Goal: Information Seeking & Learning: Find contact information

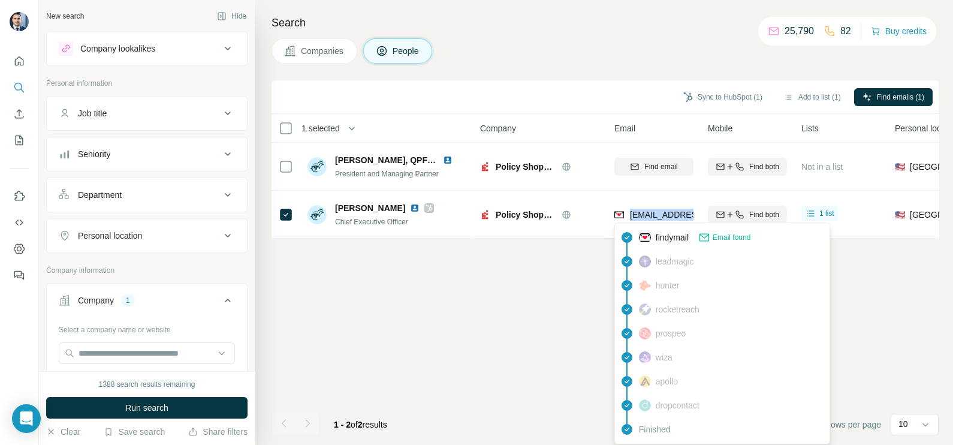
scroll to position [39, 0]
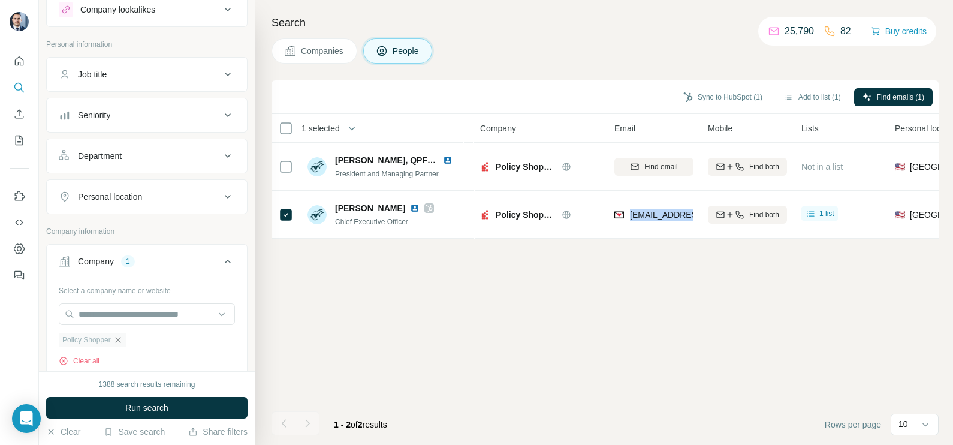
click at [123, 341] on icon "button" at bounding box center [118, 340] width 10 height 10
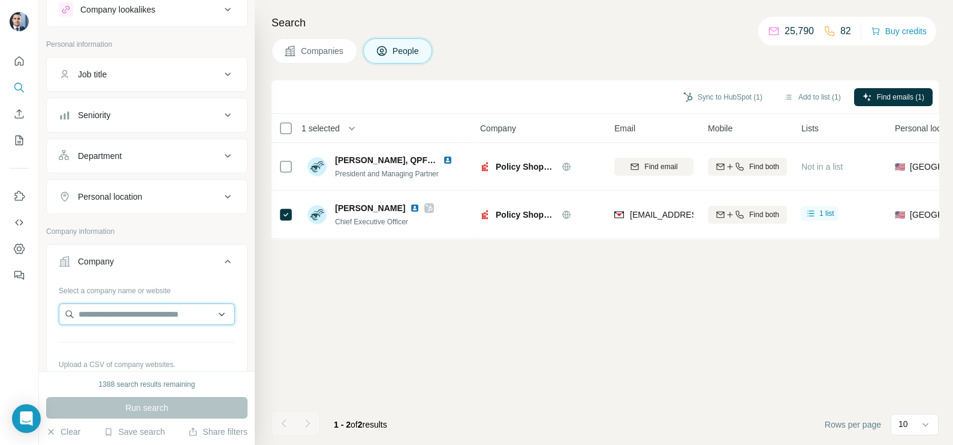
click at [110, 314] on input "text" at bounding box center [147, 314] width 176 height 22
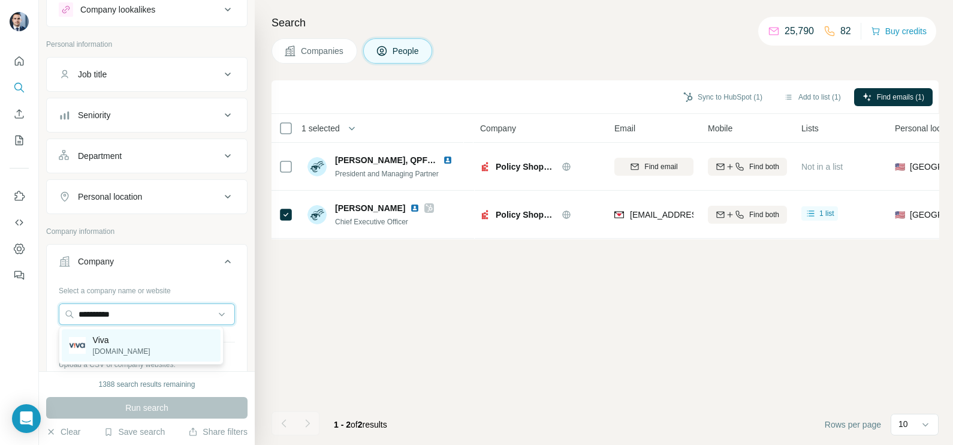
type input "**********"
click at [132, 342] on div "Viva [DOMAIN_NAME]" at bounding box center [141, 345] width 159 height 32
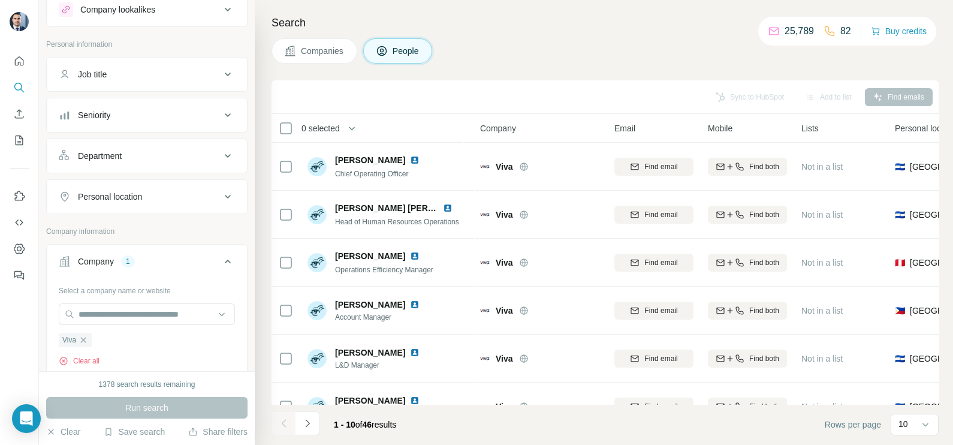
click at [328, 47] on span "Companies" at bounding box center [323, 51] width 44 height 12
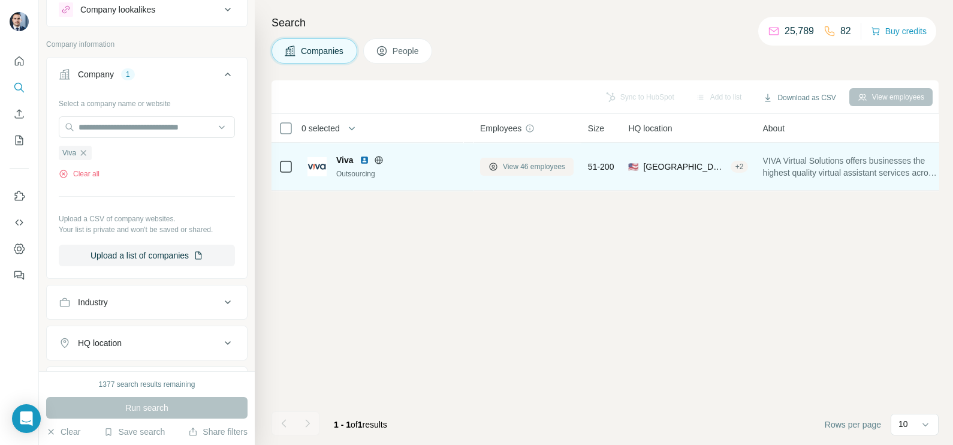
click at [520, 162] on span "View 46 employees" at bounding box center [534, 166] width 62 height 11
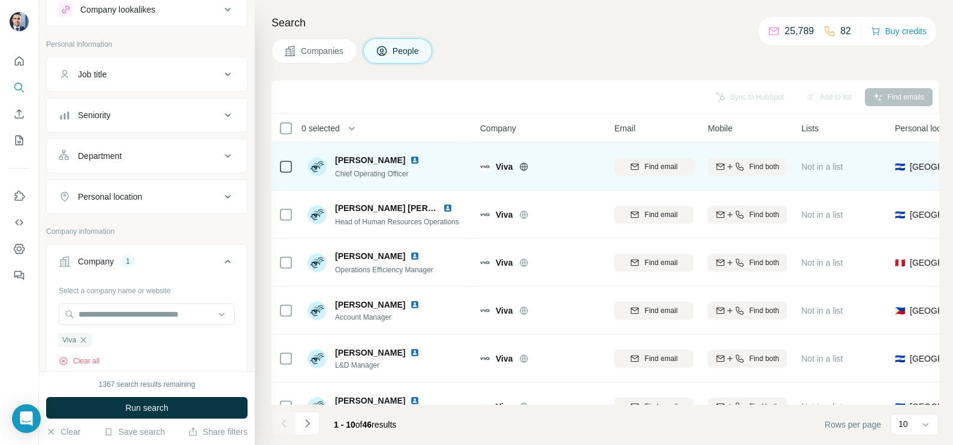
click at [523, 168] on icon at bounding box center [524, 167] width 10 height 10
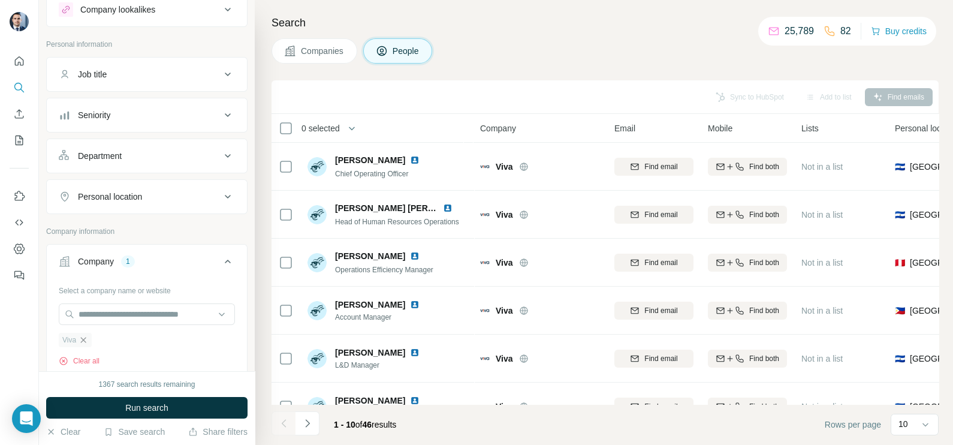
click at [82, 341] on icon "button" at bounding box center [84, 340] width 10 height 10
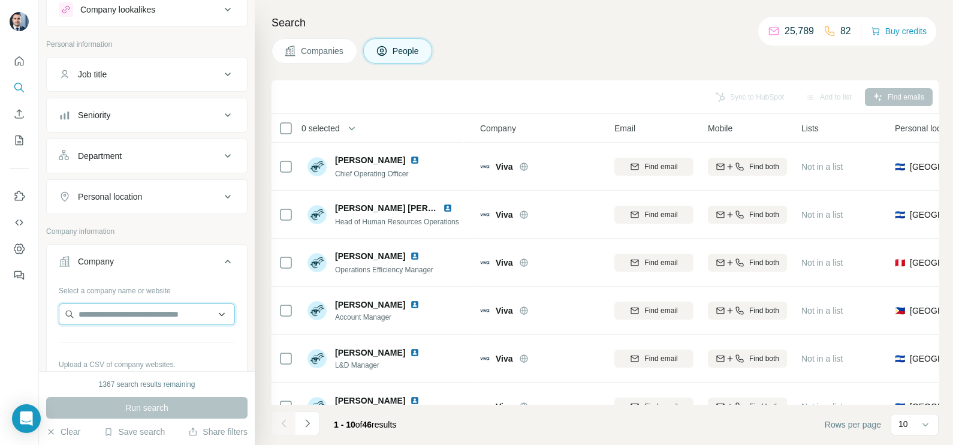
click at [103, 313] on input "text" at bounding box center [147, 314] width 176 height 22
paste input "**********"
type input "**********"
click at [141, 345] on p "Jersey Technology Partners" at bounding box center [145, 340] width 104 height 12
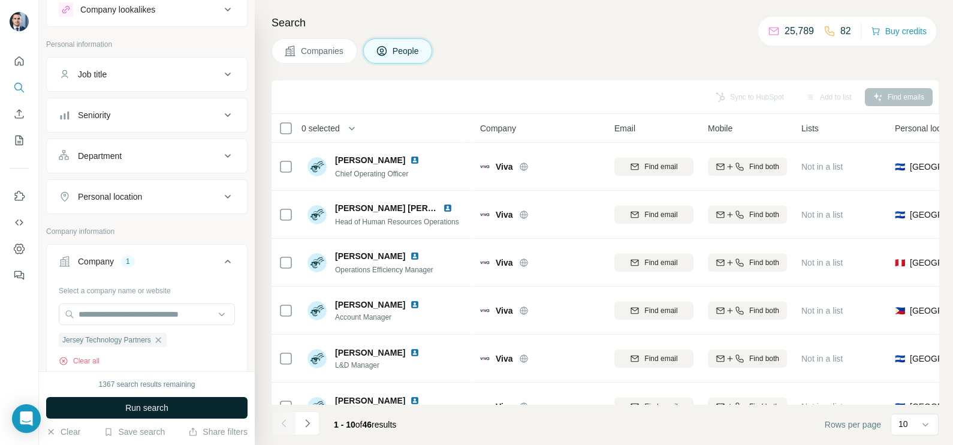
click at [159, 412] on span "Run search" at bounding box center [146, 407] width 43 height 12
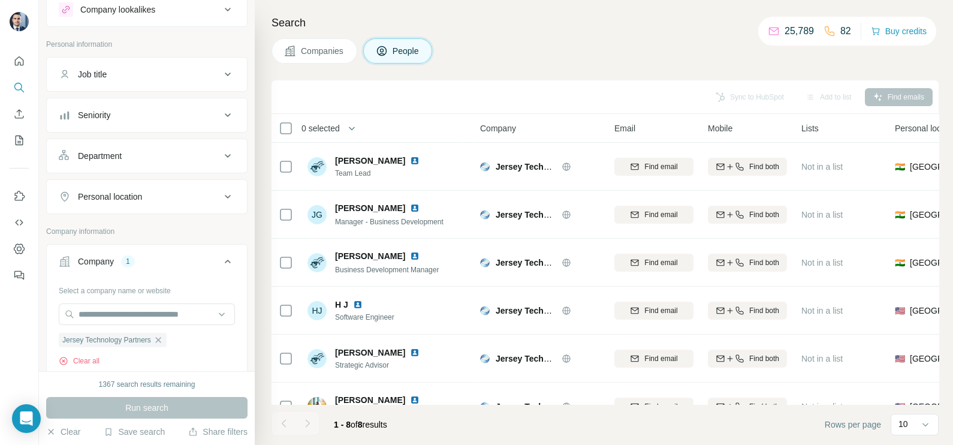
click at [332, 58] on button "Companies" at bounding box center [314, 50] width 86 height 25
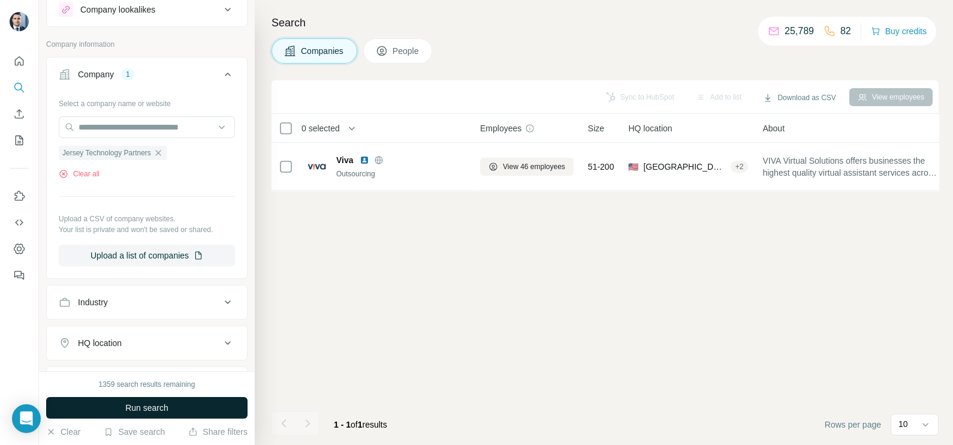
click at [123, 407] on button "Run search" at bounding box center [146, 408] width 201 height 22
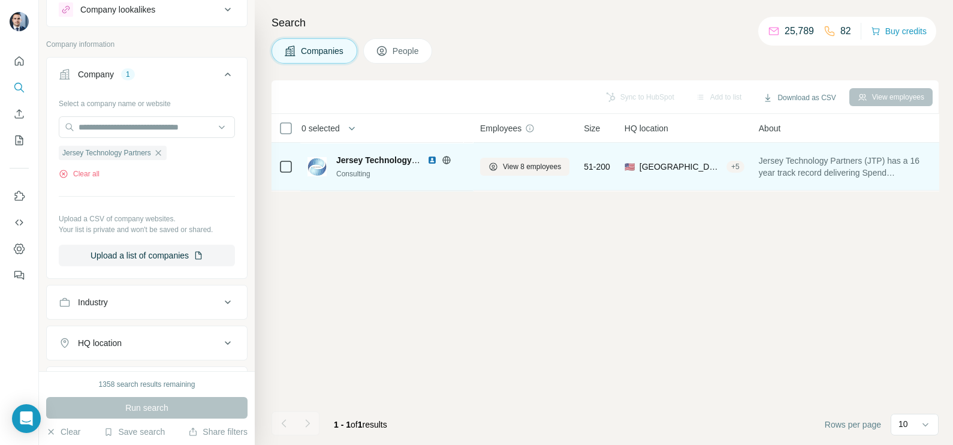
click at [446, 164] on icon at bounding box center [447, 160] width 10 height 10
click at [431, 158] on img at bounding box center [432, 160] width 10 height 10
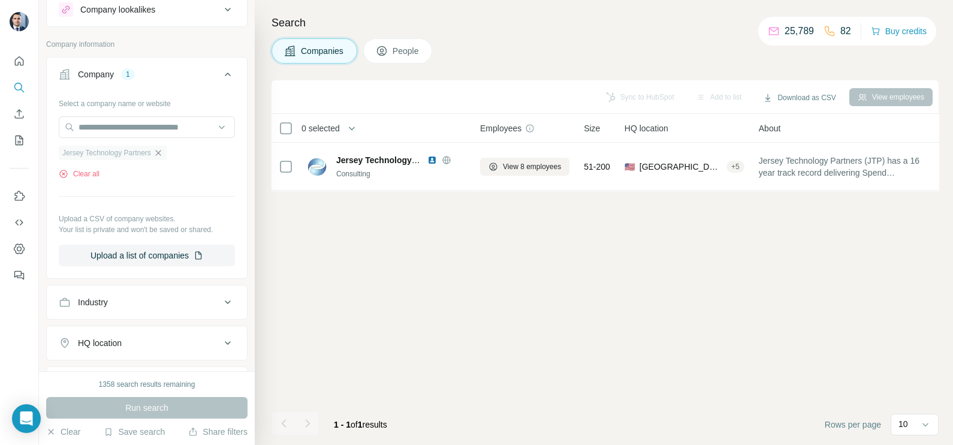
click at [160, 150] on icon "button" at bounding box center [158, 153] width 10 height 10
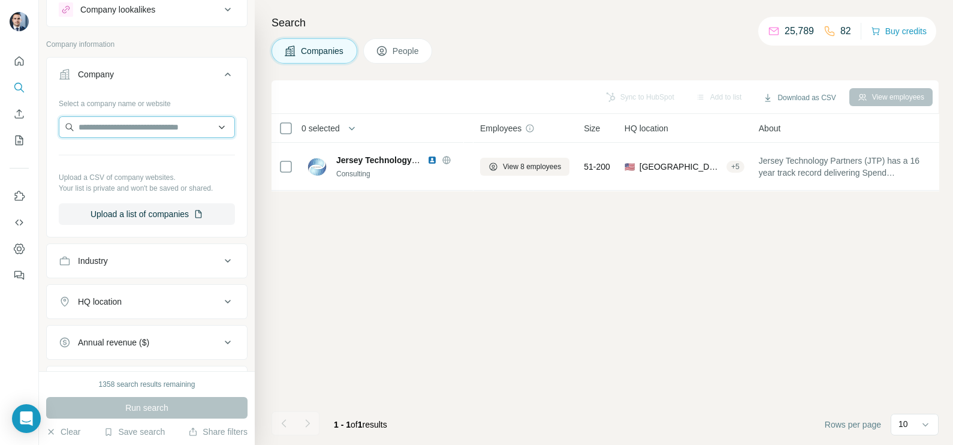
click at [119, 131] on input "text" at bounding box center [147, 127] width 176 height 22
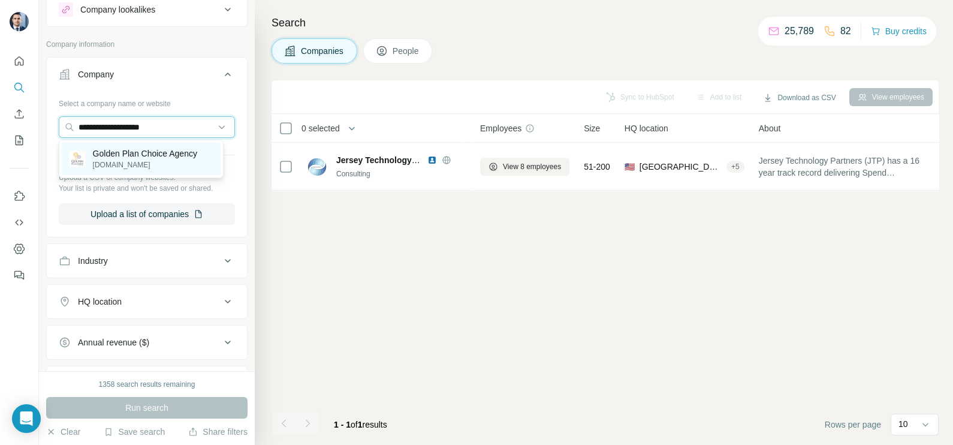
type input "**********"
click at [143, 168] on p "[DOMAIN_NAME]" at bounding box center [145, 164] width 104 height 11
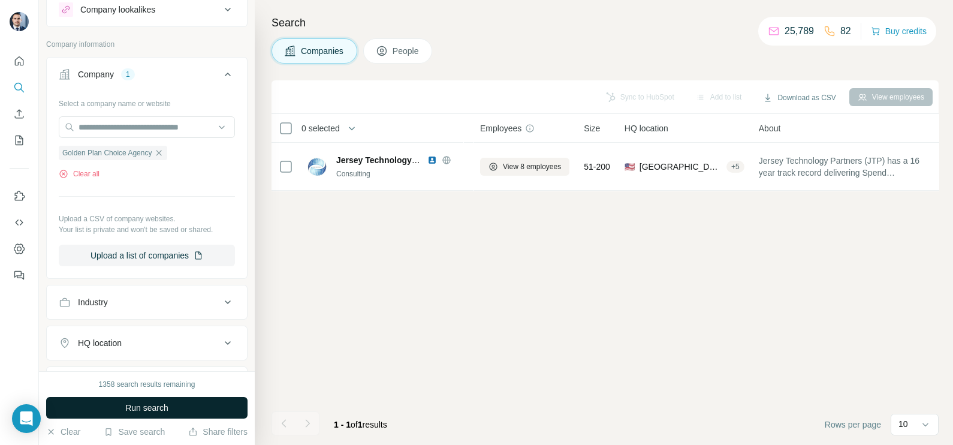
click at [162, 398] on button "Run search" at bounding box center [146, 408] width 201 height 22
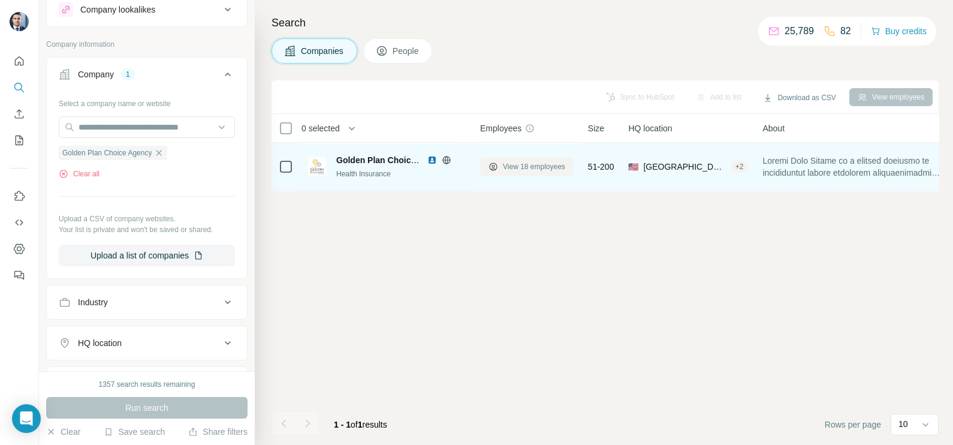
click at [519, 158] on button "View 18 employees" at bounding box center [526, 167] width 93 height 18
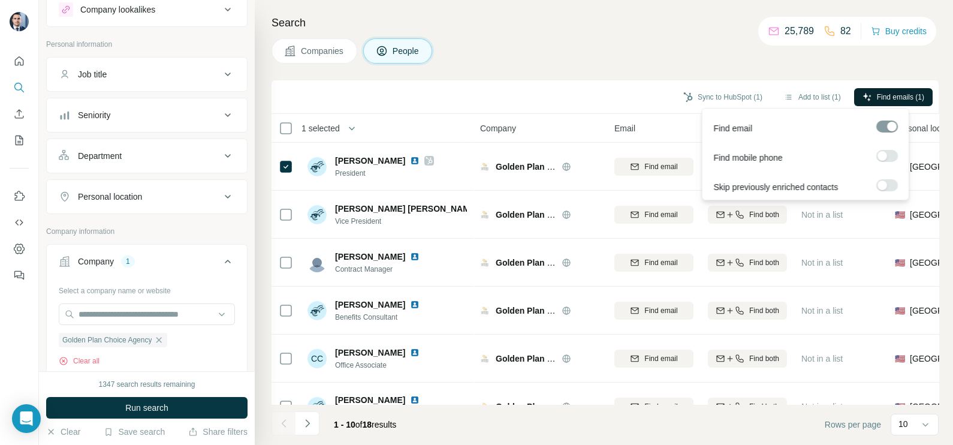
click at [885, 98] on span "Find emails (1)" at bounding box center [900, 97] width 47 height 11
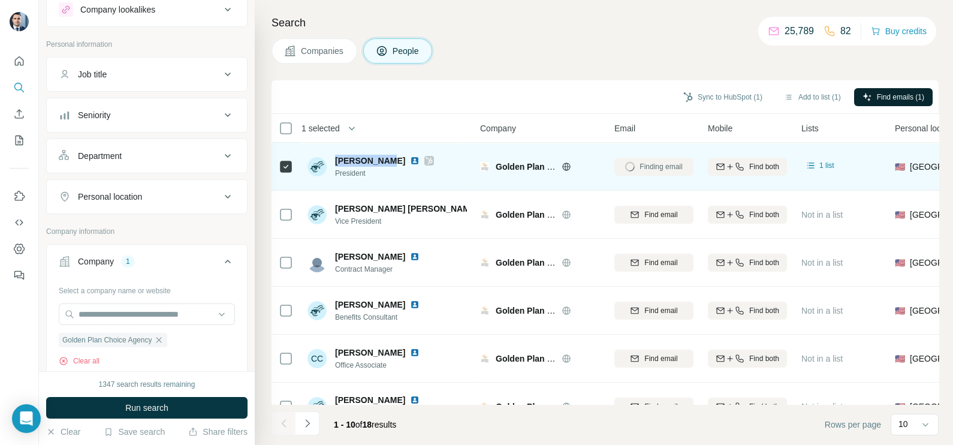
drag, startPoint x: 336, startPoint y: 159, endPoint x: 381, endPoint y: 155, distance: 45.7
click at [381, 155] on span "[PERSON_NAME]" at bounding box center [370, 161] width 70 height 12
copy span "[PERSON_NAME]"
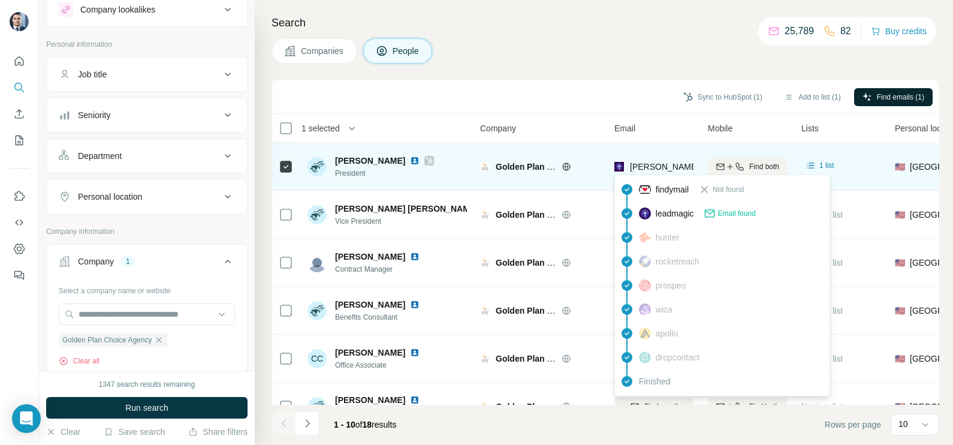
click at [670, 168] on span "[PERSON_NAME][EMAIL_ADDRESS][DOMAIN_NAME]" at bounding box center [735, 167] width 211 height 10
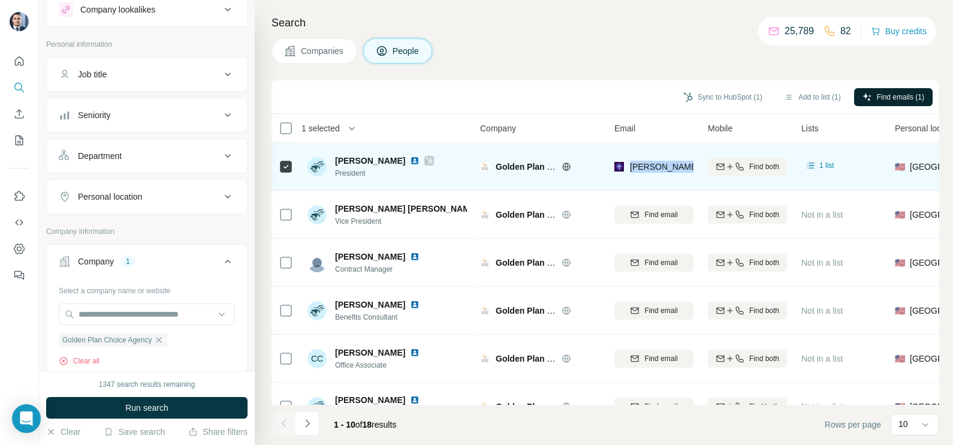
click at [670, 168] on span "[PERSON_NAME][EMAIL_ADDRESS][DOMAIN_NAME]" at bounding box center [735, 167] width 211 height 10
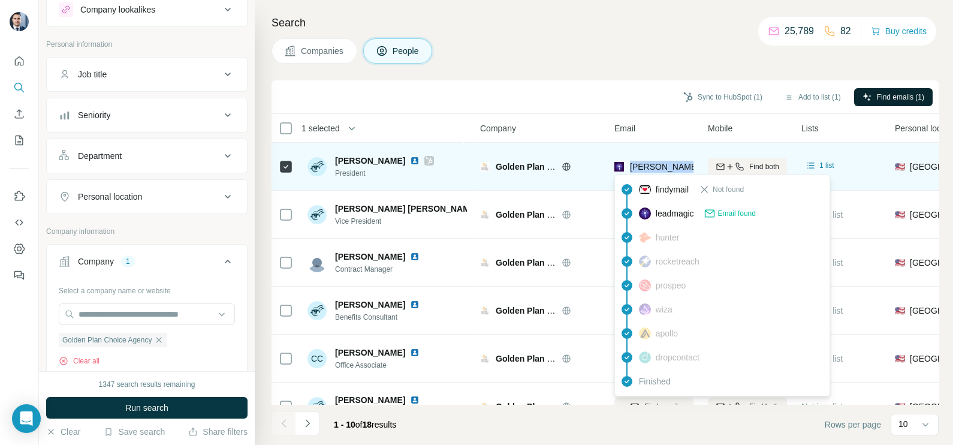
copy tr "[PERSON_NAME][EMAIL_ADDRESS][DOMAIN_NAME]"
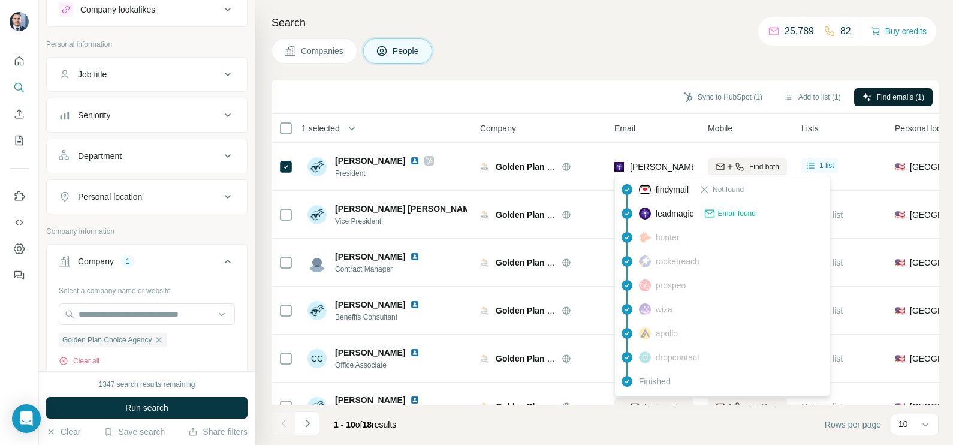
click at [512, 76] on div "Search Companies People Sync to HubSpot (1) Add to list (1) Find emails (1) 1 s…" at bounding box center [604, 222] width 698 height 445
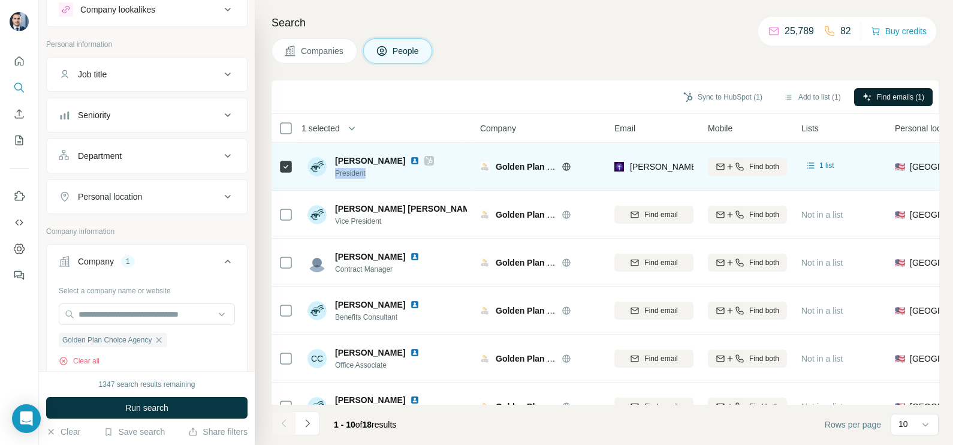
drag, startPoint x: 369, startPoint y: 171, endPoint x: 334, endPoint y: 170, distance: 34.2
click at [335, 170] on span "President" at bounding box center [384, 173] width 99 height 11
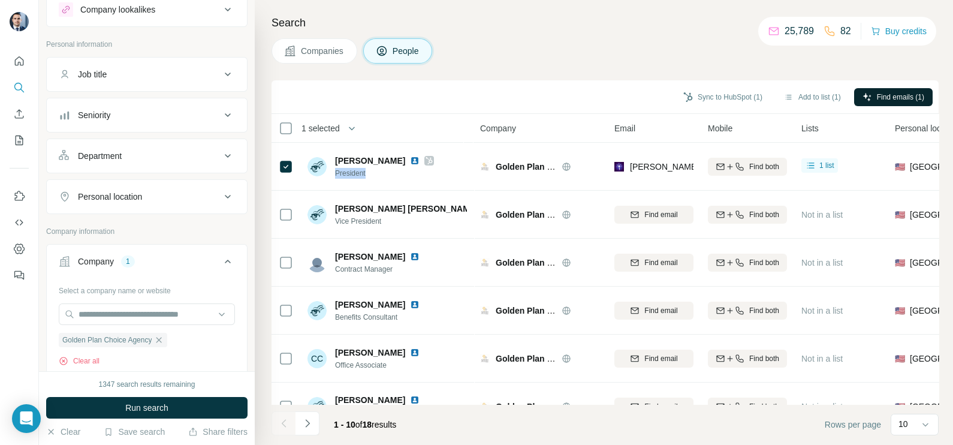
copy span "President"
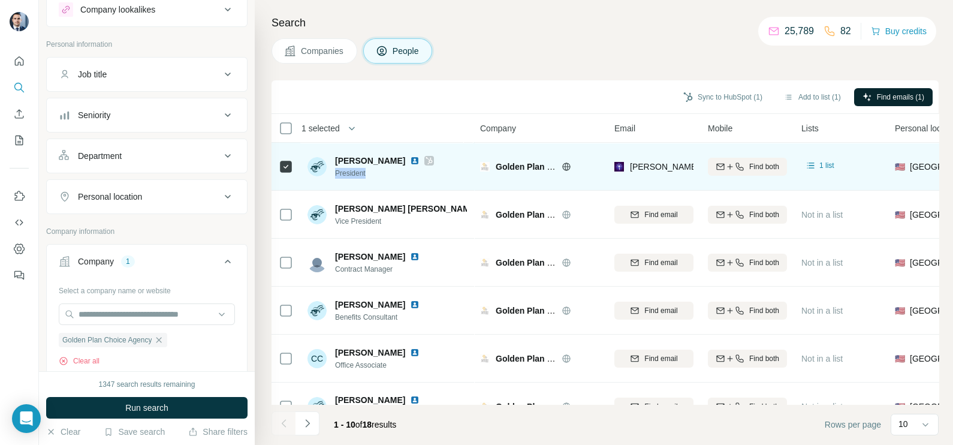
click at [410, 156] on img at bounding box center [415, 161] width 10 height 10
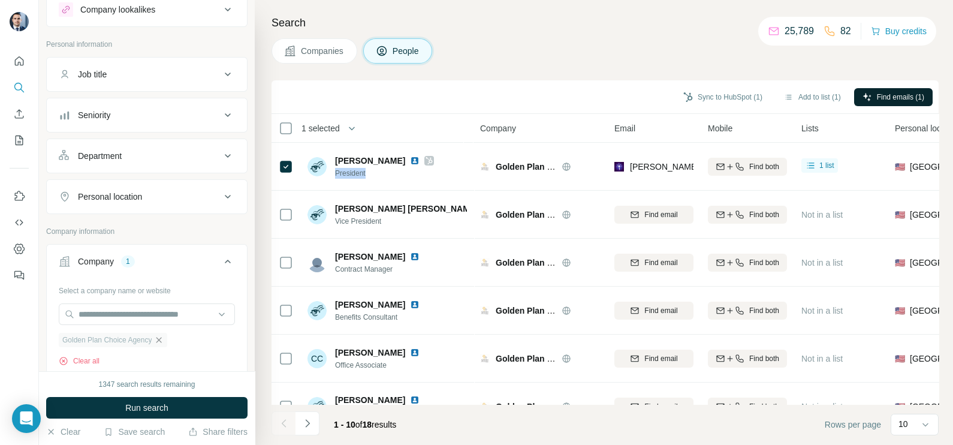
click at [162, 335] on icon "button" at bounding box center [159, 340] width 10 height 10
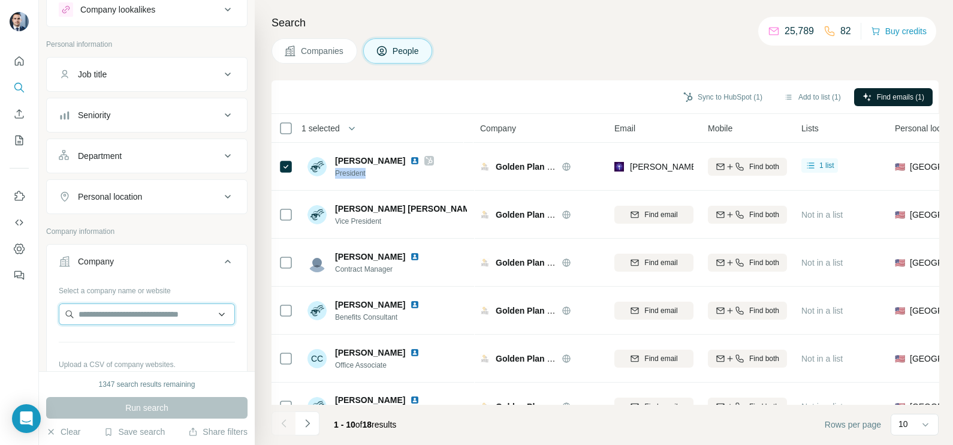
click at [143, 316] on input "text" at bounding box center [147, 314] width 176 height 22
paste input "**********"
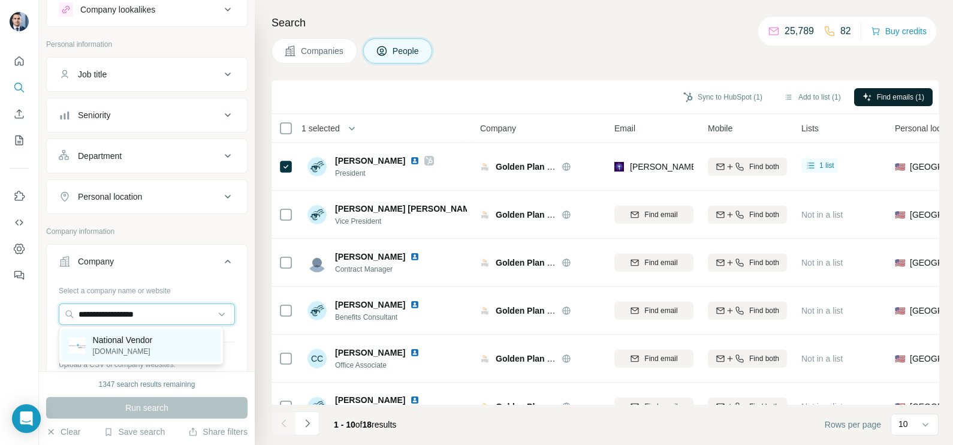
type input "**********"
click at [134, 345] on p "National Vendor" at bounding box center [123, 340] width 60 height 12
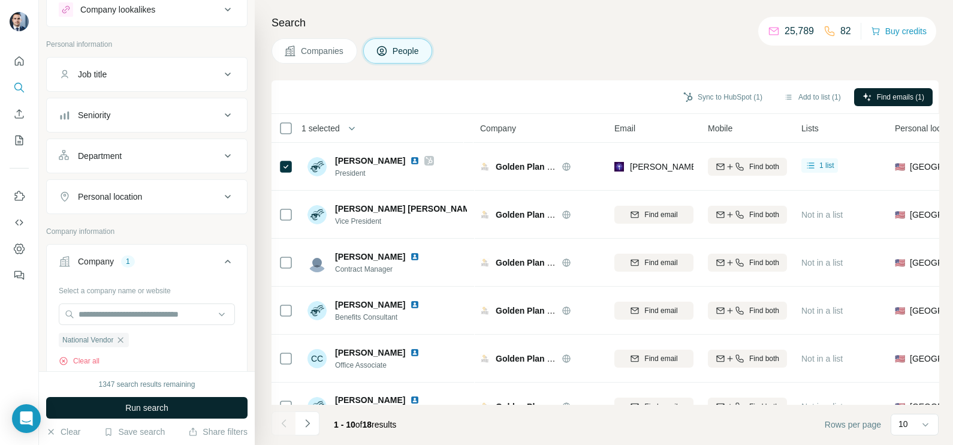
click at [147, 404] on span "Run search" at bounding box center [146, 407] width 43 height 12
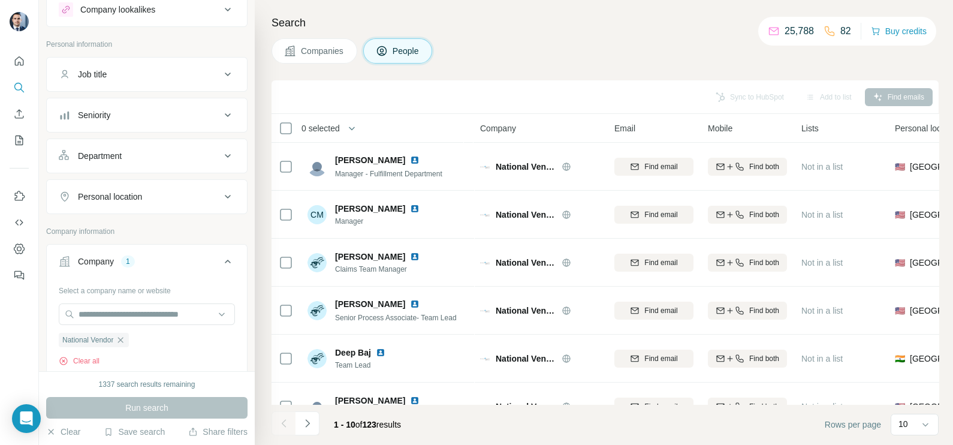
scroll to position [114, 0]
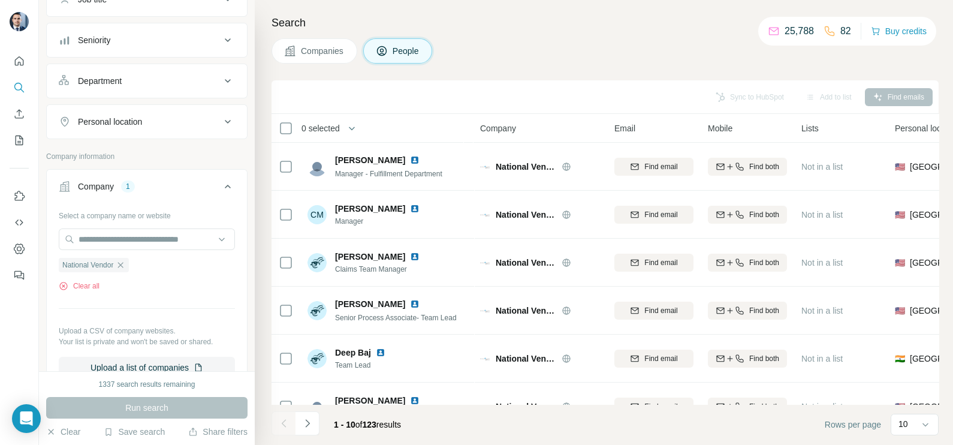
click at [324, 60] on button "Companies" at bounding box center [314, 50] width 86 height 25
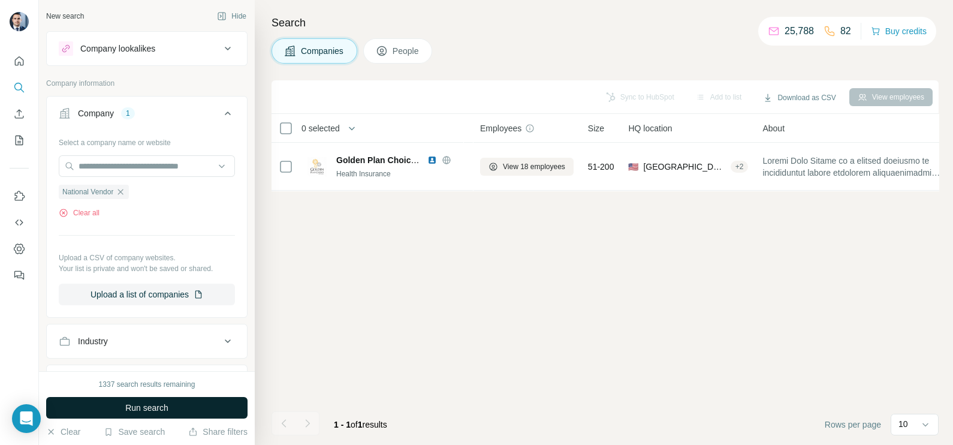
click at [158, 404] on span "Run search" at bounding box center [146, 407] width 43 height 12
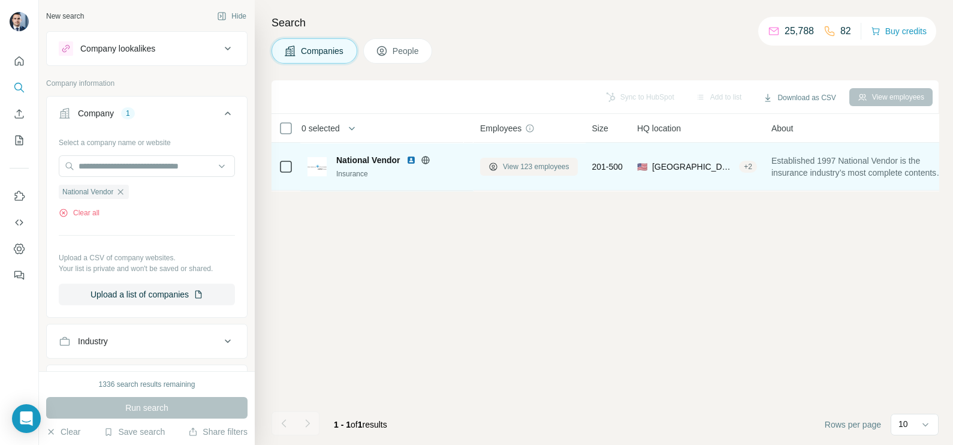
click at [521, 170] on span "View 123 employees" at bounding box center [536, 166] width 67 height 11
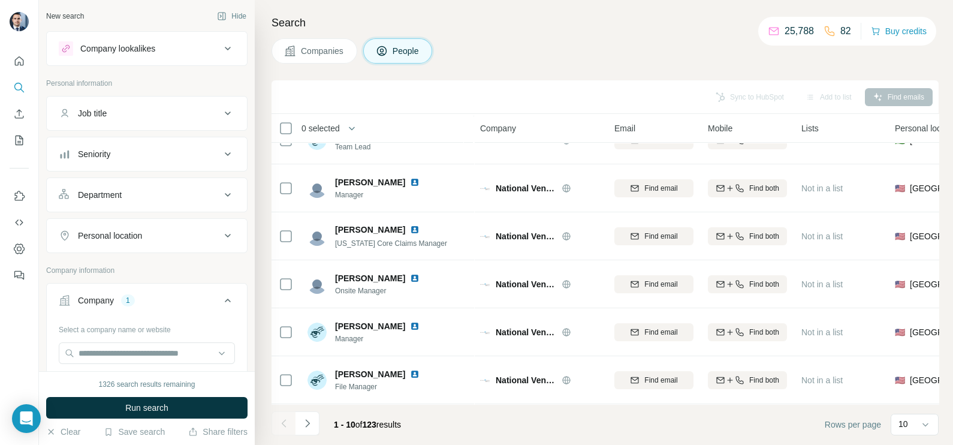
scroll to position [225, 0]
click at [317, 421] on button "Navigate to next page" at bounding box center [307, 423] width 24 height 24
click at [309, 428] on icon "Navigate to next page" at bounding box center [307, 423] width 12 height 12
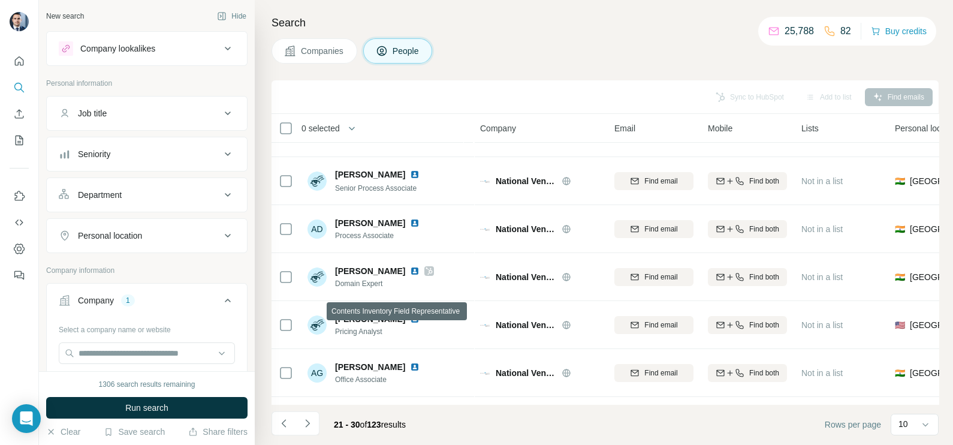
scroll to position [0, 0]
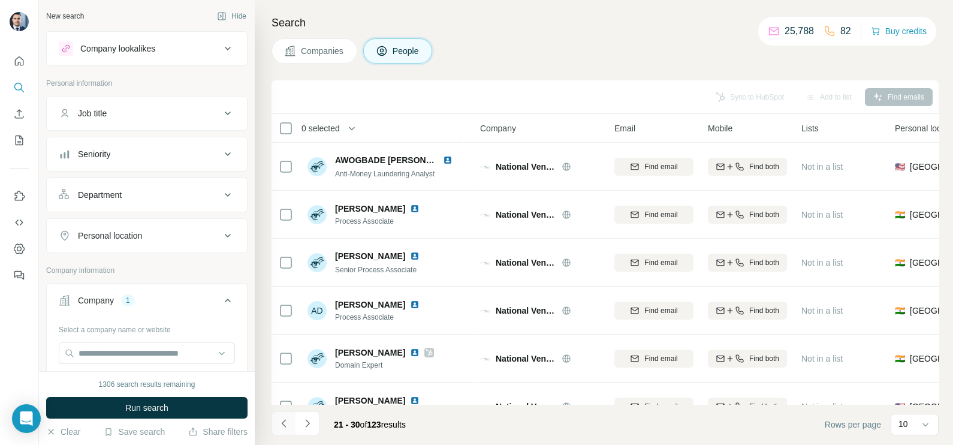
click at [276, 418] on button "Navigate to previous page" at bounding box center [283, 423] width 24 height 24
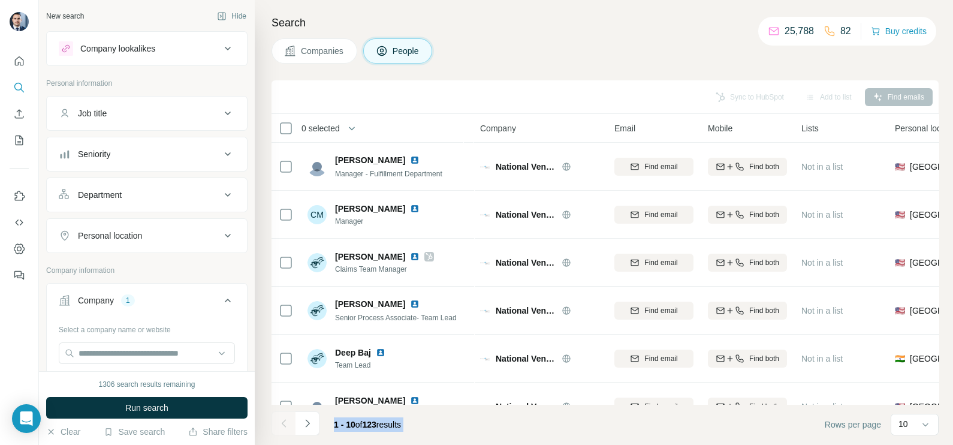
click at [276, 418] on div at bounding box center [283, 423] width 24 height 24
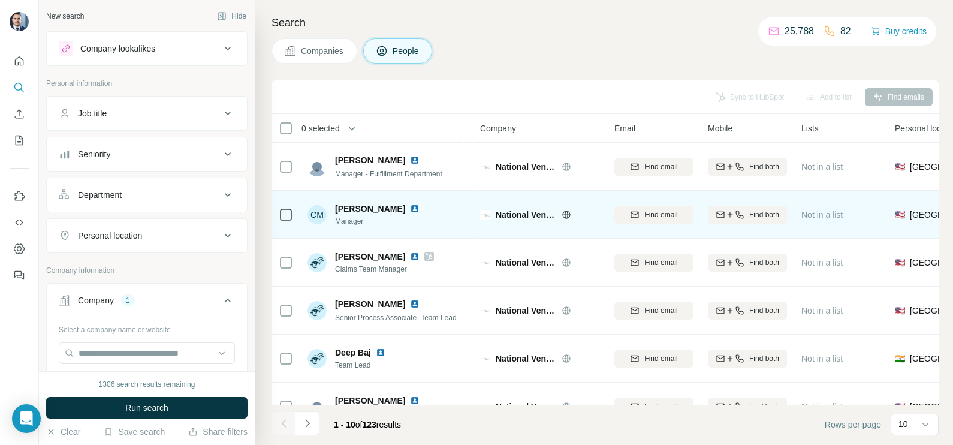
drag, startPoint x: 276, startPoint y: 418, endPoint x: 439, endPoint y: 224, distance: 253.5
click at [439, 224] on div "CM [PERSON_NAME] Manager" at bounding box center [386, 214] width 159 height 33
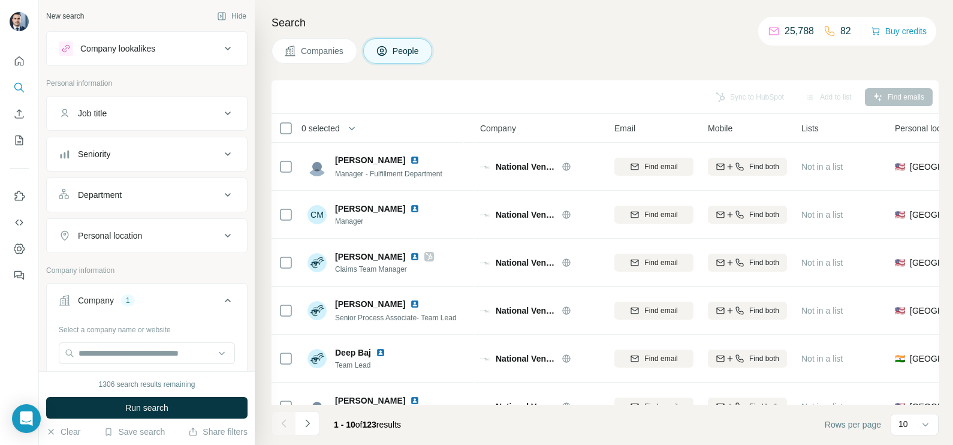
click at [319, 53] on span "Companies" at bounding box center [323, 51] width 44 height 12
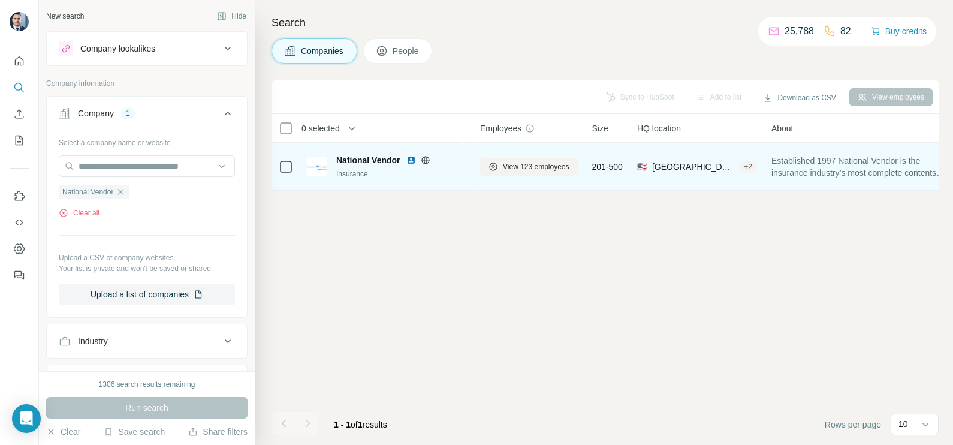
click at [415, 157] on img at bounding box center [411, 160] width 10 height 10
click at [525, 161] on span "View 123 employees" at bounding box center [536, 166] width 67 height 11
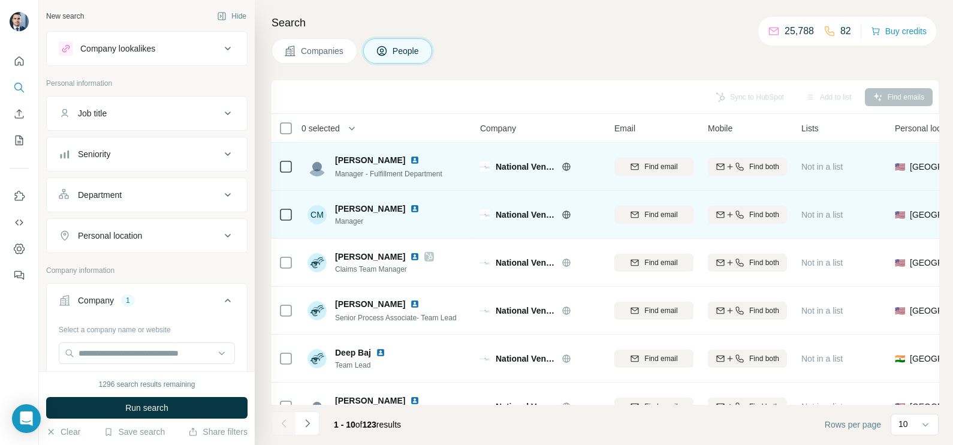
click at [410, 209] on img at bounding box center [415, 209] width 10 height 10
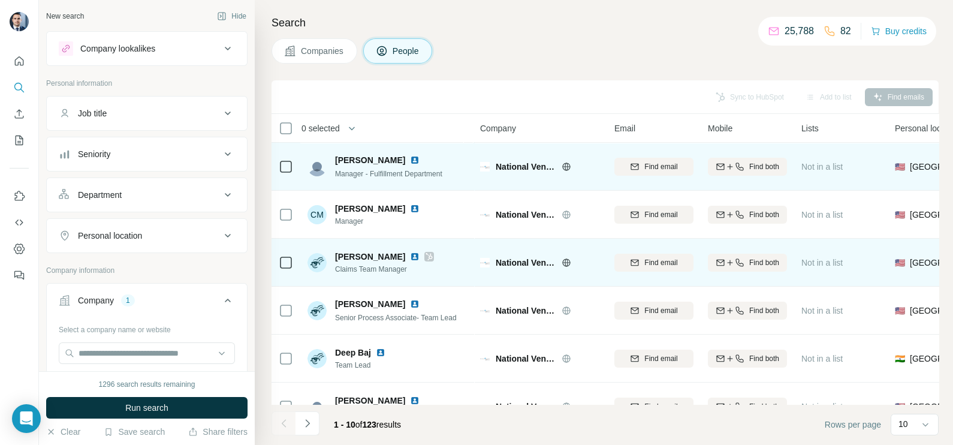
click at [419, 255] on img at bounding box center [415, 257] width 10 height 10
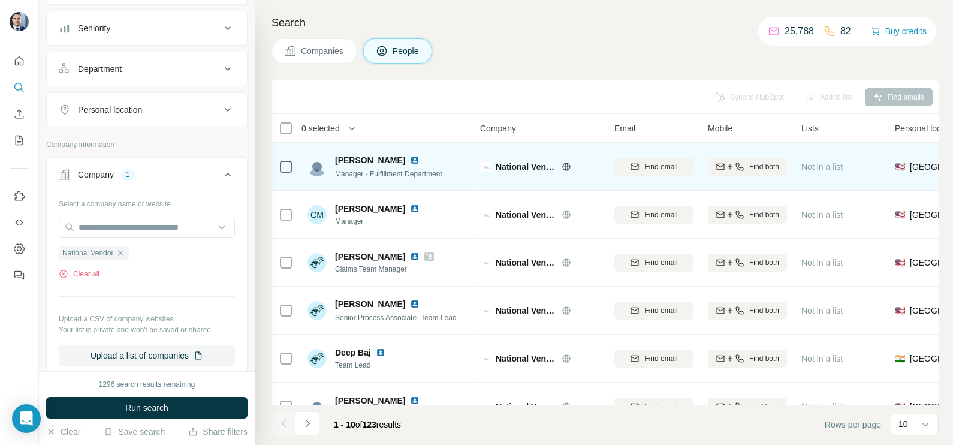
scroll to position [149, 0]
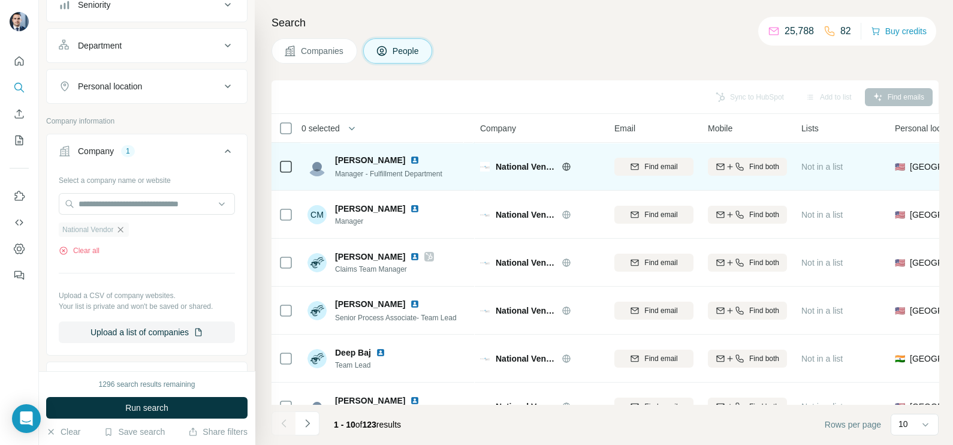
click at [125, 225] on icon "button" at bounding box center [121, 230] width 10 height 10
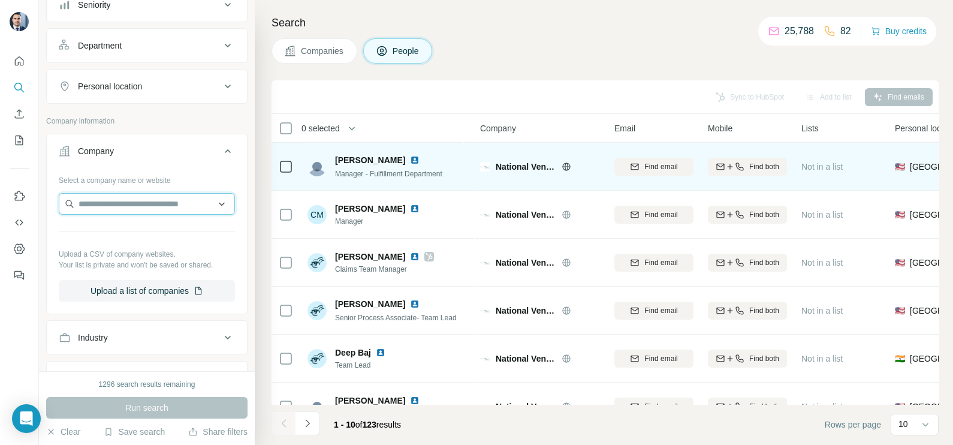
click at [129, 202] on input "text" at bounding box center [147, 204] width 176 height 22
paste input "**********"
type input "**********"
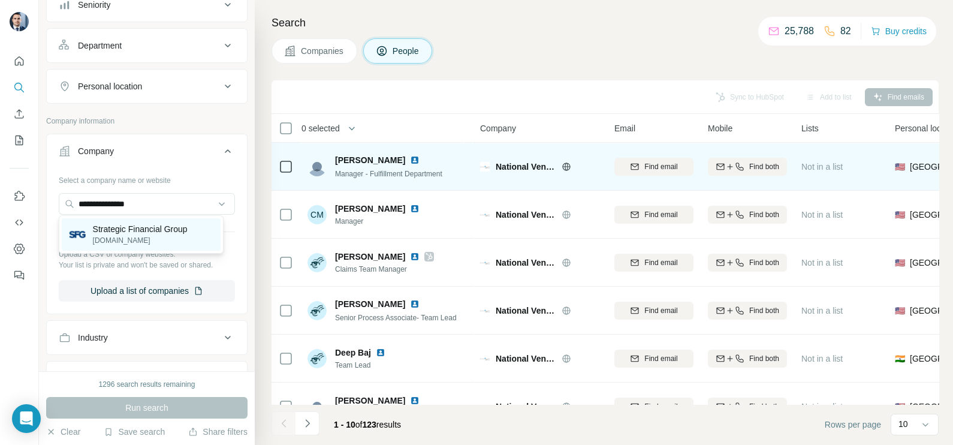
click at [141, 233] on p "Strategic Financial Group" at bounding box center [140, 229] width 95 height 12
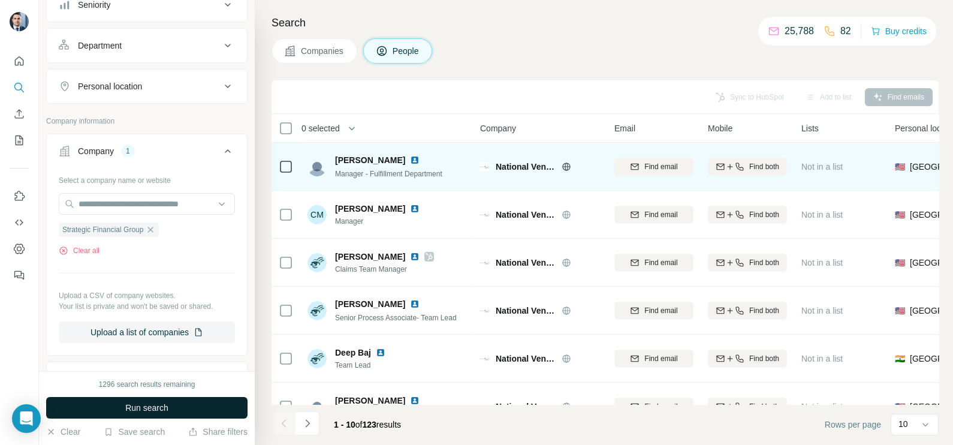
click at [149, 405] on span "Run search" at bounding box center [146, 407] width 43 height 12
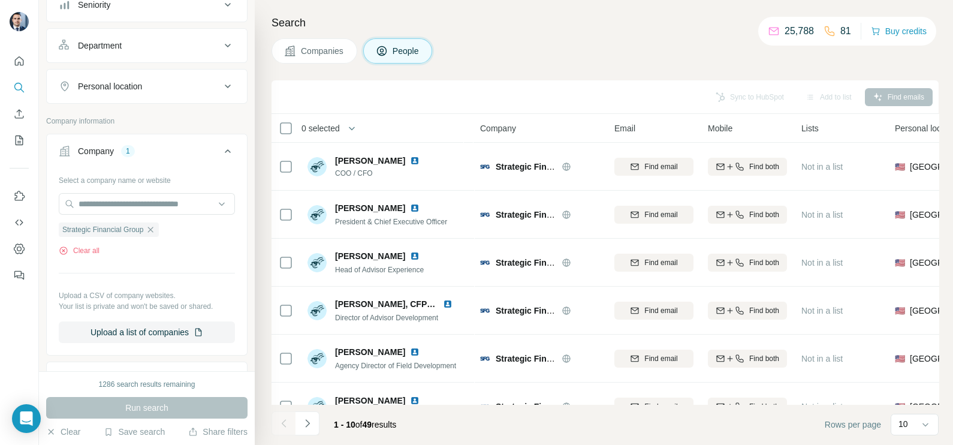
click at [325, 48] on span "Companies" at bounding box center [323, 51] width 44 height 12
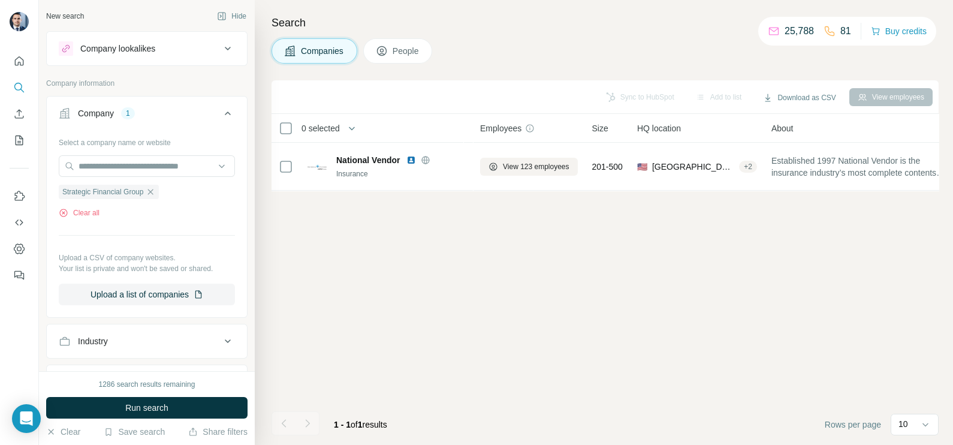
click at [321, 45] on span "Companies" at bounding box center [323, 51] width 44 height 12
click at [146, 409] on span "Run search" at bounding box center [146, 407] width 43 height 12
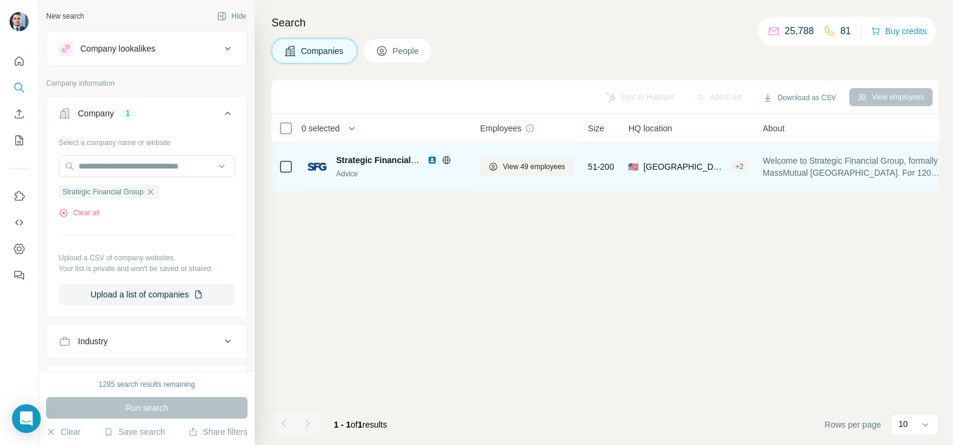
click at [447, 159] on icon at bounding box center [446, 160] width 3 height 8
click at [533, 168] on span "View 49 employees" at bounding box center [534, 166] width 62 height 11
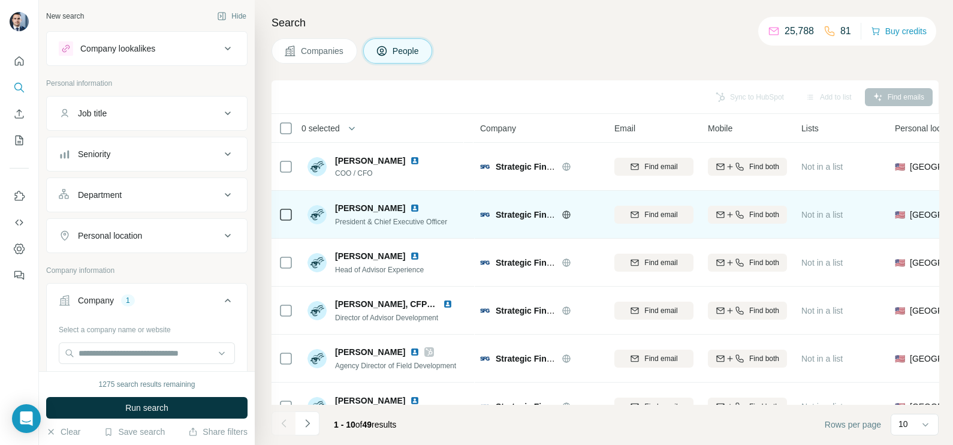
drag, startPoint x: 328, startPoint y: 207, endPoint x: 407, endPoint y: 201, distance: 78.8
click at [407, 201] on div "[PERSON_NAME] President & Chief Executive Officer" at bounding box center [386, 214] width 159 height 33
copy div "[PERSON_NAME]"
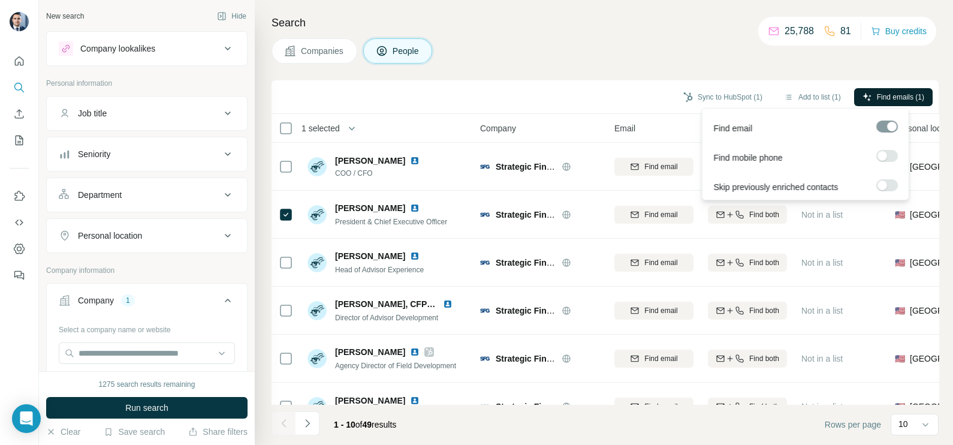
click at [873, 102] on button "Find emails (1)" at bounding box center [893, 97] width 79 height 18
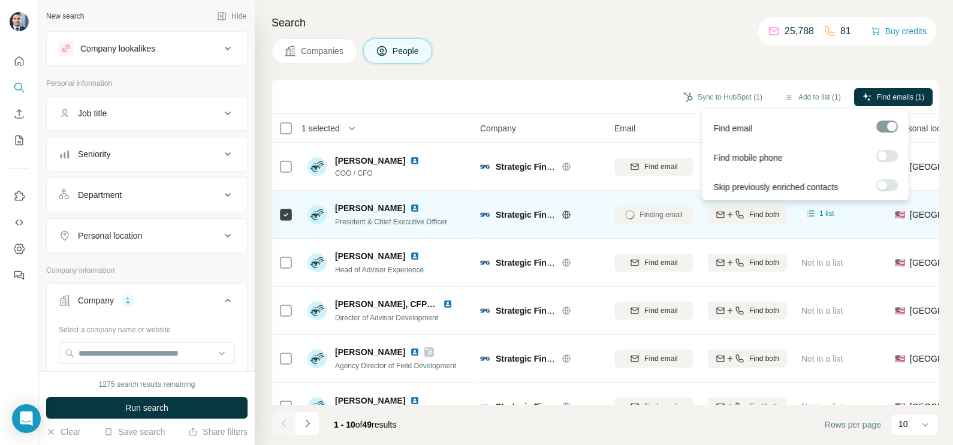
click at [418, 207] on img at bounding box center [415, 208] width 10 height 10
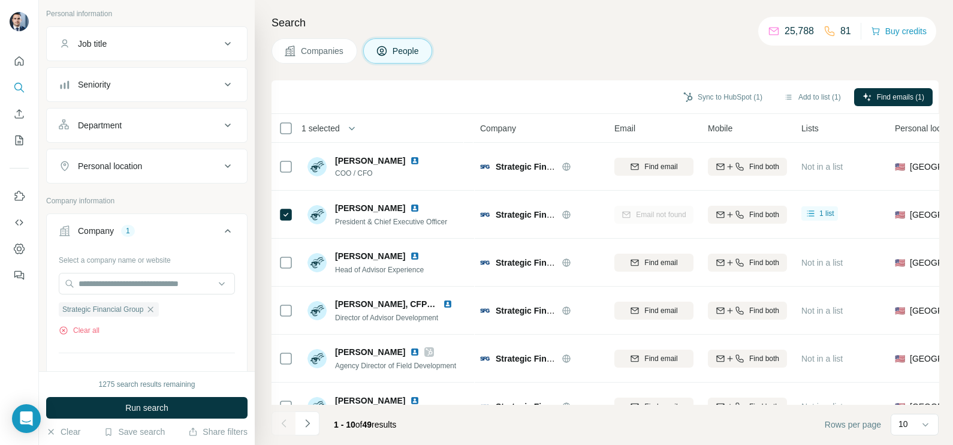
scroll to position [149, 0]
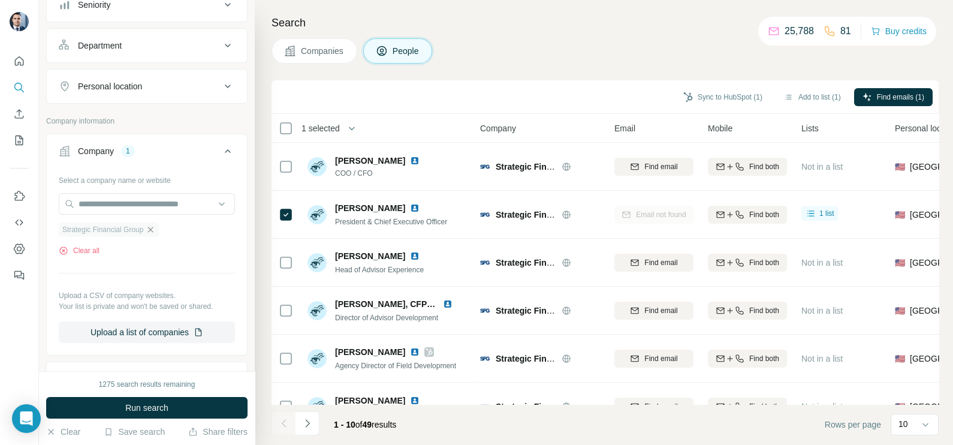
click at [155, 228] on icon "button" at bounding box center [151, 230] width 10 height 10
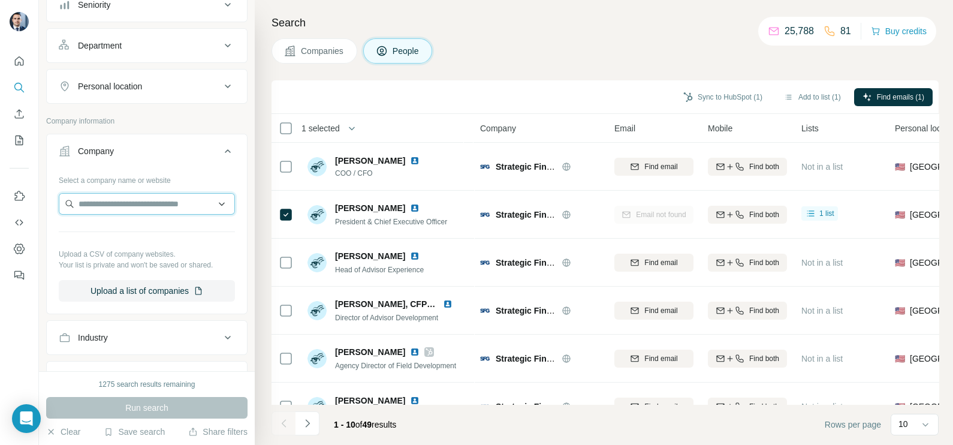
click at [140, 204] on input "text" at bounding box center [147, 204] width 176 height 22
paste input "**********"
type input "**********"
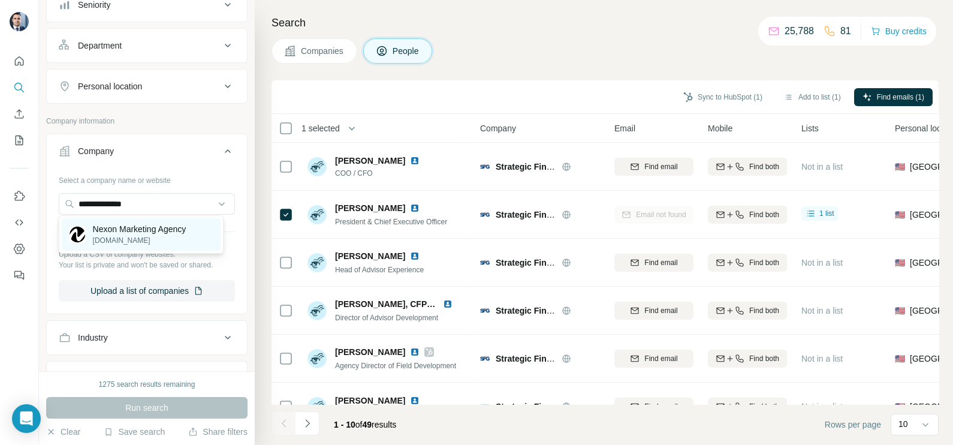
click at [130, 227] on p "Nexon Marketing Agency" at bounding box center [139, 229] width 93 height 12
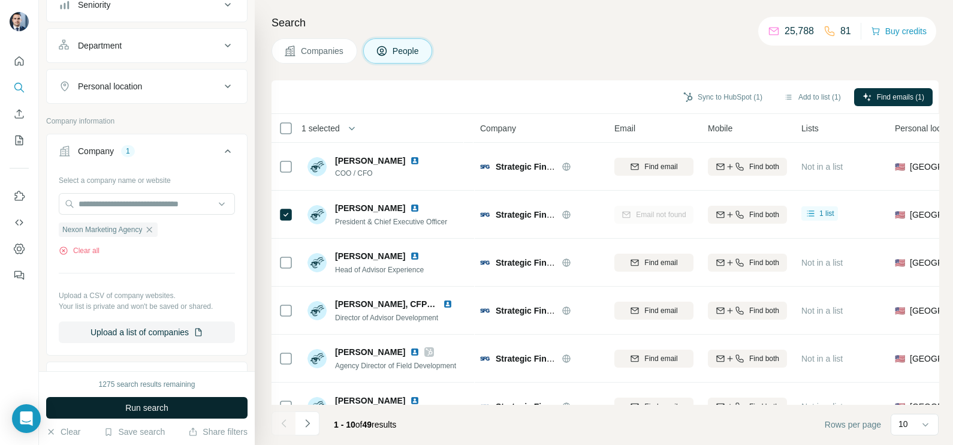
click at [152, 407] on span "Run search" at bounding box center [146, 407] width 43 height 12
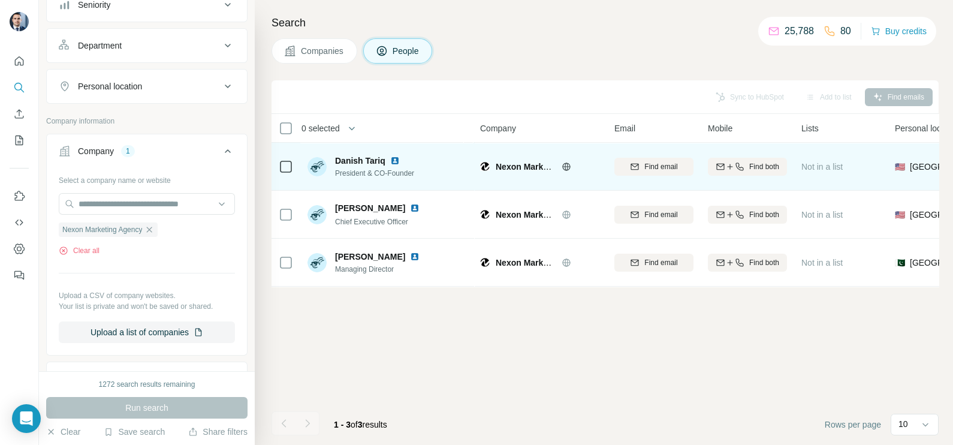
click at [561, 165] on icon at bounding box center [566, 167] width 10 height 10
drag, startPoint x: 335, startPoint y: 159, endPoint x: 386, endPoint y: 159, distance: 50.9
click at [386, 159] on div "Danish Tariq" at bounding box center [374, 161] width 79 height 12
copy span "Danish Tariq"
click at [395, 162] on img at bounding box center [395, 161] width 10 height 10
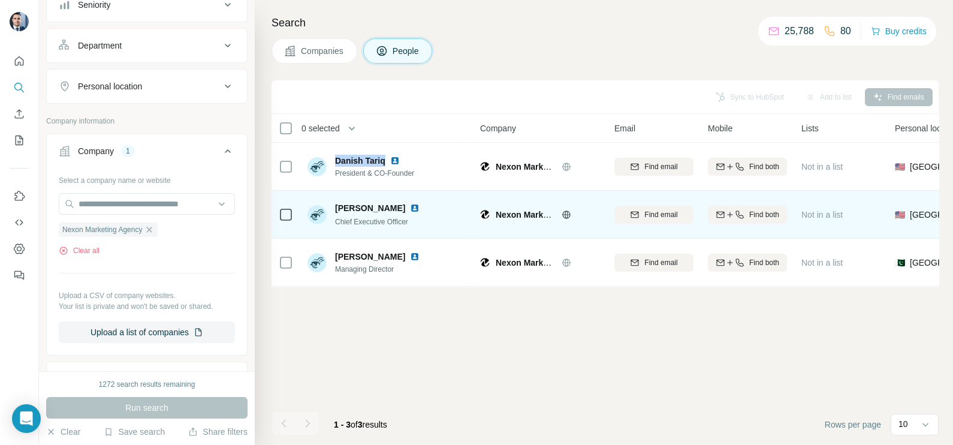
click at [410, 206] on img at bounding box center [415, 208] width 10 height 10
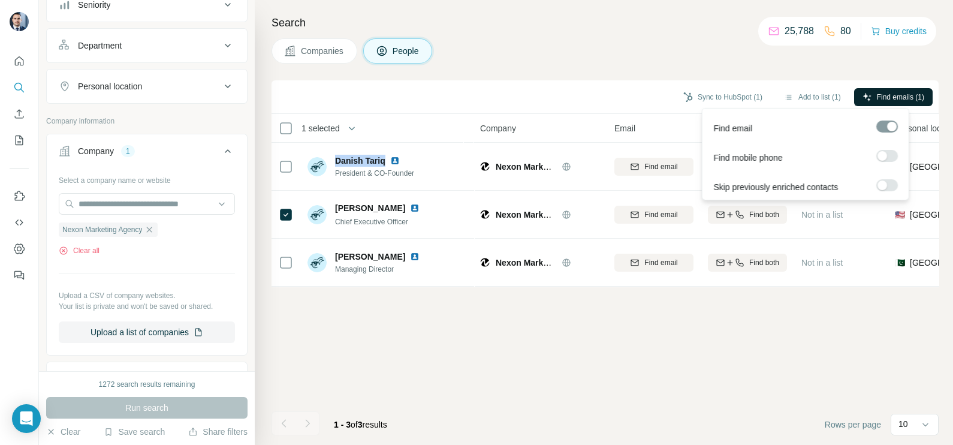
click at [889, 102] on button "Find emails (1)" at bounding box center [893, 97] width 79 height 18
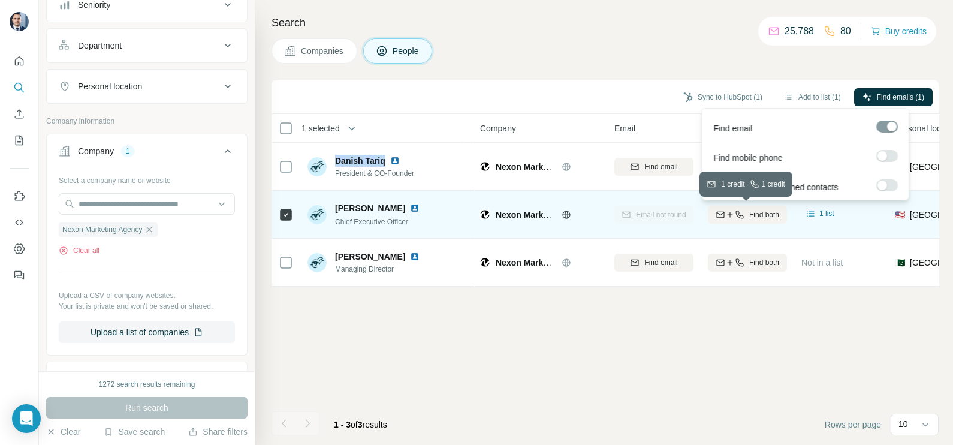
click at [752, 216] on span "Find both" at bounding box center [764, 214] width 30 height 11
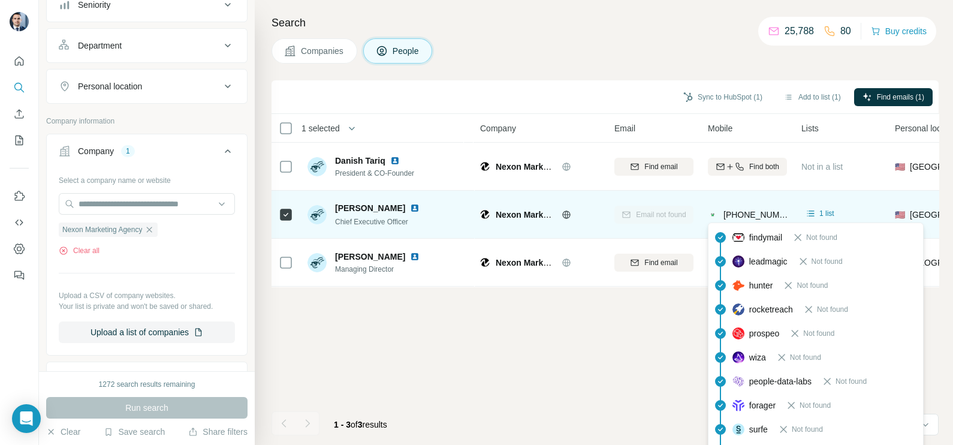
click at [752, 216] on span "[PHONE_NUMBER]" at bounding box center [761, 215] width 76 height 10
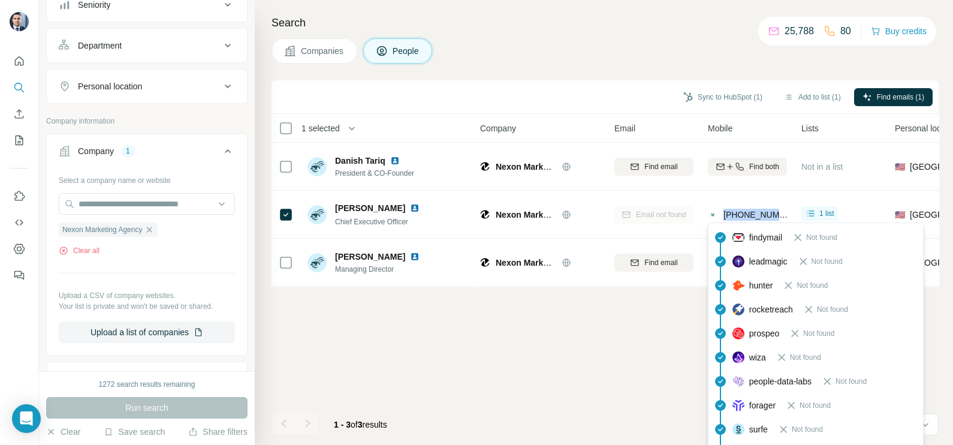
copy tr "[PHONE_NUMBER]"
click at [152, 229] on icon "button" at bounding box center [149, 229] width 5 height 5
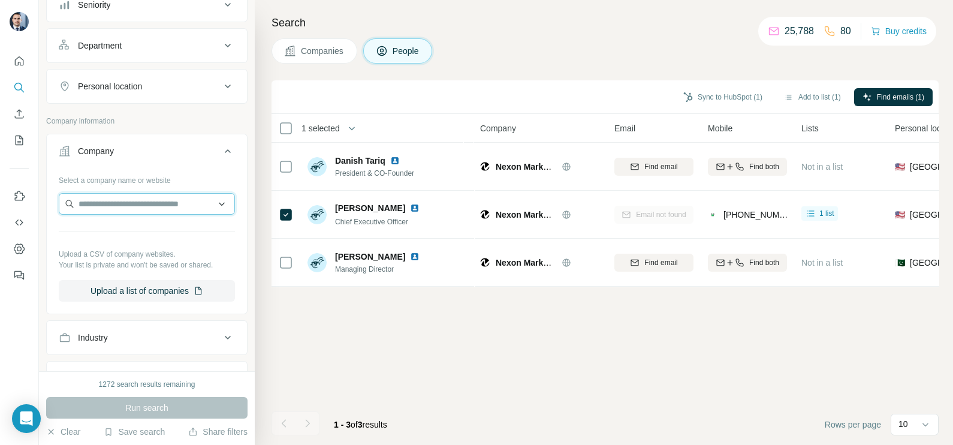
click at [145, 200] on input "text" at bounding box center [147, 204] width 176 height 22
paste input "**********"
type input "**********"
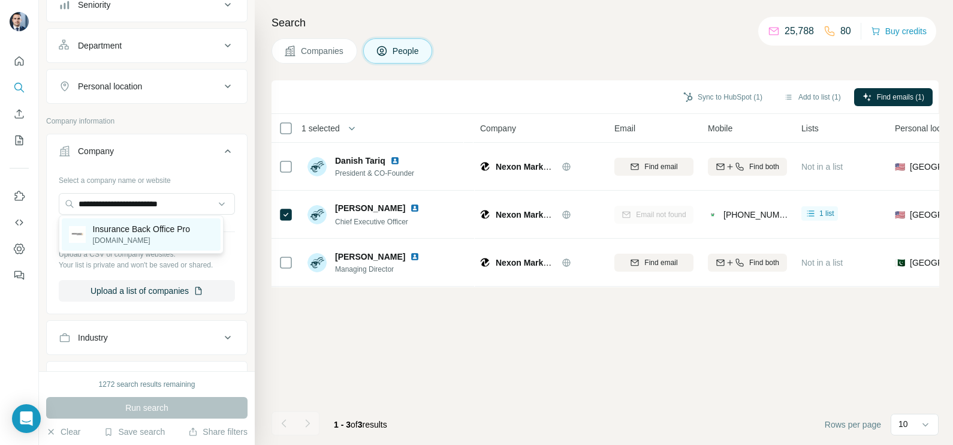
click at [138, 237] on p "[DOMAIN_NAME]" at bounding box center [141, 240] width 97 height 11
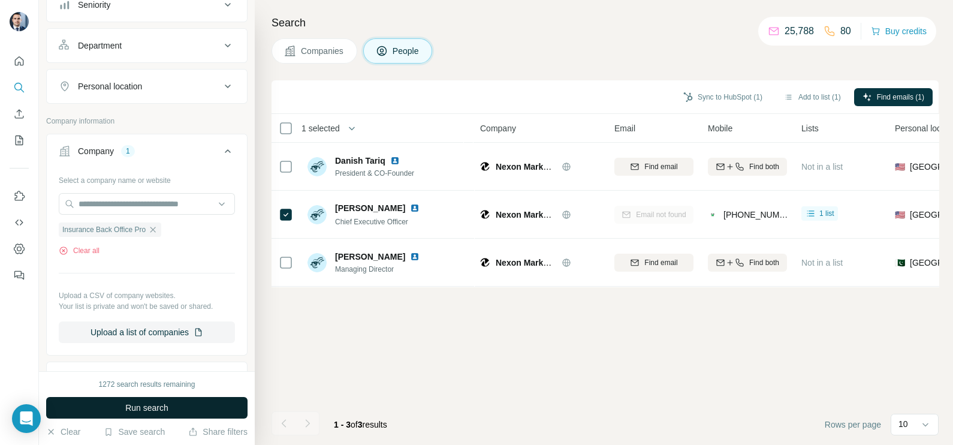
click at [150, 410] on span "Run search" at bounding box center [146, 407] width 43 height 12
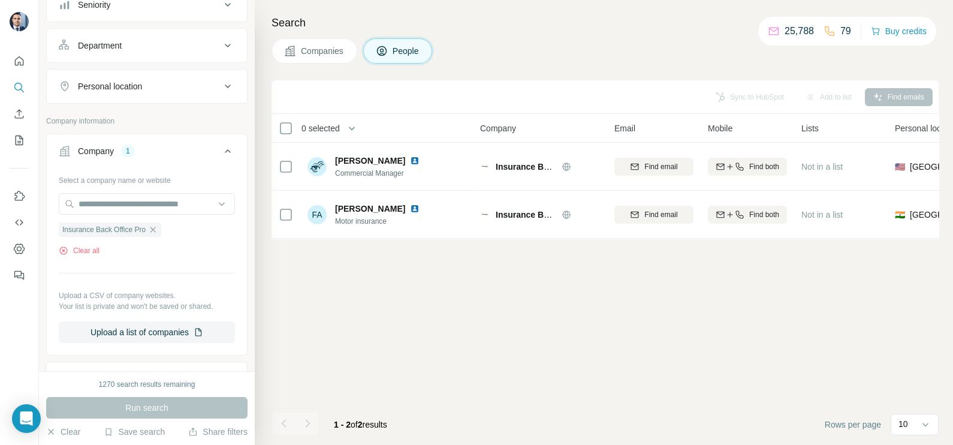
click at [336, 52] on span "Companies" at bounding box center [323, 51] width 44 height 12
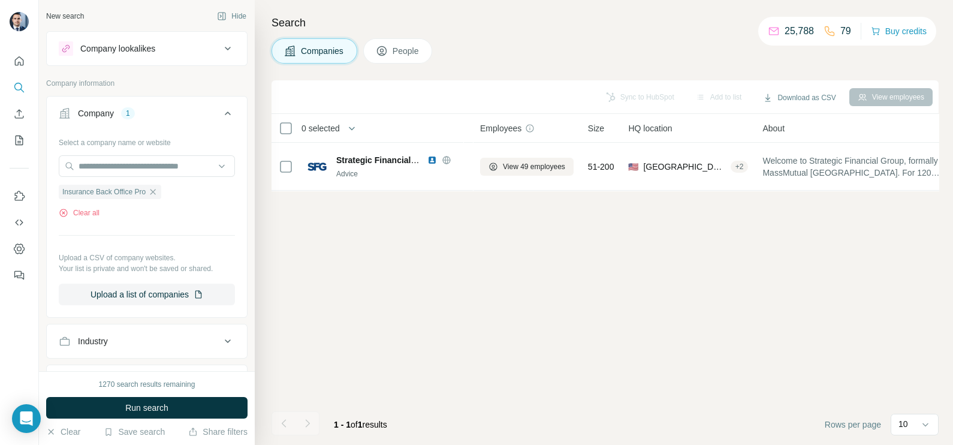
click at [181, 393] on div "1270 search results remaining Run search Clear Save search Share filters" at bounding box center [147, 408] width 216 height 74
click at [177, 402] on button "Run search" at bounding box center [146, 408] width 201 height 22
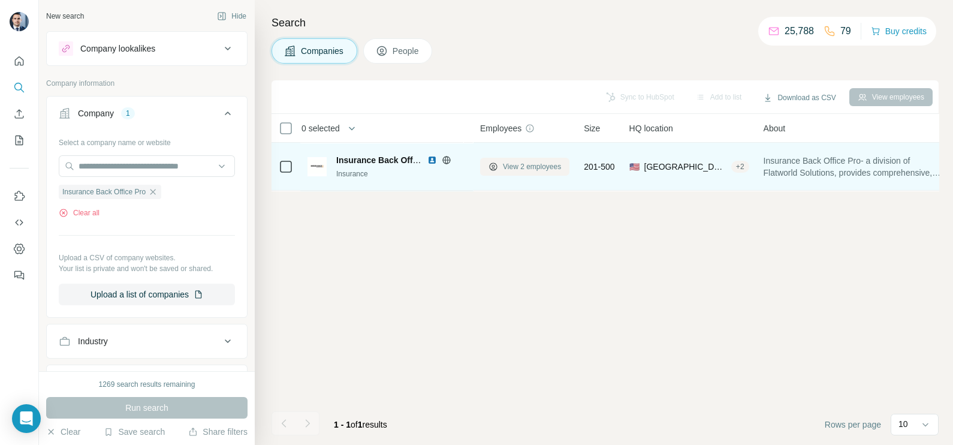
click at [514, 159] on button "View 2 employees" at bounding box center [524, 167] width 89 height 18
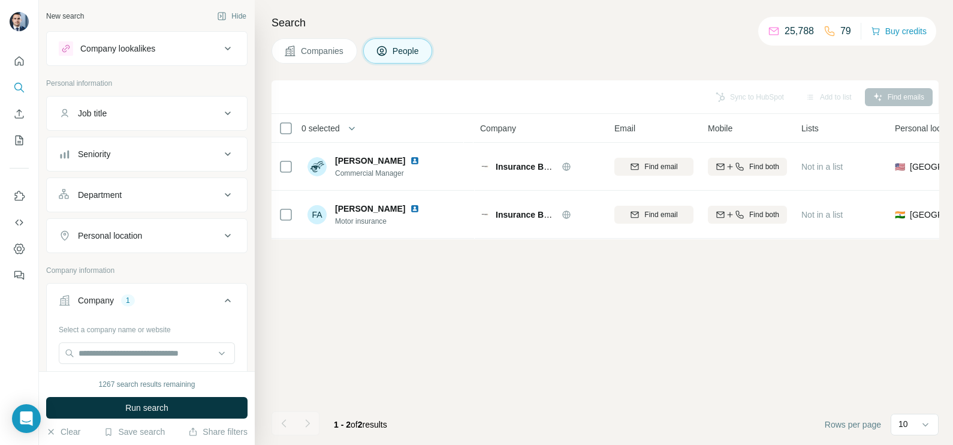
click at [316, 50] on span "Companies" at bounding box center [323, 51] width 44 height 12
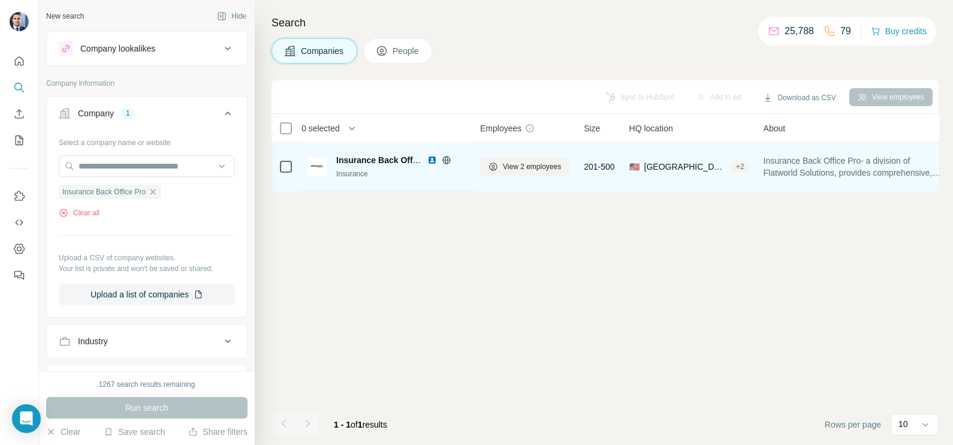
click at [434, 157] on img at bounding box center [432, 160] width 10 height 10
click at [509, 174] on button "View 2 employees" at bounding box center [524, 167] width 89 height 18
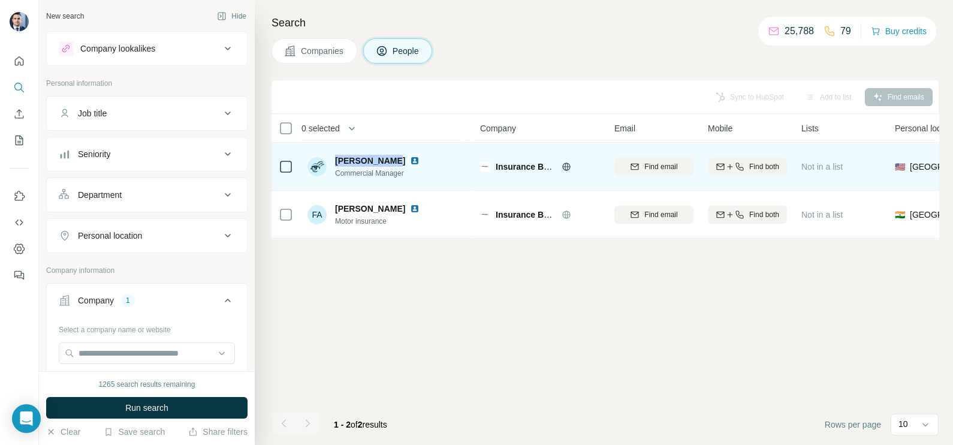
drag, startPoint x: 334, startPoint y: 159, endPoint x: 390, endPoint y: 157, distance: 55.2
click at [390, 157] on div "[PERSON_NAME]" at bounding box center [384, 161] width 99 height 12
copy span "[PERSON_NAME]"
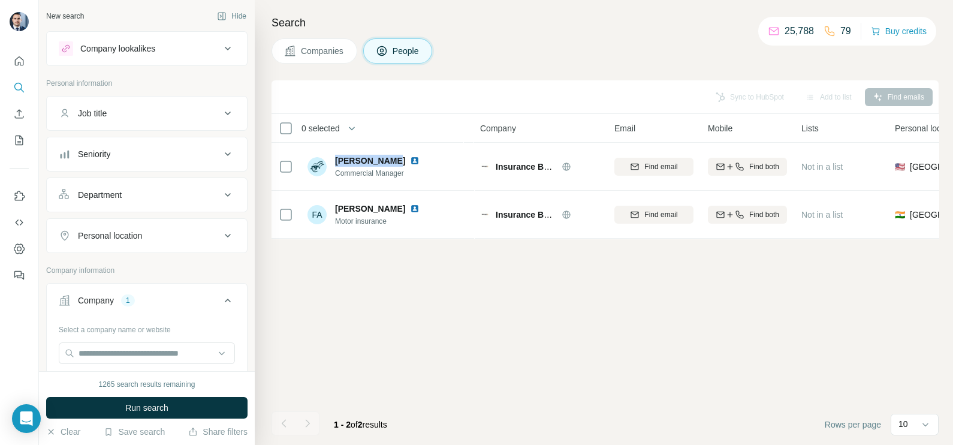
copy span "[PERSON_NAME]"
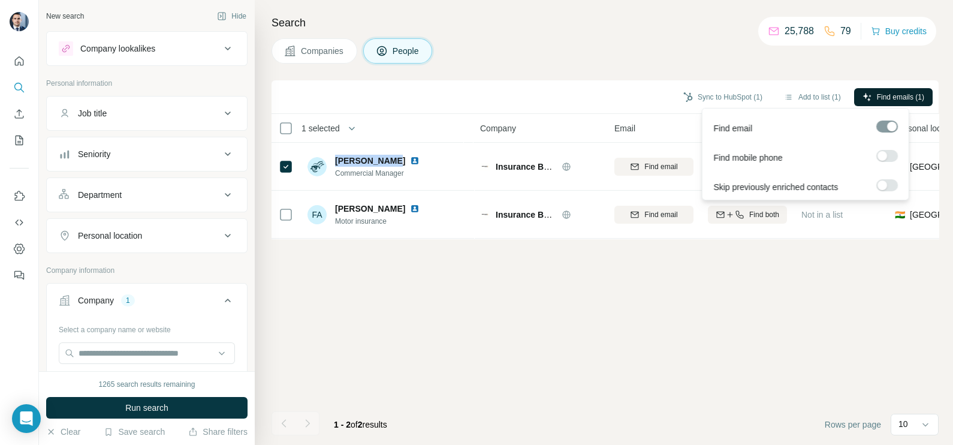
click at [881, 101] on span "Find emails (1)" at bounding box center [900, 97] width 47 height 11
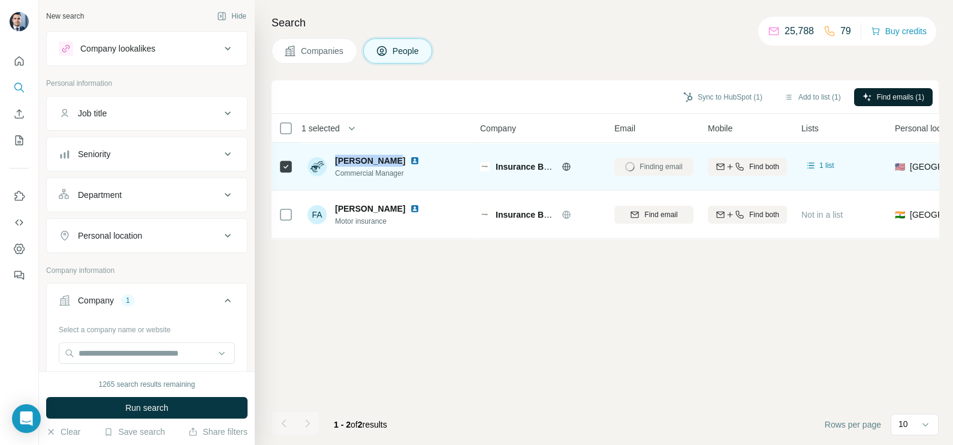
click at [410, 159] on img at bounding box center [415, 161] width 10 height 10
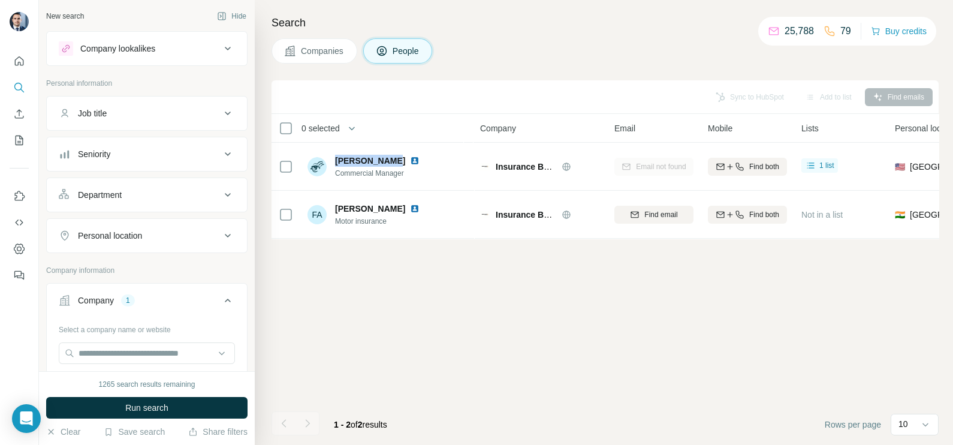
click at [334, 56] on span "Companies" at bounding box center [323, 51] width 44 height 12
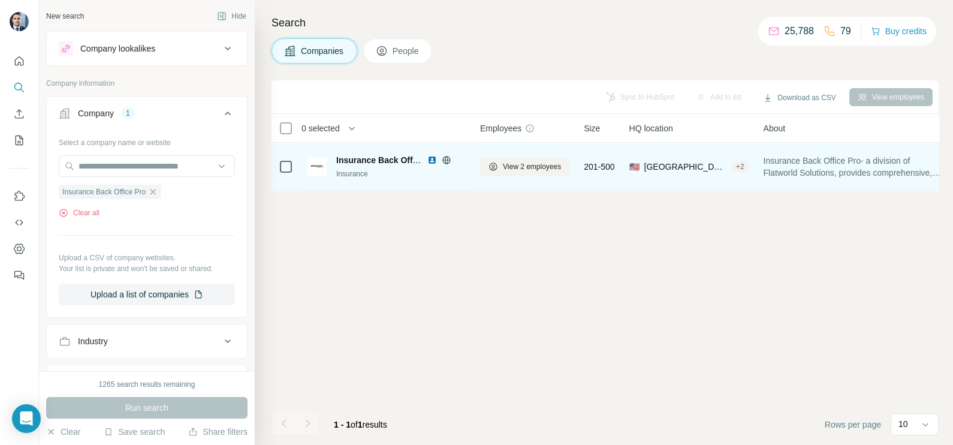
click at [431, 159] on img at bounding box center [432, 160] width 10 height 10
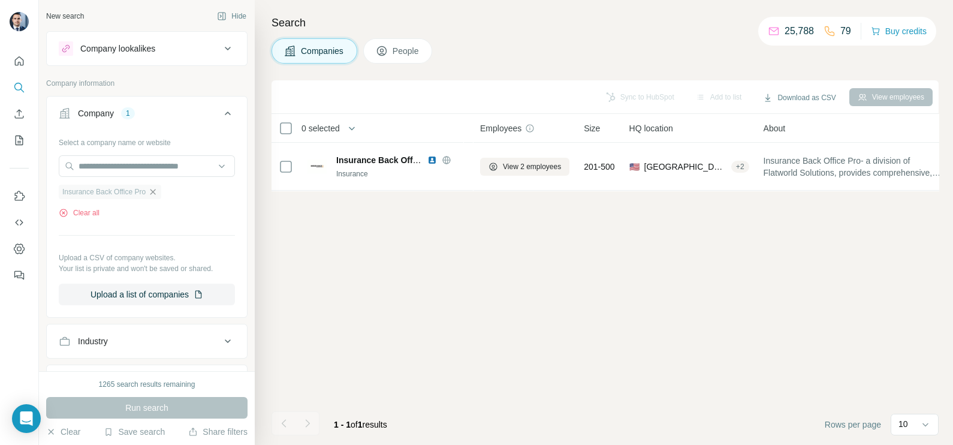
click at [158, 196] on icon "button" at bounding box center [153, 192] width 10 height 10
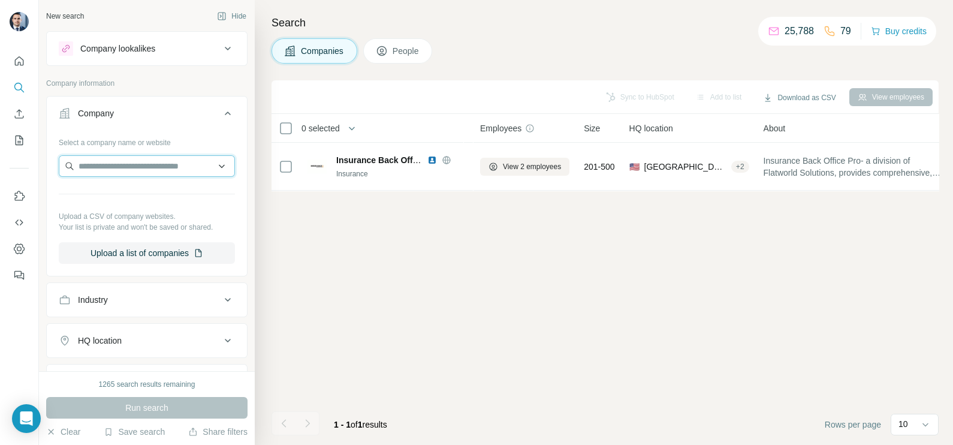
click at [153, 168] on input "text" at bounding box center [147, 166] width 176 height 22
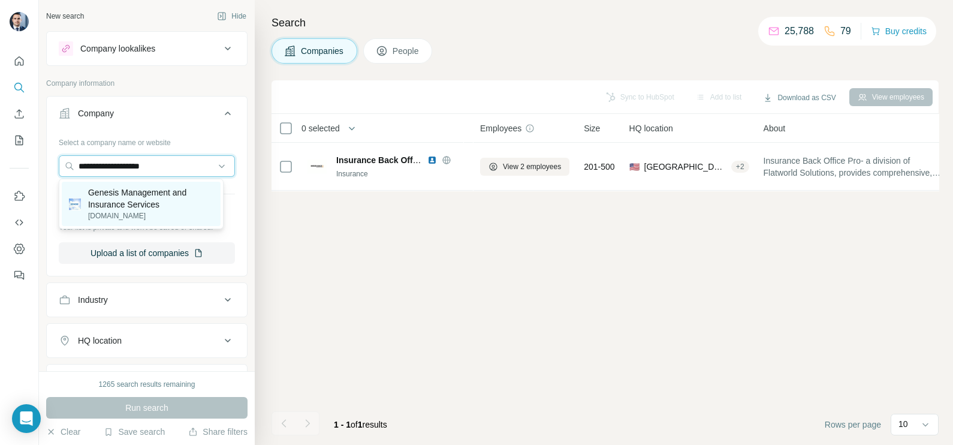
type input "**********"
click at [147, 209] on p "Genesis Management and Insurance Services" at bounding box center [150, 198] width 125 height 24
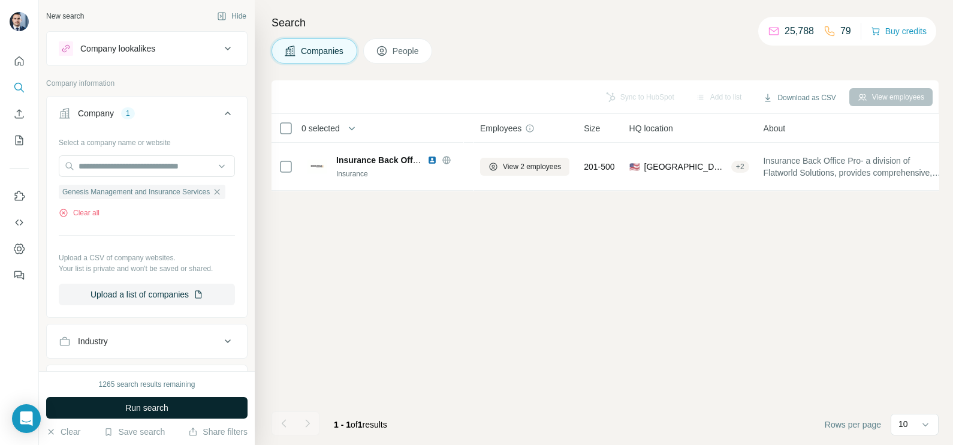
click at [153, 412] on span "Run search" at bounding box center [146, 407] width 43 height 12
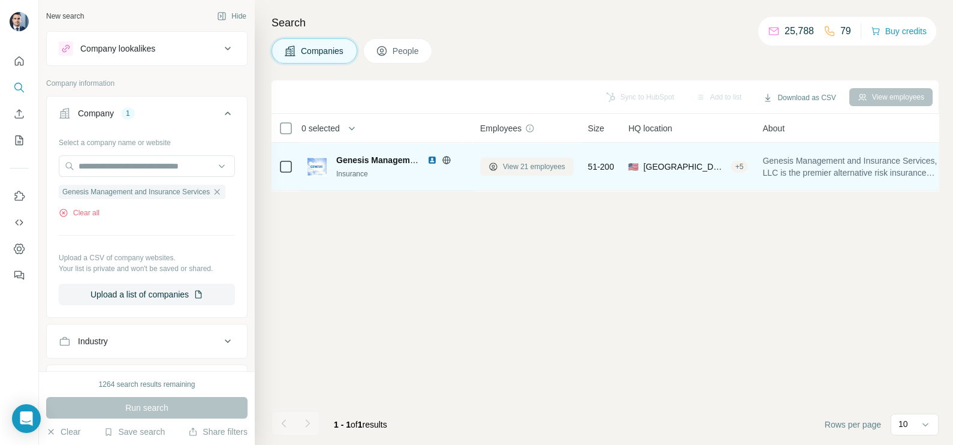
click at [515, 165] on span "View 21 employees" at bounding box center [534, 166] width 62 height 11
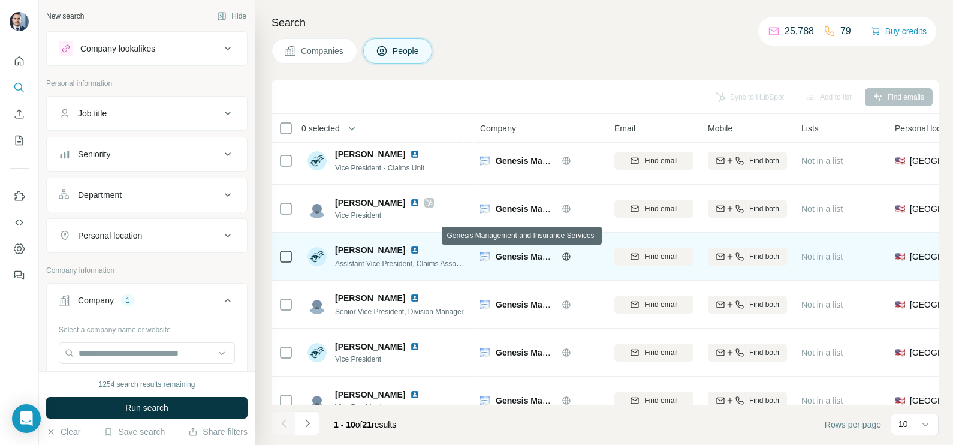
scroll to position [225, 0]
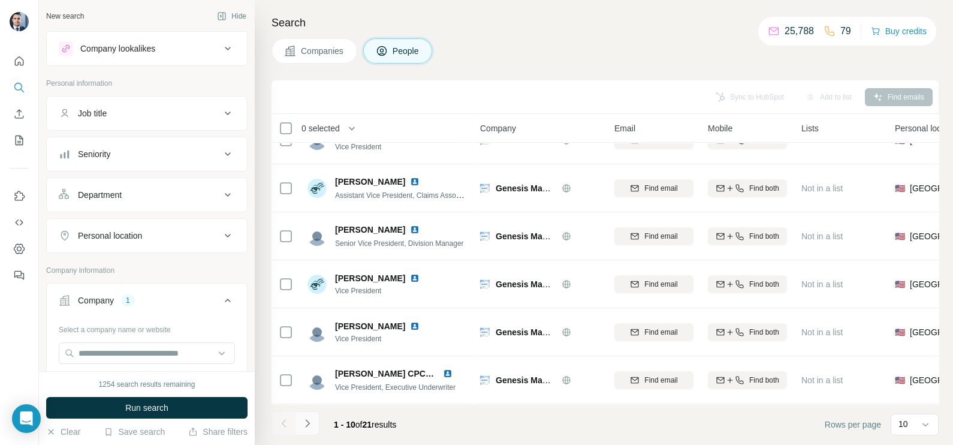
click at [310, 427] on icon "Navigate to next page" at bounding box center [307, 423] width 12 height 12
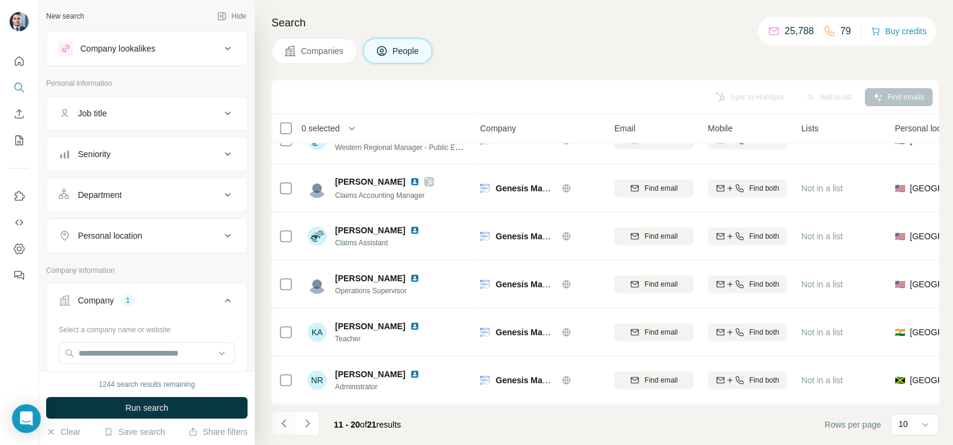
click at [282, 419] on icon "Navigate to previous page" at bounding box center [284, 423] width 12 height 12
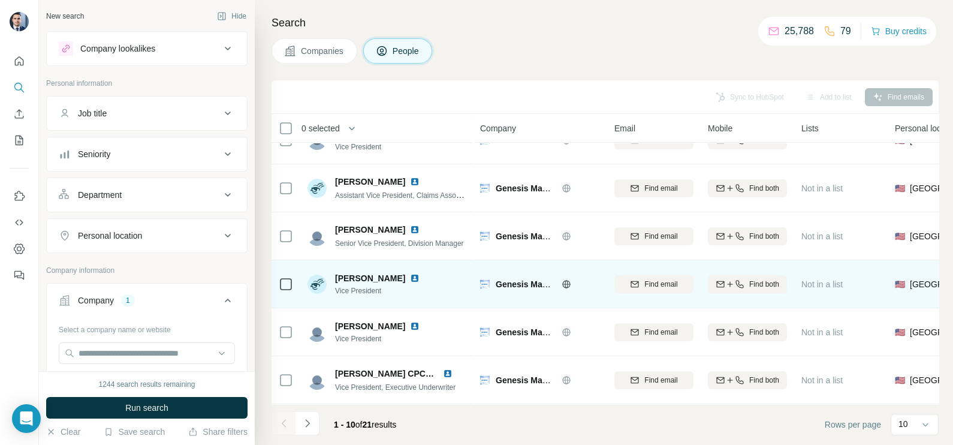
click at [410, 273] on img at bounding box center [415, 278] width 10 height 10
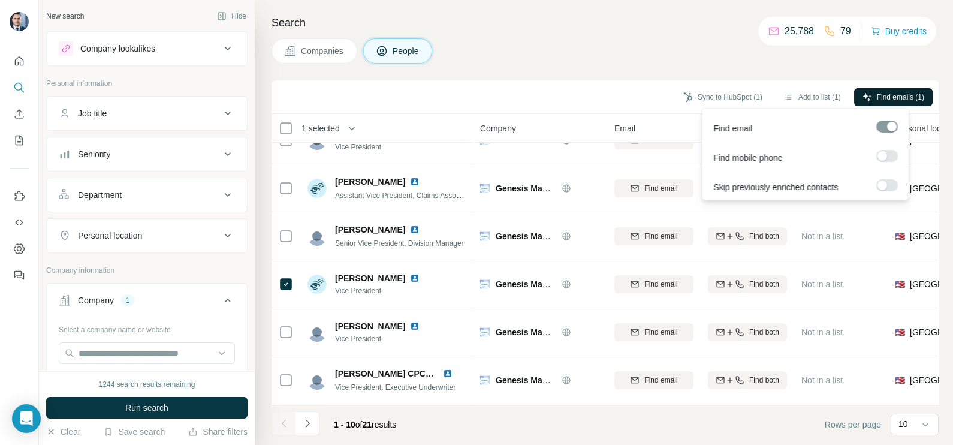
click at [880, 98] on span "Find emails (1)" at bounding box center [900, 97] width 47 height 11
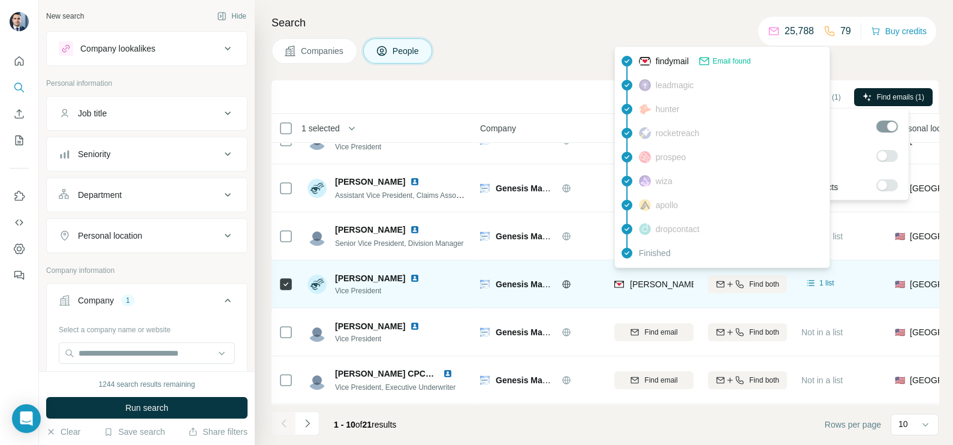
click at [661, 282] on span "[PERSON_NAME][EMAIL_ADDRESS][PERSON_NAME][DOMAIN_NAME]" at bounding box center [765, 284] width 271 height 12
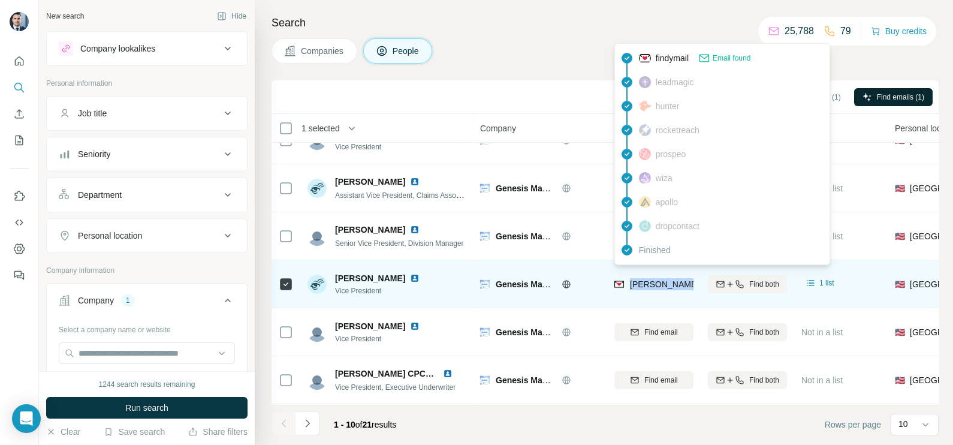
click at [661, 282] on span "[PERSON_NAME][EMAIL_ADDRESS][PERSON_NAME][DOMAIN_NAME]" at bounding box center [765, 284] width 271 height 12
copy tr "[PERSON_NAME][EMAIL_ADDRESS][PERSON_NAME][DOMAIN_NAME]"
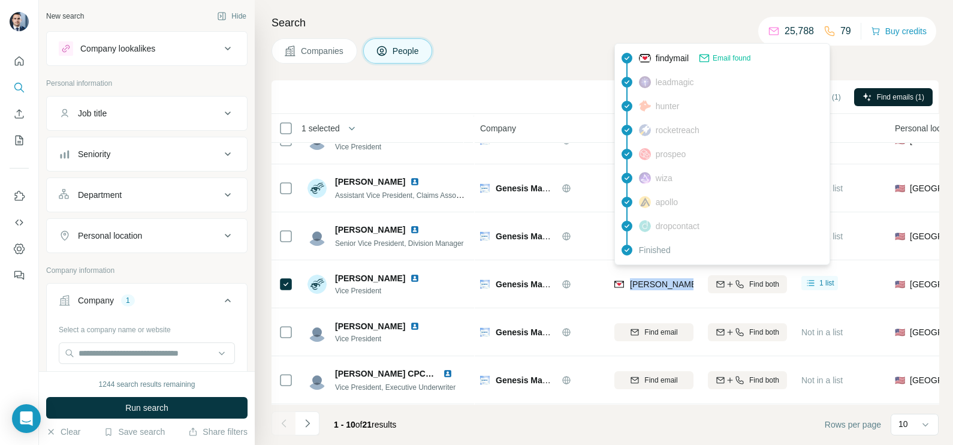
scroll to position [74, 0]
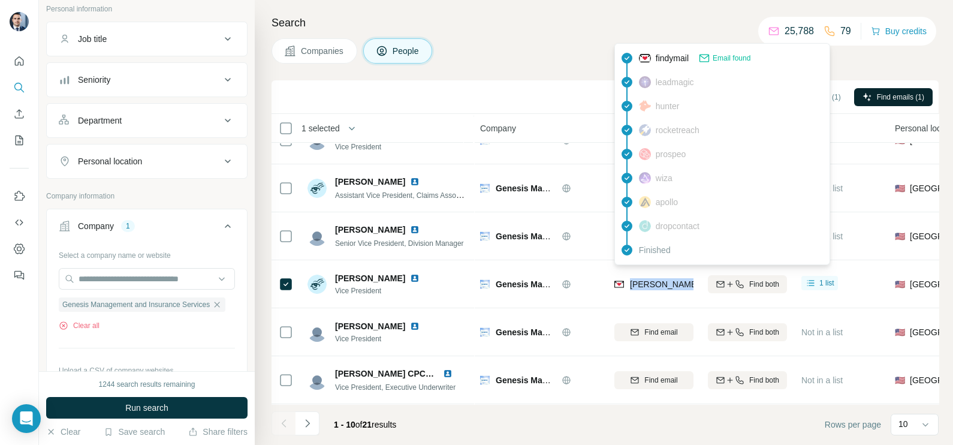
click at [338, 47] on span "Companies" at bounding box center [323, 51] width 44 height 12
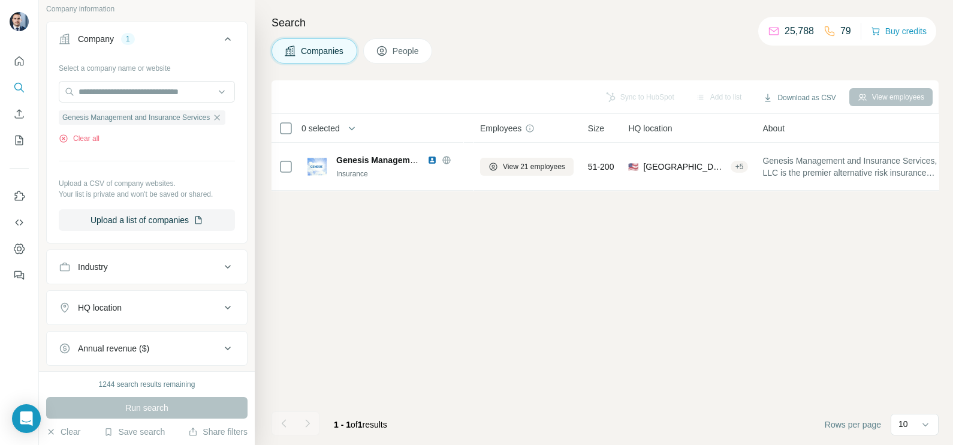
scroll to position [0, 0]
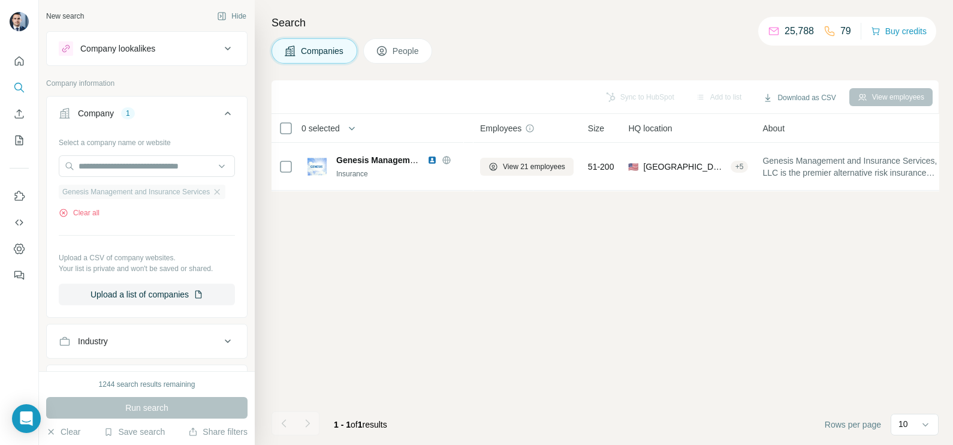
click at [220, 190] on div "Genesis Management and Insurance Services" at bounding box center [142, 192] width 167 height 14
click at [218, 194] on icon "button" at bounding box center [217, 191] width 5 height 5
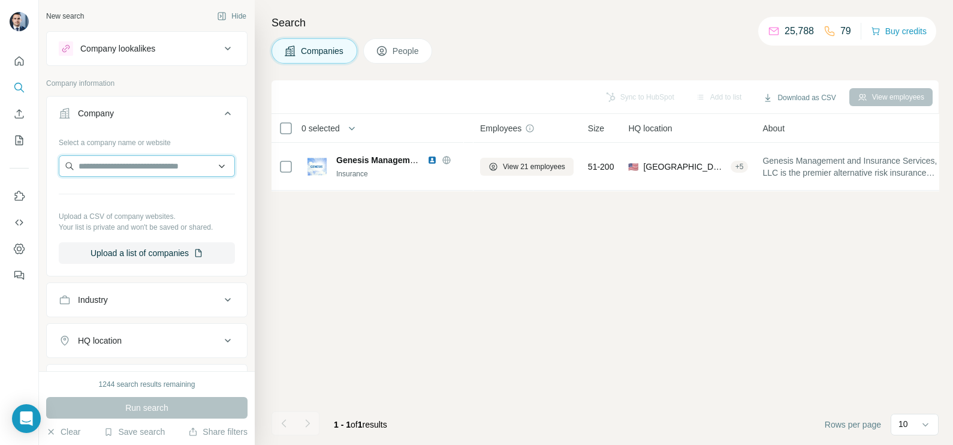
click at [140, 159] on input "text" at bounding box center [147, 166] width 176 height 22
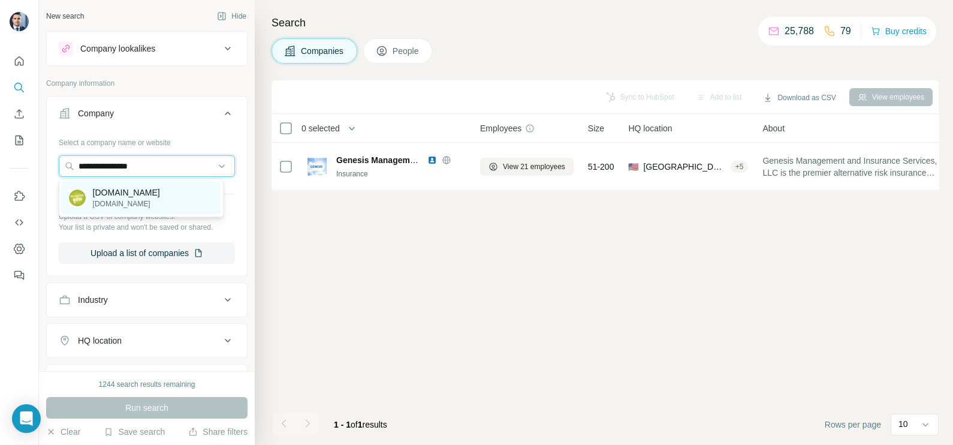
type input "**********"
click at [141, 200] on p "[DOMAIN_NAME]" at bounding box center [126, 203] width 67 height 11
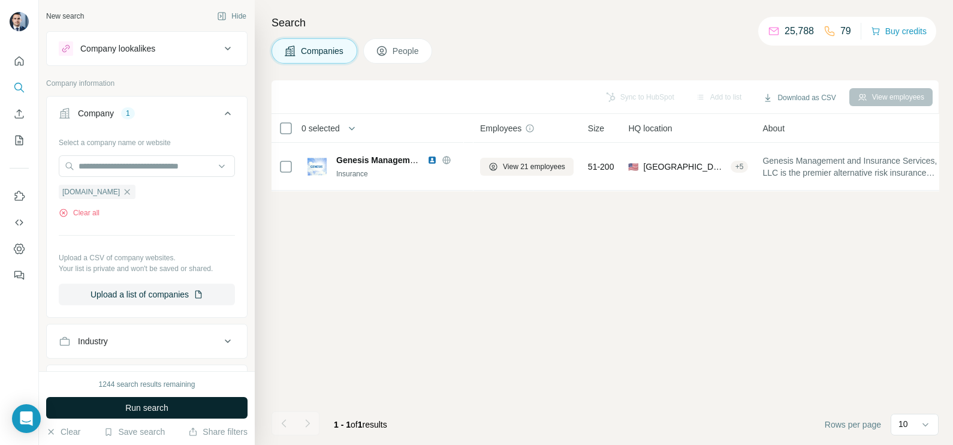
click at [146, 410] on span "Run search" at bounding box center [146, 407] width 43 height 12
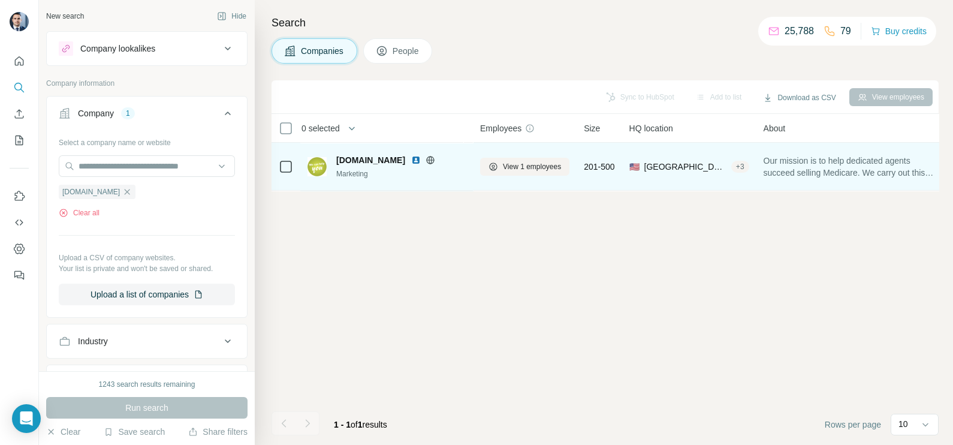
click at [435, 162] on icon at bounding box center [430, 160] width 10 height 10
click at [518, 167] on span "View 1 employees" at bounding box center [532, 166] width 58 height 11
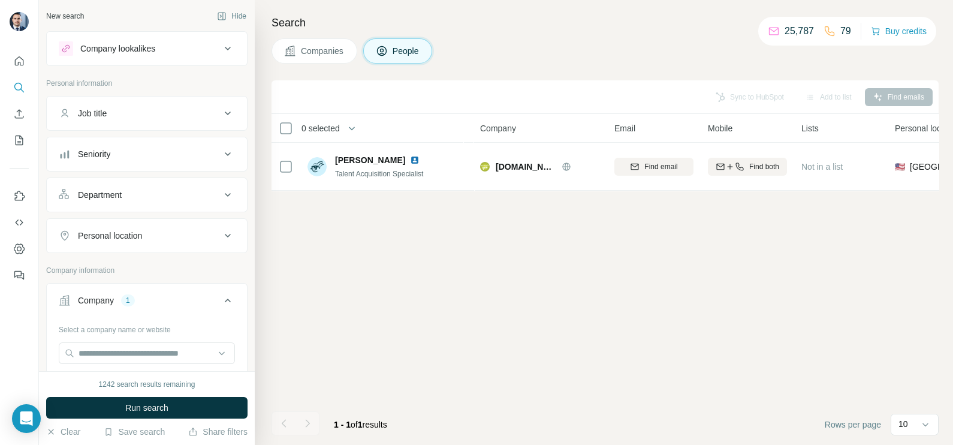
click at [340, 53] on span "Companies" at bounding box center [323, 51] width 44 height 12
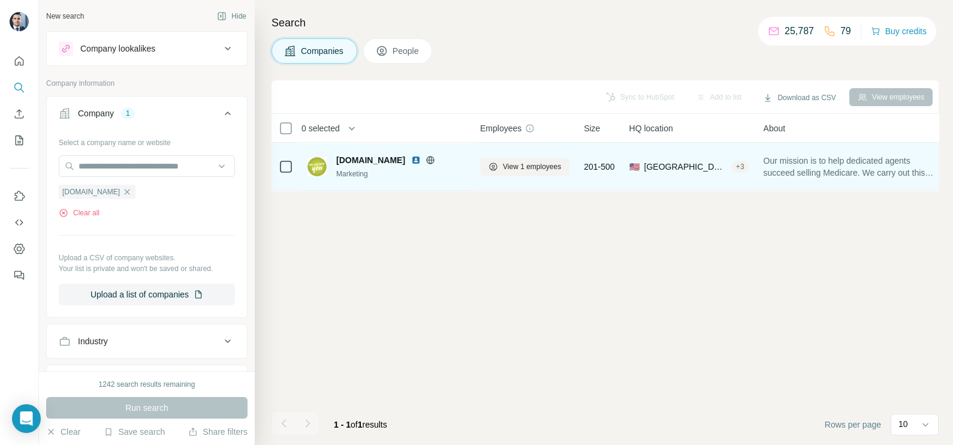
click at [419, 160] on img at bounding box center [416, 160] width 10 height 10
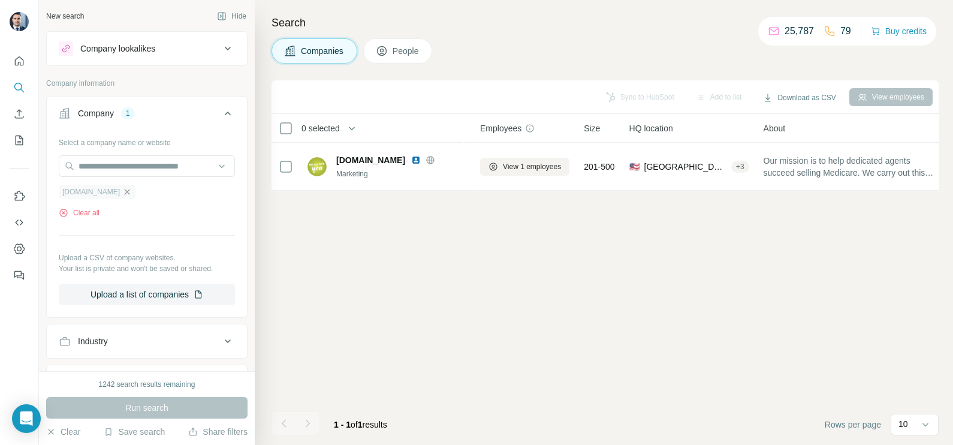
click at [130, 191] on icon "button" at bounding box center [127, 191] width 5 height 5
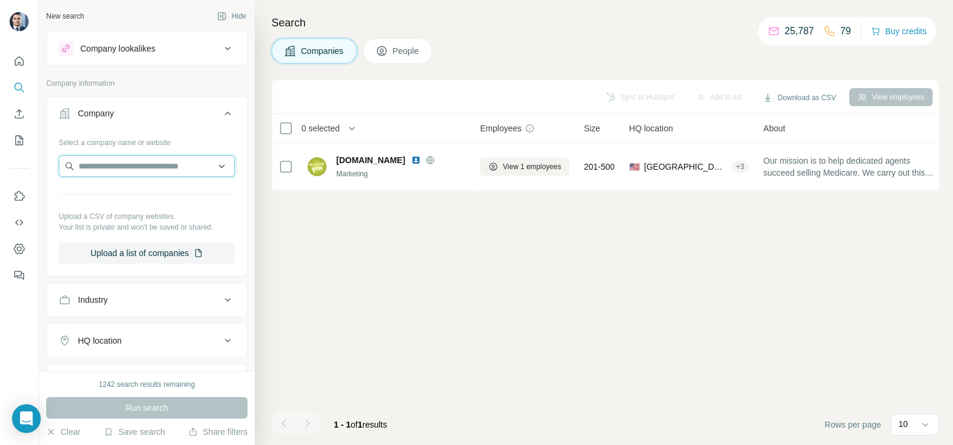
click at [135, 168] on input "text" at bounding box center [147, 166] width 176 height 22
paste input "**********"
type input "**********"
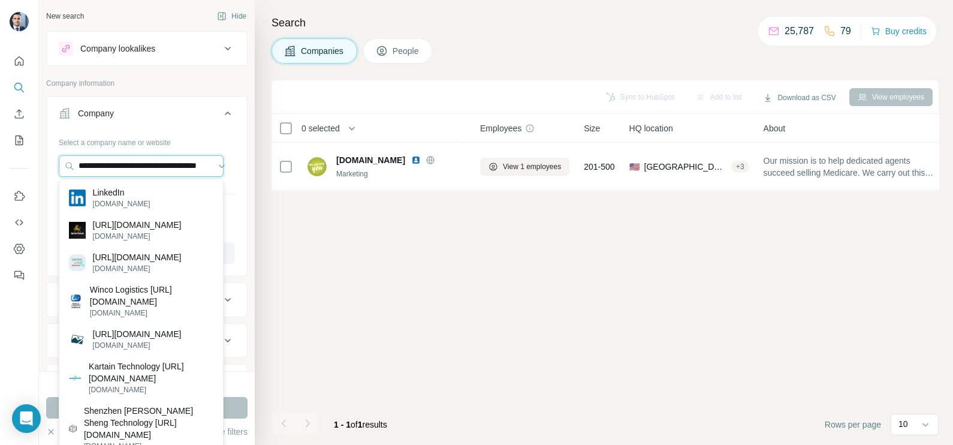
drag, startPoint x: 204, startPoint y: 165, endPoint x: 34, endPoint y: 156, distance: 169.8
click at [34, 156] on div "**********" at bounding box center [476, 222] width 953 height 445
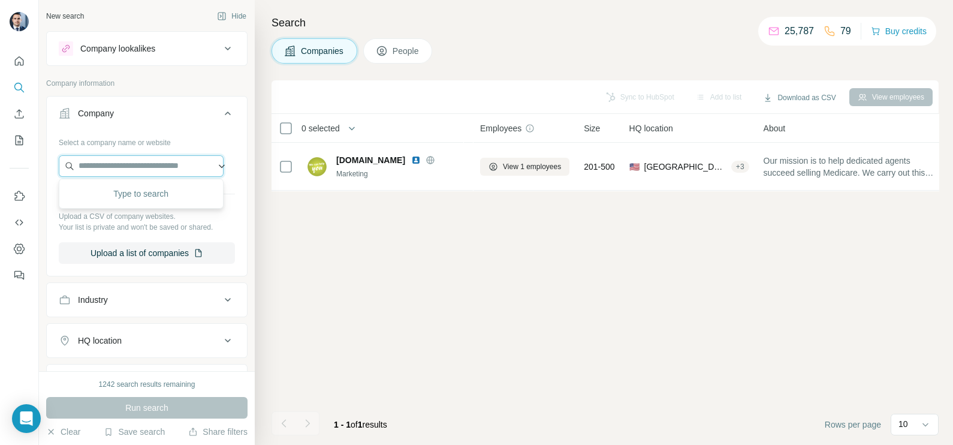
click at [164, 170] on input "text" at bounding box center [141, 166] width 165 height 22
paste input "**********"
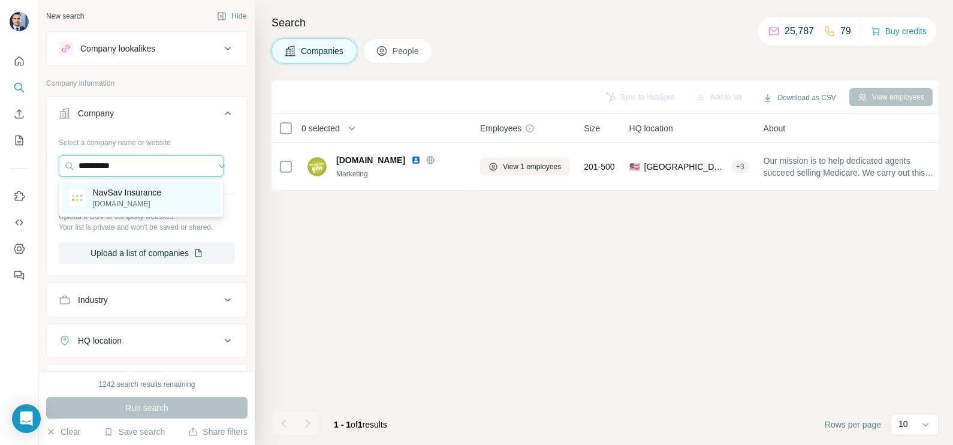
type input "**********"
click at [150, 192] on p "NavSav Insurance" at bounding box center [127, 192] width 68 height 12
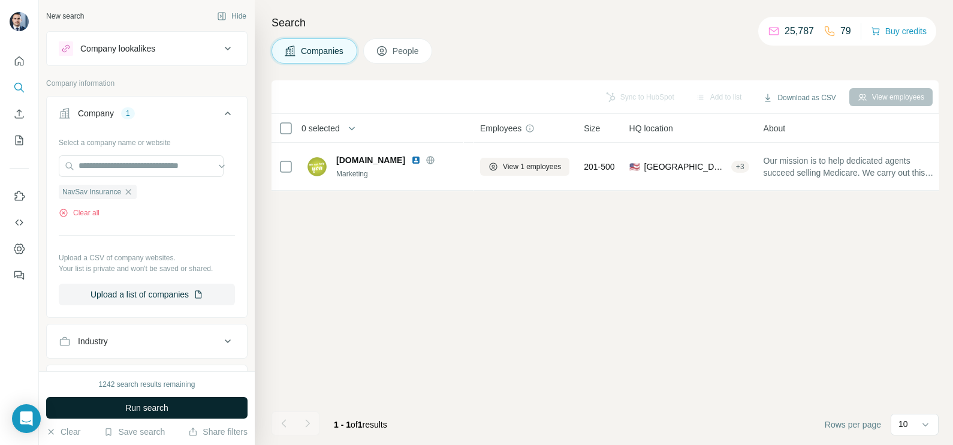
click at [193, 403] on button "Run search" at bounding box center [146, 408] width 201 height 22
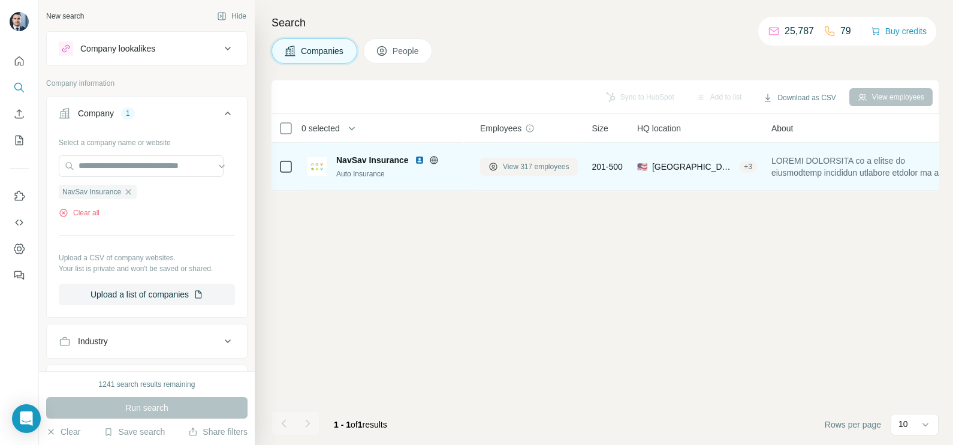
click at [512, 174] on button "View 317 employees" at bounding box center [529, 167] width 98 height 18
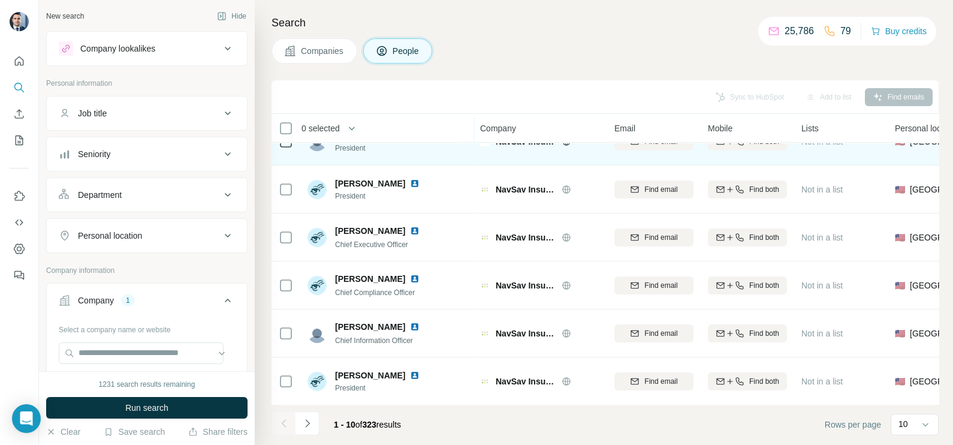
scroll to position [74, 0]
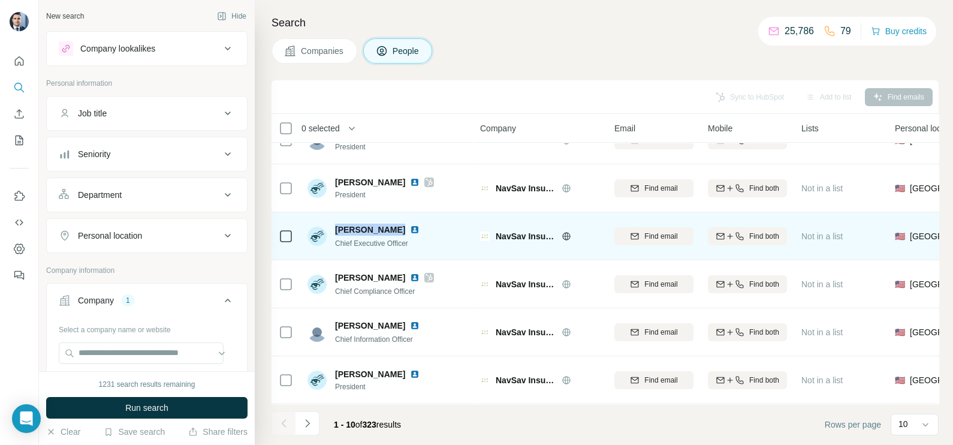
drag, startPoint x: 343, startPoint y: 228, endPoint x: 391, endPoint y: 222, distance: 48.3
click at [391, 224] on div "[PERSON_NAME]" at bounding box center [384, 230] width 99 height 12
copy span "[PERSON_NAME]"
click at [366, 258] on td "[PERSON_NAME] Chief Executive Officer" at bounding box center [387, 236] width 174 height 48
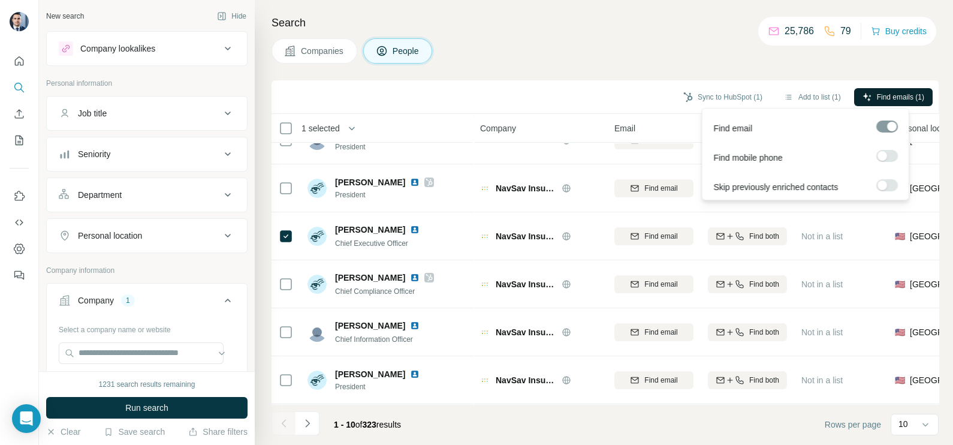
click at [881, 99] on span "Find emails (1)" at bounding box center [900, 97] width 47 height 11
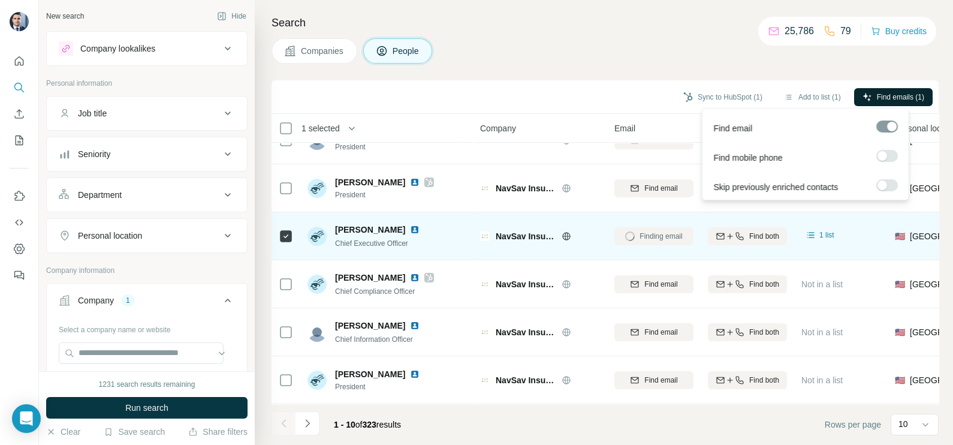
click at [410, 231] on img at bounding box center [415, 230] width 10 height 10
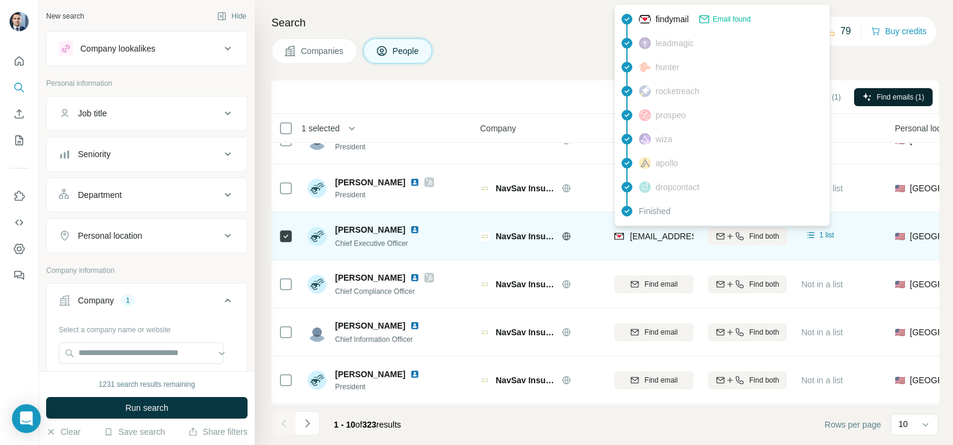
click at [642, 234] on span "[EMAIL_ADDRESS][DOMAIN_NAME]" at bounding box center [701, 236] width 142 height 10
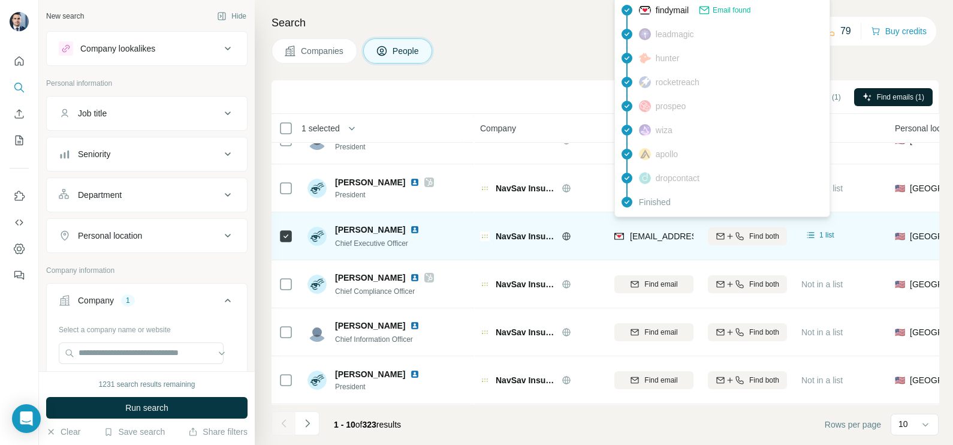
click at [587, 225] on div "NavSav Insurance" at bounding box center [540, 235] width 120 height 33
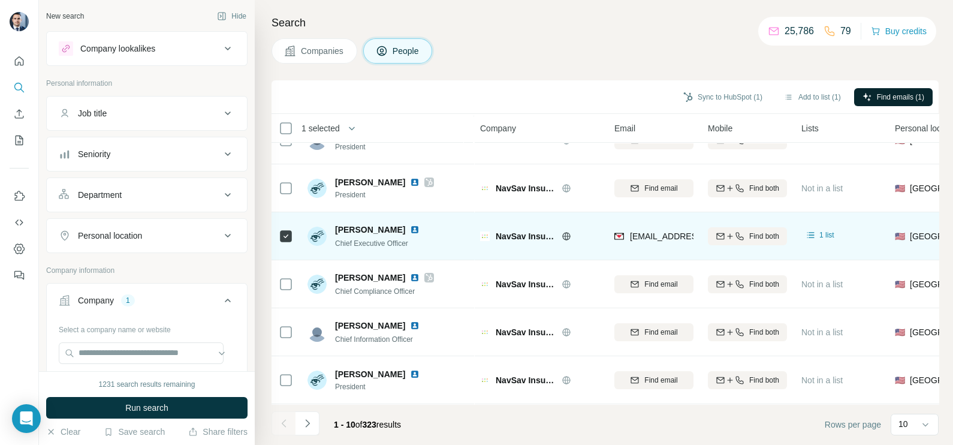
click at [657, 227] on div "[EMAIL_ADDRESS][DOMAIN_NAME]" at bounding box center [653, 235] width 79 height 33
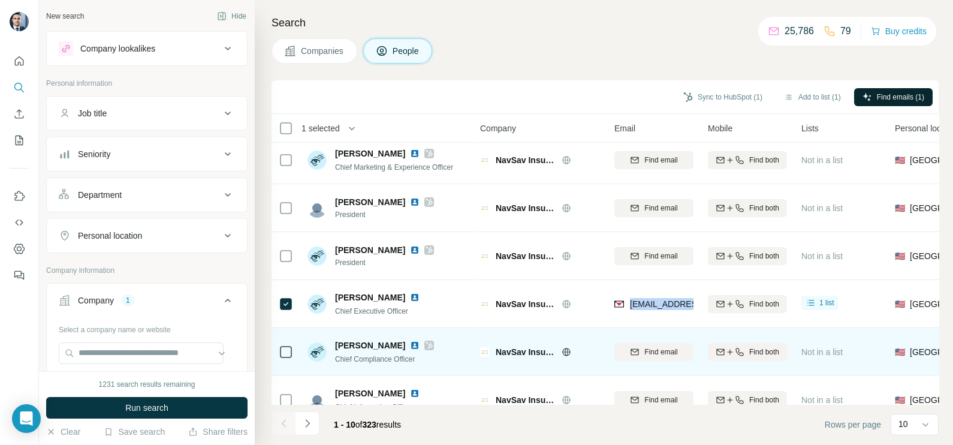
scroll to position [0, 0]
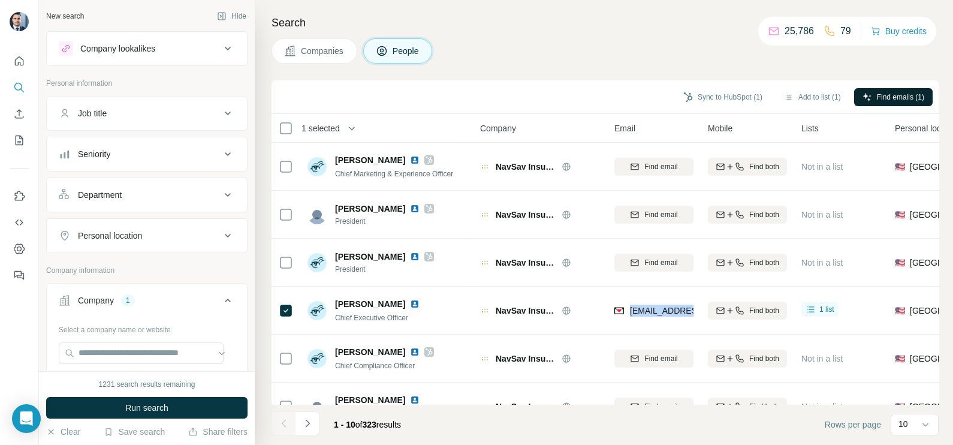
click at [318, 59] on button "Companies" at bounding box center [314, 50] width 86 height 25
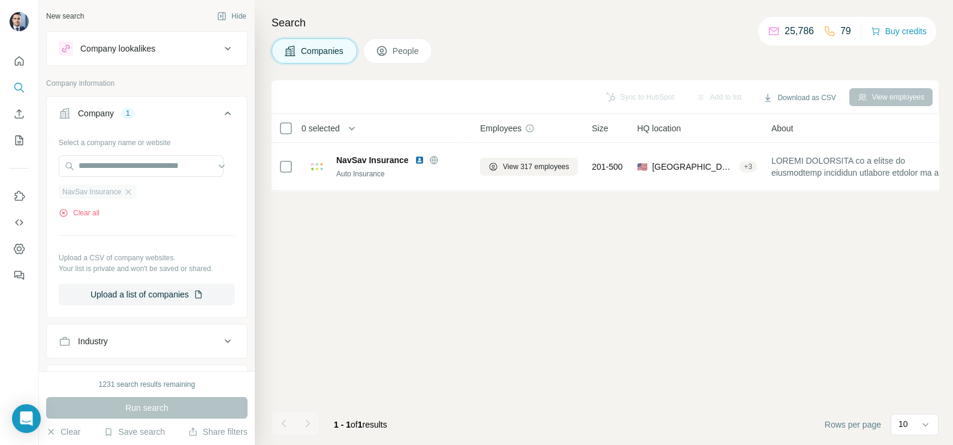
click at [135, 190] on div "NavSav Insurance" at bounding box center [98, 192] width 78 height 14
click at [130, 191] on icon "button" at bounding box center [128, 192] width 10 height 10
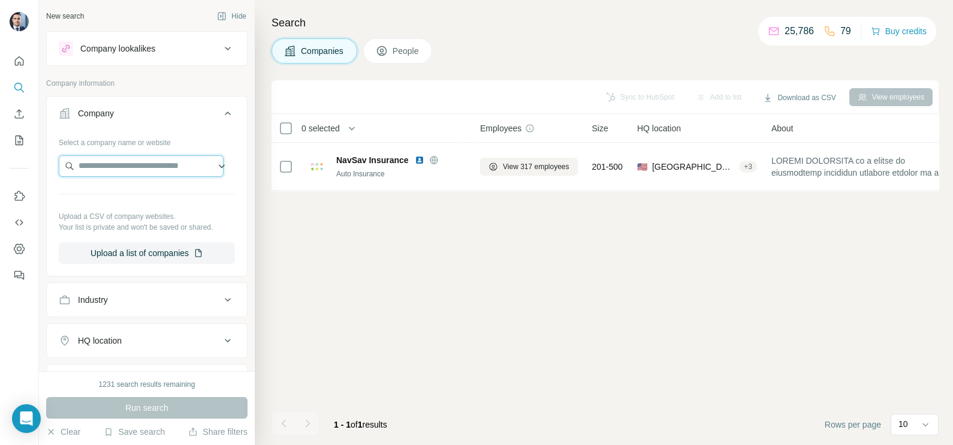
click at [117, 165] on input "text" at bounding box center [141, 166] width 165 height 22
paste input "**********"
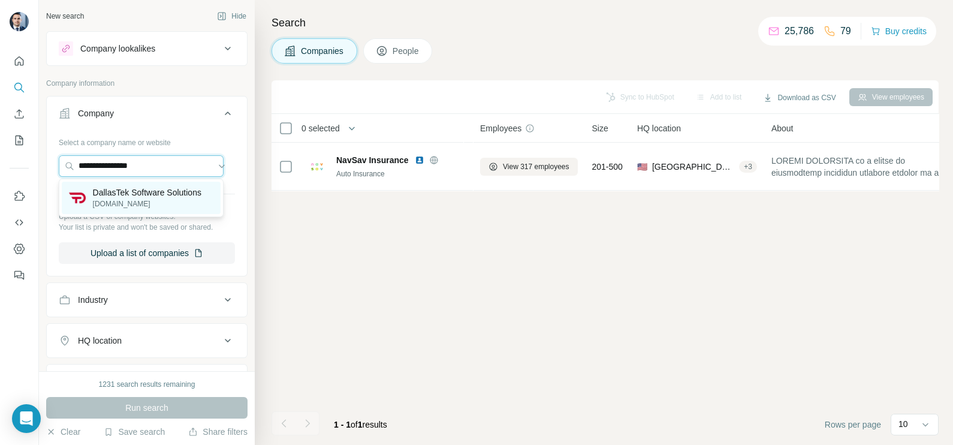
type input "**********"
click at [124, 205] on p "[DOMAIN_NAME]" at bounding box center [147, 203] width 108 height 11
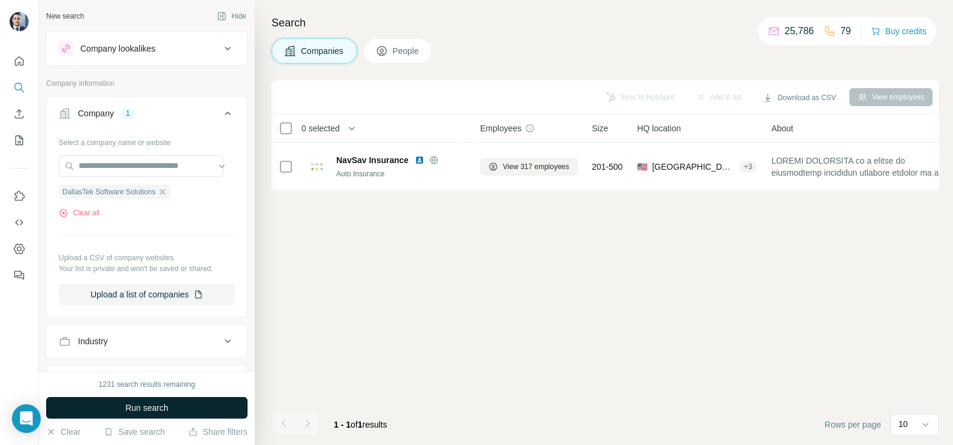
click at [141, 415] on button "Run search" at bounding box center [146, 408] width 201 height 22
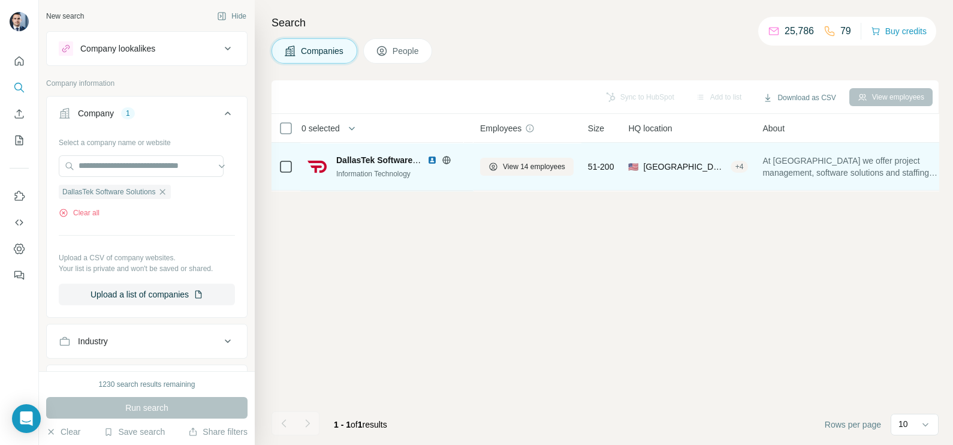
click at [432, 158] on img at bounding box center [432, 160] width 10 height 10
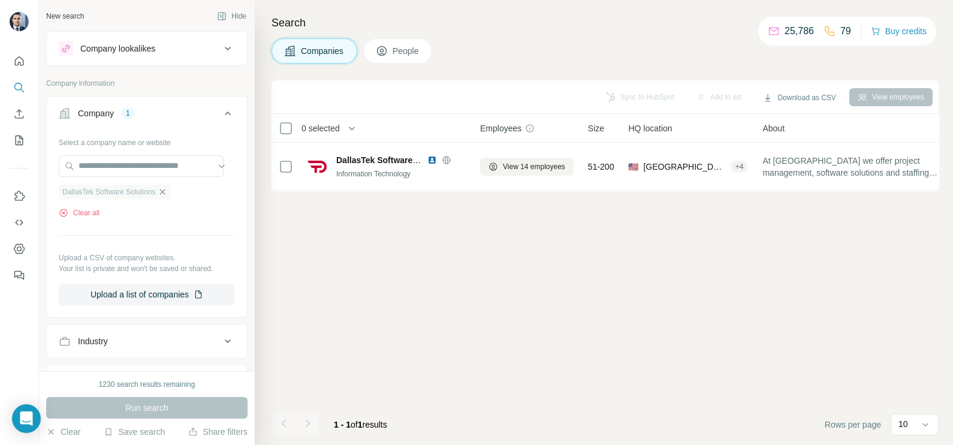
click at [167, 196] on icon "button" at bounding box center [163, 192] width 10 height 10
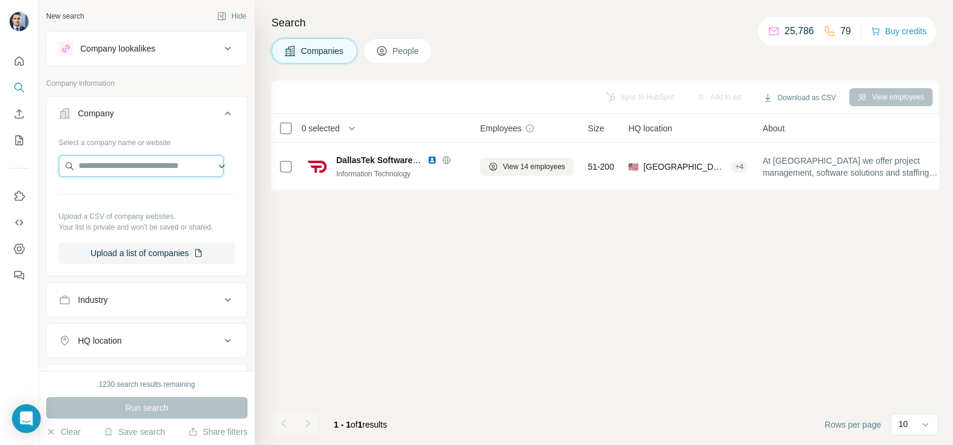
click at [159, 164] on input "text" at bounding box center [141, 166] width 165 height 22
paste input "**********"
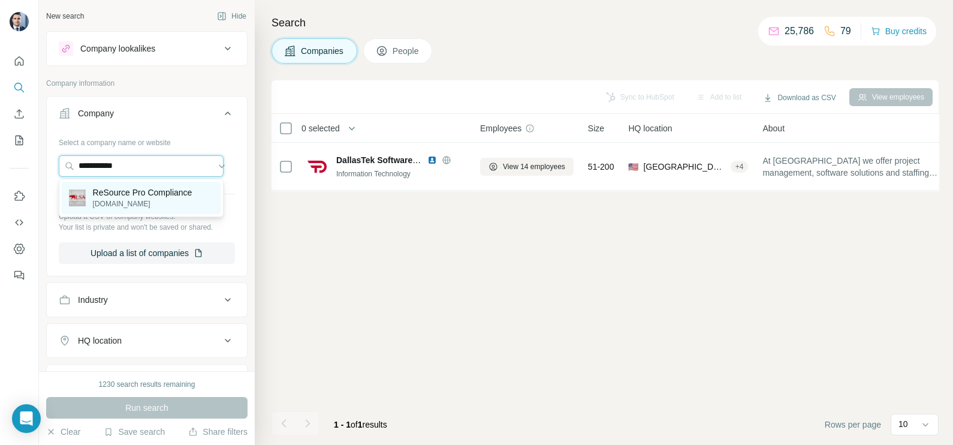
type input "**********"
click at [134, 195] on p "ReSource Pro Compliance" at bounding box center [142, 192] width 99 height 12
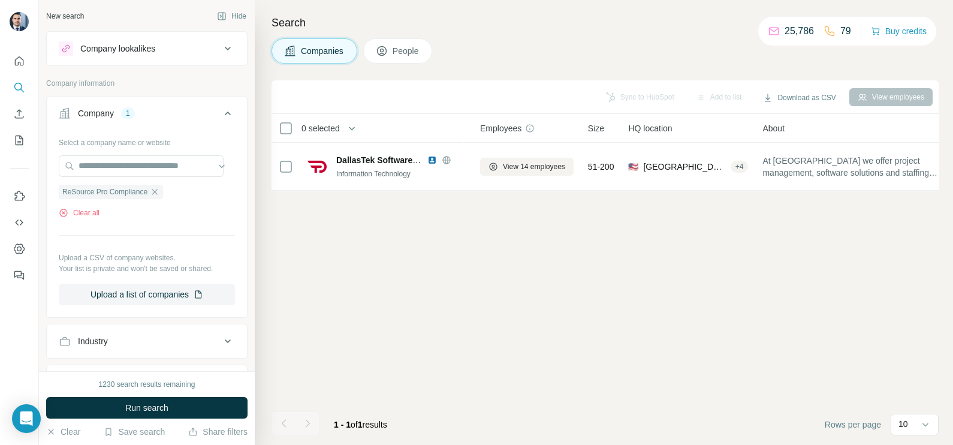
click at [150, 420] on div "1230 search results remaining Run search Clear Save search Share filters" at bounding box center [147, 408] width 216 height 74
click at [152, 412] on span "Run search" at bounding box center [146, 407] width 43 height 12
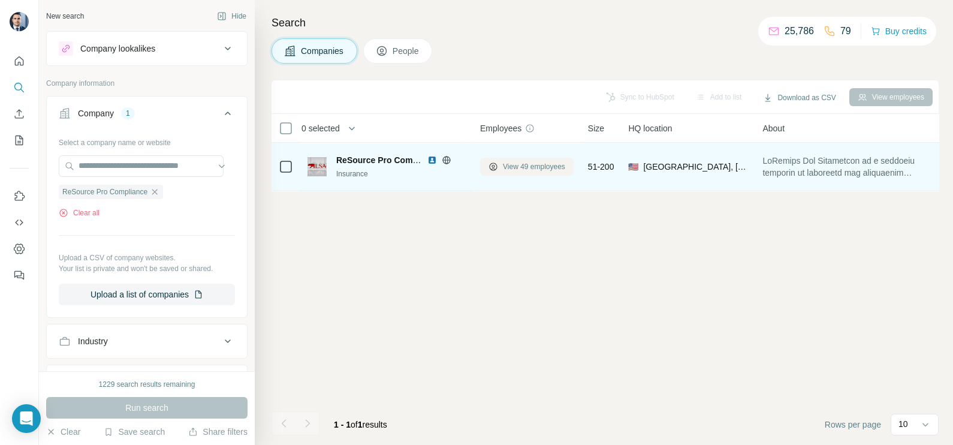
click at [521, 166] on span "View 49 employees" at bounding box center [534, 166] width 62 height 11
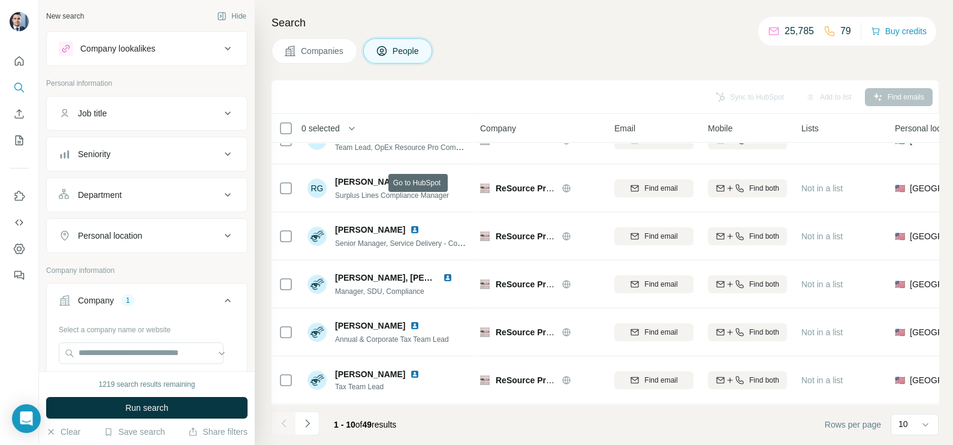
scroll to position [225, 0]
click at [304, 413] on button "Navigate to next page" at bounding box center [307, 423] width 24 height 24
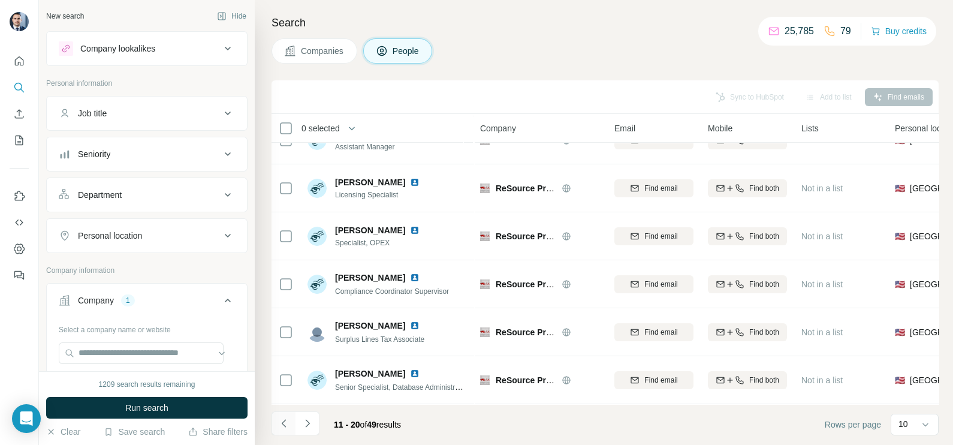
click at [285, 425] on icon "Navigate to previous page" at bounding box center [283, 423] width 4 height 8
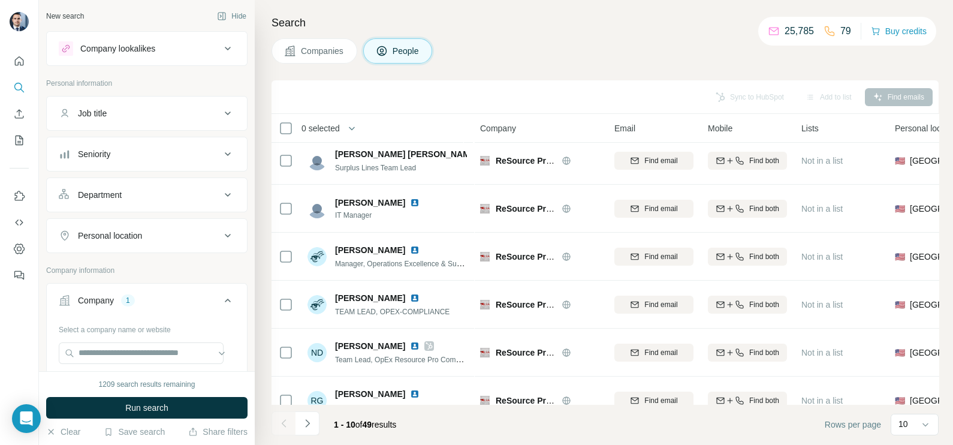
scroll to position [0, 0]
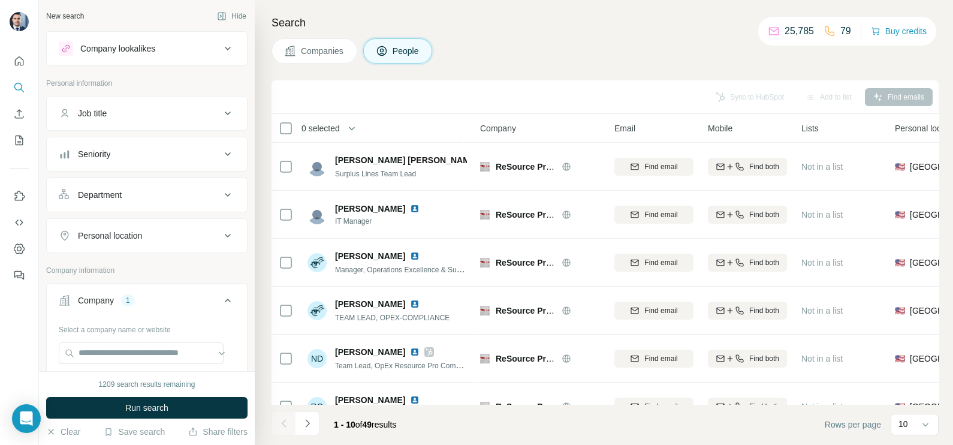
click at [324, 63] on div "Search Companies People Sync to HubSpot Add to list Find emails 0 selected Peop…" at bounding box center [604, 222] width 698 height 445
click at [324, 61] on button "Companies" at bounding box center [314, 50] width 86 height 25
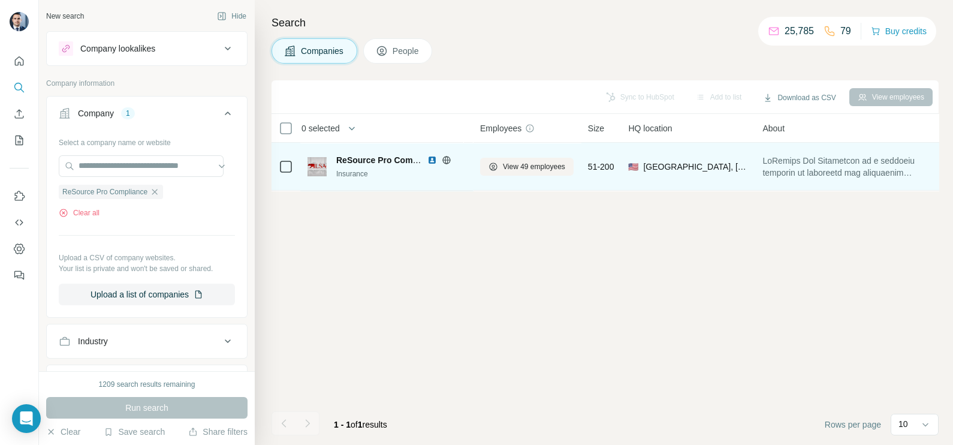
click at [434, 159] on img at bounding box center [432, 160] width 10 height 10
click at [513, 168] on span "View 49 employees" at bounding box center [534, 166] width 62 height 11
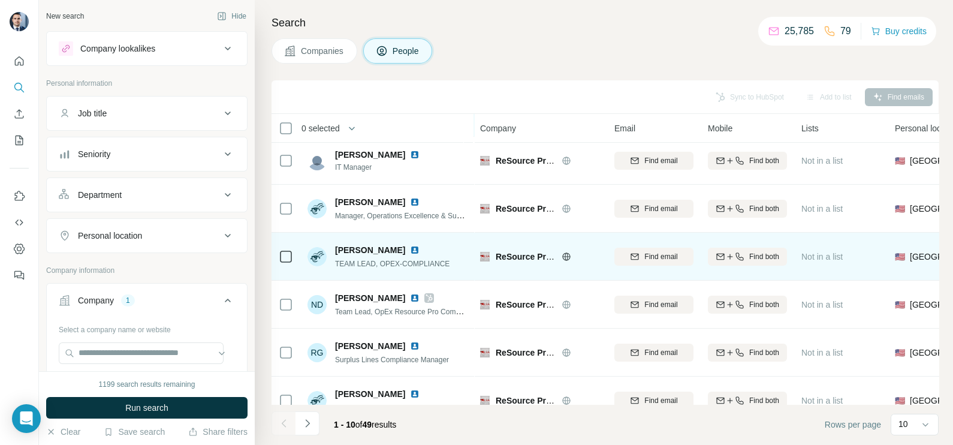
scroll to position [74, 0]
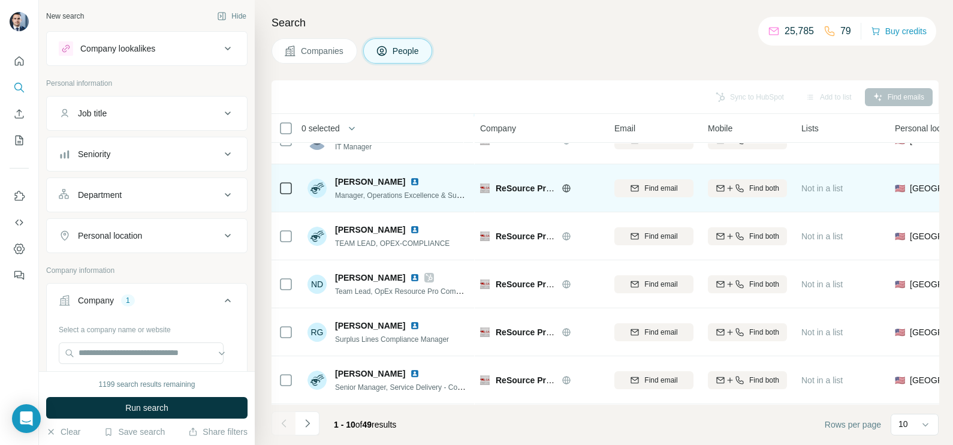
click at [410, 179] on img at bounding box center [415, 182] width 10 height 10
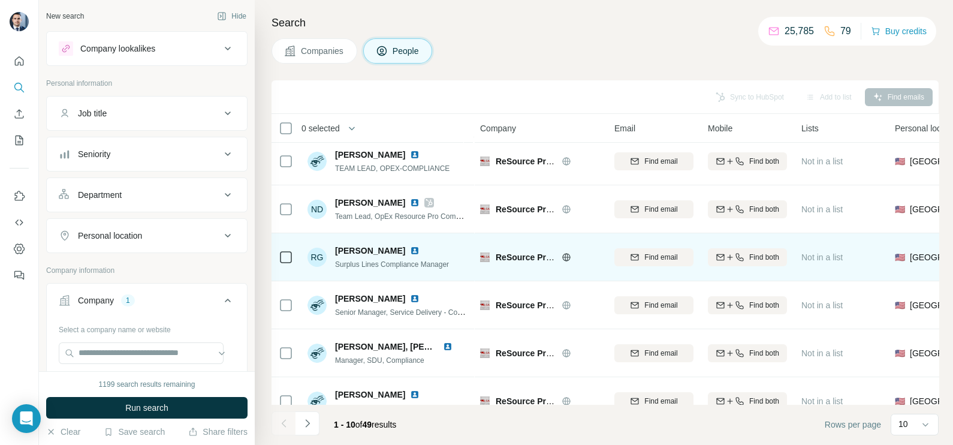
scroll to position [0, 0]
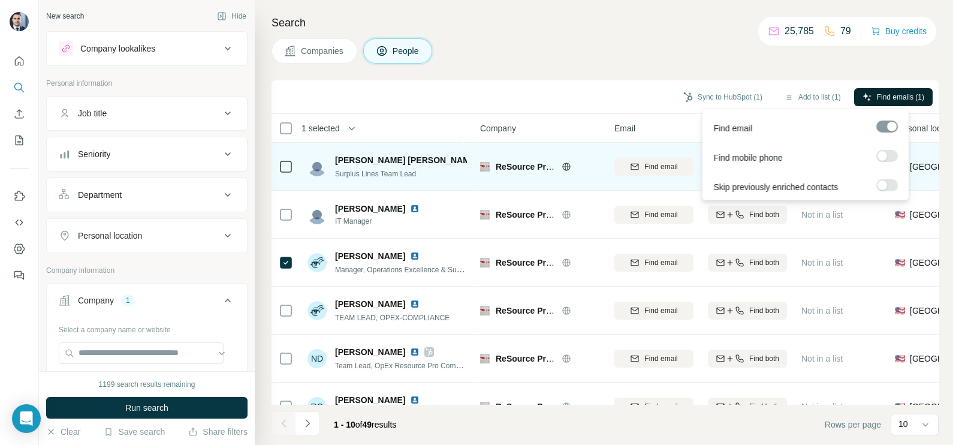
click at [878, 93] on span "Find emails (1)" at bounding box center [900, 97] width 47 height 11
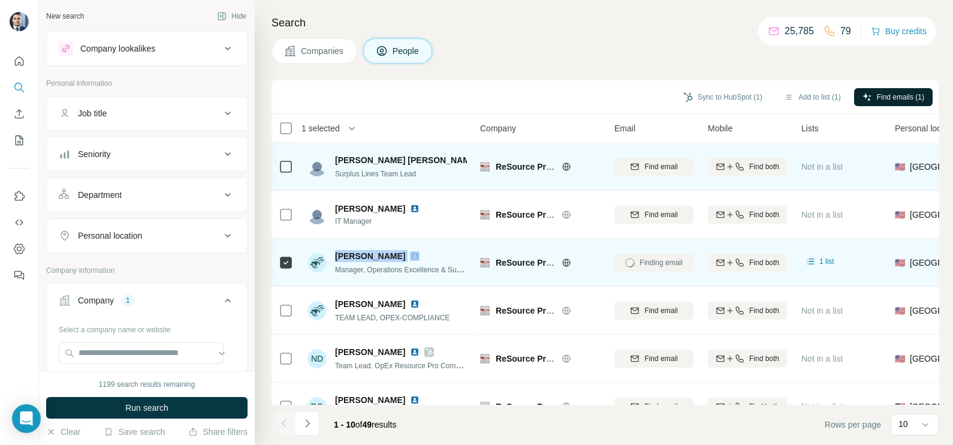
drag, startPoint x: 333, startPoint y: 254, endPoint x: 382, endPoint y: 253, distance: 49.2
click at [382, 253] on div "[PERSON_NAME] Manager, Operations Excellence & Surplus Lines Tax Compliance" at bounding box center [386, 262] width 159 height 25
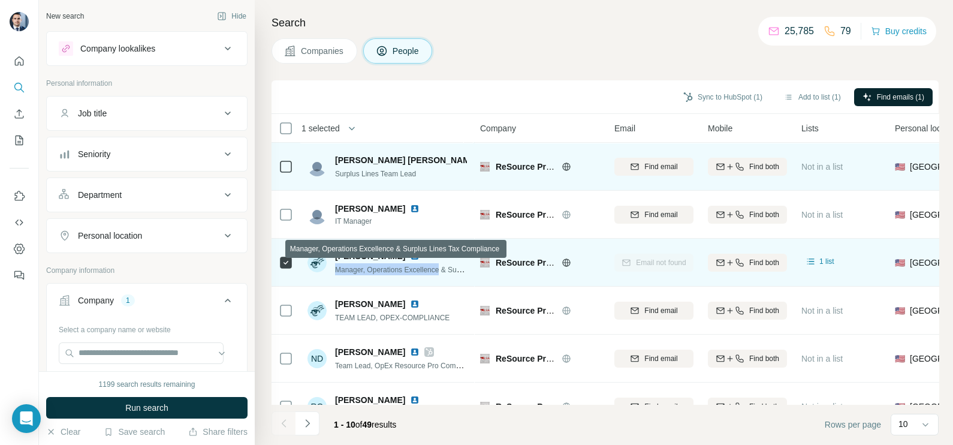
drag, startPoint x: 337, startPoint y: 269, endPoint x: 443, endPoint y: 273, distance: 106.1
click at [443, 273] on span "Manager, Operations Excellence & Surplus Lines Tax Compliance" at bounding box center [439, 269] width 209 height 10
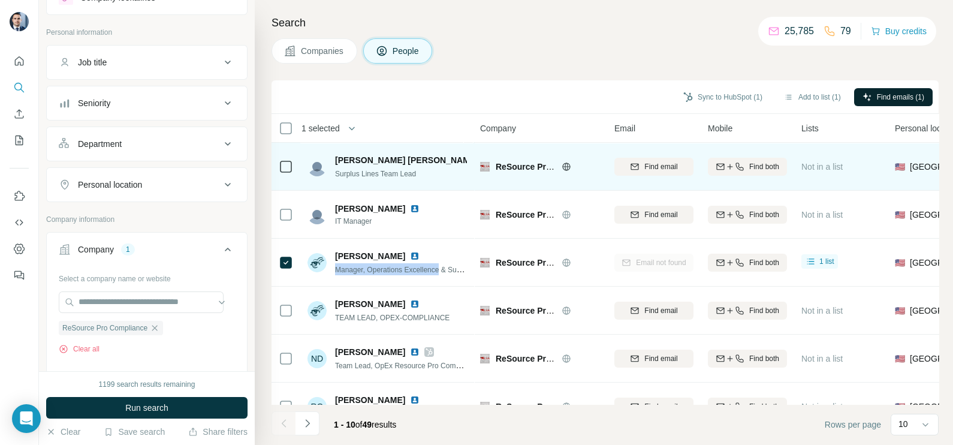
scroll to position [74, 0]
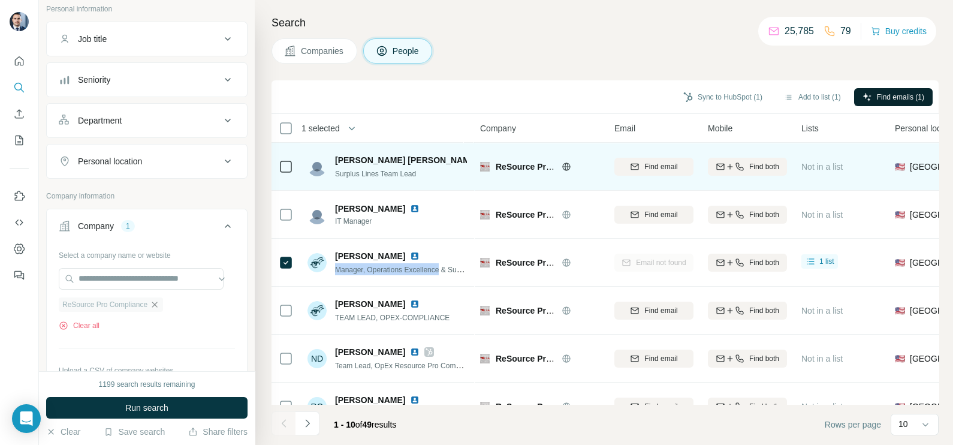
click at [159, 302] on icon "button" at bounding box center [155, 305] width 10 height 10
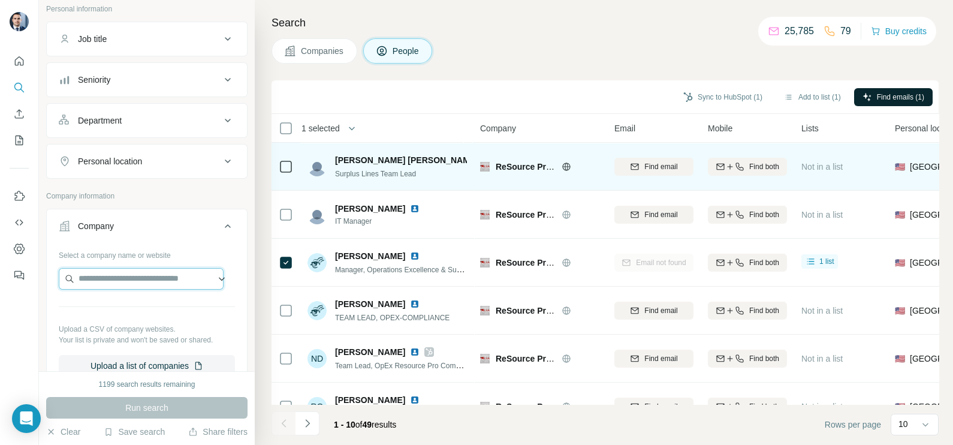
click at [139, 279] on input "text" at bounding box center [141, 279] width 165 height 22
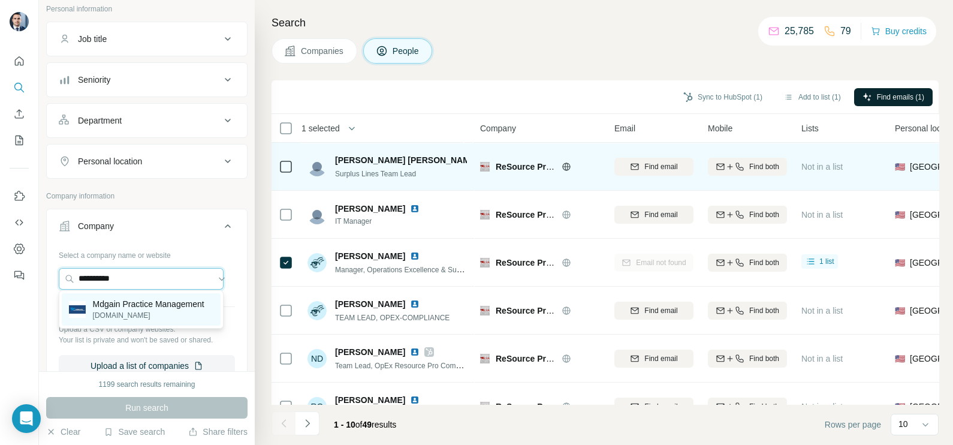
type input "**********"
click at [138, 318] on p "[DOMAIN_NAME]" at bounding box center [148, 315] width 111 height 11
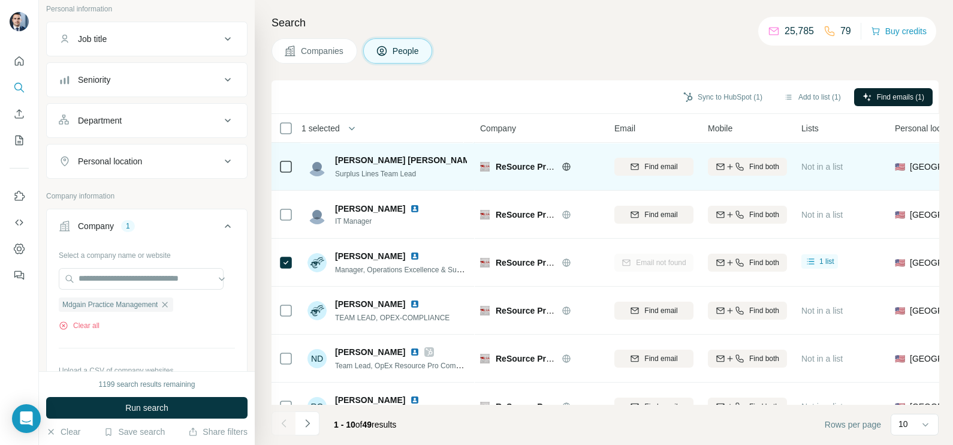
click at [337, 49] on span "Companies" at bounding box center [323, 51] width 44 height 12
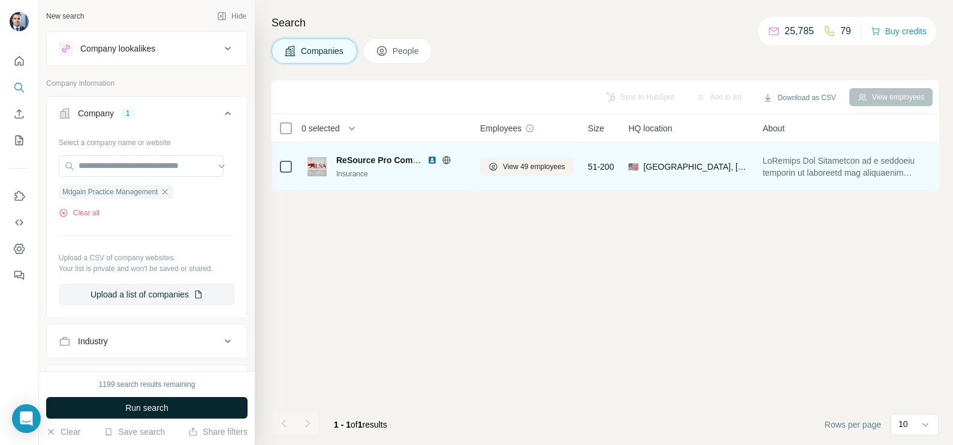
click at [141, 401] on span "Run search" at bounding box center [146, 407] width 43 height 12
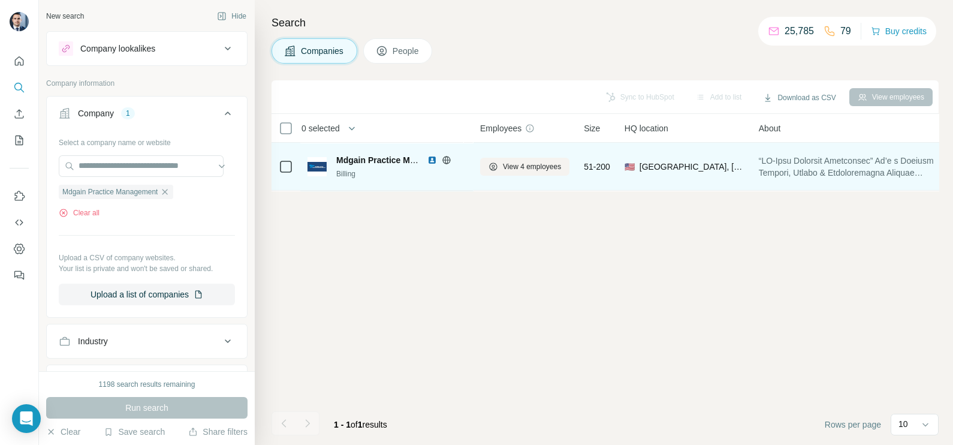
click at [447, 161] on icon at bounding box center [446, 160] width 3 height 8
click at [518, 167] on span "View 4 employees" at bounding box center [532, 166] width 58 height 11
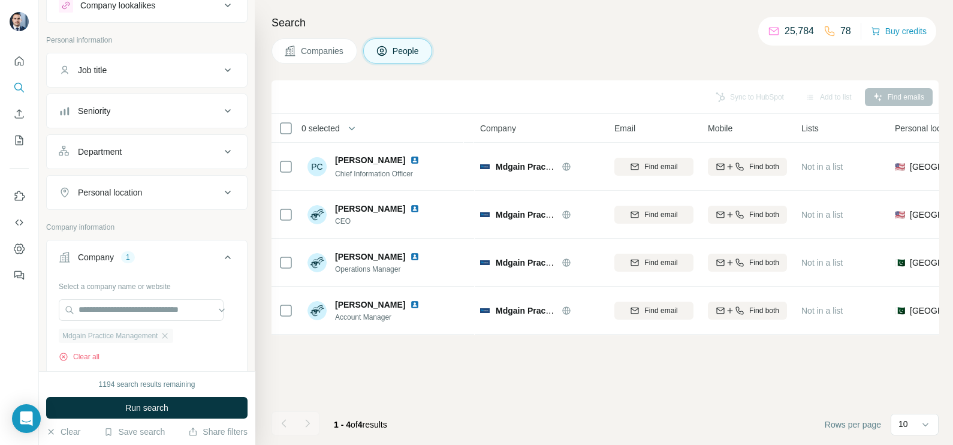
scroll to position [74, 0]
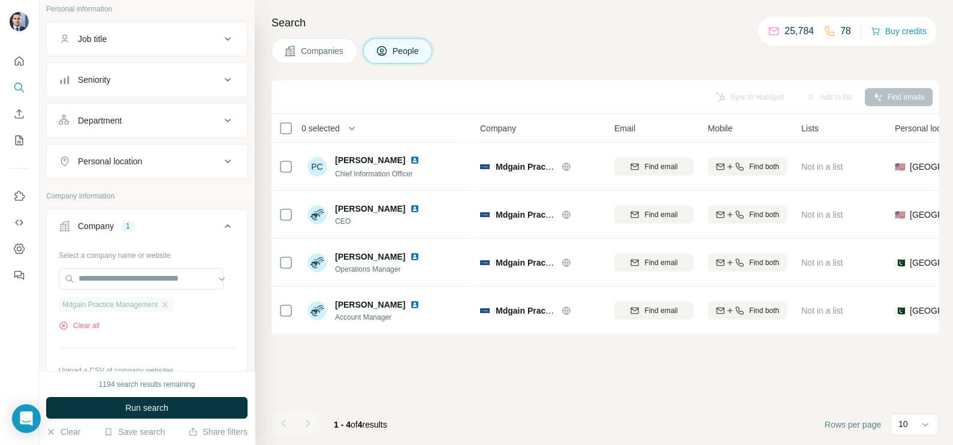
click at [173, 301] on div "Mdgain Practice Management" at bounding box center [116, 304] width 114 height 14
click at [170, 303] on icon "button" at bounding box center [165, 305] width 10 height 10
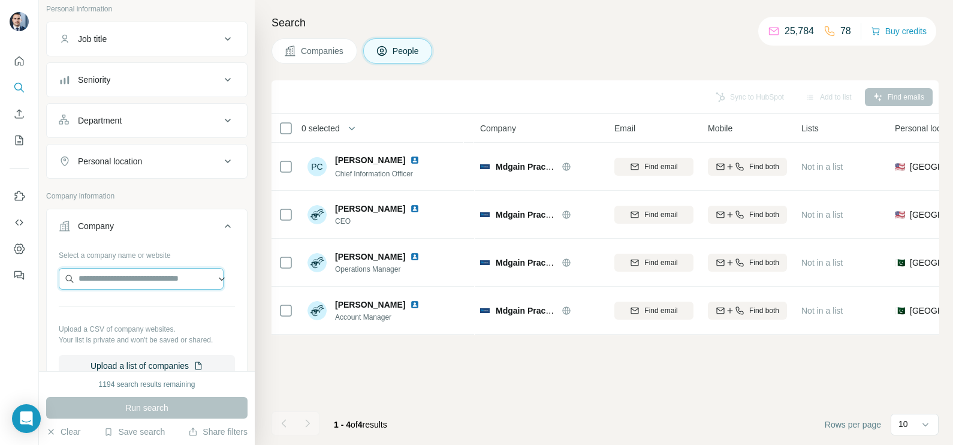
click at [143, 276] on input "text" at bounding box center [141, 279] width 165 height 22
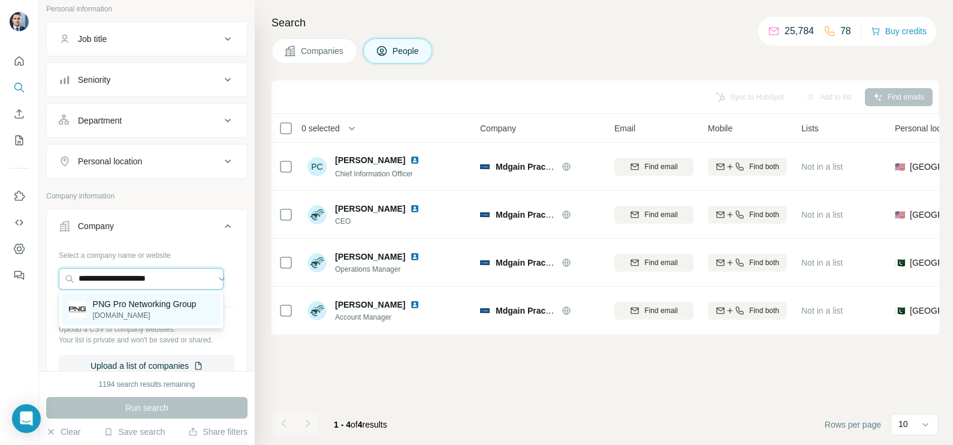
type input "**********"
click at [138, 312] on p "[DOMAIN_NAME]" at bounding box center [145, 315] width 104 height 11
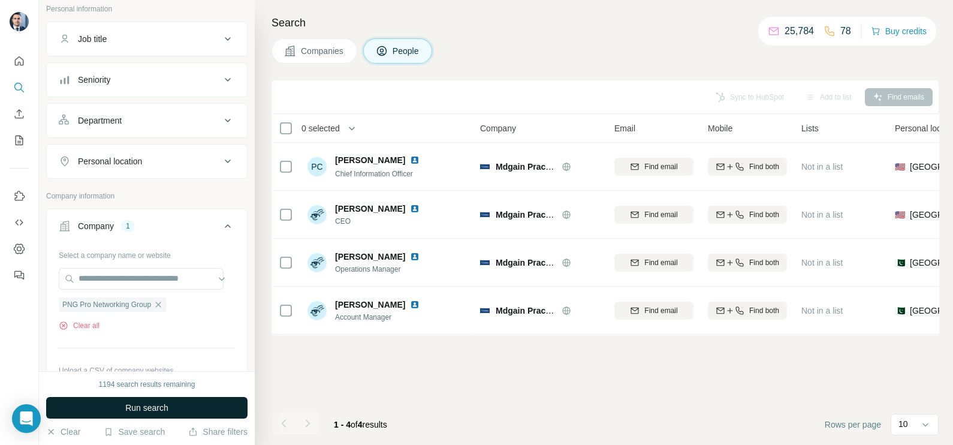
click at [173, 408] on button "Run search" at bounding box center [146, 408] width 201 height 22
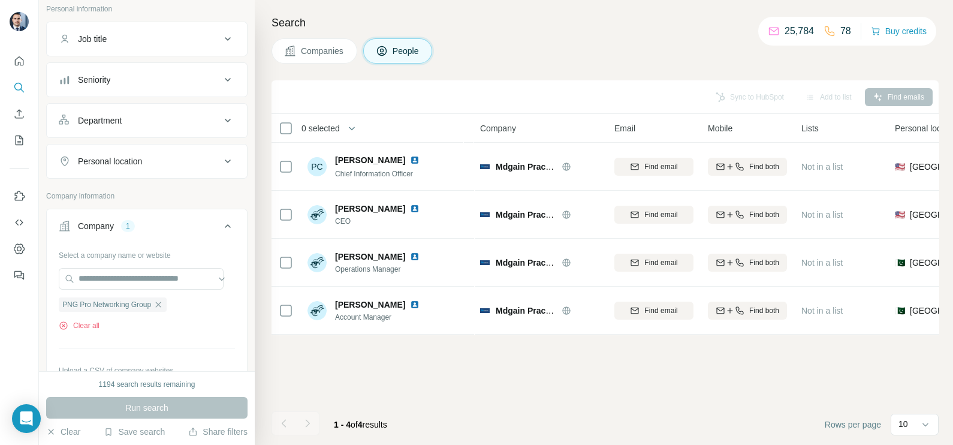
click at [319, 43] on button "Companies" at bounding box center [314, 50] width 86 height 25
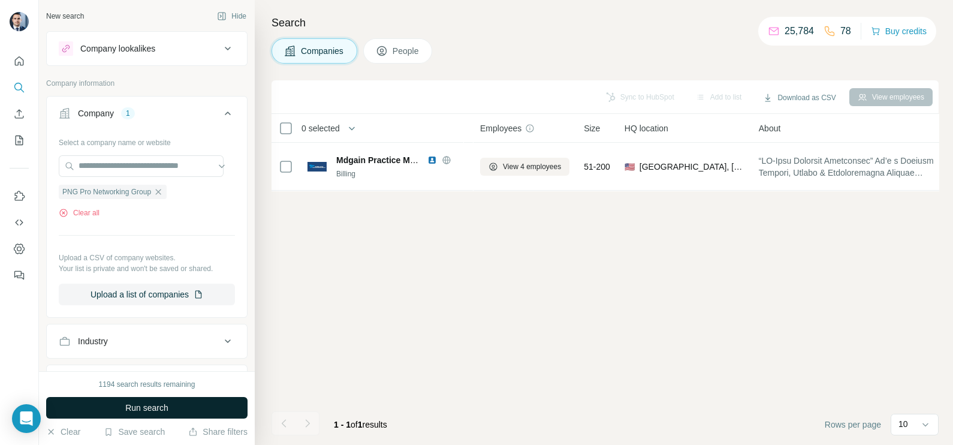
click at [144, 403] on span "Run search" at bounding box center [146, 407] width 43 height 12
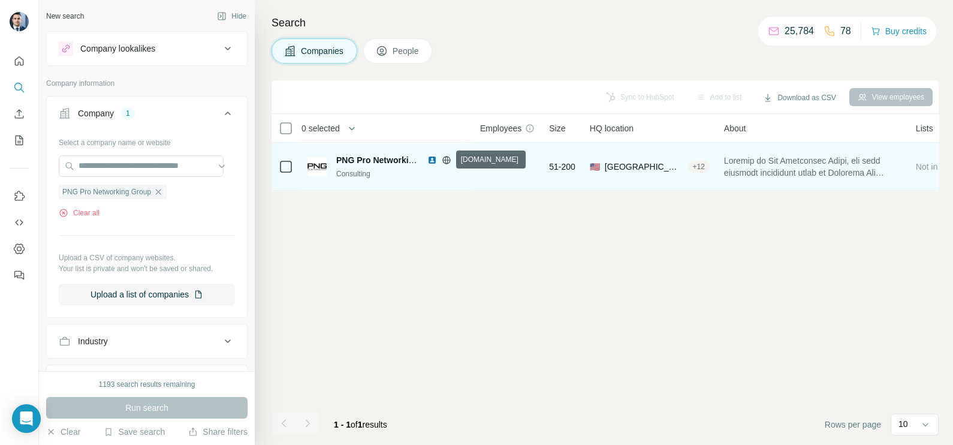
click at [448, 160] on icon at bounding box center [447, 160] width 10 height 10
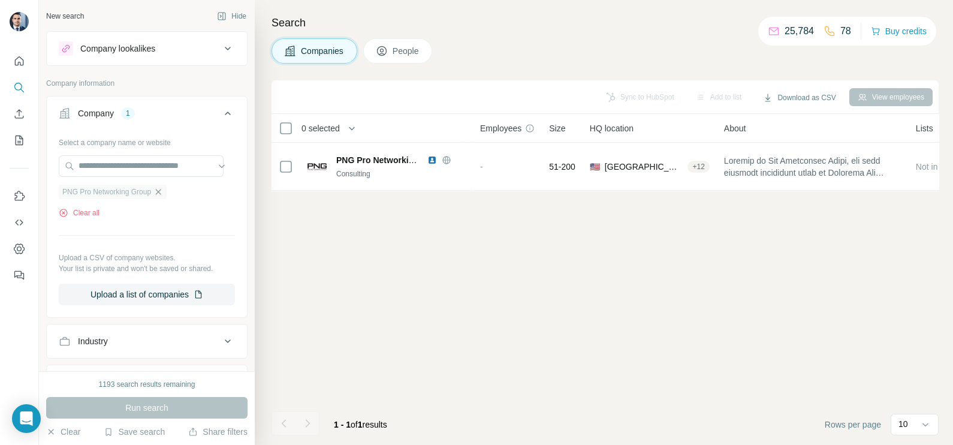
click at [163, 191] on icon "button" at bounding box center [158, 192] width 10 height 10
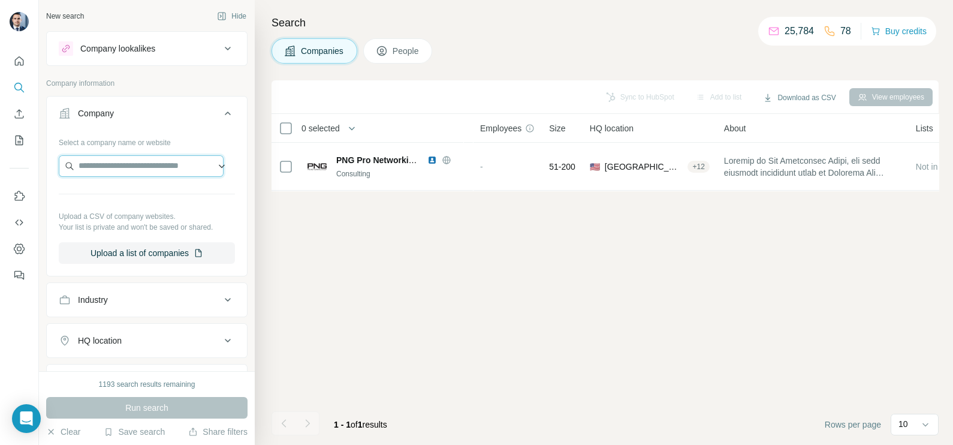
click at [159, 173] on input "text" at bounding box center [141, 166] width 165 height 22
paste input "**********"
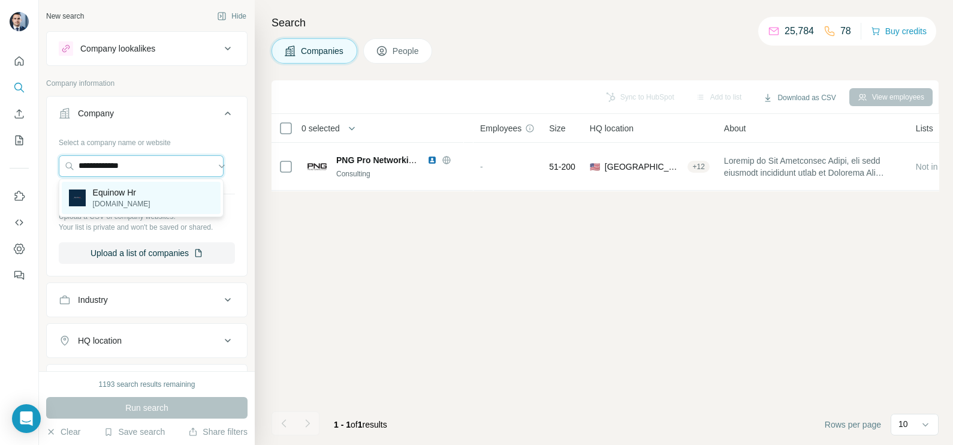
type input "**********"
click at [138, 204] on p "[DOMAIN_NAME]" at bounding box center [122, 203] width 58 height 11
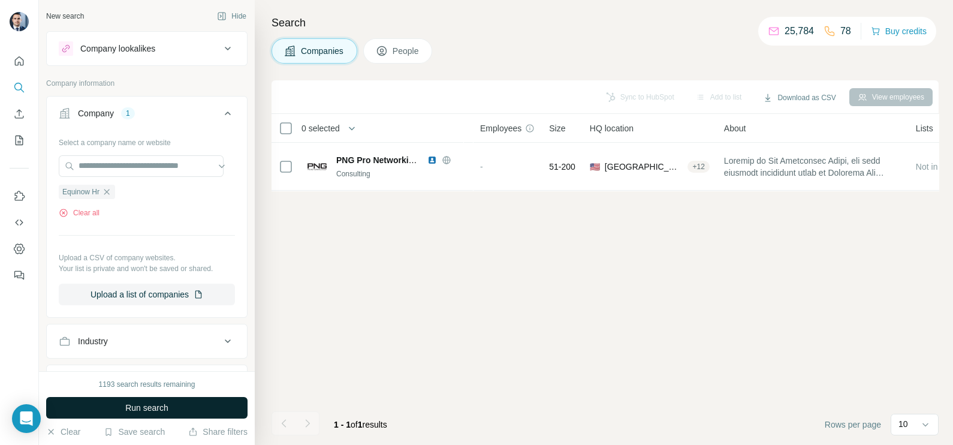
click at [142, 404] on span "Run search" at bounding box center [146, 407] width 43 height 12
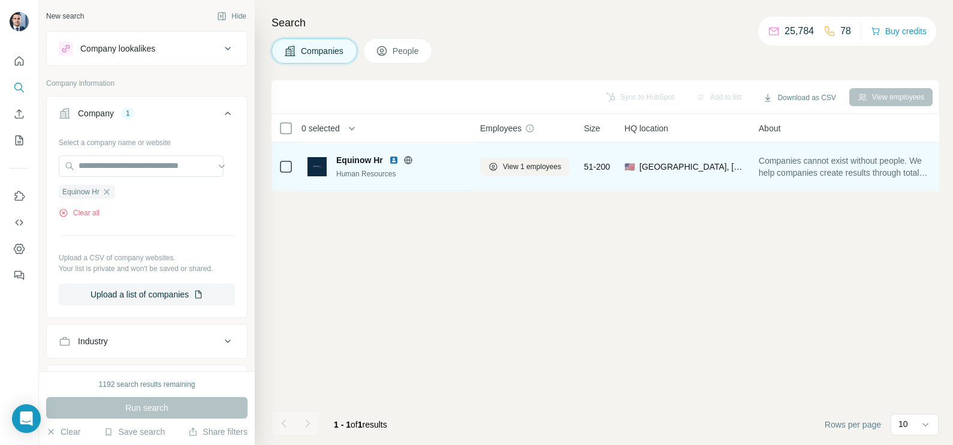
click at [408, 161] on icon at bounding box center [407, 160] width 3 height 8
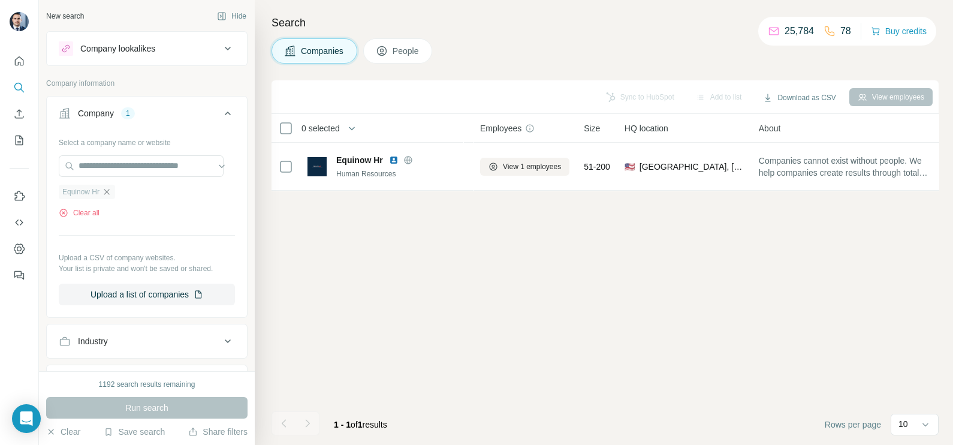
click at [104, 191] on icon "button" at bounding box center [107, 192] width 10 height 10
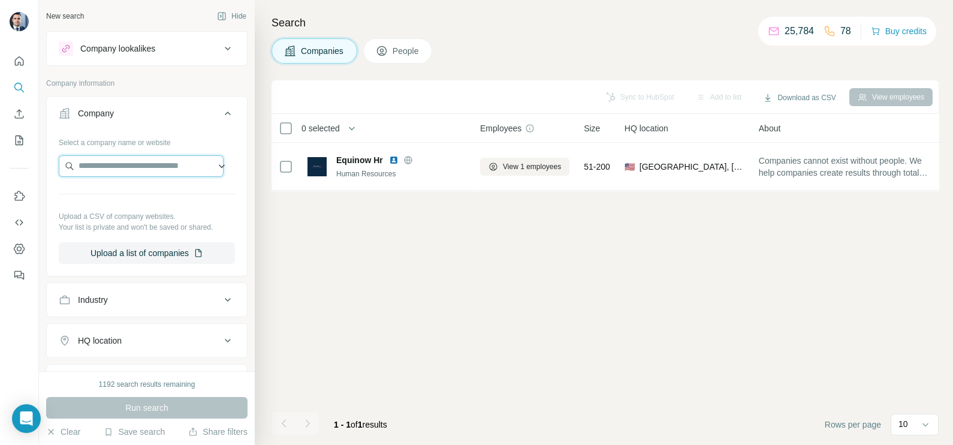
click at [127, 165] on input "text" at bounding box center [141, 166] width 165 height 22
paste input "**********"
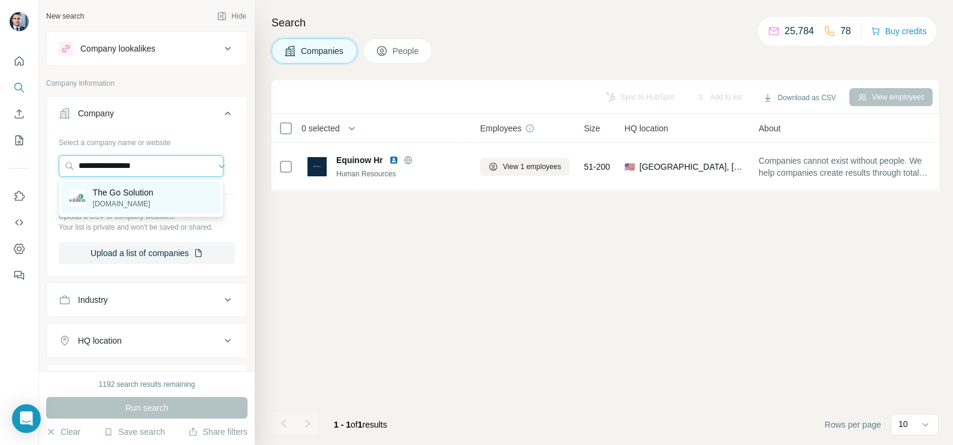
type input "**********"
click at [123, 201] on p "[DOMAIN_NAME]" at bounding box center [123, 203] width 61 height 11
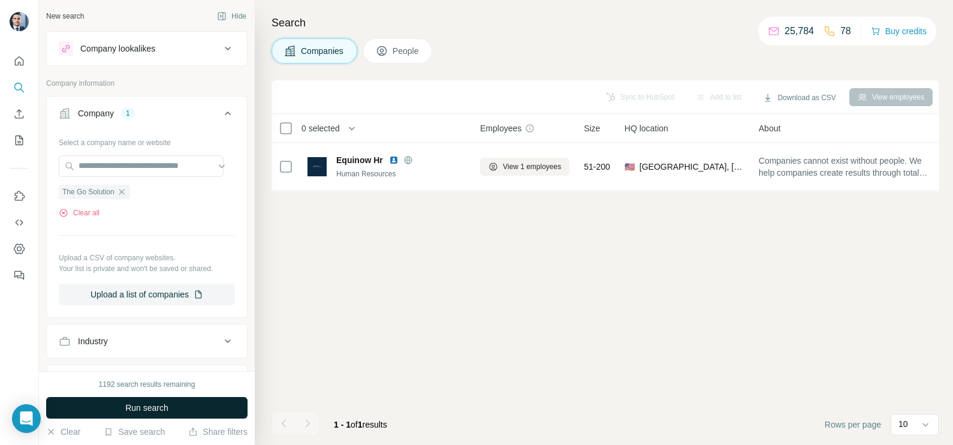
click at [164, 410] on span "Run search" at bounding box center [146, 407] width 43 height 12
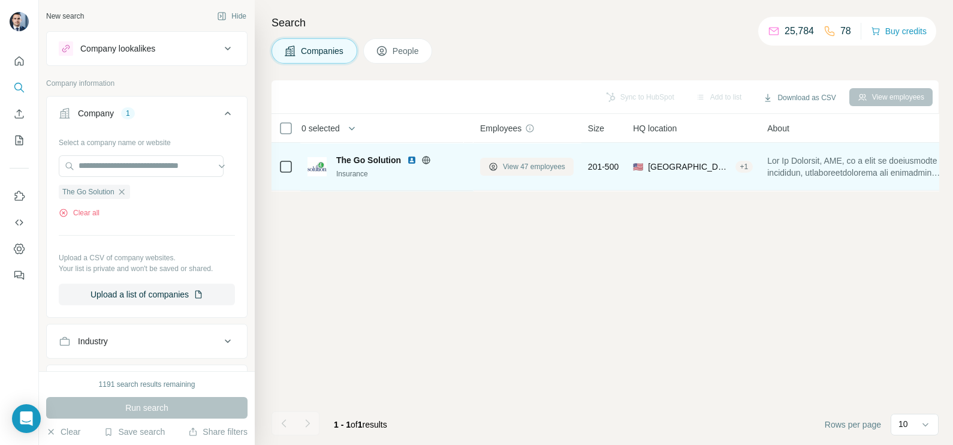
click at [529, 167] on span "View 47 employees" at bounding box center [534, 166] width 62 height 11
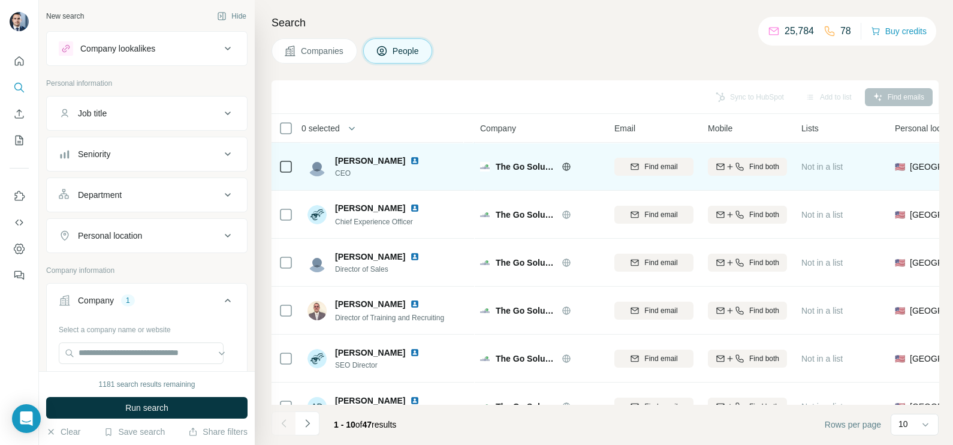
click at [432, 162] on div at bounding box center [422, 161] width 24 height 10
click at [419, 160] on img at bounding box center [415, 161] width 10 height 10
click at [279, 163] on icon at bounding box center [286, 166] width 14 height 14
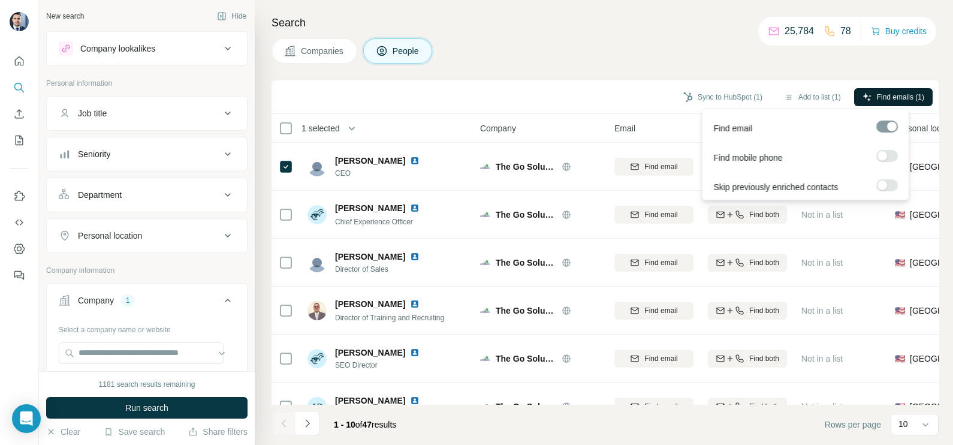
click at [877, 92] on span "Find emails (1)" at bounding box center [900, 97] width 47 height 11
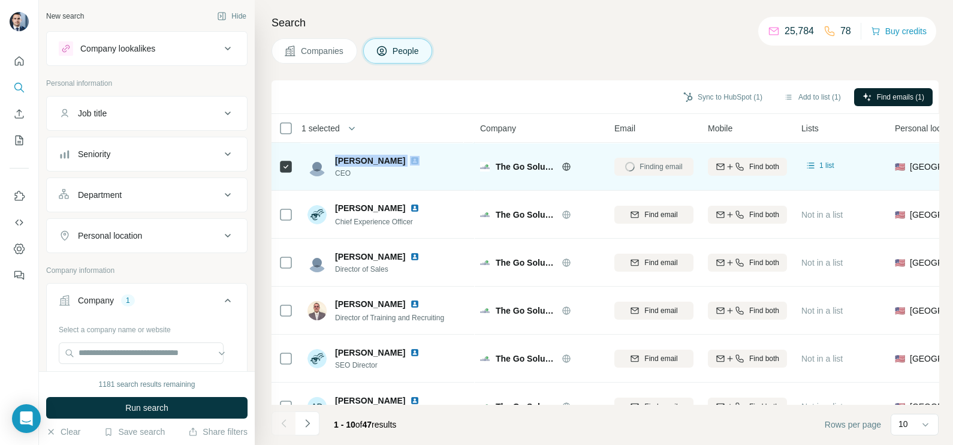
drag, startPoint x: 392, startPoint y: 144, endPoint x: 420, endPoint y: 153, distance: 29.4
click at [420, 153] on div "[PERSON_NAME] CEO" at bounding box center [386, 166] width 159 height 33
click at [353, 176] on div "[PERSON_NAME] CEO" at bounding box center [386, 166] width 159 height 33
drag, startPoint x: 353, startPoint y: 174, endPoint x: 333, endPoint y: 174, distance: 19.8
click at [333, 174] on div "[PERSON_NAME] CEO" at bounding box center [370, 167] width 126 height 24
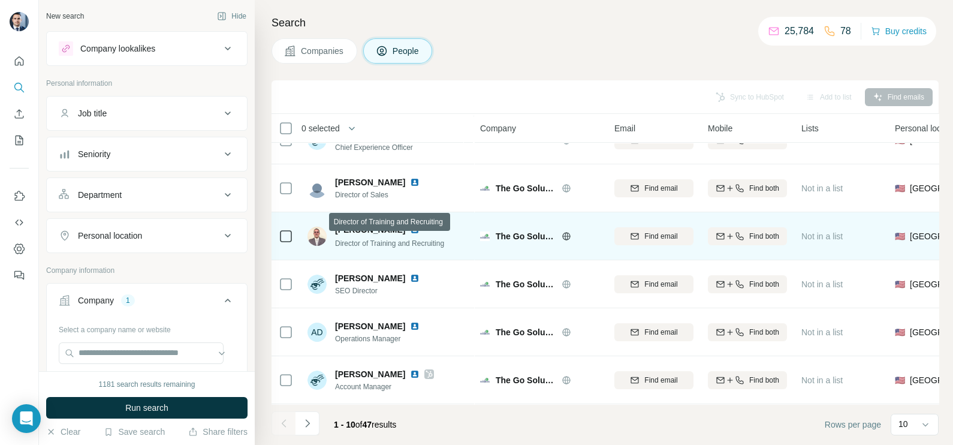
scroll to position [149, 0]
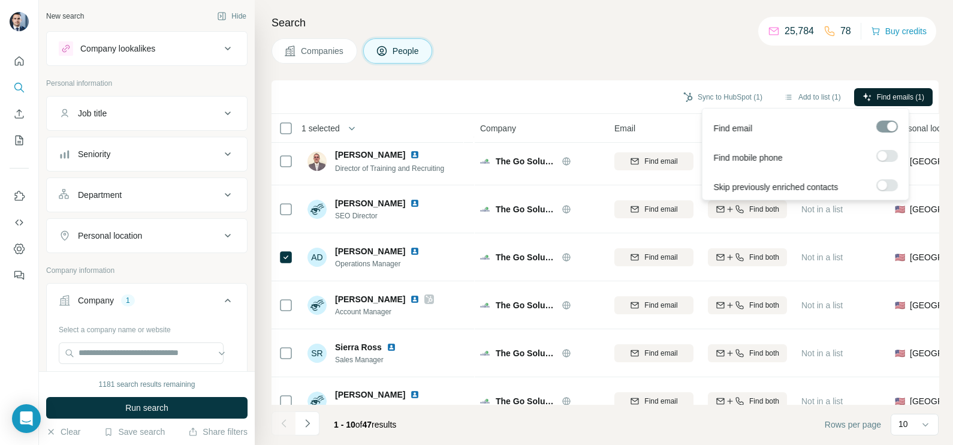
click at [893, 96] on span "Find emails (1)" at bounding box center [900, 97] width 47 height 11
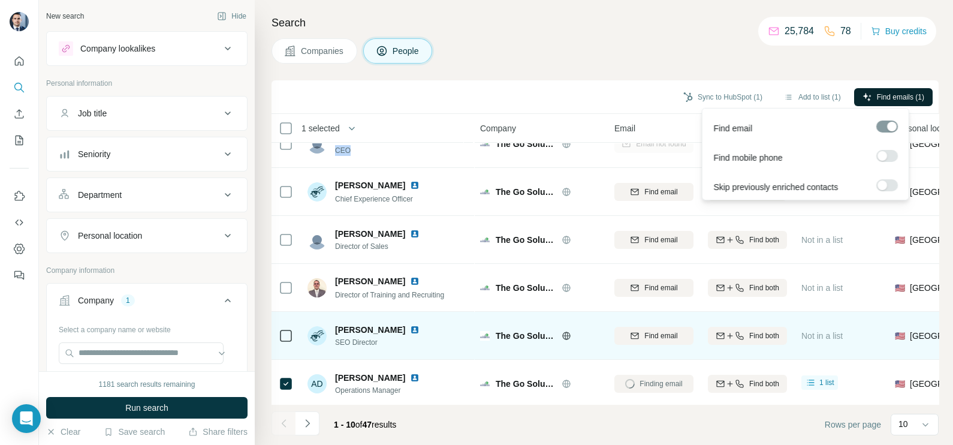
scroll to position [0, 0]
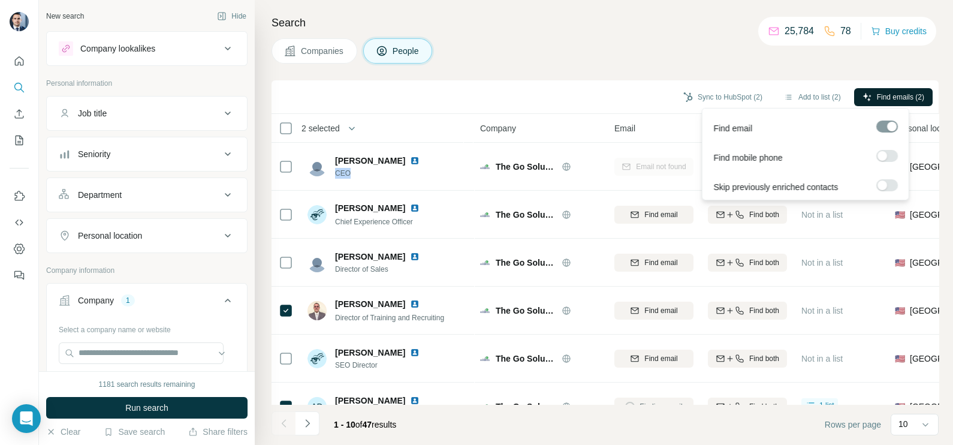
click at [877, 101] on span "Find emails (2)" at bounding box center [900, 97] width 47 height 11
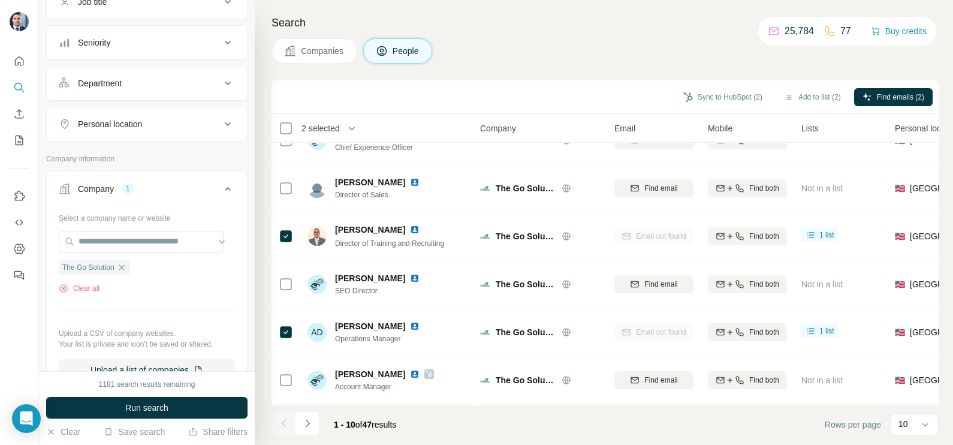
scroll to position [149, 0]
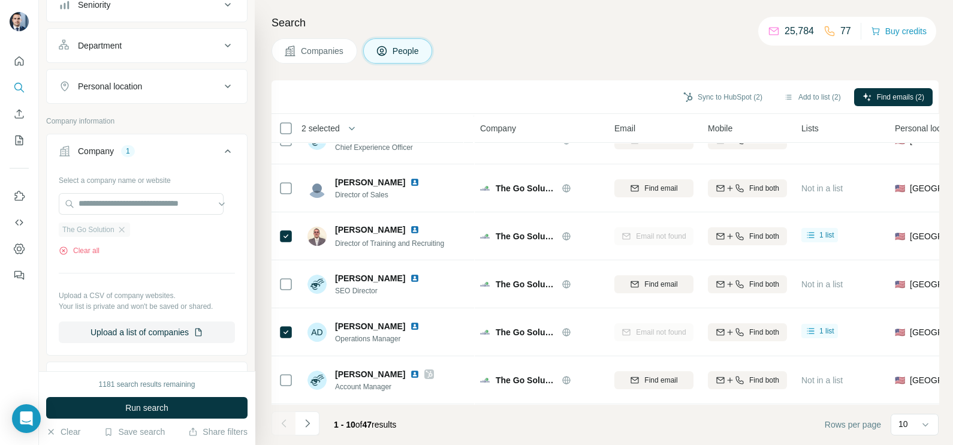
click at [129, 227] on div "The Go Solution" at bounding box center [94, 229] width 71 height 14
click at [126, 227] on icon "button" at bounding box center [122, 230] width 10 height 10
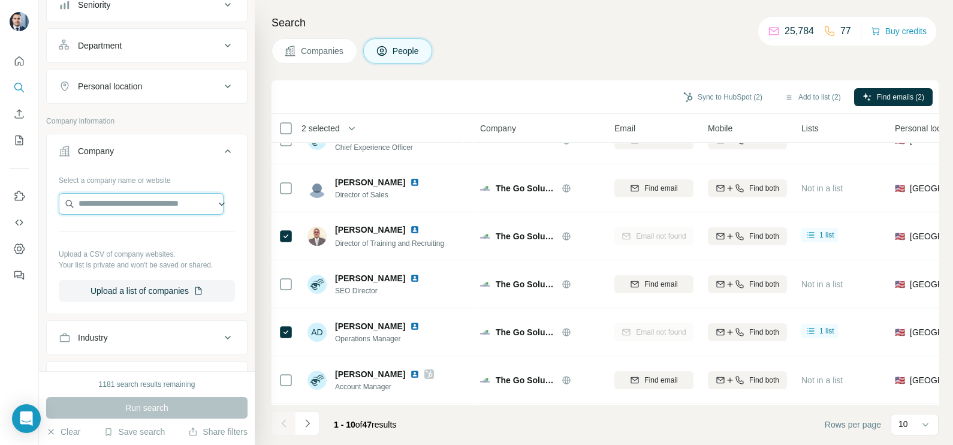
click at [129, 199] on input "text" at bounding box center [141, 204] width 165 height 22
paste input "**********"
type input "**********"
click at [306, 61] on button "Companies" at bounding box center [314, 50] width 86 height 25
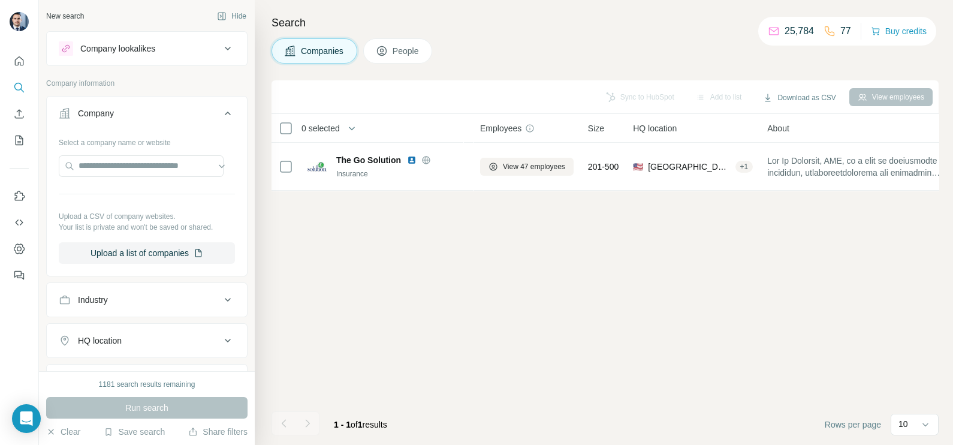
click at [117, 153] on div "Select a company name or website Upload a CSV of company websites. Your list is…" at bounding box center [147, 197] width 176 height 131
click at [120, 167] on input "text" at bounding box center [141, 166] width 165 height 22
paste input "**********"
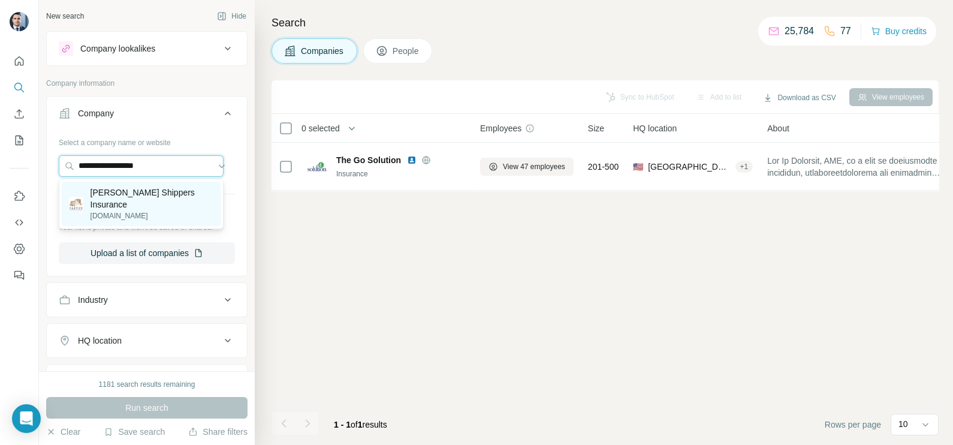
type input "**********"
click at [143, 197] on p "[PERSON_NAME] Shippers Insurance" at bounding box center [151, 198] width 123 height 24
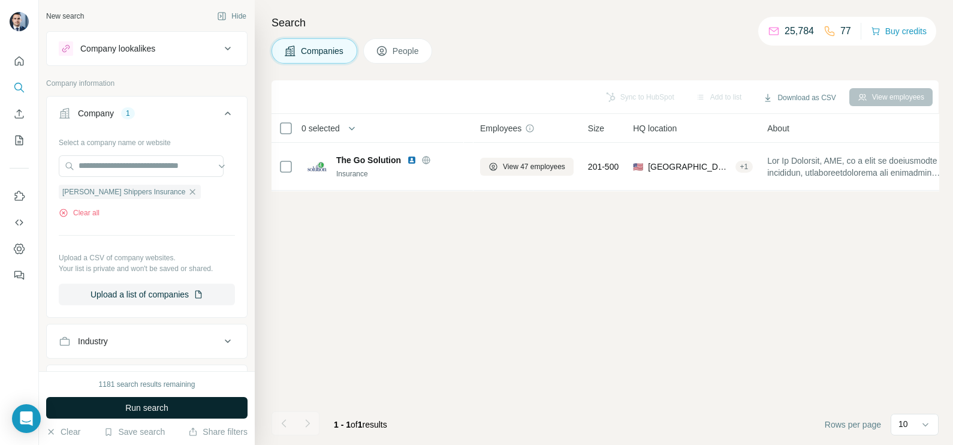
click at [165, 400] on button "Run search" at bounding box center [146, 408] width 201 height 22
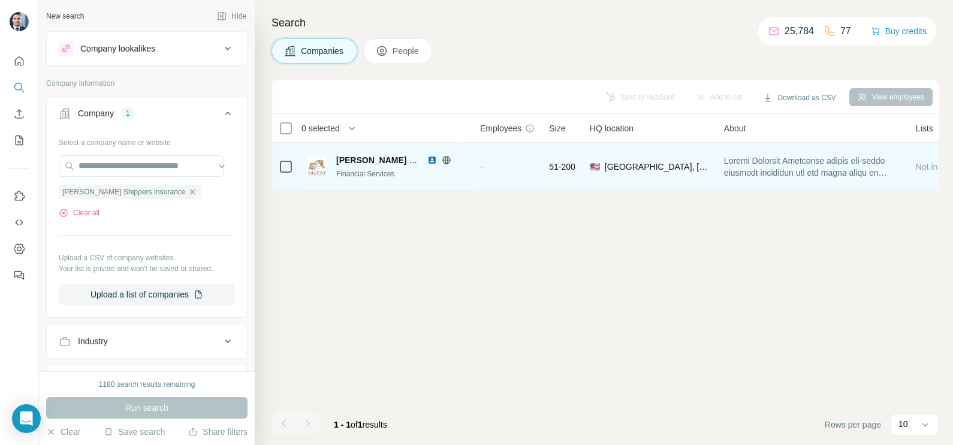
click at [443, 162] on icon at bounding box center [447, 160] width 10 height 10
click at [430, 162] on img at bounding box center [432, 160] width 10 height 10
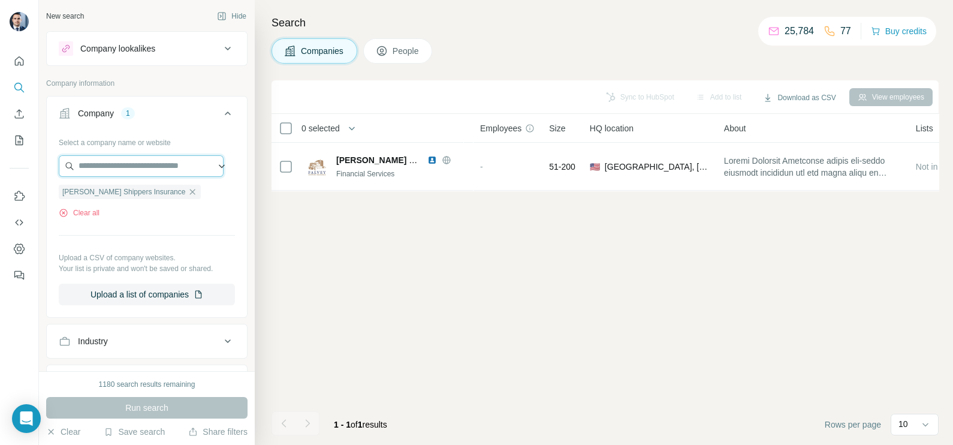
click at [119, 167] on input "text" at bounding box center [141, 166] width 165 height 22
paste input "*********"
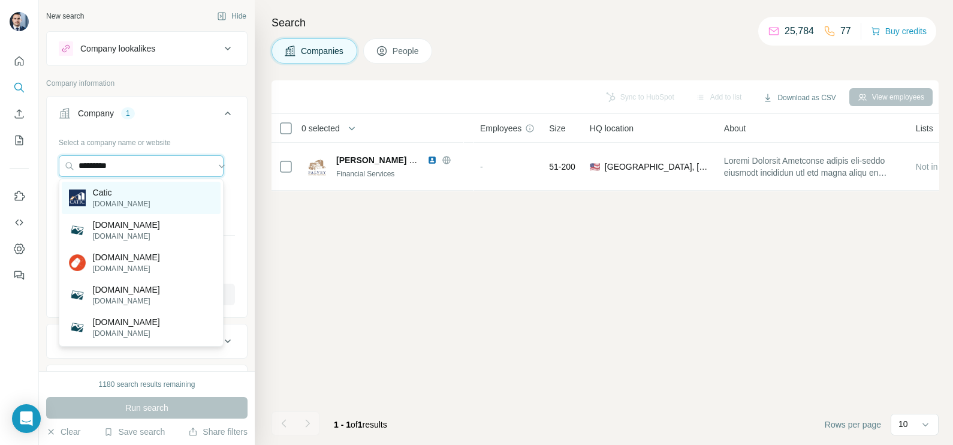
type input "*********"
click at [129, 196] on div "Catic [DOMAIN_NAME]" at bounding box center [141, 198] width 159 height 32
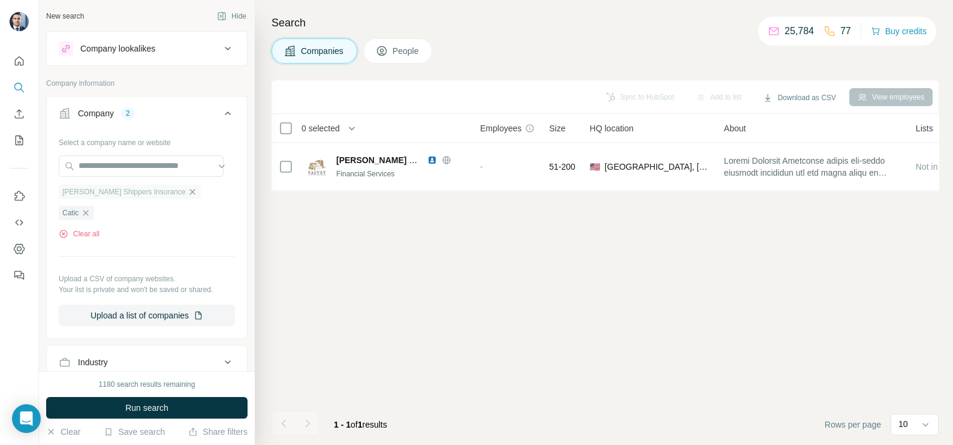
click at [188, 193] on icon "button" at bounding box center [193, 192] width 10 height 10
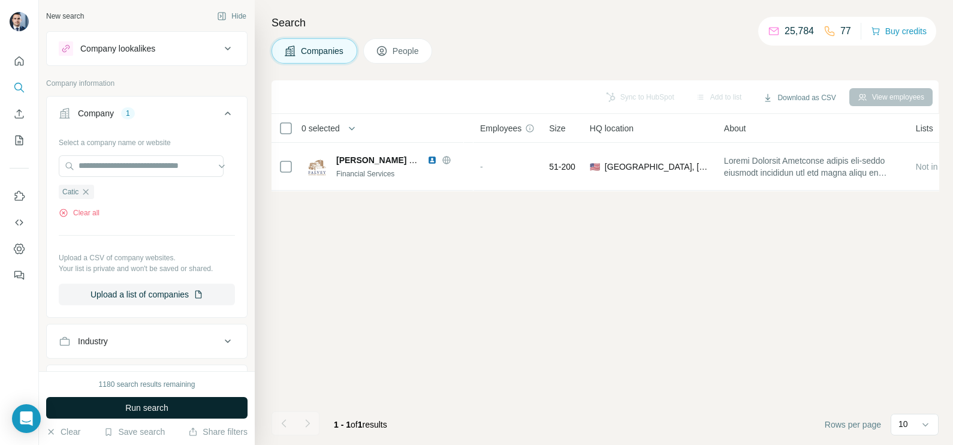
click at [152, 397] on button "Run search" at bounding box center [146, 408] width 201 height 22
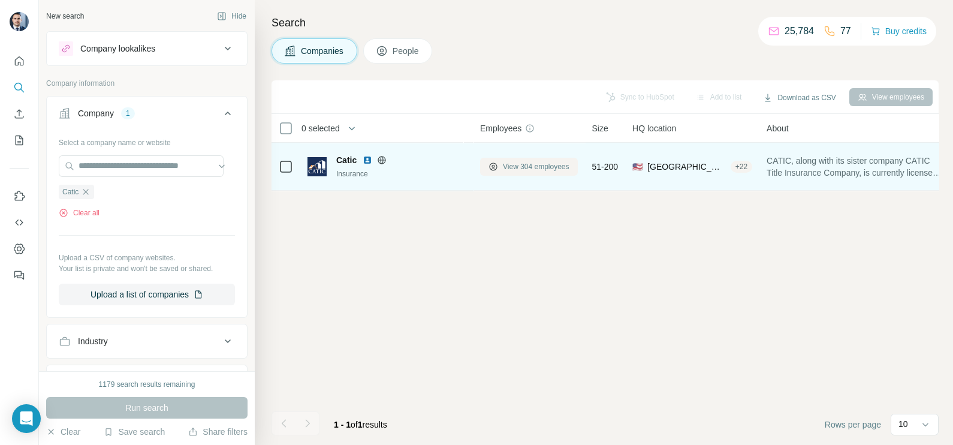
click at [532, 167] on span "View 304 employees" at bounding box center [536, 166] width 67 height 11
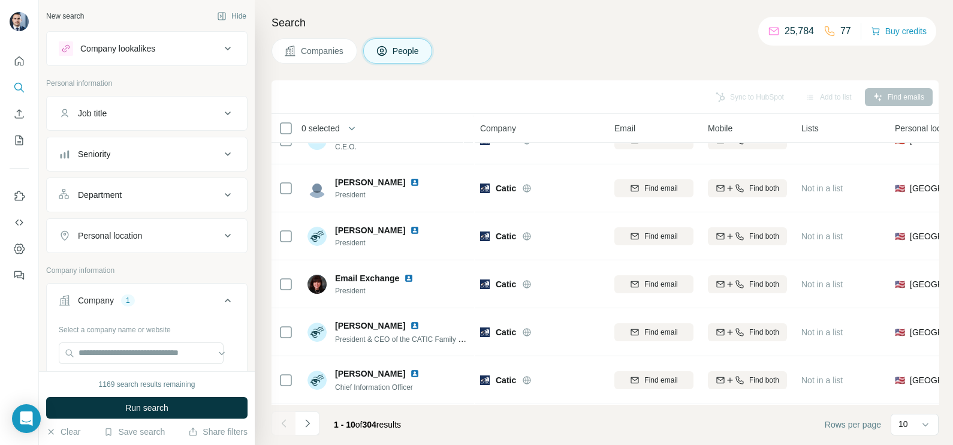
scroll to position [225, 0]
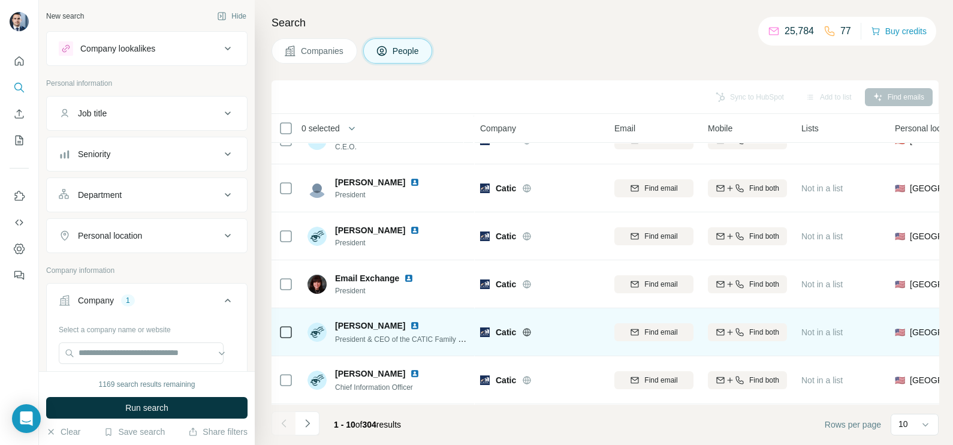
click at [410, 321] on img at bounding box center [415, 326] width 10 height 10
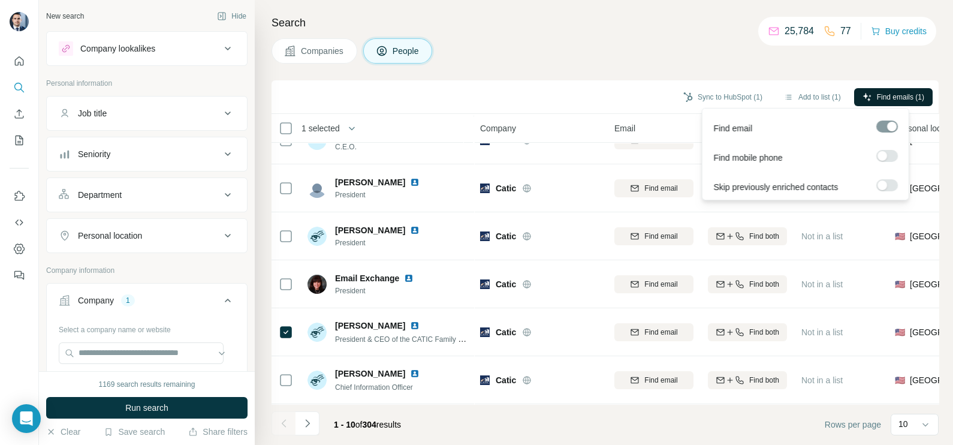
click at [889, 92] on span "Find emails (1)" at bounding box center [900, 97] width 47 height 11
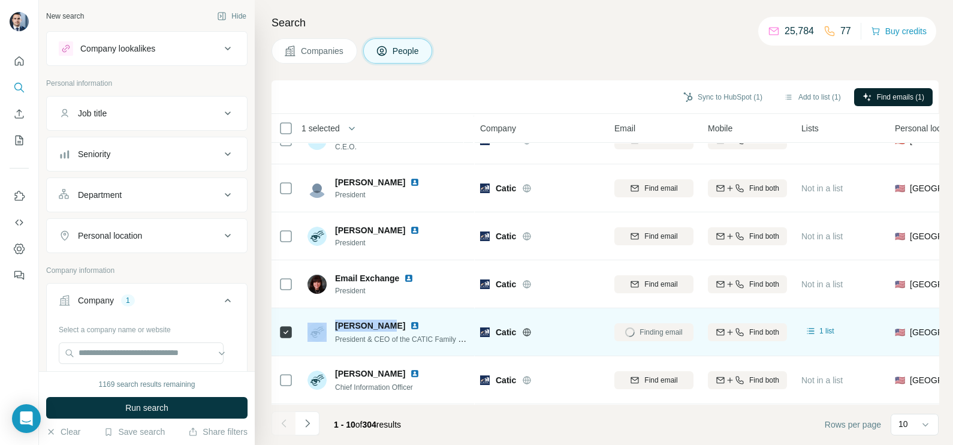
drag, startPoint x: 386, startPoint y: 315, endPoint x: 326, endPoint y: 319, distance: 60.1
click at [326, 319] on div "[PERSON_NAME] President & CEO of the CATIC Family of Companies" at bounding box center [386, 331] width 159 height 25
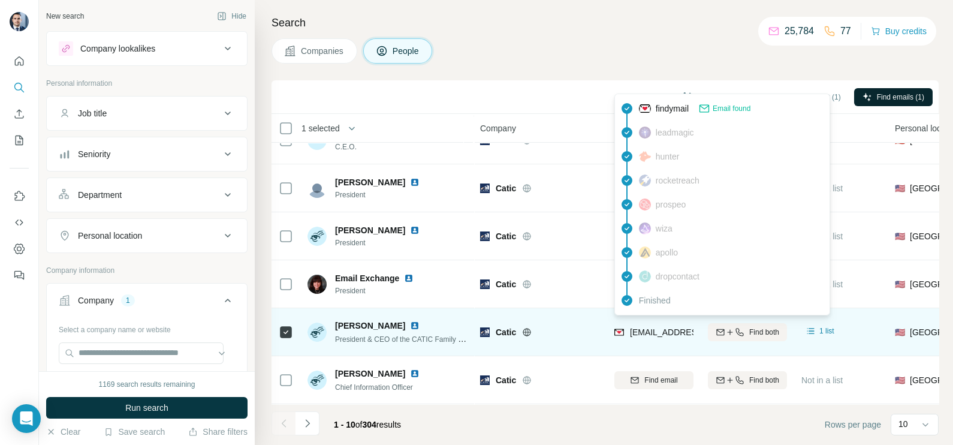
click at [678, 333] on div "[EMAIL_ADDRESS][DOMAIN_NAME]" at bounding box center [688, 333] width 148 height 14
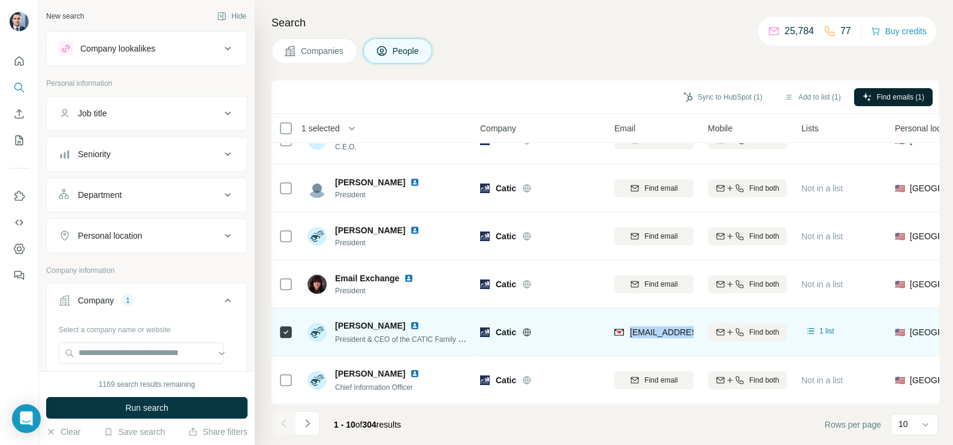
click at [678, 333] on div "[EMAIL_ADDRESS][DOMAIN_NAME]" at bounding box center [688, 333] width 148 height 14
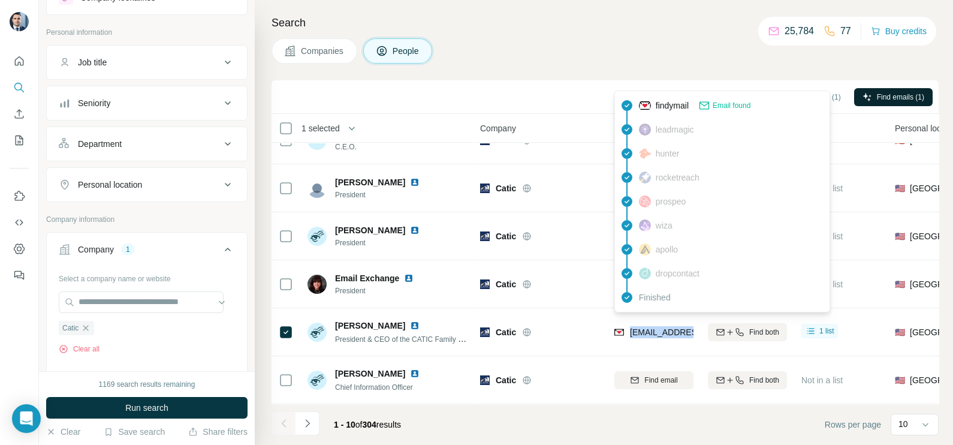
scroll to position [74, 0]
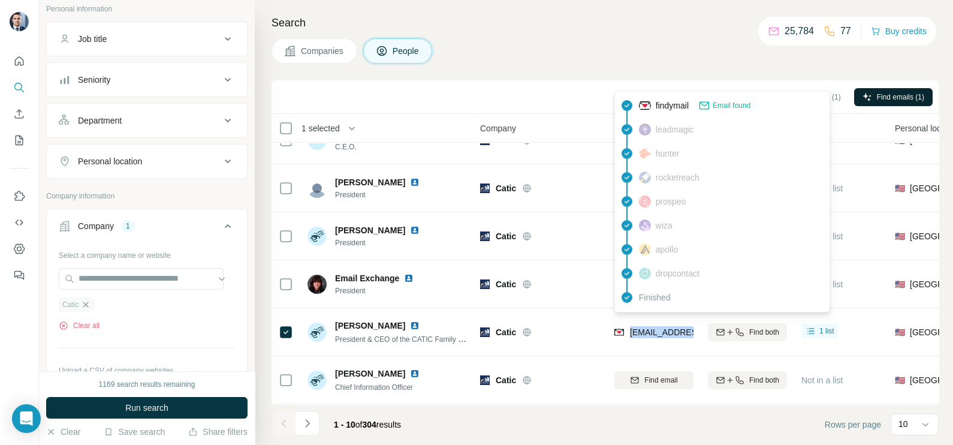
click at [86, 306] on icon "button" at bounding box center [86, 305] width 10 height 10
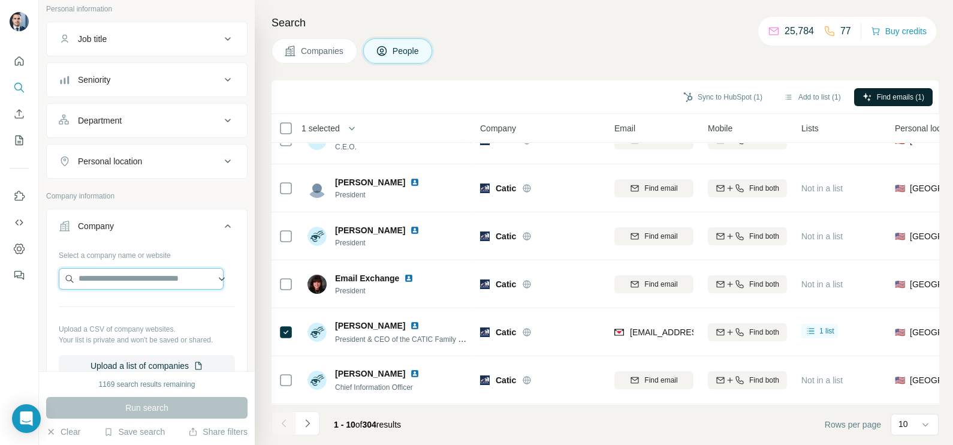
click at [102, 280] on input "text" at bounding box center [141, 279] width 165 height 22
paste input "**********"
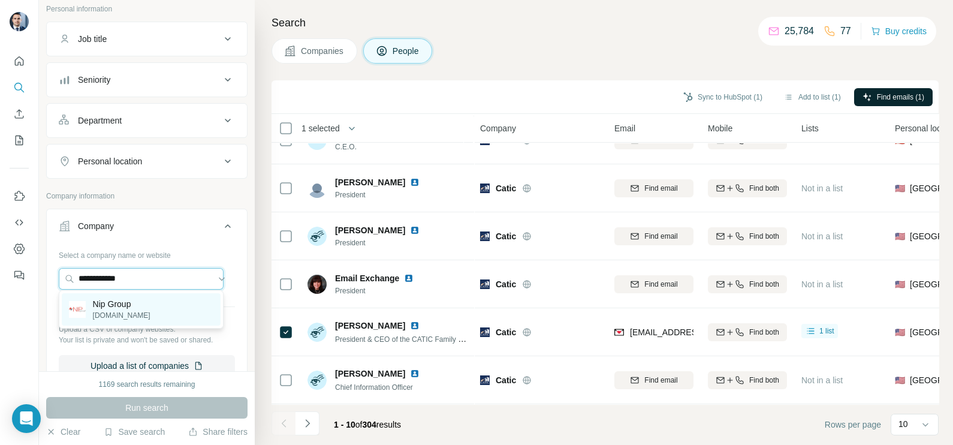
type input "**********"
click at [133, 317] on p "[DOMAIN_NAME]" at bounding box center [122, 315] width 58 height 11
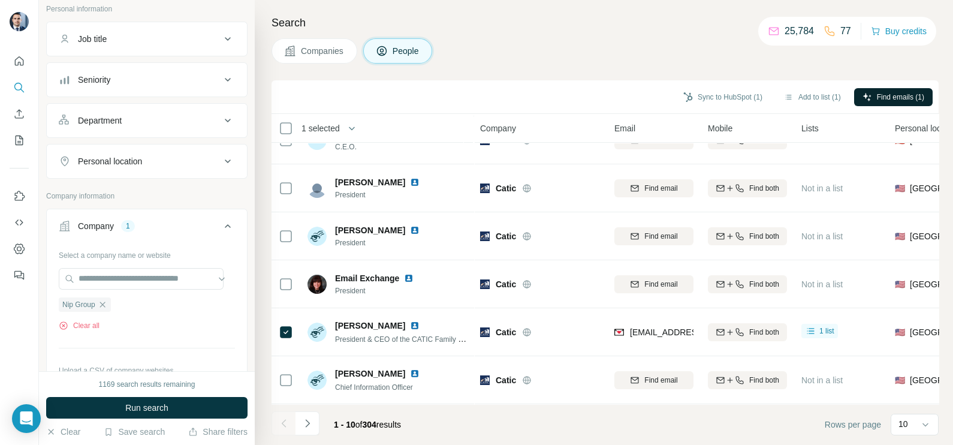
click at [331, 51] on span "Companies" at bounding box center [323, 51] width 44 height 12
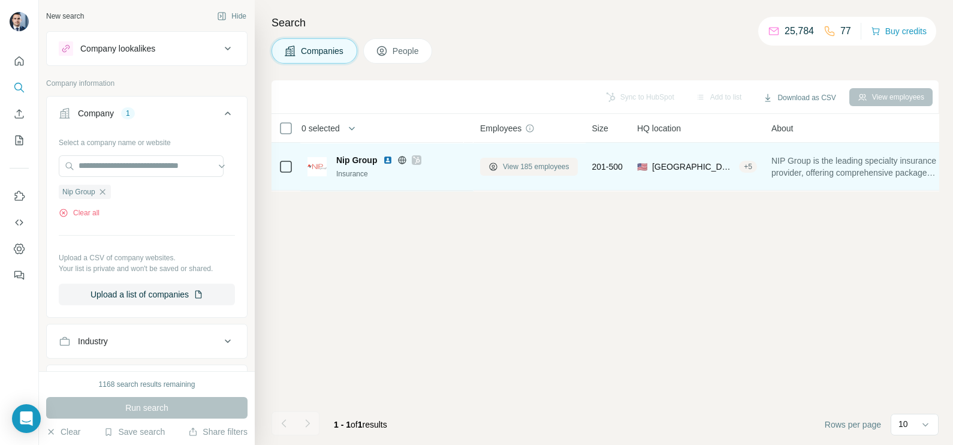
click at [525, 162] on span "View 185 employees" at bounding box center [536, 166] width 67 height 11
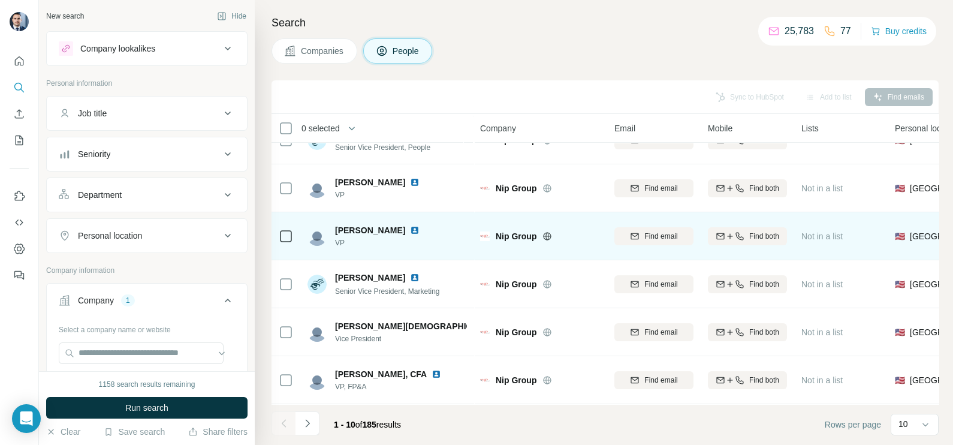
scroll to position [225, 0]
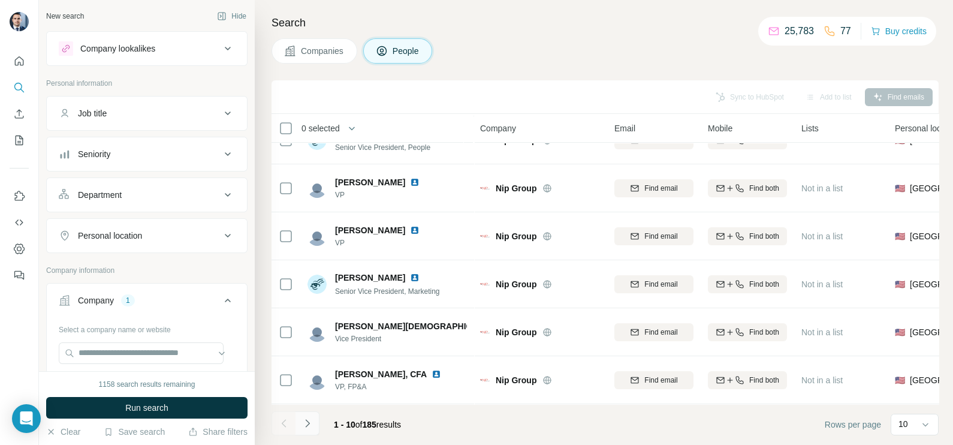
click at [301, 419] on icon "Navigate to next page" at bounding box center [307, 423] width 12 height 12
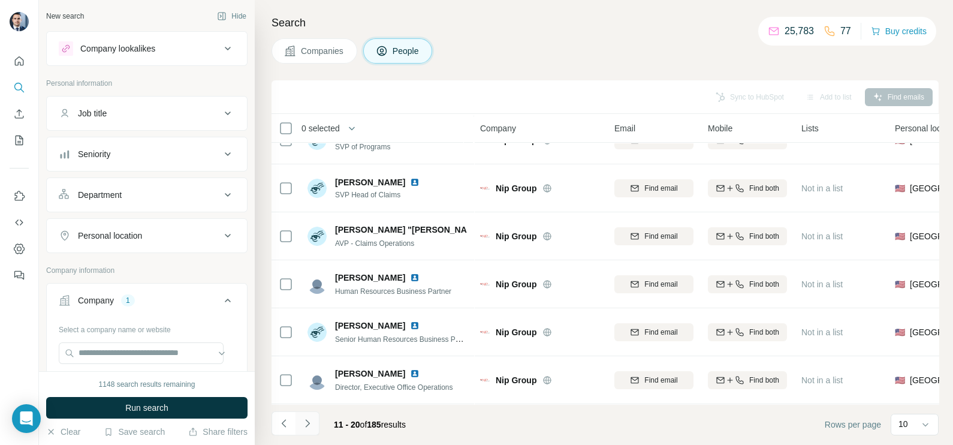
click at [307, 422] on icon "Navigate to next page" at bounding box center [307, 423] width 12 height 12
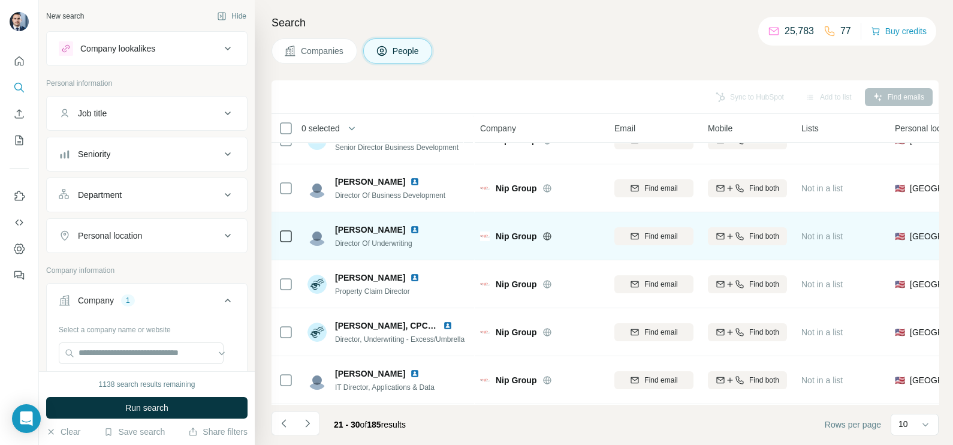
scroll to position [0, 0]
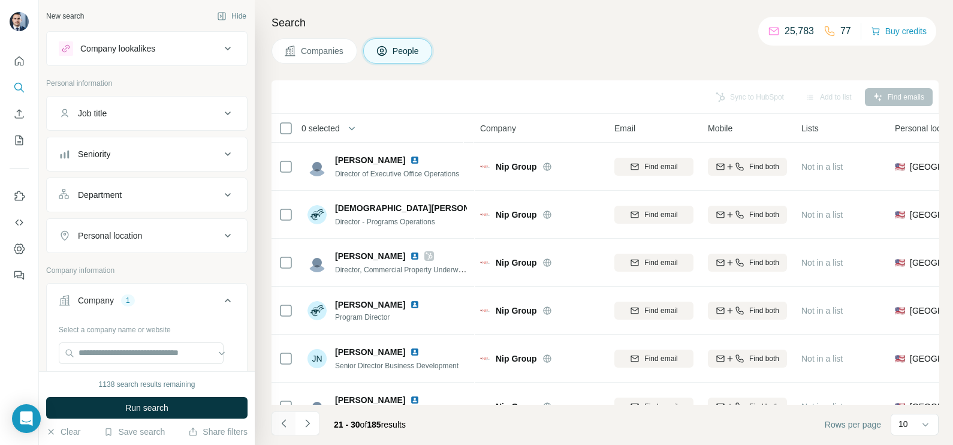
click at [290, 422] on button "Navigate to previous page" at bounding box center [283, 423] width 24 height 24
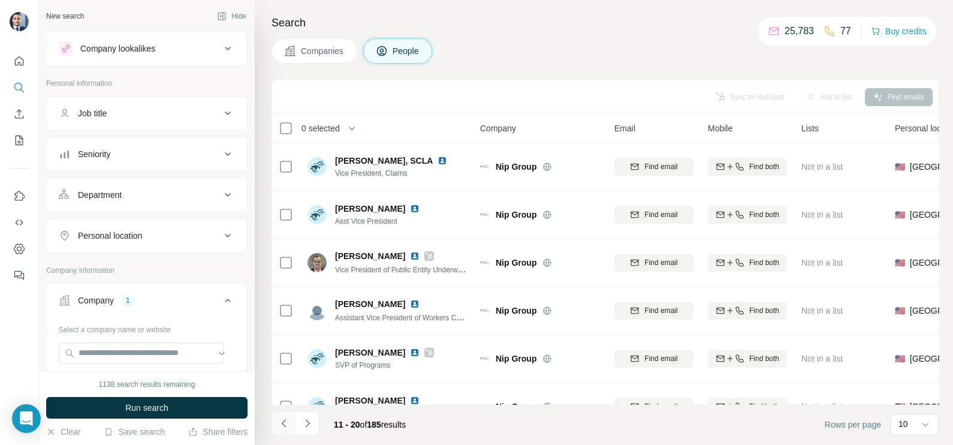
click at [290, 422] on button "Navigate to previous page" at bounding box center [283, 423] width 24 height 24
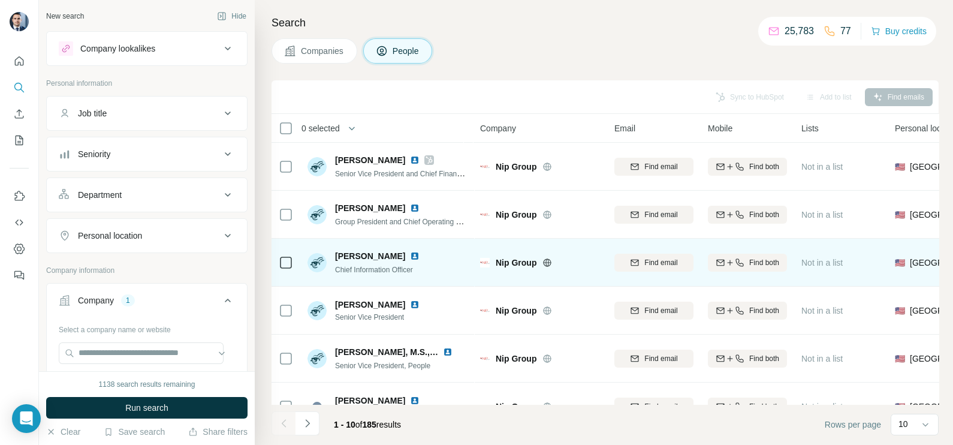
scroll to position [74, 0]
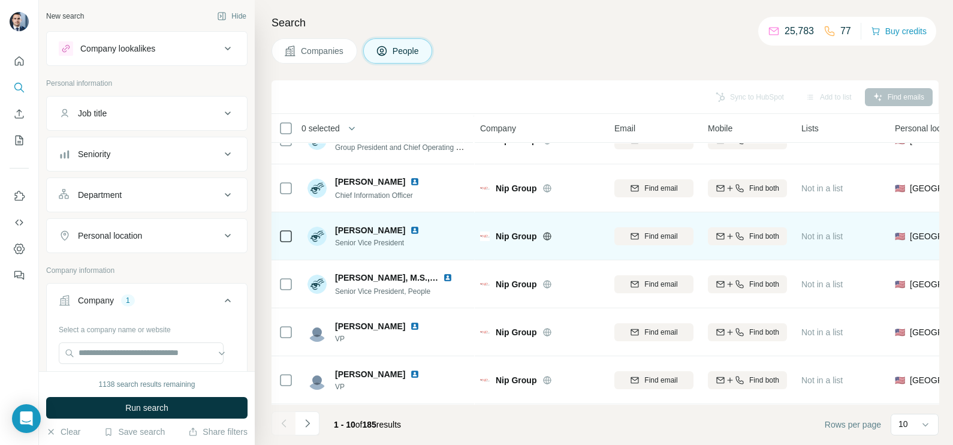
click at [410, 230] on img at bounding box center [415, 230] width 10 height 10
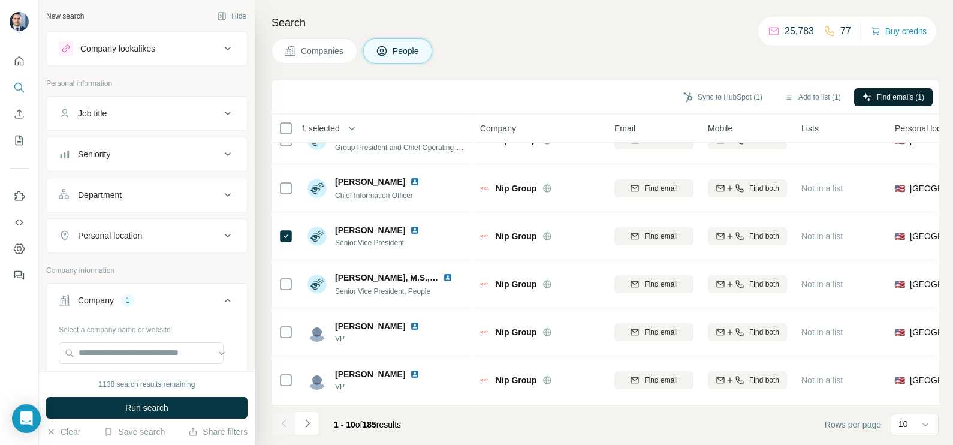
click at [877, 99] on span "Find emails (1)" at bounding box center [900, 97] width 47 height 11
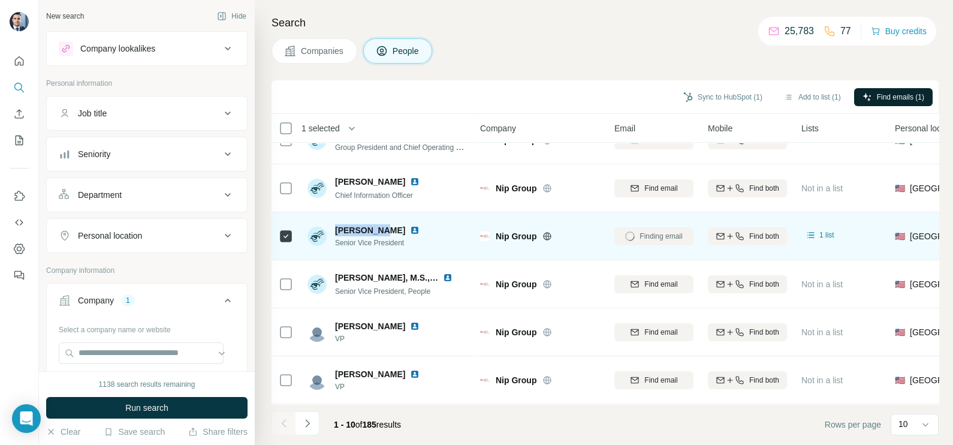
drag, startPoint x: 333, startPoint y: 230, endPoint x: 378, endPoint y: 230, distance: 44.9
click at [378, 230] on div "[PERSON_NAME] Senior Vice President" at bounding box center [370, 236] width 126 height 24
drag, startPoint x: 336, startPoint y: 241, endPoint x: 413, endPoint y: 250, distance: 78.5
click at [413, 250] on div "[PERSON_NAME] Senior Vice President" at bounding box center [386, 235] width 159 height 33
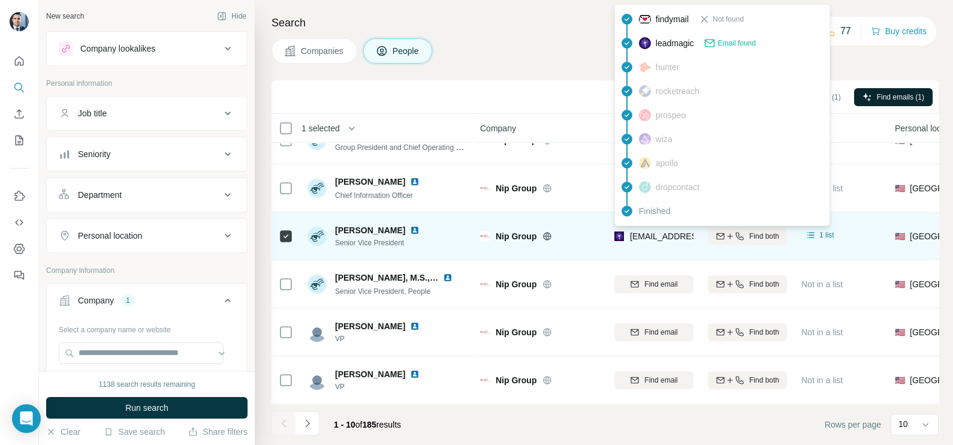
click at [665, 238] on span "[EMAIL_ADDRESS][DOMAIN_NAME]" at bounding box center [701, 236] width 142 height 10
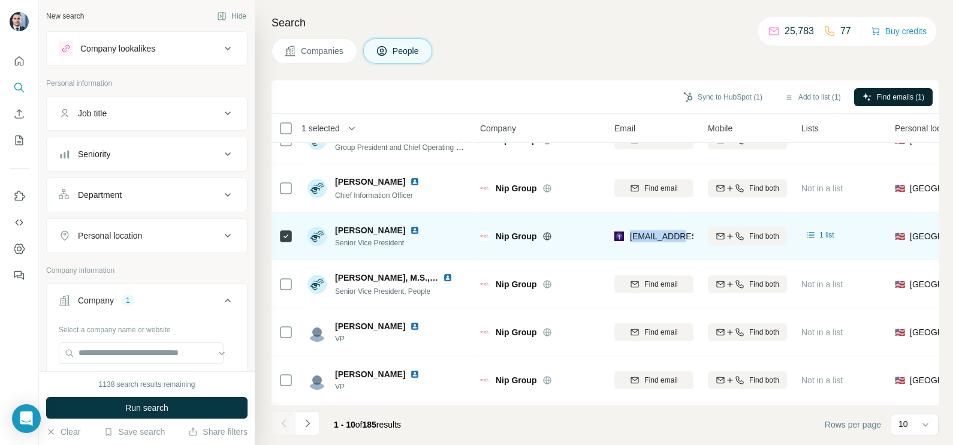
click at [665, 238] on span "[EMAIL_ADDRESS][DOMAIN_NAME]" at bounding box center [701, 236] width 142 height 10
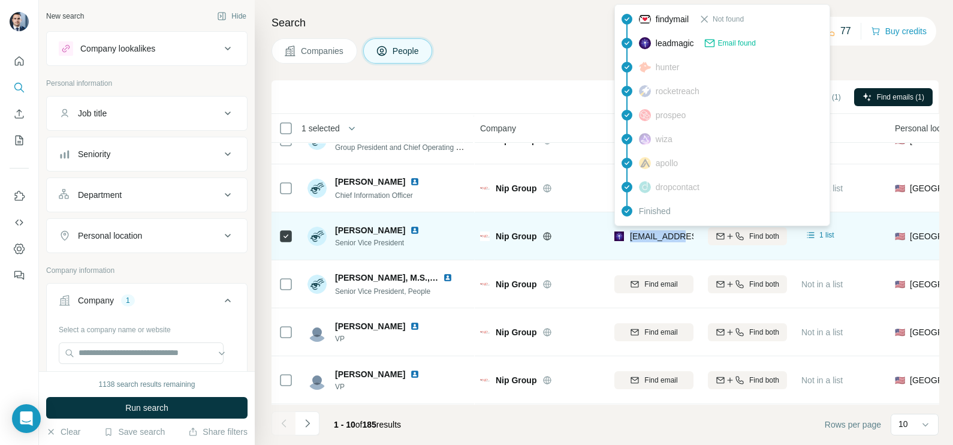
click at [665, 238] on span "[EMAIL_ADDRESS][DOMAIN_NAME]" at bounding box center [701, 236] width 142 height 10
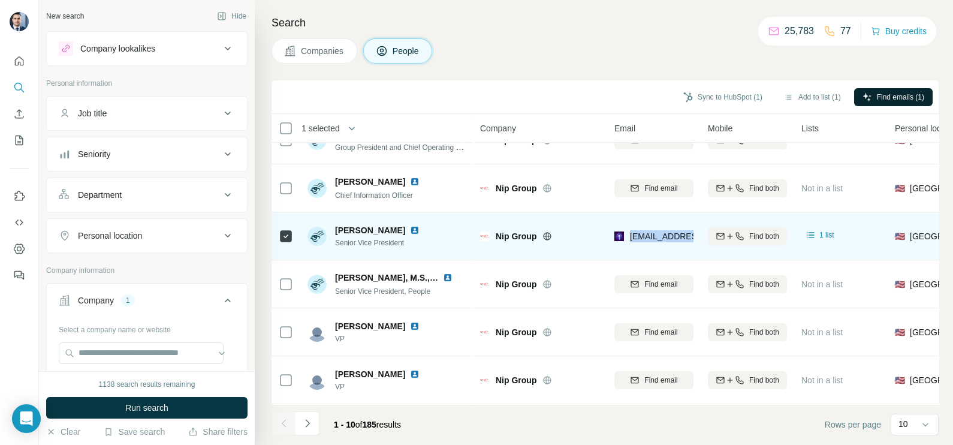
click at [665, 238] on span "[EMAIL_ADDRESS][DOMAIN_NAME]" at bounding box center [701, 236] width 142 height 10
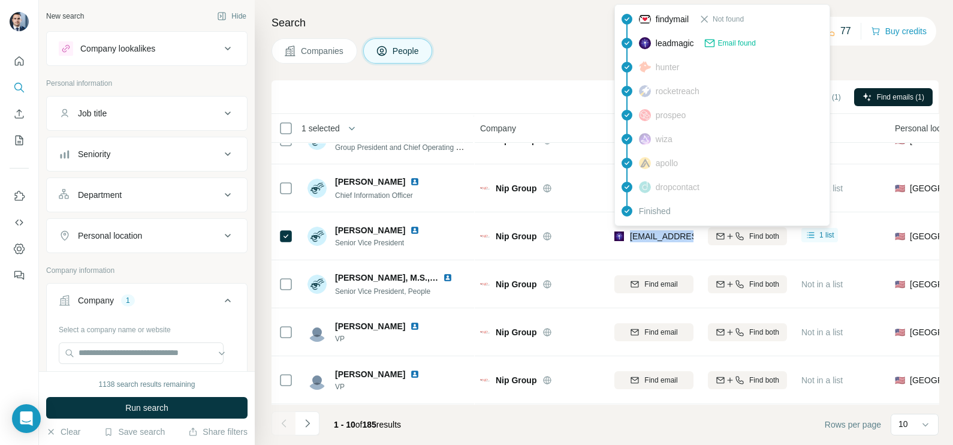
click at [328, 58] on button "Companies" at bounding box center [314, 50] width 86 height 25
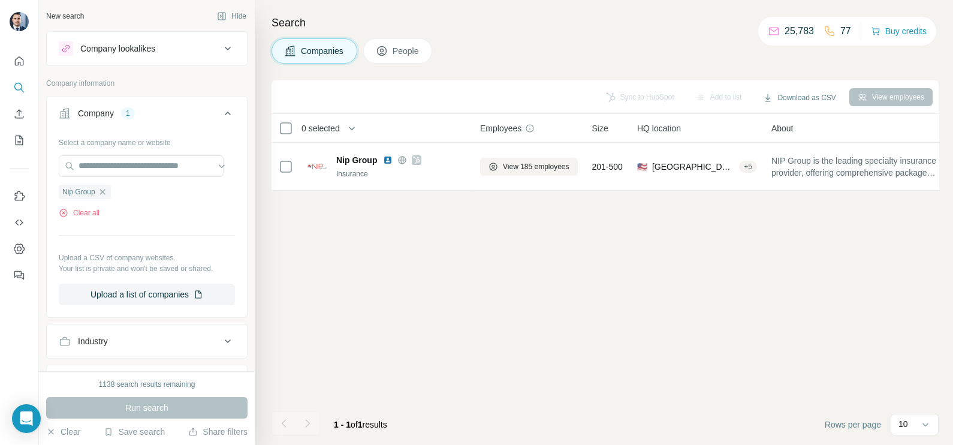
scroll to position [0, 0]
click at [102, 195] on icon "button" at bounding box center [103, 192] width 10 height 10
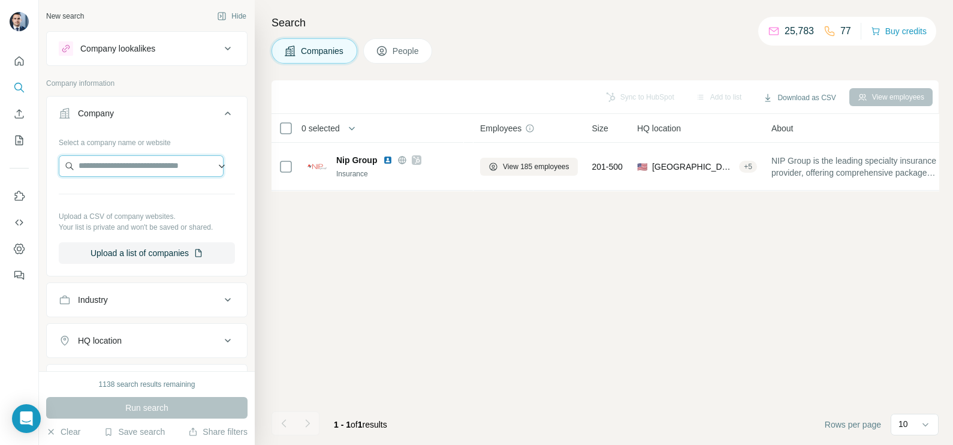
click at [117, 174] on input "text" at bounding box center [141, 166] width 165 height 22
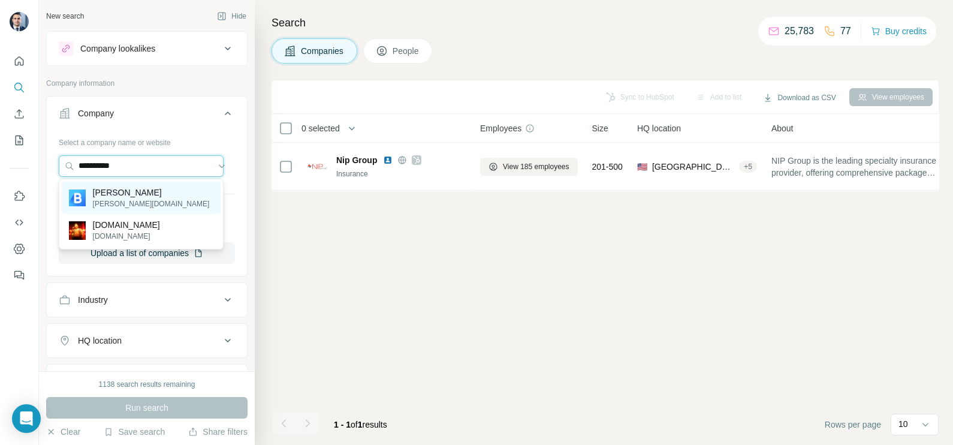
type input "**********"
click at [149, 194] on div "[PERSON_NAME][DOMAIN_NAME]" at bounding box center [141, 198] width 159 height 32
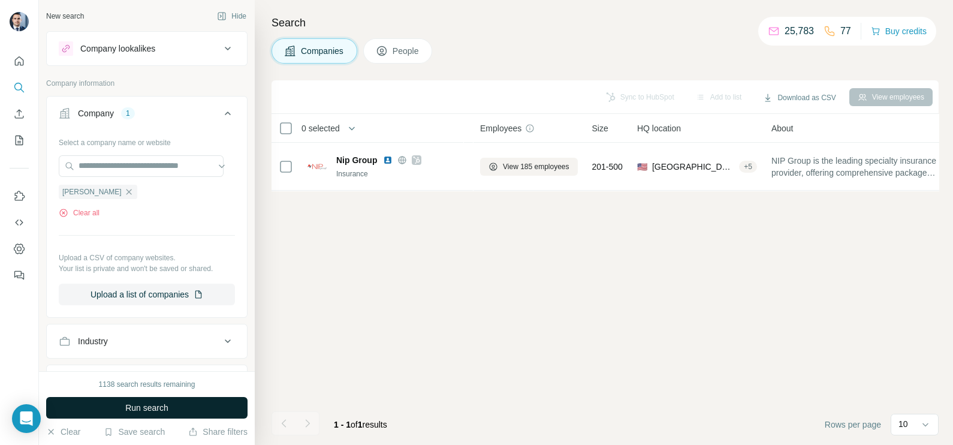
click at [125, 400] on button "Run search" at bounding box center [146, 408] width 201 height 22
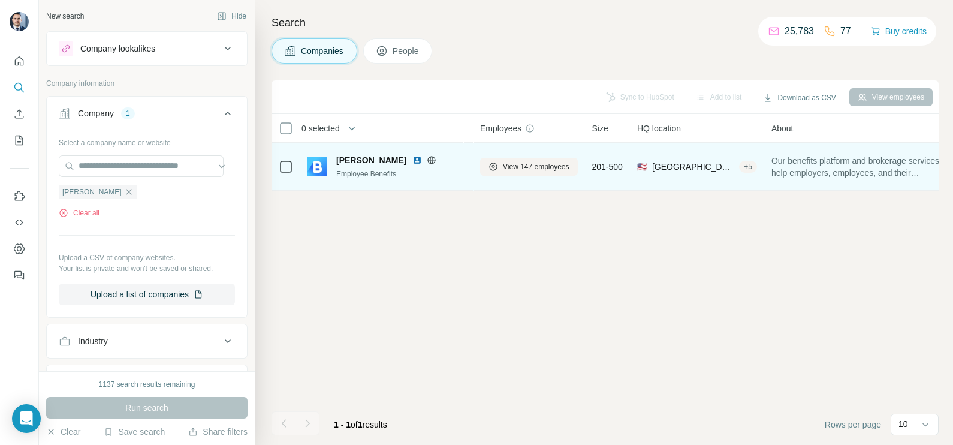
click at [430, 157] on icon at bounding box center [431, 160] width 3 height 8
click at [412, 159] on img at bounding box center [417, 160] width 10 height 10
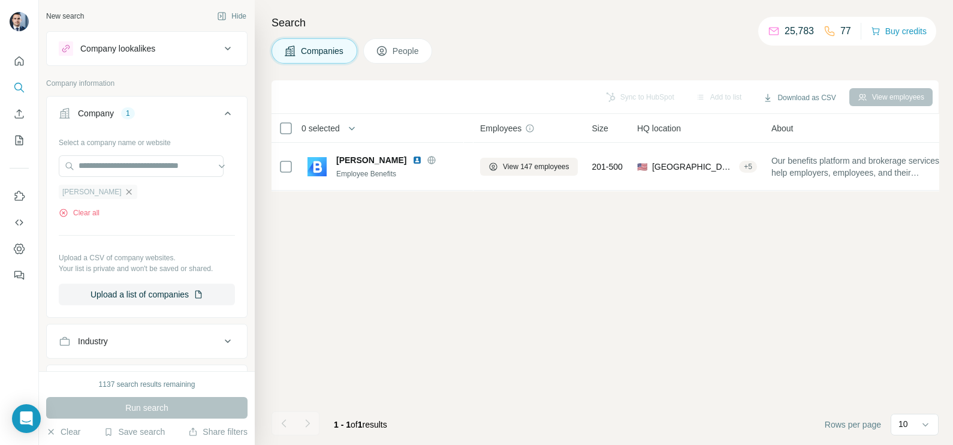
click at [124, 192] on icon "button" at bounding box center [129, 192] width 10 height 10
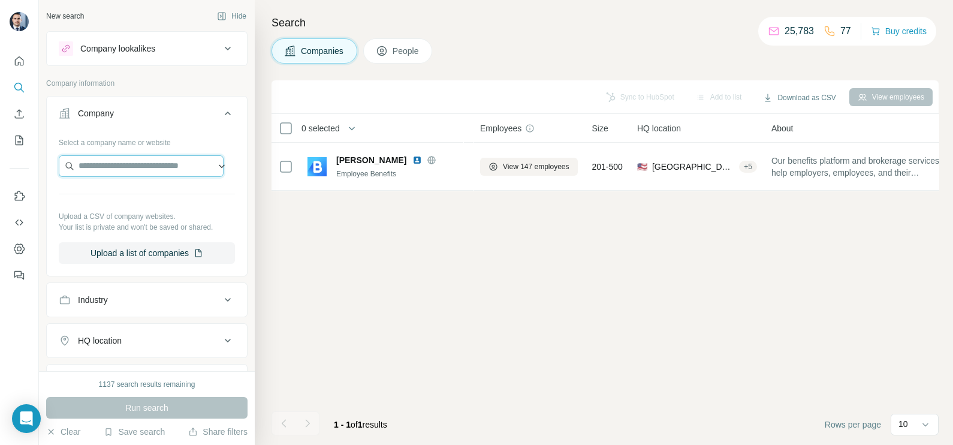
click at [113, 165] on input "text" at bounding box center [141, 166] width 165 height 22
paste input "**********"
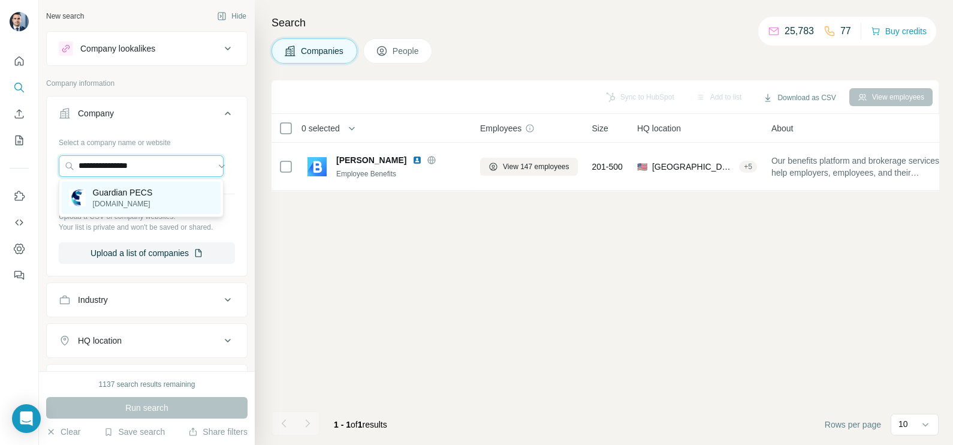
type input "**********"
click at [141, 204] on p "[DOMAIN_NAME]" at bounding box center [123, 203] width 60 height 11
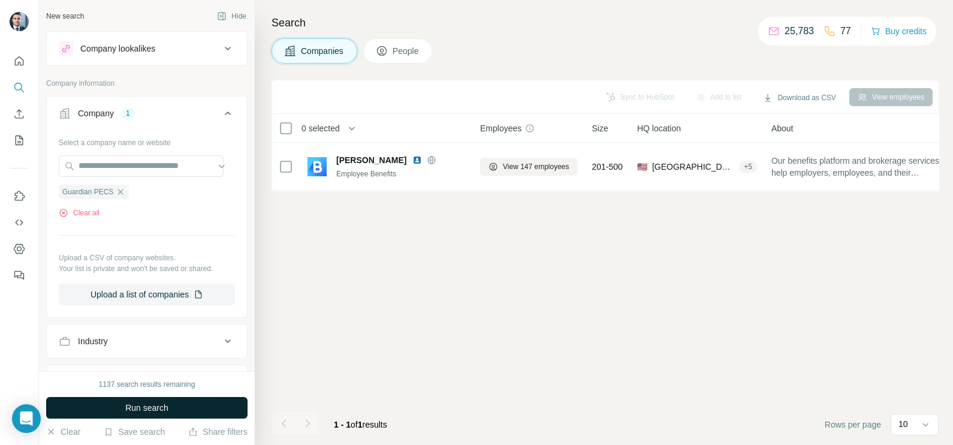
click at [134, 403] on span "Run search" at bounding box center [146, 407] width 43 height 12
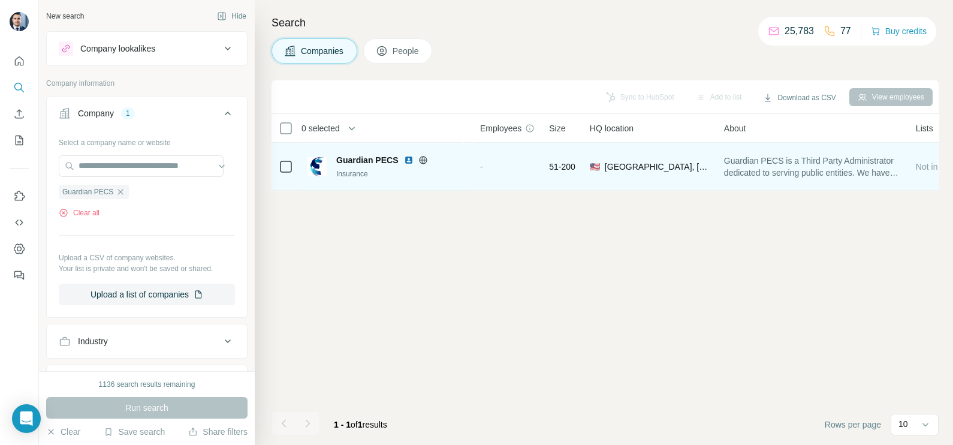
click at [406, 159] on img at bounding box center [409, 160] width 10 height 10
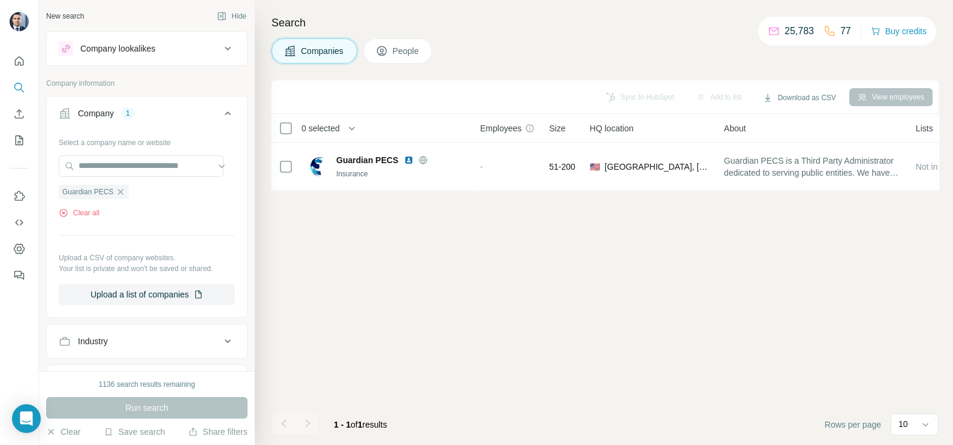
click at [119, 198] on div "Guardian PECS Clear all" at bounding box center [147, 197] width 176 height 41
click at [121, 195] on icon "button" at bounding box center [121, 192] width 10 height 10
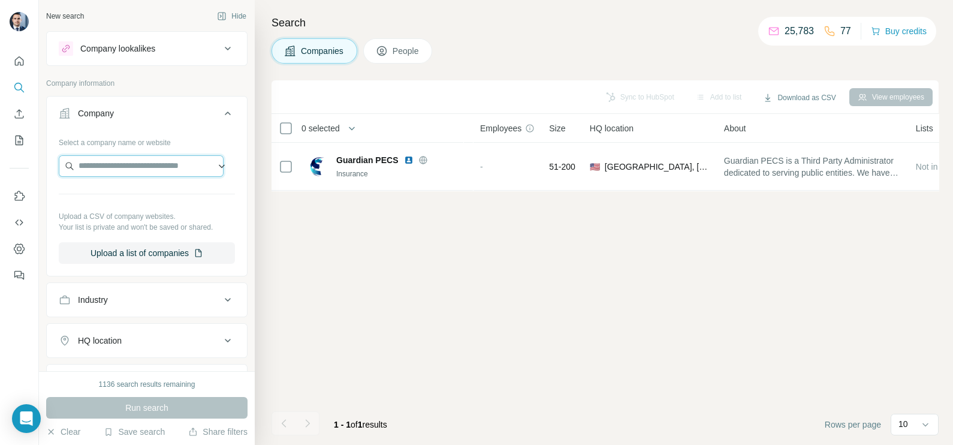
click at [126, 171] on input "text" at bounding box center [141, 166] width 165 height 22
paste input "**********"
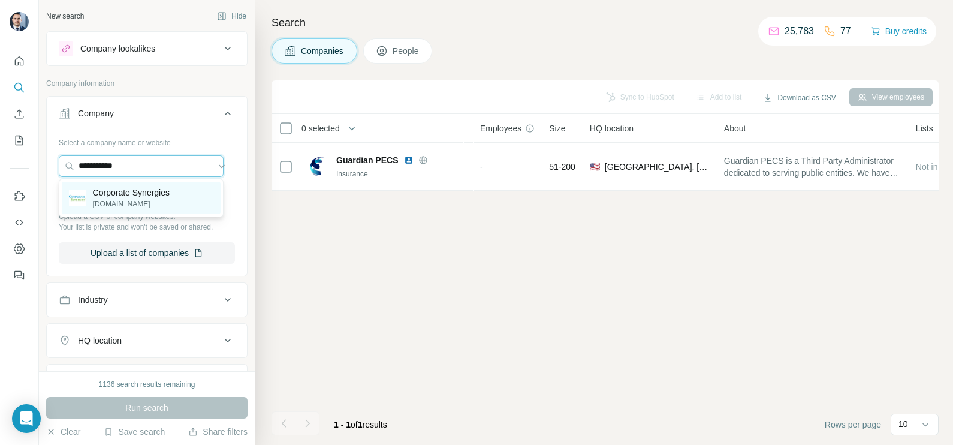
type input "**********"
click at [122, 195] on p "Corporate Synergies" at bounding box center [131, 192] width 77 height 12
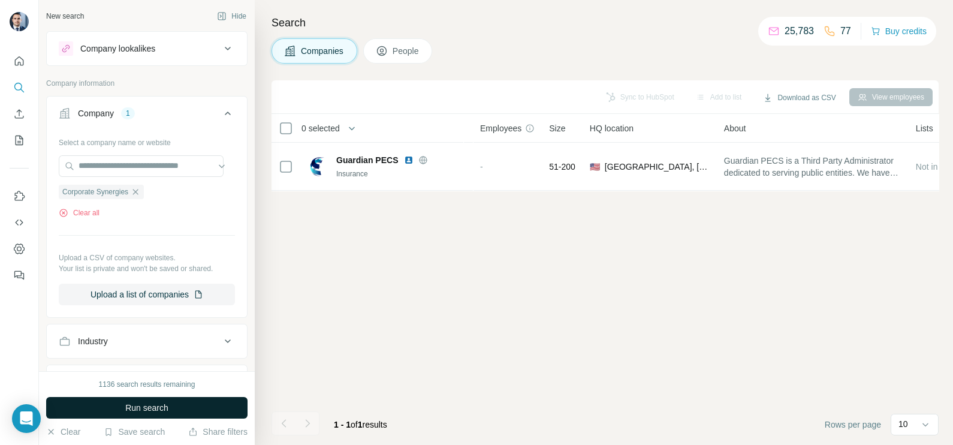
click at [141, 404] on span "Run search" at bounding box center [146, 407] width 43 height 12
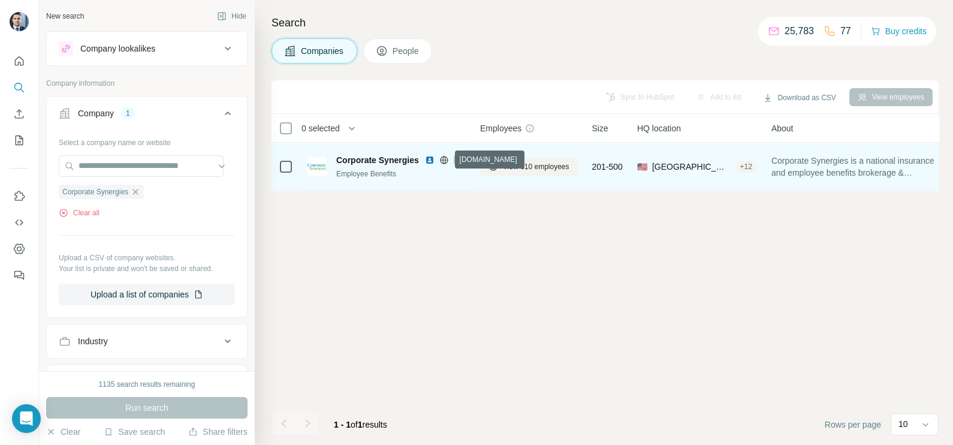
click at [445, 159] on icon at bounding box center [443, 160] width 3 height 8
click at [429, 160] on img at bounding box center [430, 160] width 10 height 10
click at [535, 165] on span "View 310 employees" at bounding box center [536, 166] width 67 height 11
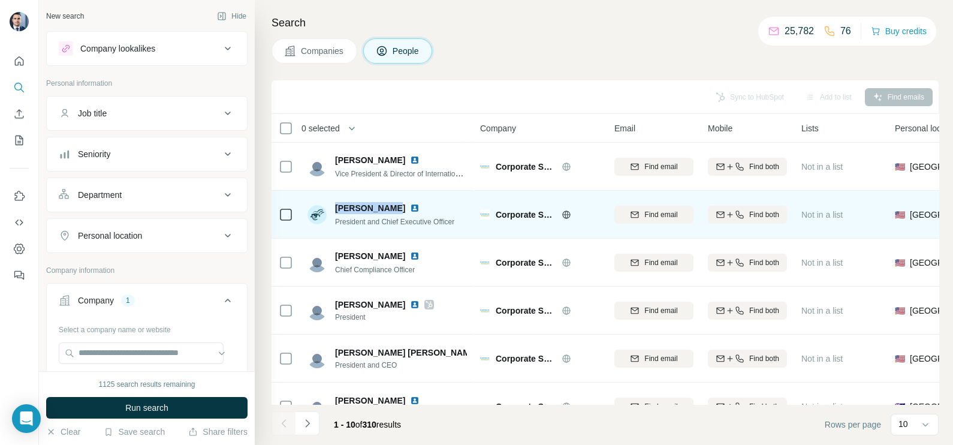
drag, startPoint x: 334, startPoint y: 209, endPoint x: 393, endPoint y: 201, distance: 59.2
click at [393, 202] on div "[PERSON_NAME] President and Chief Executive Officer" at bounding box center [380, 214] width 147 height 25
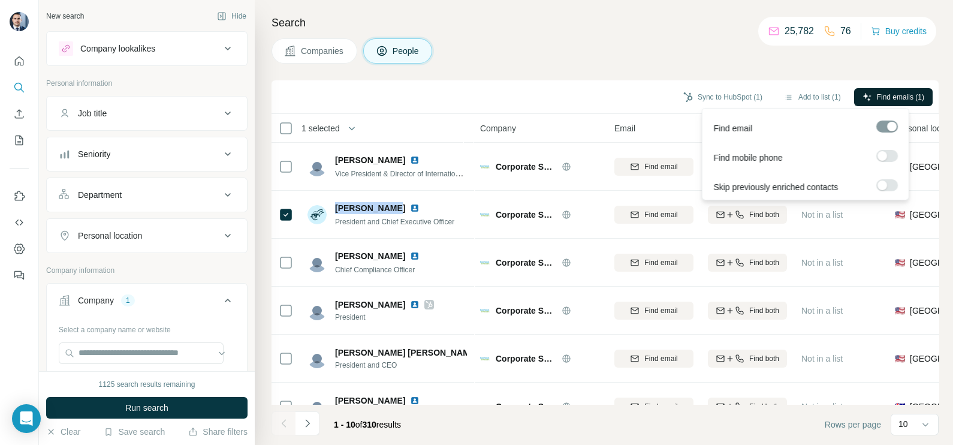
click at [872, 95] on button "Find emails (1)" at bounding box center [893, 97] width 79 height 18
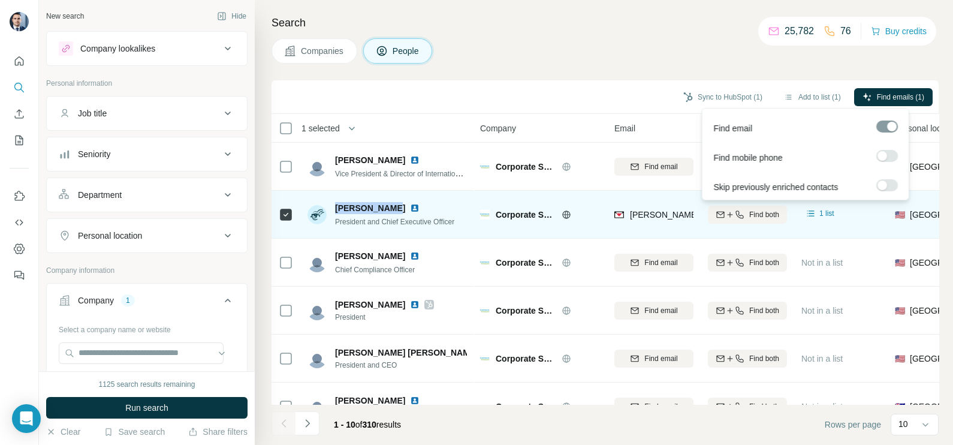
click at [410, 204] on img at bounding box center [415, 208] width 10 height 10
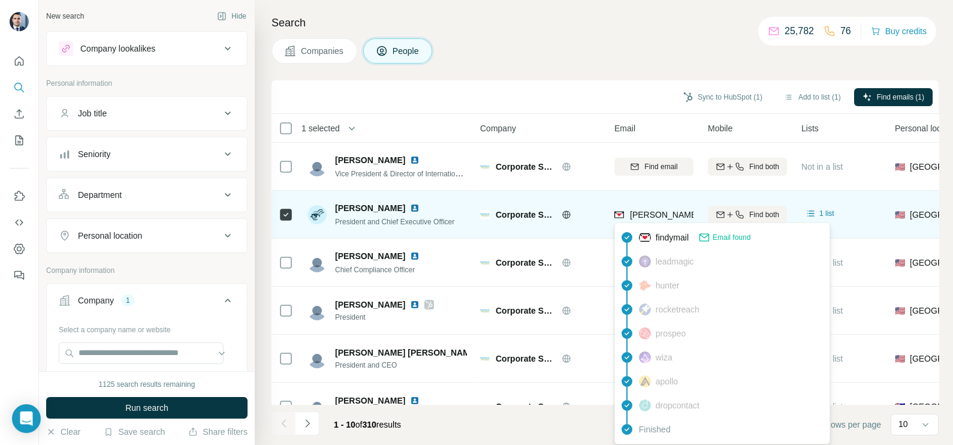
click at [660, 216] on span "[PERSON_NAME][EMAIL_ADDRESS][PERSON_NAME][DOMAIN_NAME]" at bounding box center [770, 215] width 280 height 10
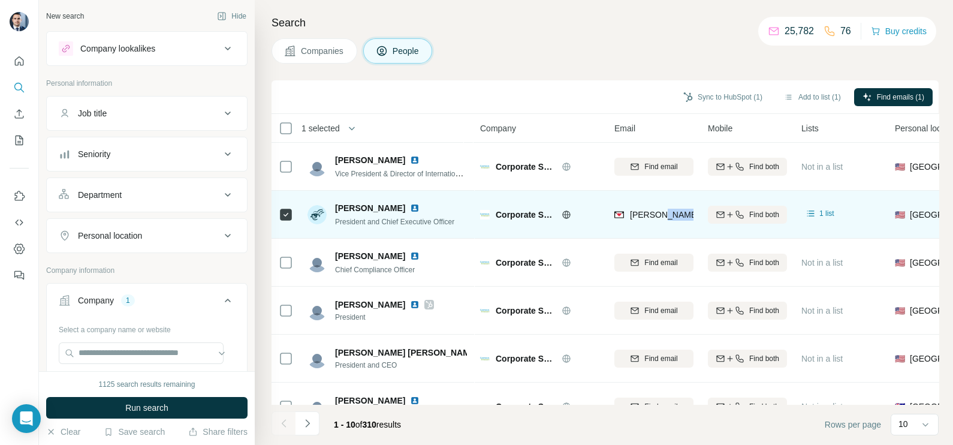
click at [660, 216] on span "[PERSON_NAME][EMAIL_ADDRESS][PERSON_NAME][DOMAIN_NAME]" at bounding box center [770, 215] width 280 height 10
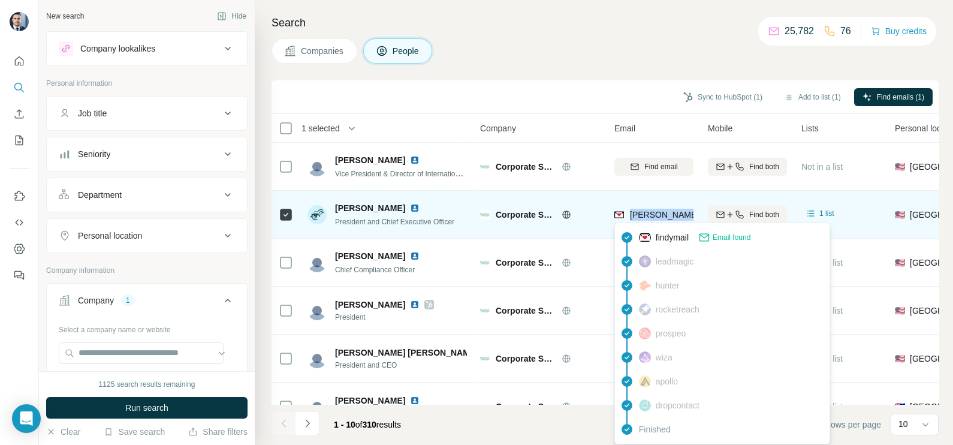
drag, startPoint x: 660, startPoint y: 216, endPoint x: 644, endPoint y: 216, distance: 16.2
click at [644, 216] on span "[PERSON_NAME][EMAIL_ADDRESS][PERSON_NAME][DOMAIN_NAME]" at bounding box center [770, 215] width 280 height 10
click at [651, 209] on span "[PERSON_NAME][EMAIL_ADDRESS][PERSON_NAME][DOMAIN_NAME]" at bounding box center [765, 215] width 271 height 12
click at [625, 201] on div "[PERSON_NAME][EMAIL_ADDRESS][PERSON_NAME][DOMAIN_NAME]" at bounding box center [653, 214] width 79 height 33
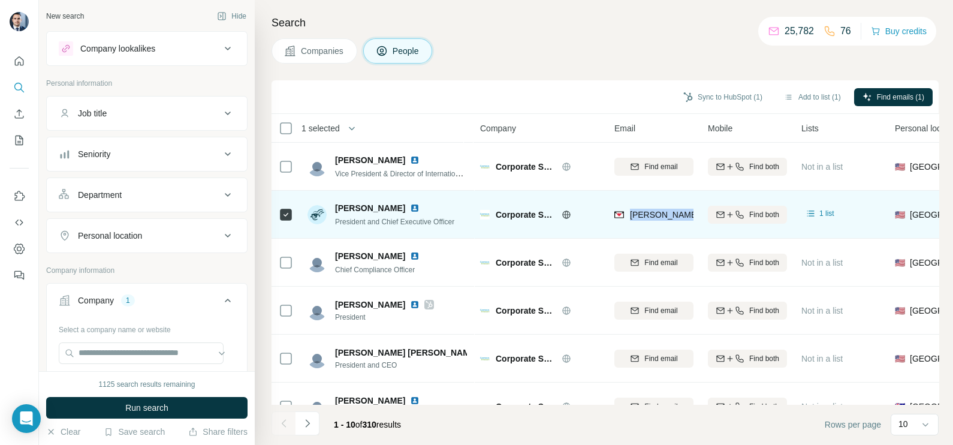
drag, startPoint x: 627, startPoint y: 214, endPoint x: 695, endPoint y: 216, distance: 67.2
click at [695, 216] on td "[PERSON_NAME][EMAIL_ADDRESS][PERSON_NAME][DOMAIN_NAME]" at bounding box center [653, 215] width 93 height 48
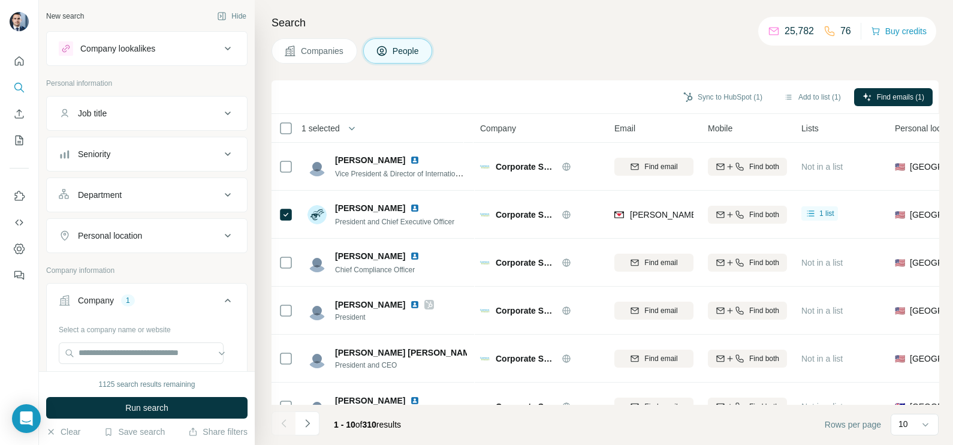
click at [599, 134] on div "Company" at bounding box center [540, 128] width 120 height 14
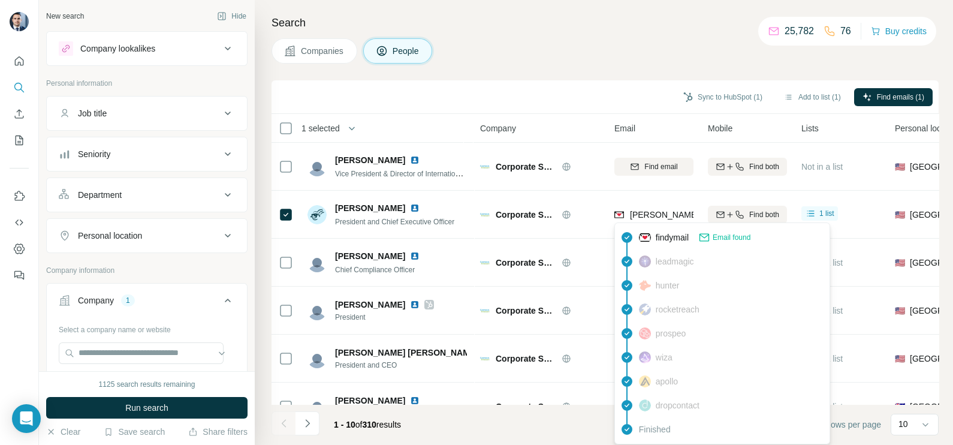
click at [667, 222] on div "findymail Email found leadmagic hunter rocketreach prospeo [PERSON_NAME] apollo…" at bounding box center [722, 333] width 216 height 222
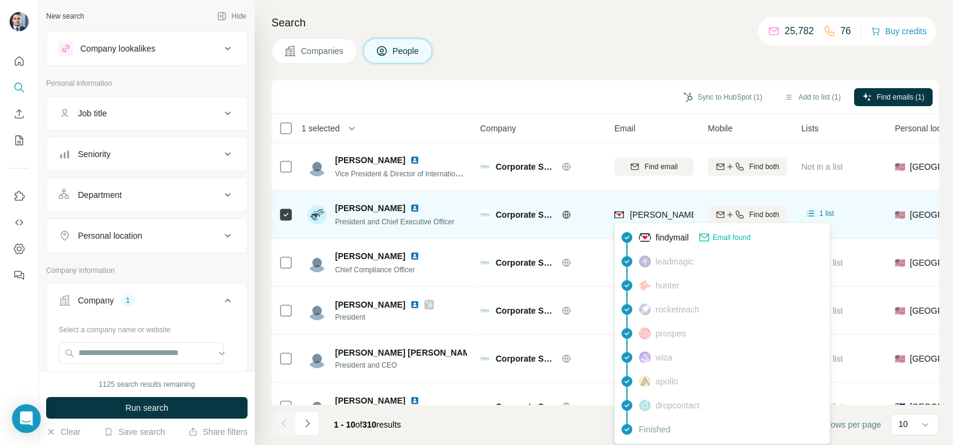
click at [659, 214] on span "[PERSON_NAME][EMAIL_ADDRESS][PERSON_NAME][DOMAIN_NAME]" at bounding box center [770, 215] width 280 height 10
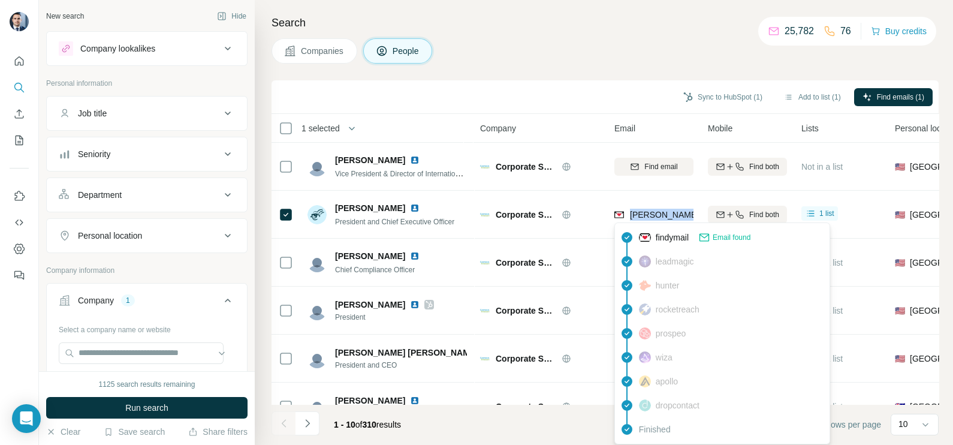
scroll to position [74, 0]
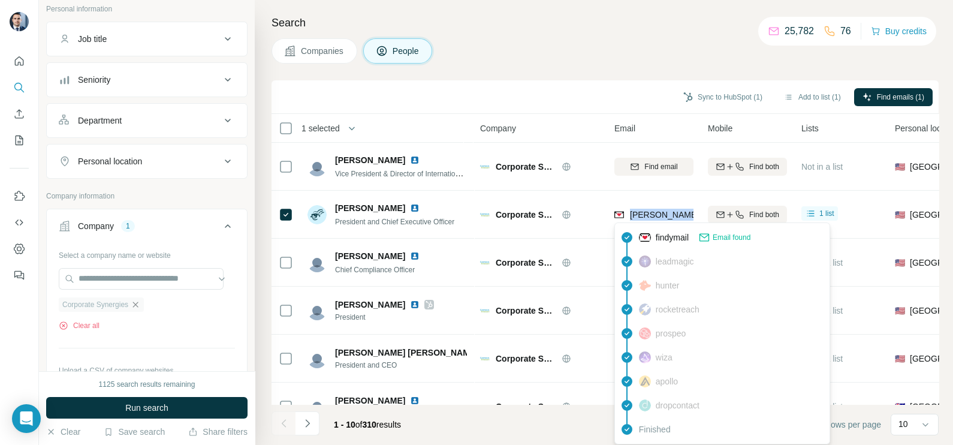
click at [139, 304] on icon "button" at bounding box center [136, 305] width 10 height 10
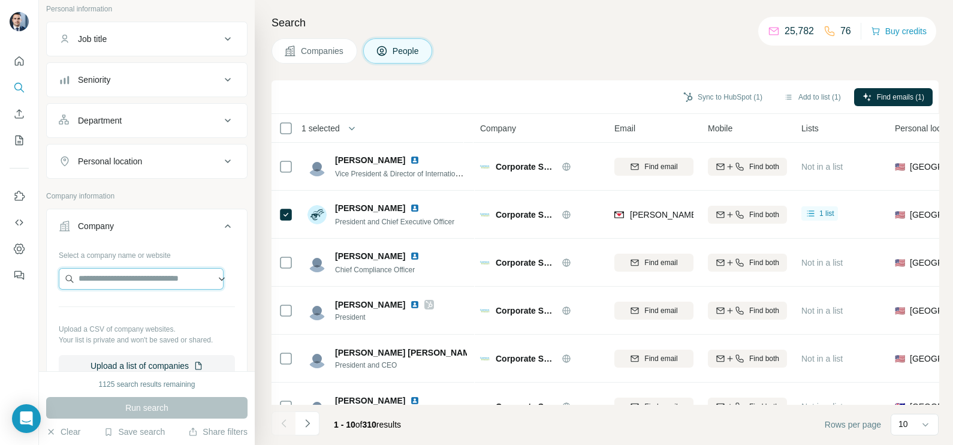
click at [128, 279] on input "text" at bounding box center [141, 279] width 165 height 22
paste input "**********"
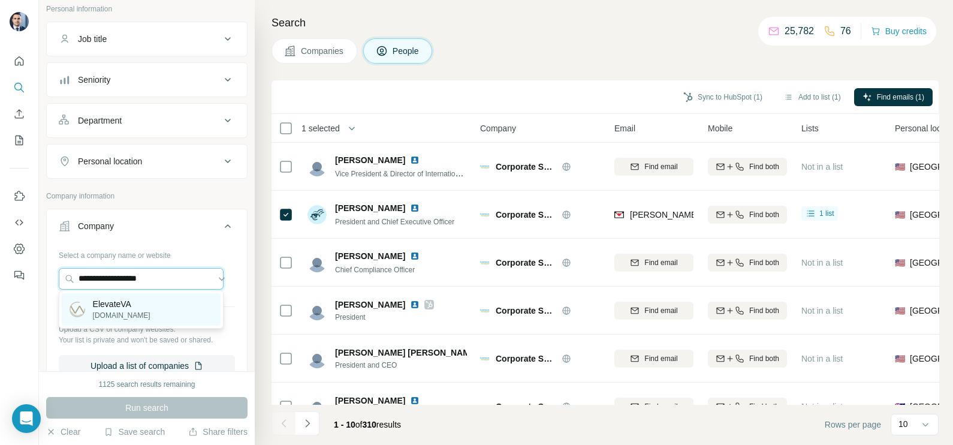
type input "**********"
click at [128, 312] on p "[DOMAIN_NAME]" at bounding box center [122, 315] width 58 height 11
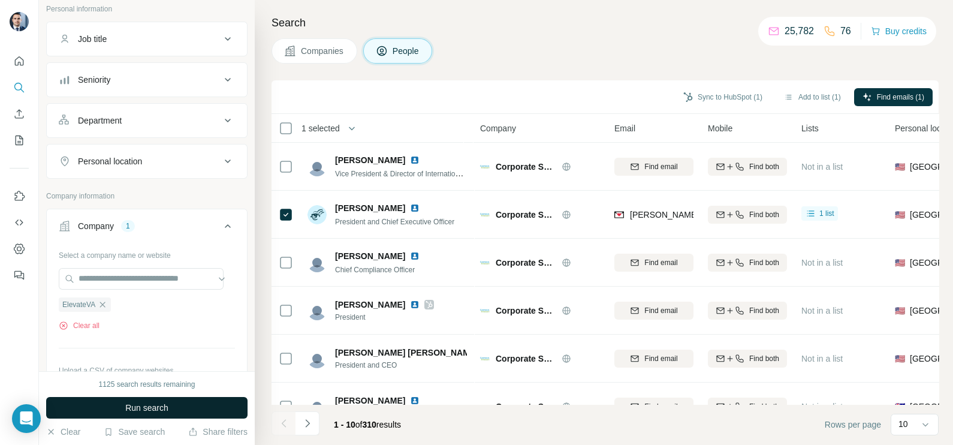
click at [153, 404] on span "Run search" at bounding box center [146, 407] width 43 height 12
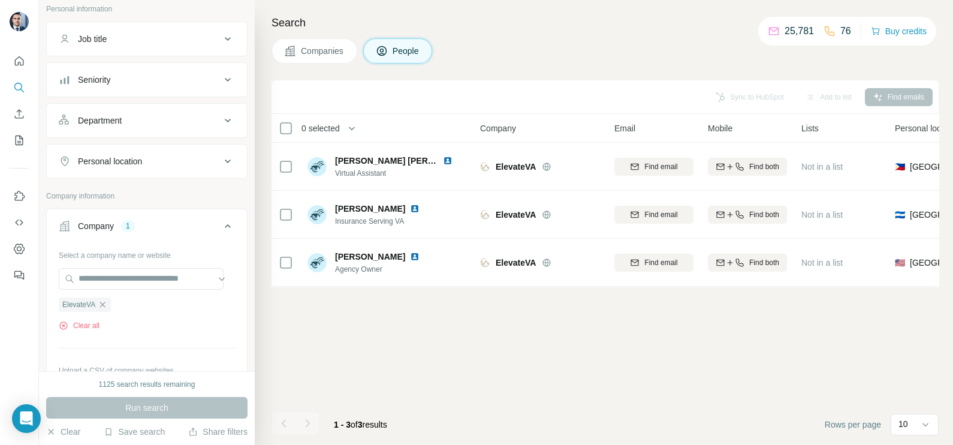
click at [309, 55] on span "Companies" at bounding box center [323, 51] width 44 height 12
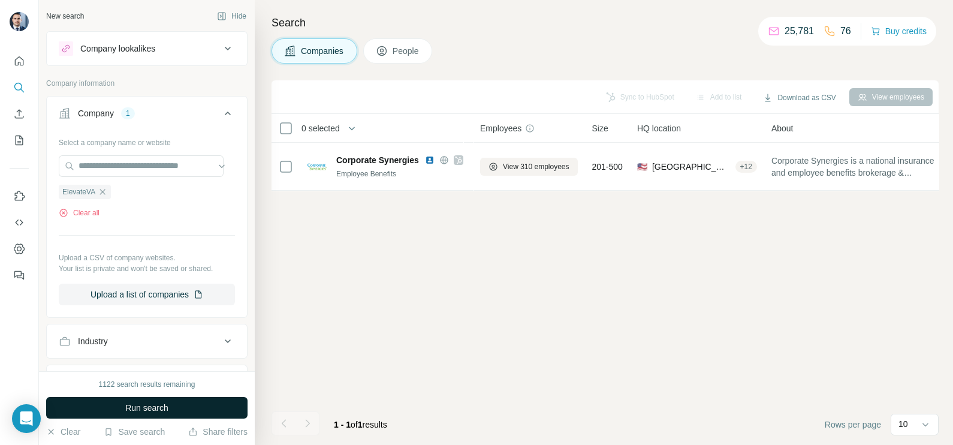
click at [180, 398] on button "Run search" at bounding box center [146, 408] width 201 height 22
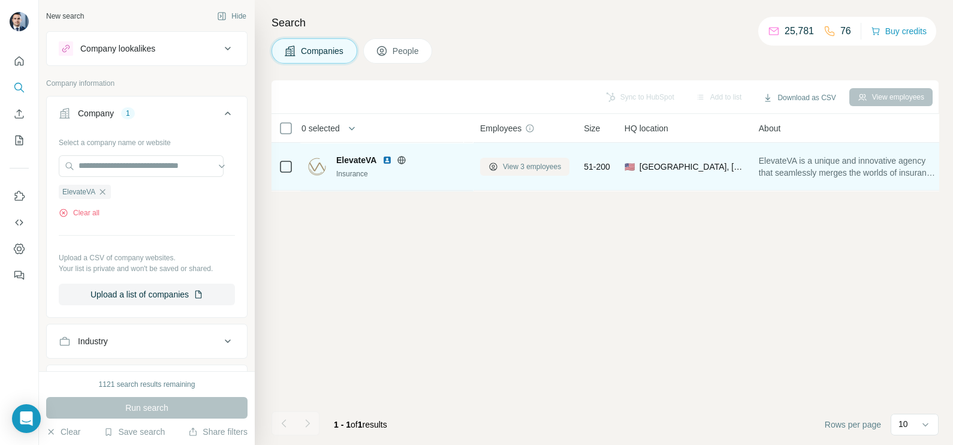
click at [507, 164] on span "View 3 employees" at bounding box center [532, 166] width 58 height 11
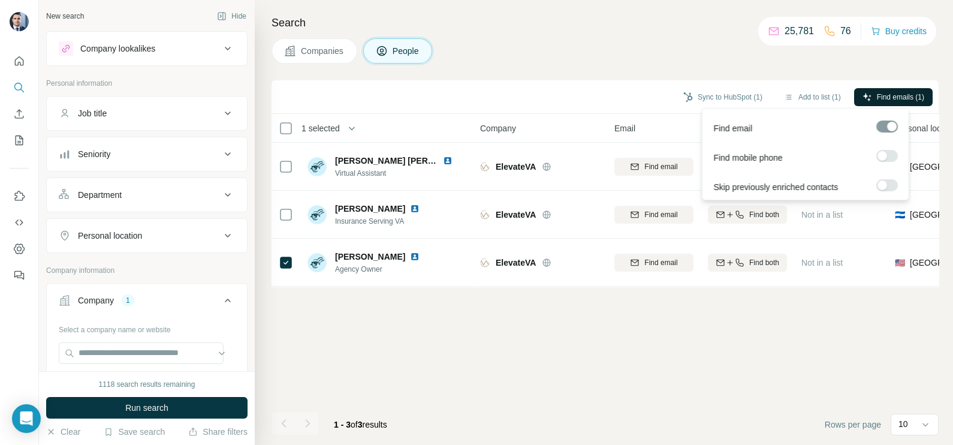
click at [881, 95] on span "Find emails (1)" at bounding box center [900, 97] width 47 height 11
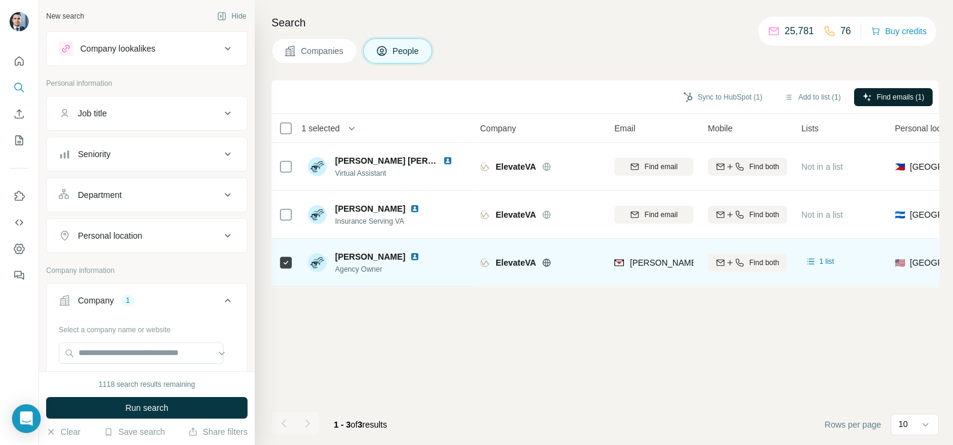
click at [413, 257] on img at bounding box center [415, 257] width 10 height 10
drag, startPoint x: 333, startPoint y: 249, endPoint x: 406, endPoint y: 252, distance: 72.6
click at [406, 252] on div "[PERSON_NAME] Agency Owner" at bounding box center [386, 262] width 159 height 33
click at [384, 273] on span "Agency Owner" at bounding box center [384, 269] width 99 height 11
drag, startPoint x: 389, startPoint y: 265, endPoint x: 328, endPoint y: 273, distance: 60.9
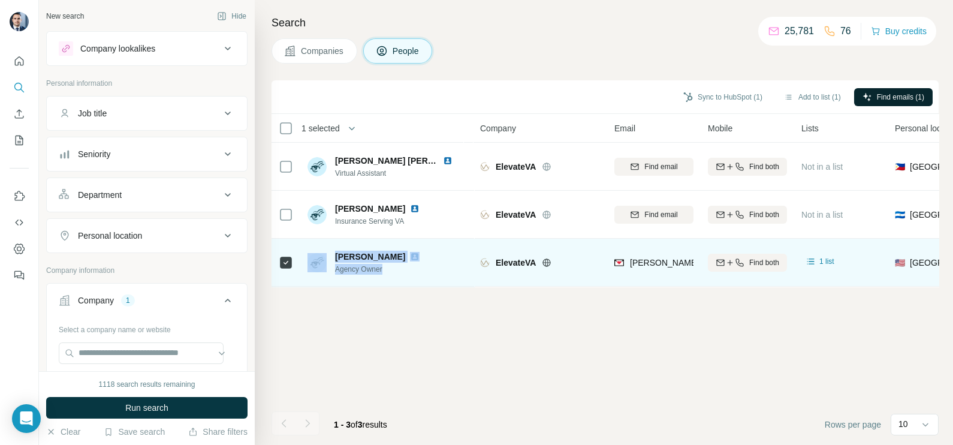
click at [328, 273] on div "[PERSON_NAME] Agency Owner" at bounding box center [370, 262] width 126 height 24
drag, startPoint x: 328, startPoint y: 273, endPoint x: 362, endPoint y: 281, distance: 34.6
click at [362, 281] on td "[PERSON_NAME] Agency Owner" at bounding box center [387, 262] width 174 height 48
click at [336, 274] on div "[PERSON_NAME] Agency Owner" at bounding box center [386, 262] width 159 height 33
drag, startPoint x: 336, startPoint y: 269, endPoint x: 384, endPoint y: 273, distance: 48.7
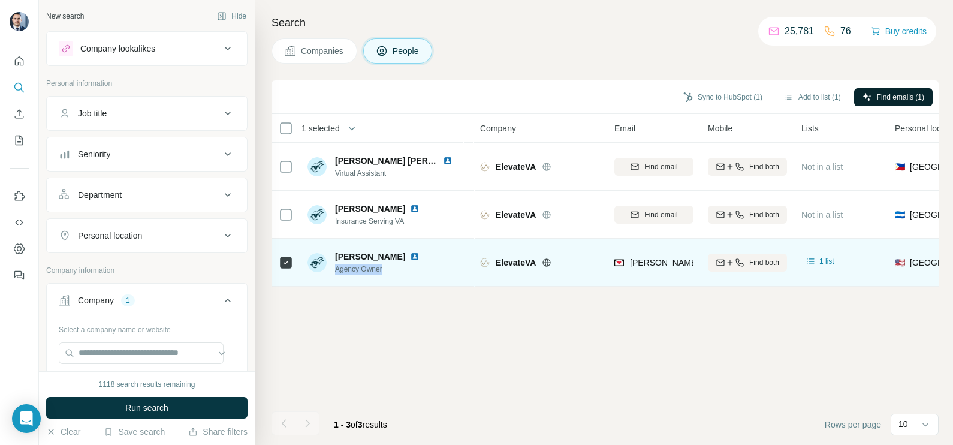
click at [384, 273] on span "Agency Owner" at bounding box center [384, 269] width 99 height 11
click at [639, 250] on div "[PERSON_NAME][EMAIL_ADDRESS][DOMAIN_NAME]" at bounding box center [653, 262] width 79 height 33
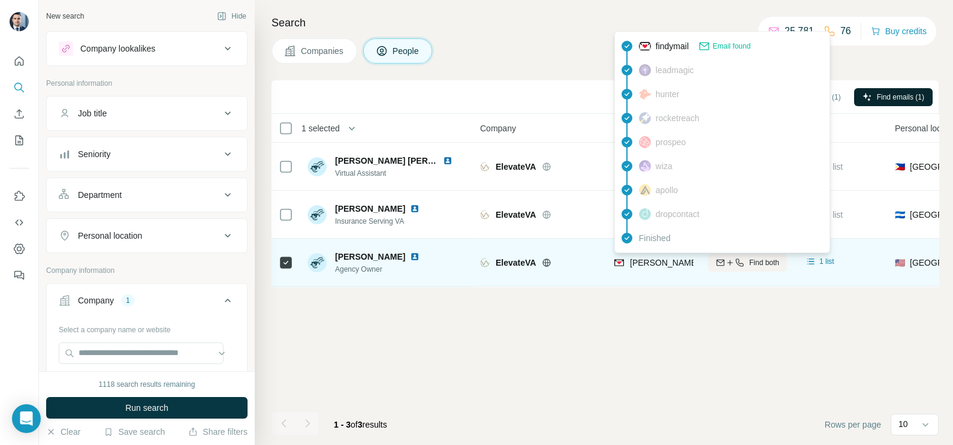
click at [656, 267] on span "[PERSON_NAME][EMAIL_ADDRESS][DOMAIN_NAME]" at bounding box center [730, 262] width 201 height 12
click at [656, 268] on div "[PERSON_NAME][EMAIL_ADDRESS][DOMAIN_NAME]" at bounding box center [722, 263] width 217 height 14
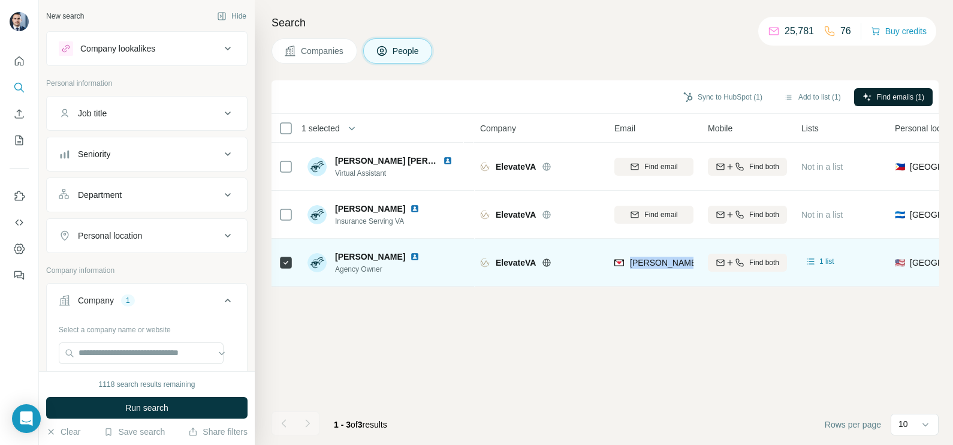
click at [656, 268] on div "[PERSON_NAME][EMAIL_ADDRESS][DOMAIN_NAME]" at bounding box center [722, 263] width 217 height 14
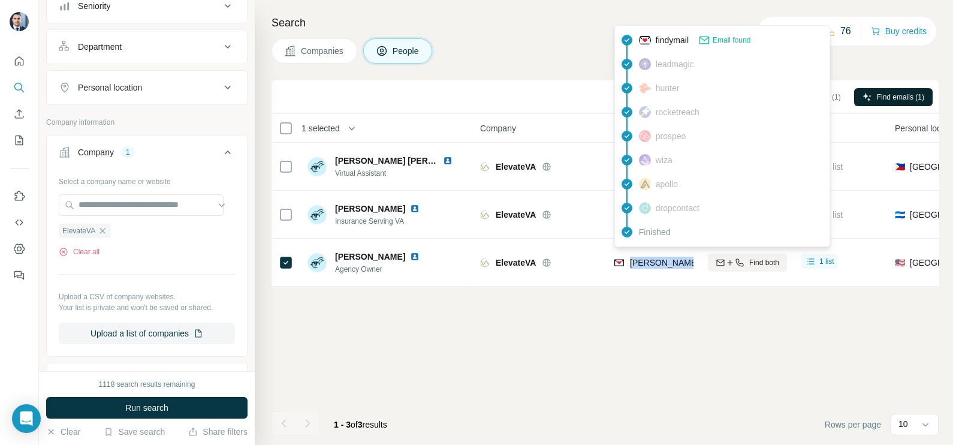
scroll to position [149, 0]
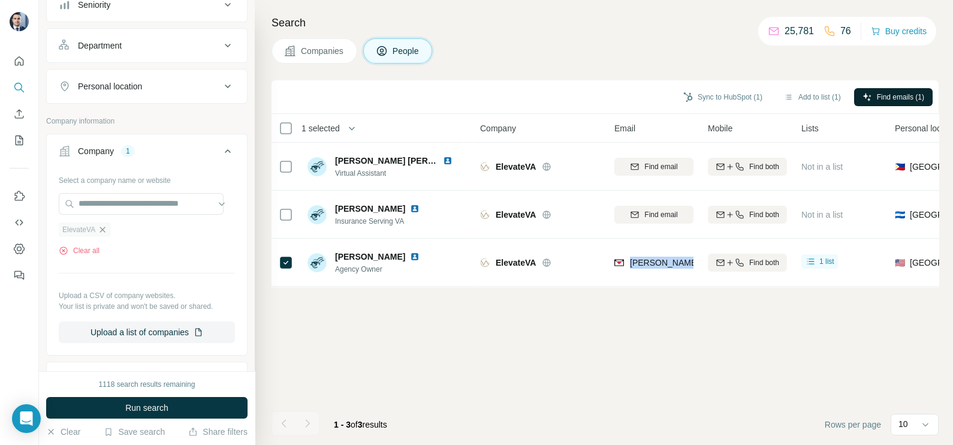
click at [105, 230] on icon "button" at bounding box center [103, 230] width 10 height 10
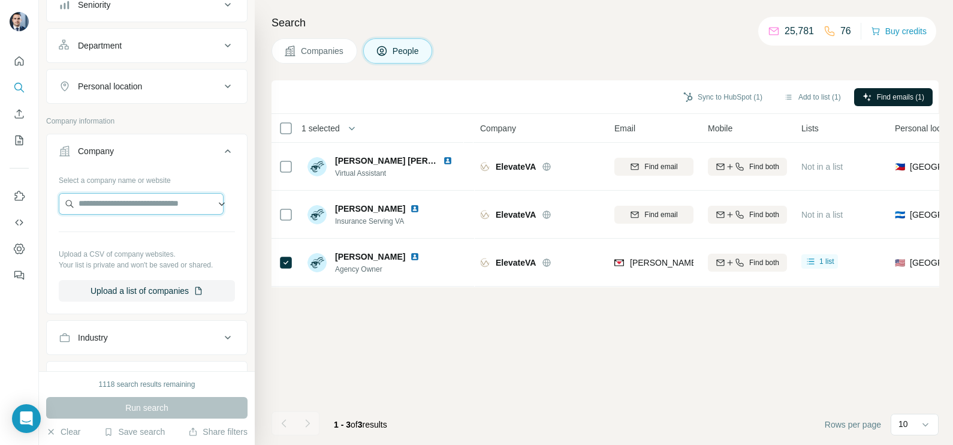
click at [131, 204] on input "text" at bounding box center [141, 204] width 165 height 22
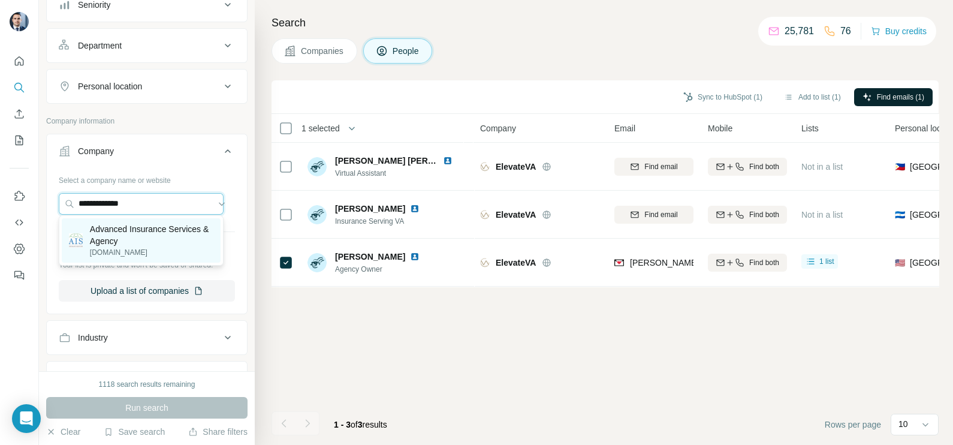
type input "**********"
click at [129, 238] on p "Advanced Insurance Services & Agency" at bounding box center [151, 235] width 123 height 24
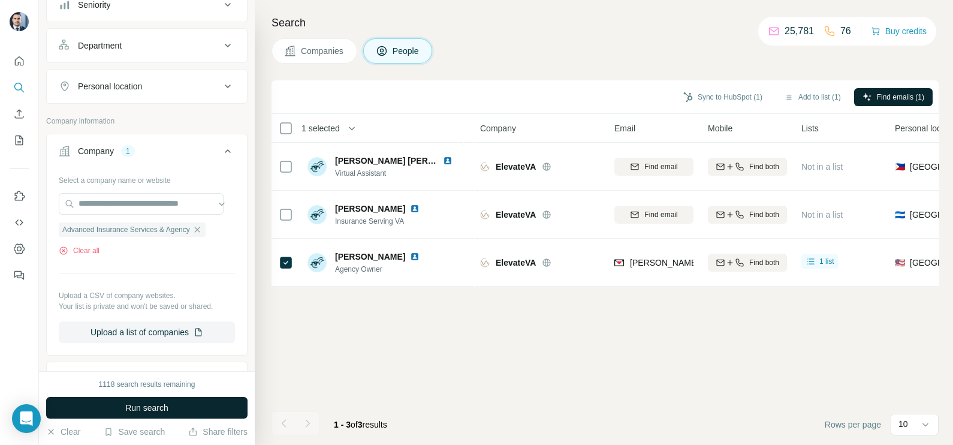
click at [164, 406] on span "Run search" at bounding box center [146, 407] width 43 height 12
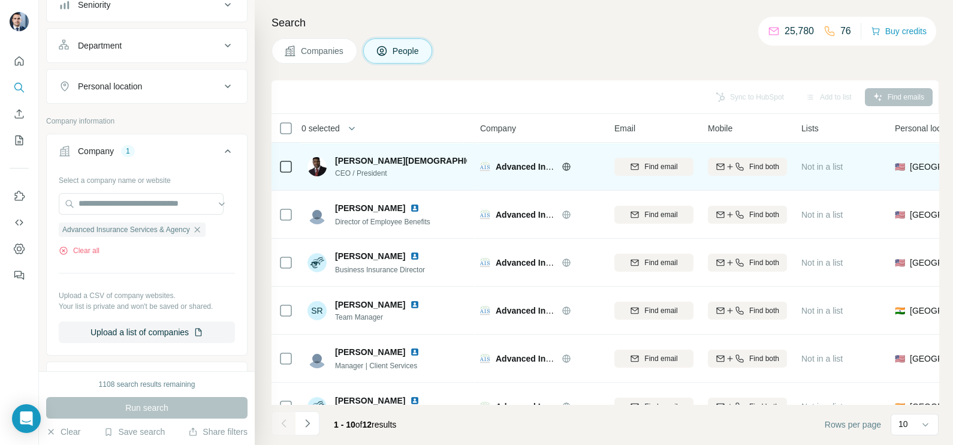
click at [567, 168] on icon at bounding box center [565, 166] width 3 height 8
drag, startPoint x: 333, startPoint y: 160, endPoint x: 409, endPoint y: 159, distance: 76.1
click at [409, 159] on div "[PERSON_NAME][DEMOGRAPHIC_DATA] CEO / President" at bounding box center [386, 167] width 159 height 24
drag, startPoint x: 400, startPoint y: 173, endPoint x: 335, endPoint y: 178, distance: 65.5
click at [335, 178] on div "[PERSON_NAME][DEMOGRAPHIC_DATA] CEO / President" at bounding box center [386, 166] width 159 height 33
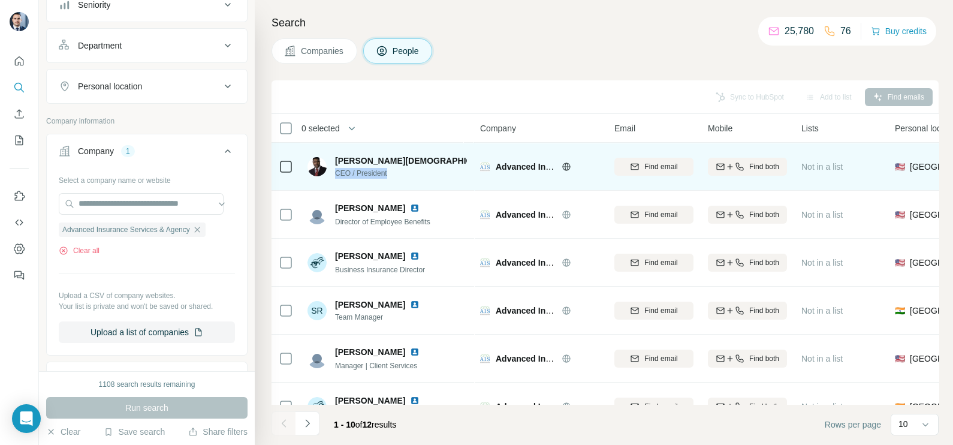
click at [389, 183] on td "[PERSON_NAME][DEMOGRAPHIC_DATA] CEO / President" at bounding box center [387, 167] width 174 height 48
drag, startPoint x: 398, startPoint y: 174, endPoint x: 331, endPoint y: 175, distance: 67.1
click at [331, 175] on div "[PERSON_NAME][DEMOGRAPHIC_DATA] CEO / President" at bounding box center [386, 167] width 159 height 24
click at [506, 160] on img at bounding box center [511, 161] width 10 height 10
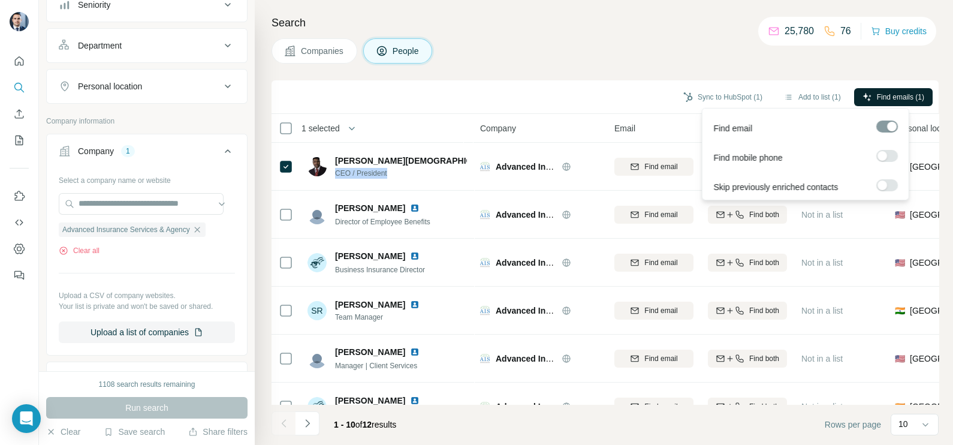
click at [890, 93] on span "Find emails (1)" at bounding box center [900, 97] width 47 height 11
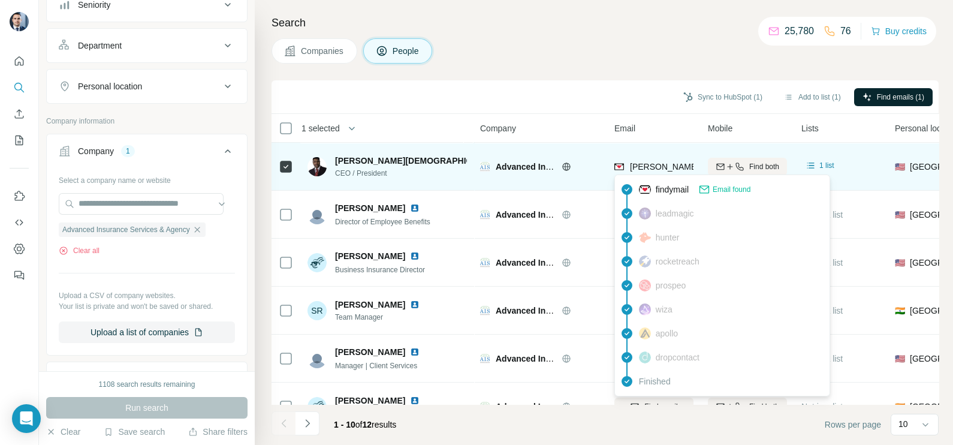
click at [653, 171] on span "[PERSON_NAME][EMAIL_ADDRESS][DOMAIN_NAME]" at bounding box center [730, 167] width 201 height 12
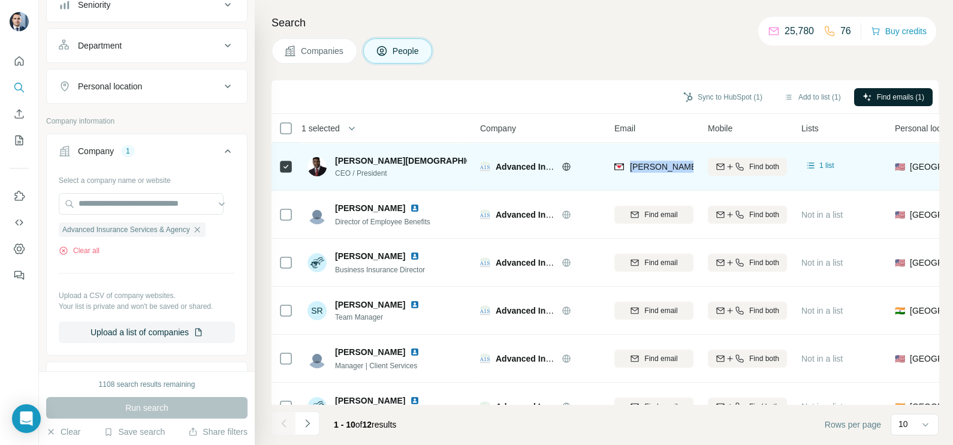
click at [653, 171] on span "[PERSON_NAME][EMAIL_ADDRESS][DOMAIN_NAME]" at bounding box center [730, 167] width 201 height 12
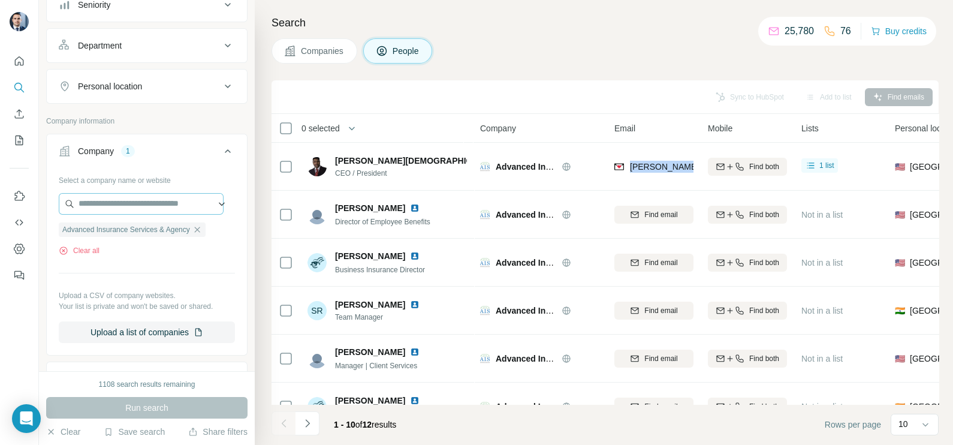
drag, startPoint x: 207, startPoint y: 228, endPoint x: 159, endPoint y: 201, distance: 54.8
click at [202, 228] on icon "button" at bounding box center [197, 230] width 10 height 10
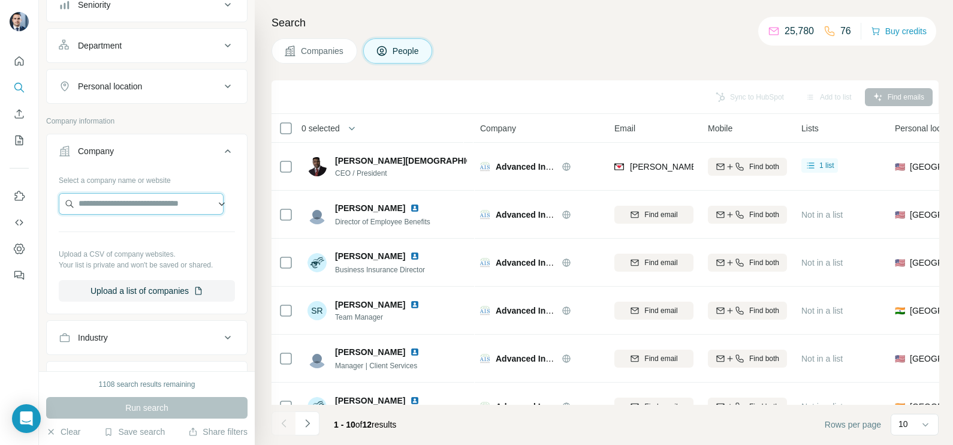
click at [135, 197] on input "text" at bounding box center [141, 204] width 165 height 22
type input "**********"
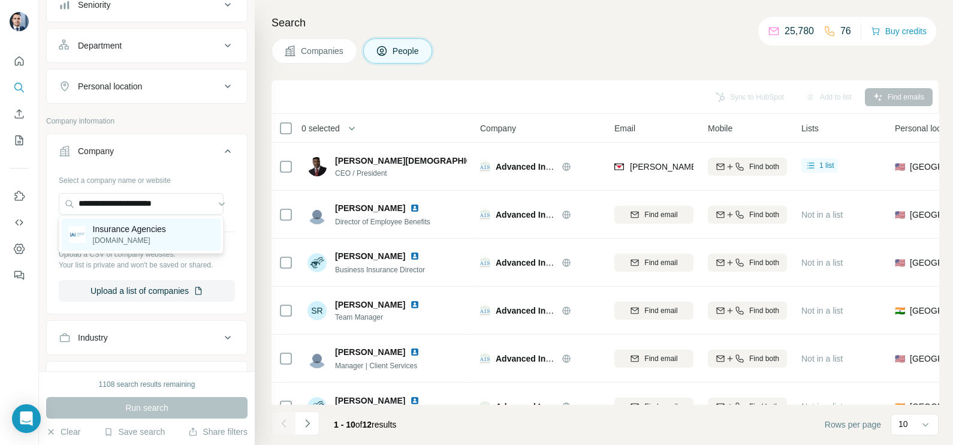
click at [131, 239] on p "[DOMAIN_NAME]" at bounding box center [129, 240] width 73 height 11
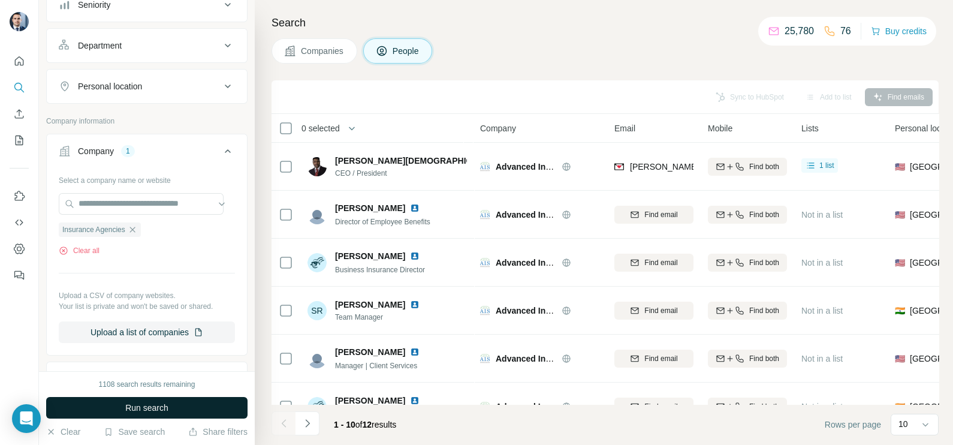
click at [162, 407] on span "Run search" at bounding box center [146, 407] width 43 height 12
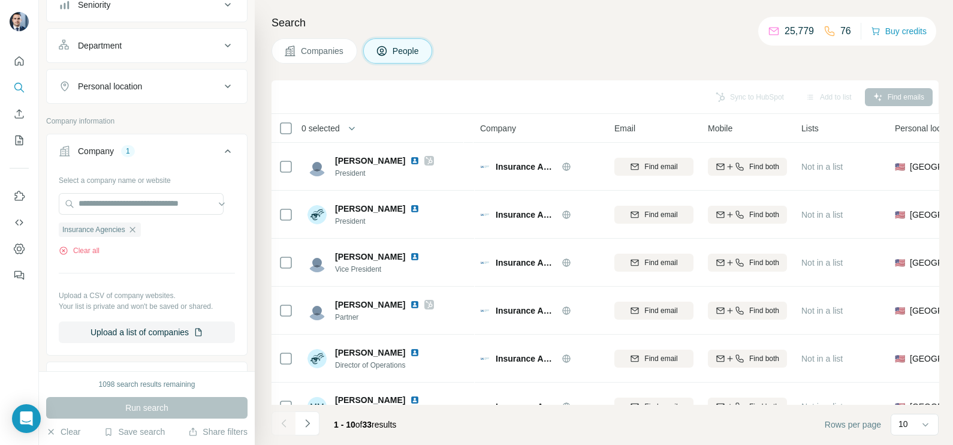
click at [310, 56] on span "Companies" at bounding box center [323, 51] width 44 height 12
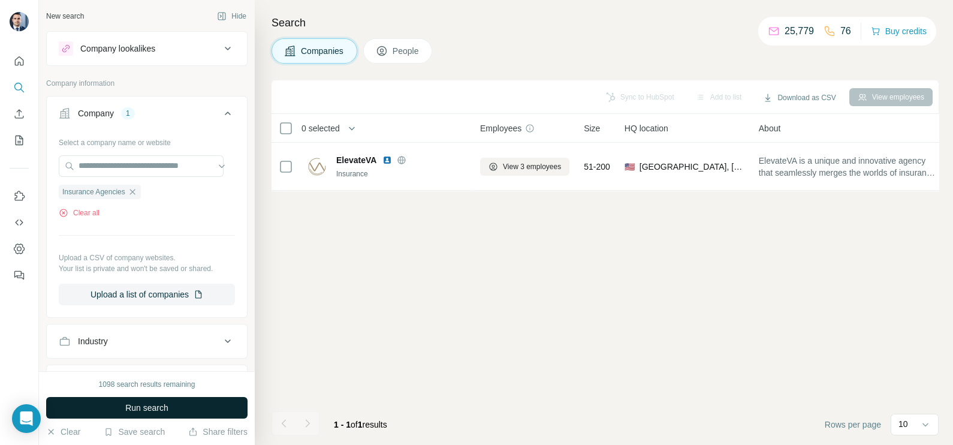
click at [183, 401] on button "Run search" at bounding box center [146, 408] width 201 height 22
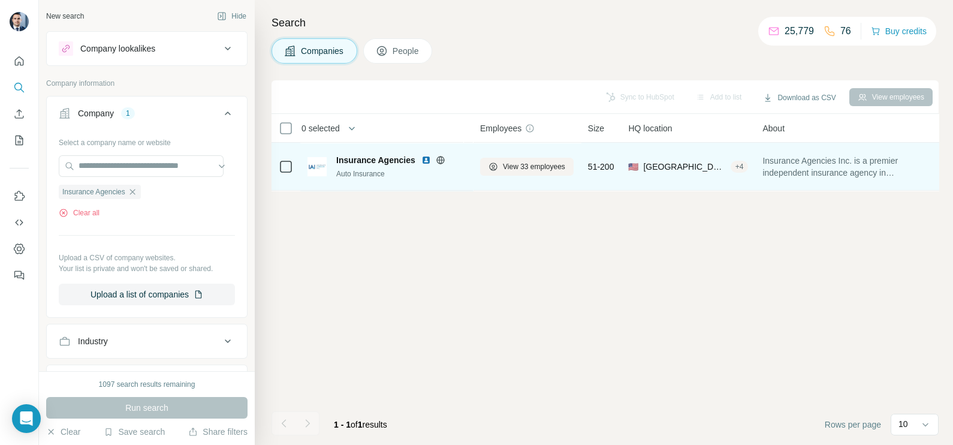
click at [542, 176] on div "View 33 employees" at bounding box center [526, 166] width 93 height 33
click at [536, 170] on span "View 33 employees" at bounding box center [534, 166] width 62 height 11
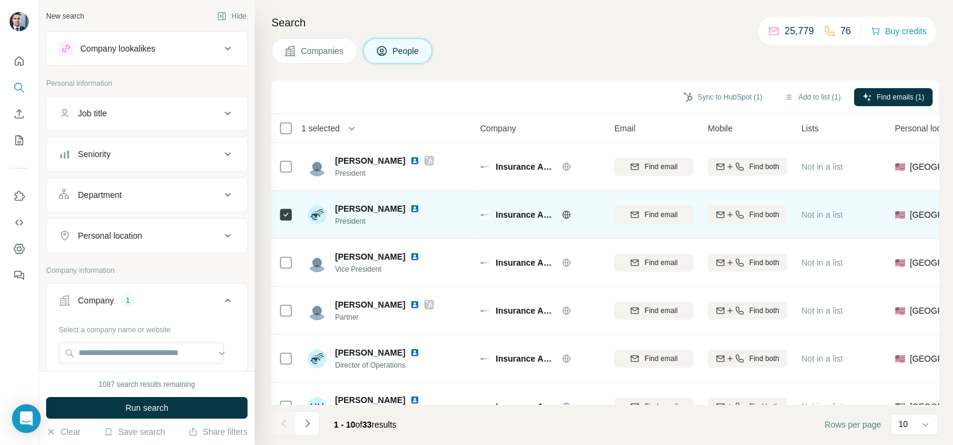
click at [410, 208] on img at bounding box center [415, 209] width 10 height 10
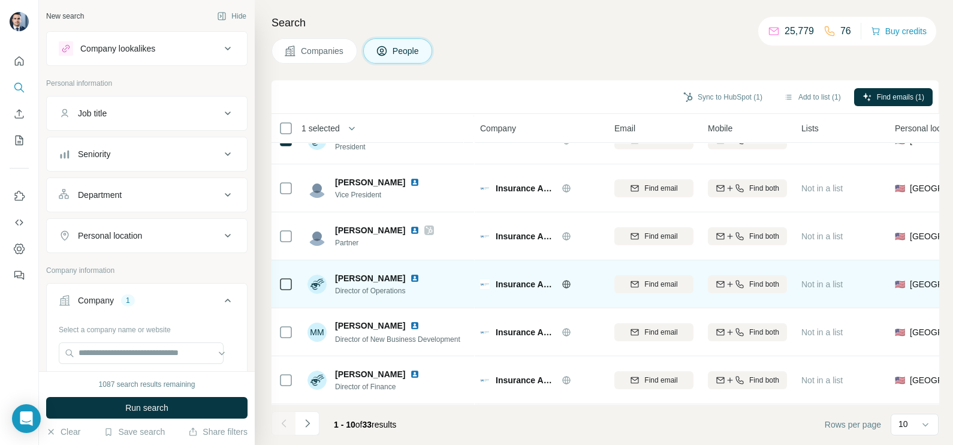
click at [410, 280] on img at bounding box center [415, 278] width 10 height 10
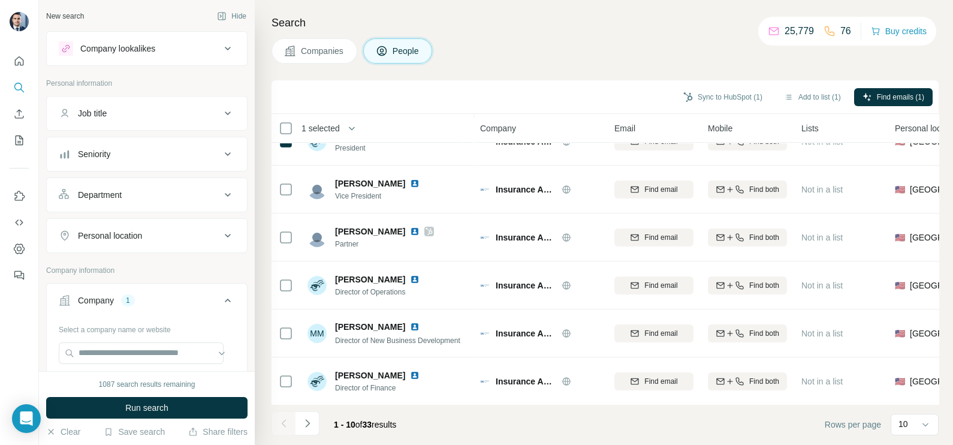
scroll to position [0, 0]
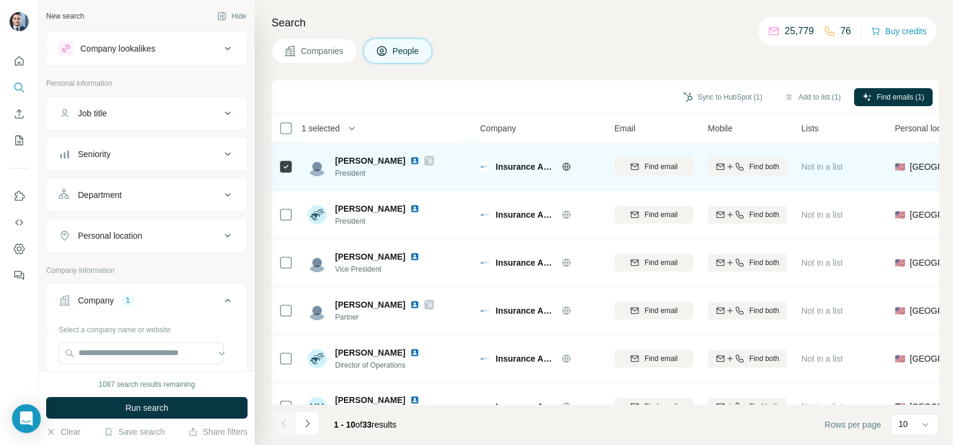
click at [410, 156] on img at bounding box center [415, 161] width 10 height 10
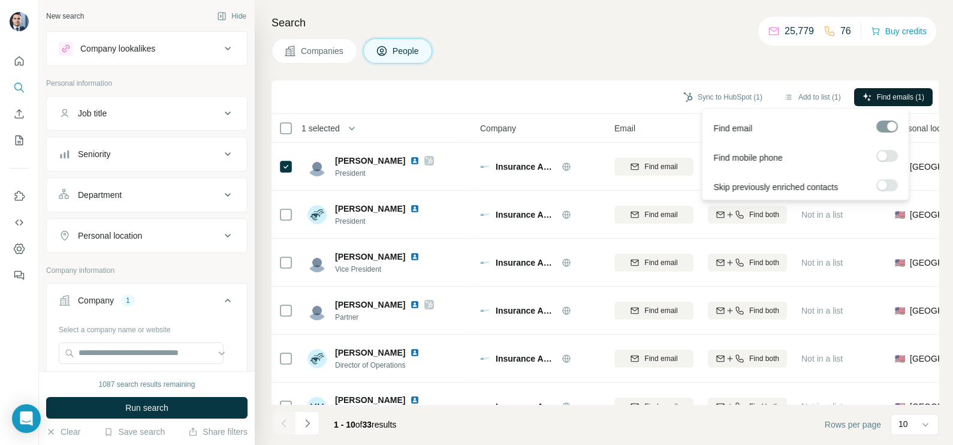
click at [893, 90] on button "Find emails (1)" at bounding box center [893, 97] width 79 height 18
click at [520, 105] on div "Sync to HubSpot (1) Add to list (1) Find emails (1)" at bounding box center [604, 96] width 655 height 21
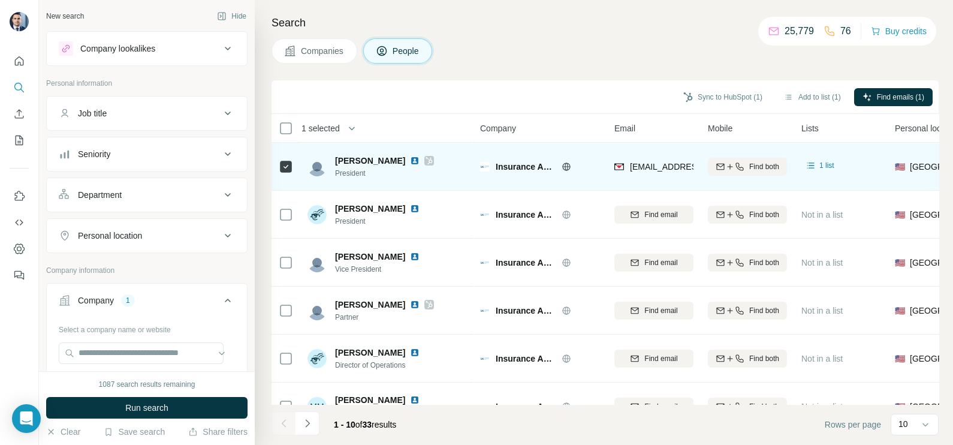
click at [639, 156] on div "[EMAIL_ADDRESS][DOMAIN_NAME]" at bounding box center [653, 166] width 79 height 33
click at [331, 155] on div "[PERSON_NAME] President" at bounding box center [370, 167] width 126 height 24
drag, startPoint x: 337, startPoint y: 158, endPoint x: 385, endPoint y: 158, distance: 48.5
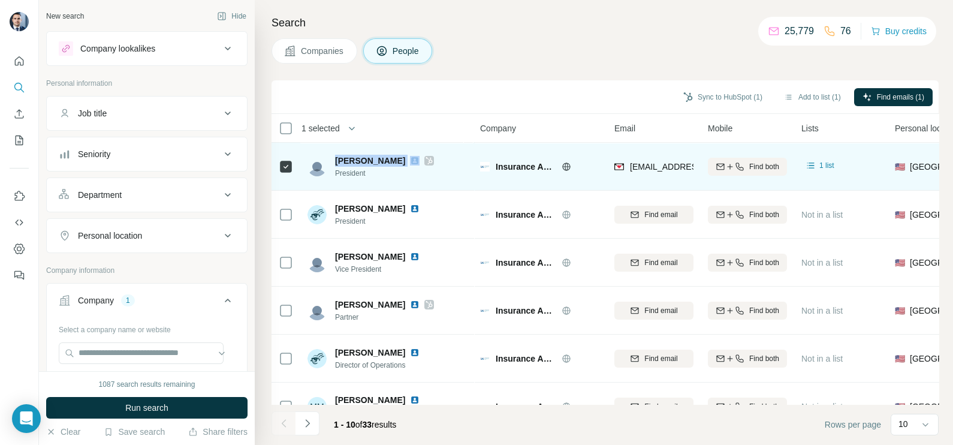
click at [385, 158] on div "[PERSON_NAME]" at bounding box center [384, 161] width 99 height 12
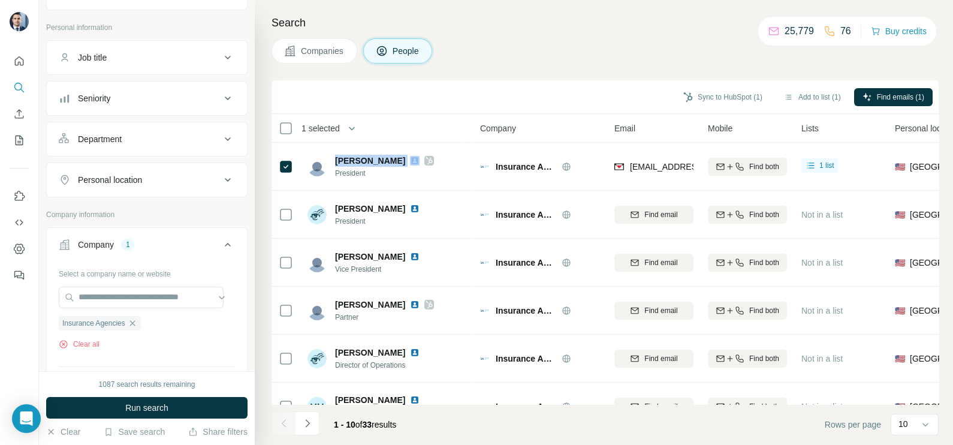
scroll to position [74, 0]
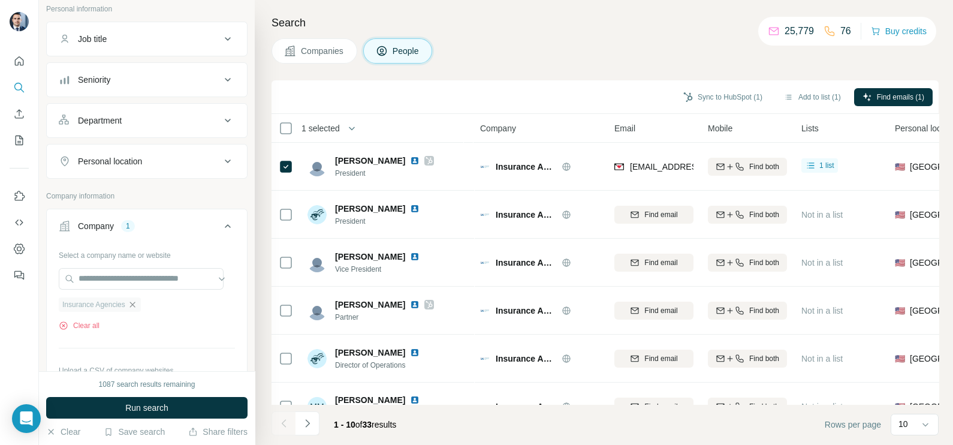
click at [130, 307] on div "Insurance Agencies" at bounding box center [100, 304] width 82 height 14
drag, startPoint x: 131, startPoint y: 307, endPoint x: 138, endPoint y: 303, distance: 7.5
click at [137, 303] on icon "button" at bounding box center [133, 305] width 10 height 10
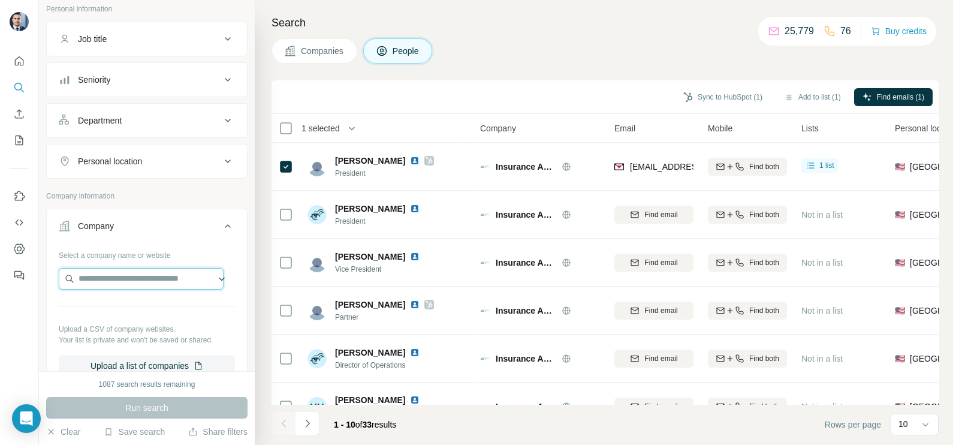
click at [122, 268] on input "text" at bounding box center [141, 279] width 165 height 22
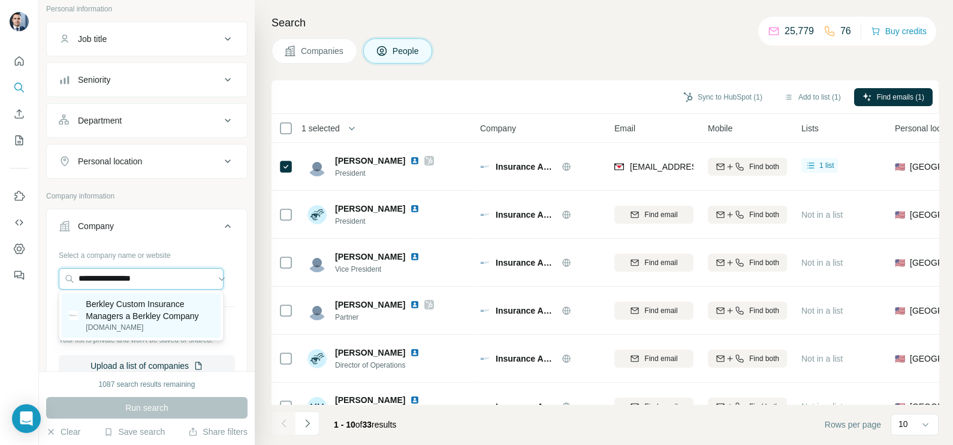
type input "**********"
click at [138, 309] on p "Berkley Custom Insurance Managers a Berkley Company" at bounding box center [149, 310] width 127 height 24
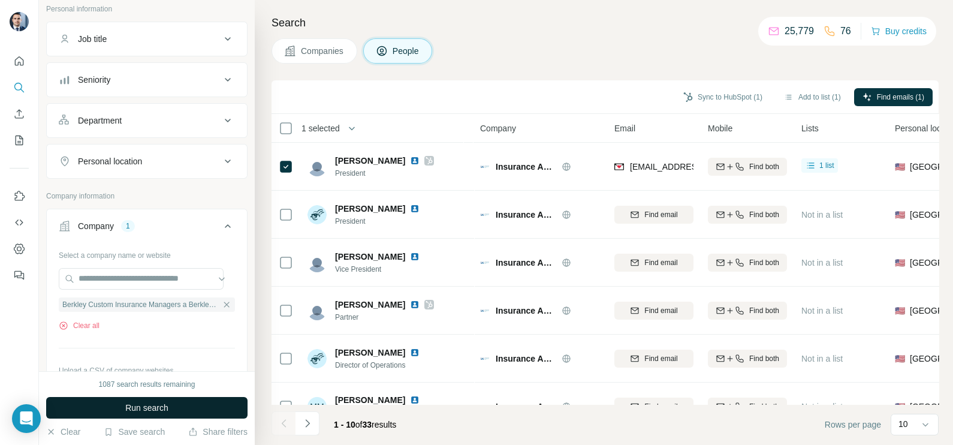
click at [161, 408] on span "Run search" at bounding box center [146, 407] width 43 height 12
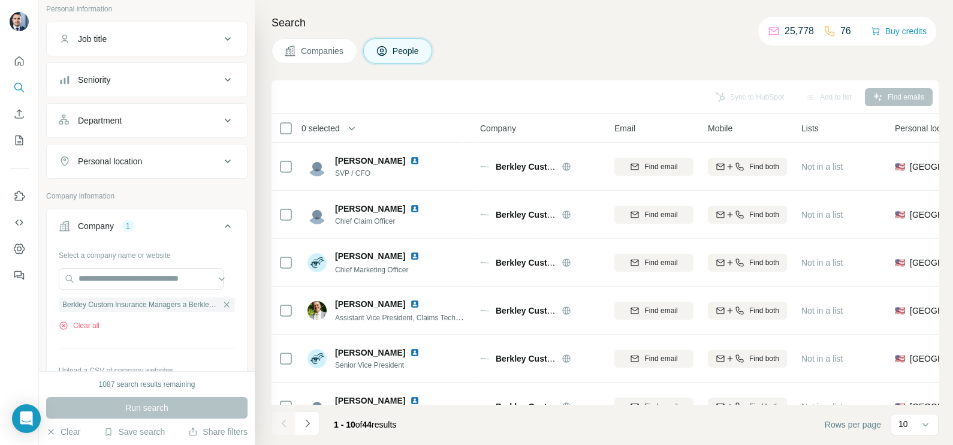
click at [315, 53] on span "Companies" at bounding box center [323, 51] width 44 height 12
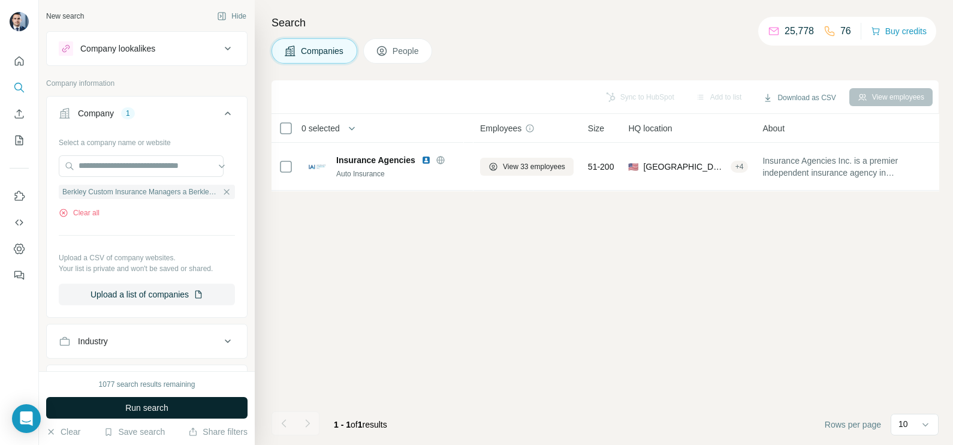
click at [178, 406] on button "Run search" at bounding box center [146, 408] width 201 height 22
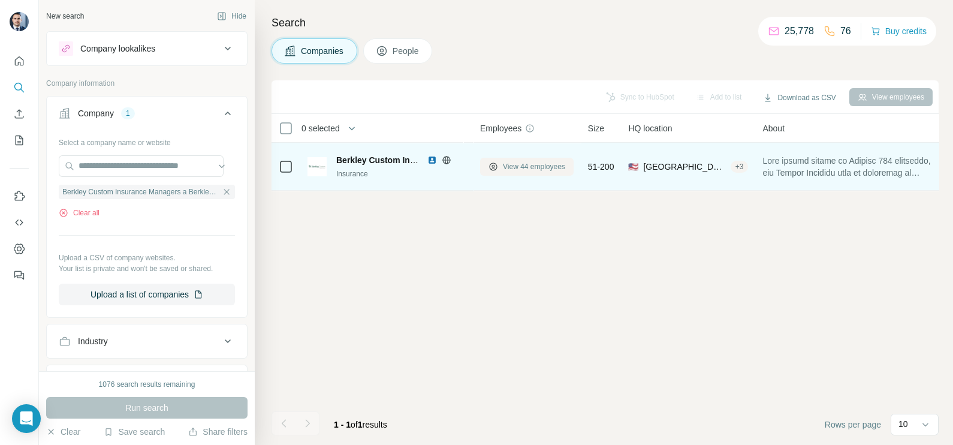
click at [534, 170] on span "View 44 employees" at bounding box center [534, 166] width 62 height 11
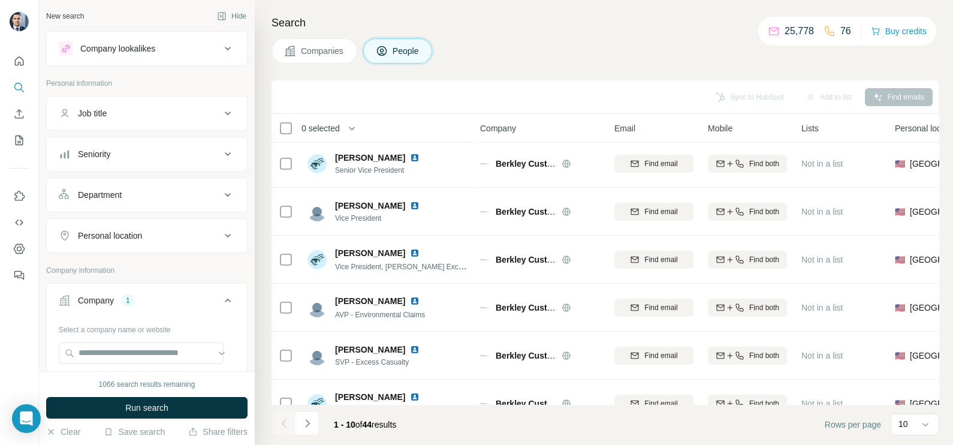
scroll to position [225, 0]
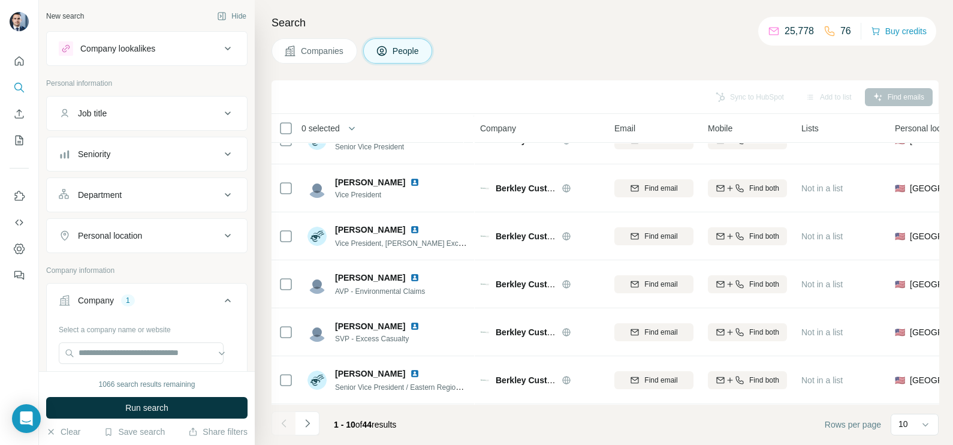
click at [295, 436] on li at bounding box center [307, 424] width 24 height 26
click at [303, 429] on button "Navigate to next page" at bounding box center [307, 423] width 24 height 24
click at [314, 419] on button "Navigate to next page" at bounding box center [307, 423] width 24 height 24
click at [269, 434] on div "Search Companies People Sync to HubSpot Add to list Find emails 0 selected Peop…" at bounding box center [604, 222] width 698 height 445
click at [273, 434] on button "Navigate to previous page" at bounding box center [283, 423] width 24 height 24
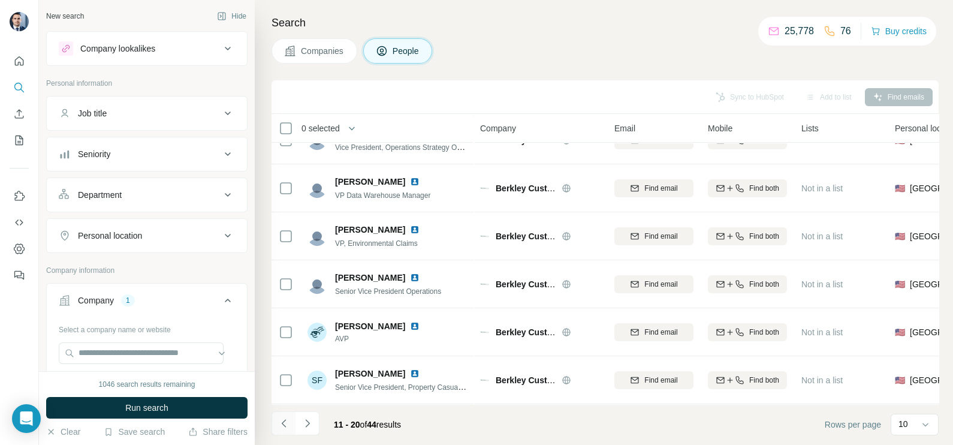
click at [276, 434] on button "Navigate to previous page" at bounding box center [283, 423] width 24 height 24
click at [276, 434] on div at bounding box center [283, 423] width 24 height 24
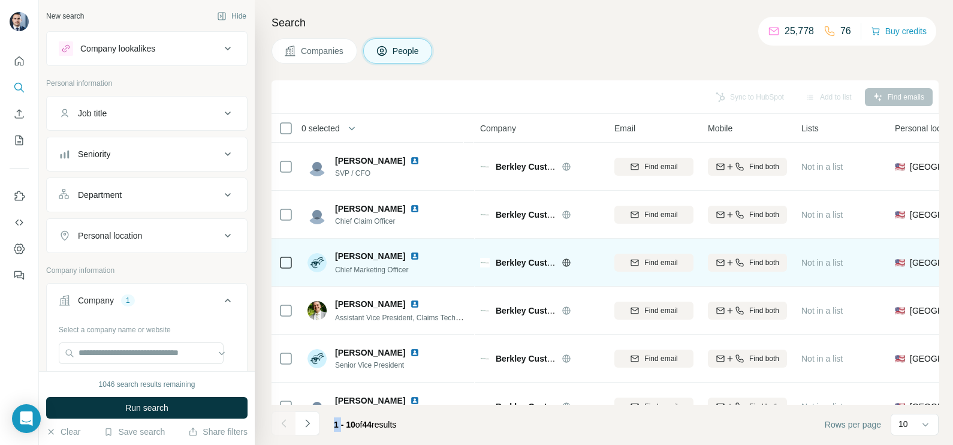
scroll to position [74, 0]
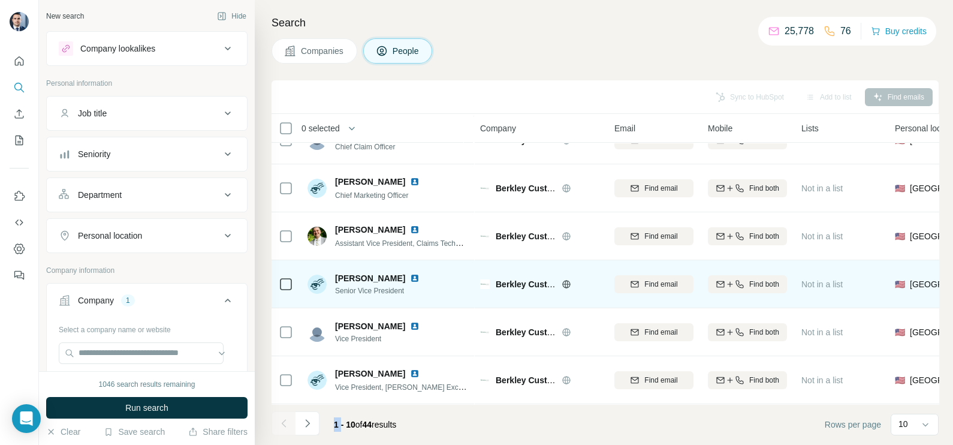
click at [410, 279] on img at bounding box center [415, 278] width 10 height 10
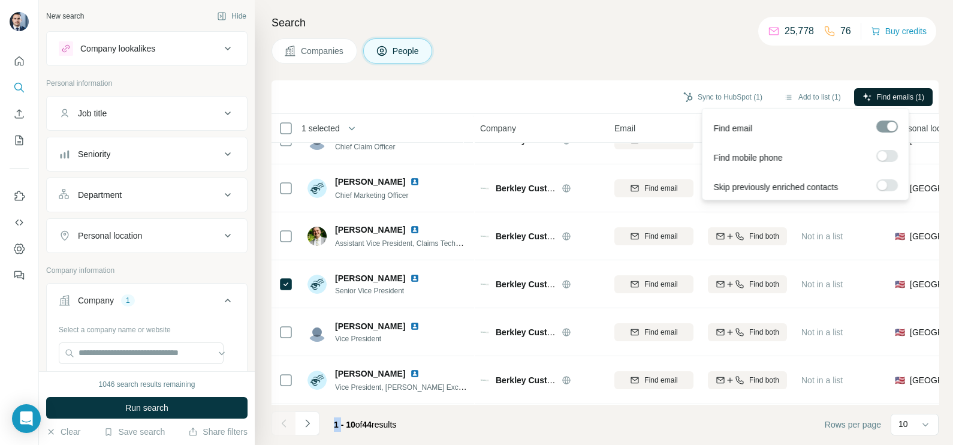
click at [901, 93] on span "Find emails (1)" at bounding box center [900, 97] width 47 height 11
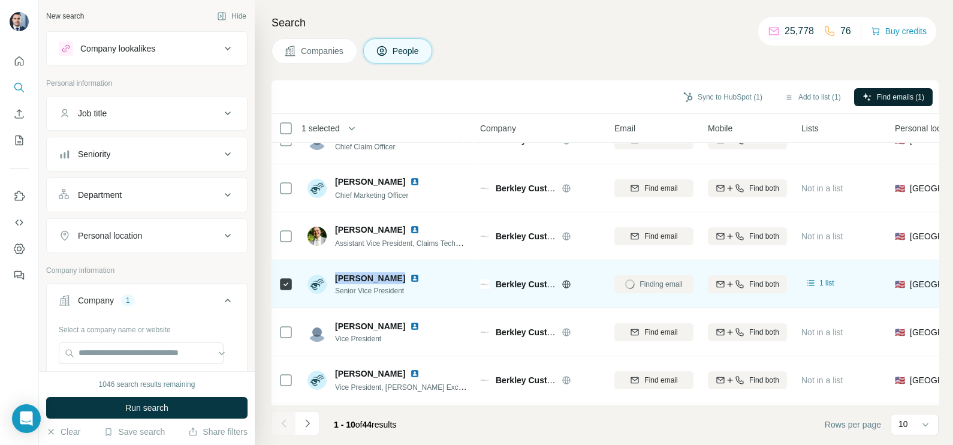
drag, startPoint x: 335, startPoint y: 277, endPoint x: 387, endPoint y: 279, distance: 51.5
click at [387, 279] on span "[PERSON_NAME]" at bounding box center [370, 278] width 70 height 12
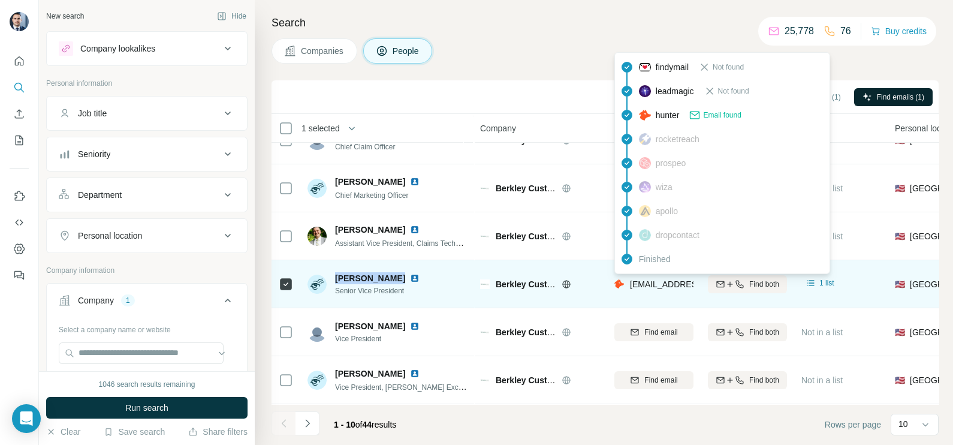
click at [656, 279] on span "[EMAIL_ADDRESS][DOMAIN_NAME]" at bounding box center [701, 284] width 142 height 10
click at [656, 278] on span "[EMAIL_ADDRESS][DOMAIN_NAME]" at bounding box center [696, 284] width 132 height 12
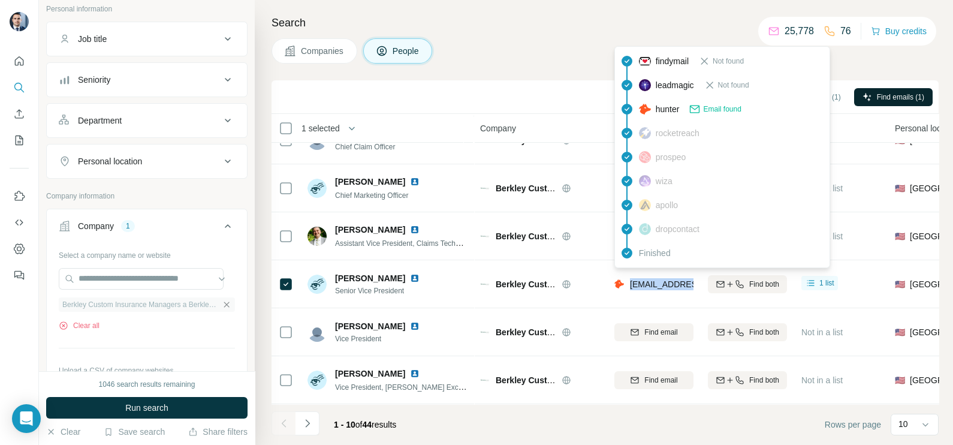
click at [222, 300] on icon "button" at bounding box center [227, 305] width 10 height 10
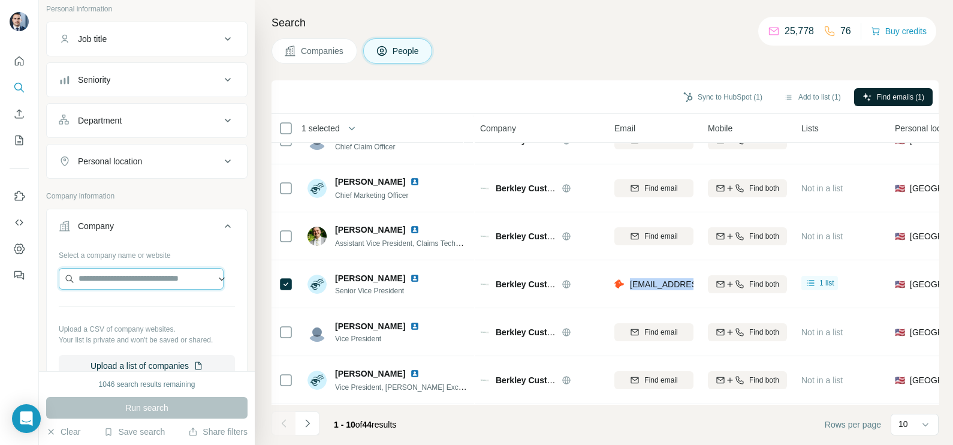
click at [158, 283] on input "text" at bounding box center [141, 279] width 165 height 22
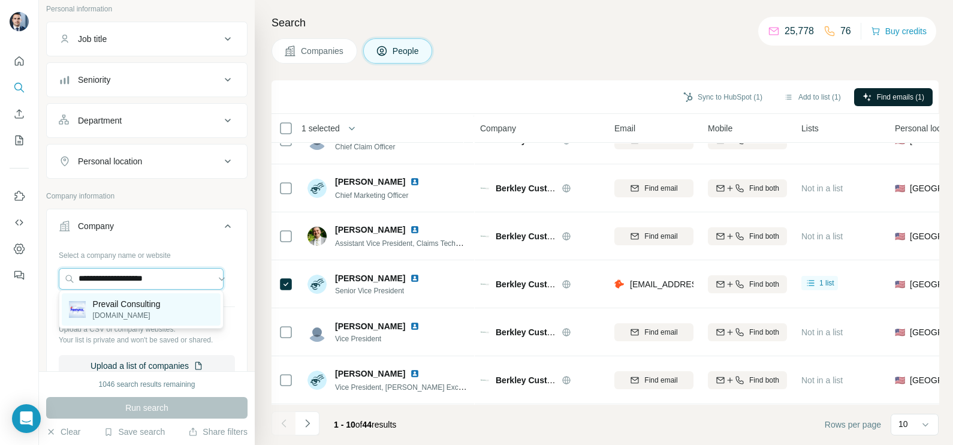
type input "**********"
click at [133, 313] on p "[DOMAIN_NAME]" at bounding box center [127, 315] width 68 height 11
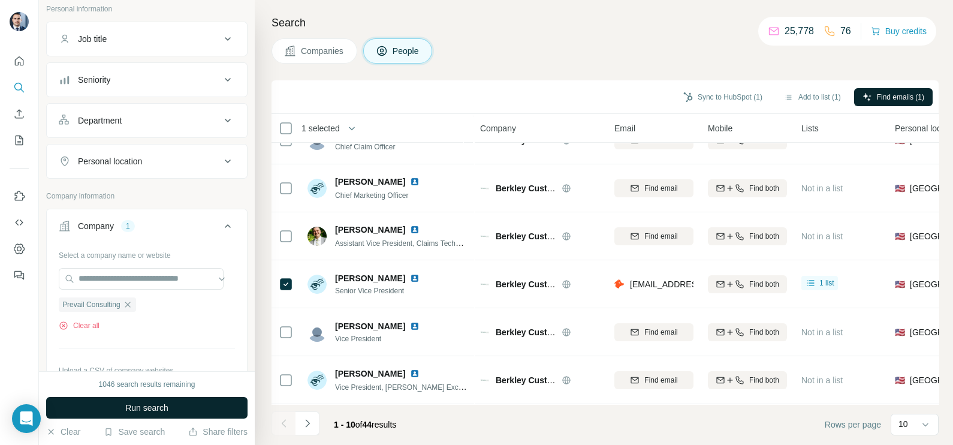
click at [142, 403] on span "Run search" at bounding box center [146, 407] width 43 height 12
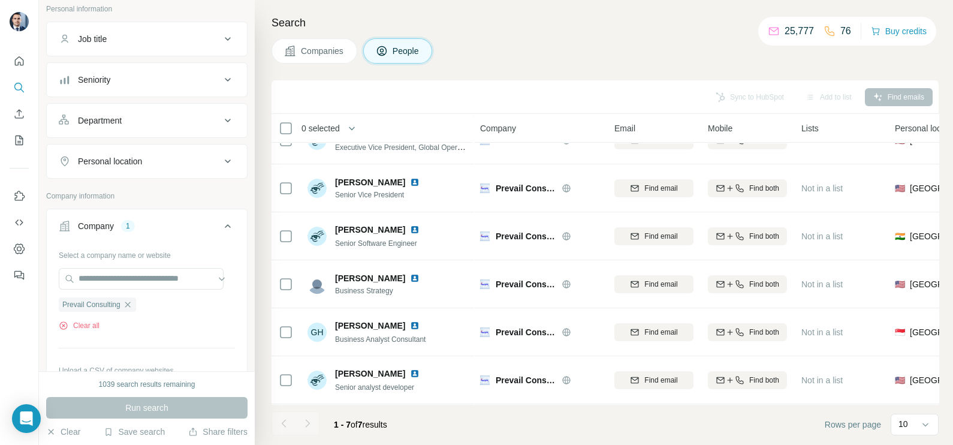
click at [343, 58] on button "Companies" at bounding box center [314, 50] width 86 height 25
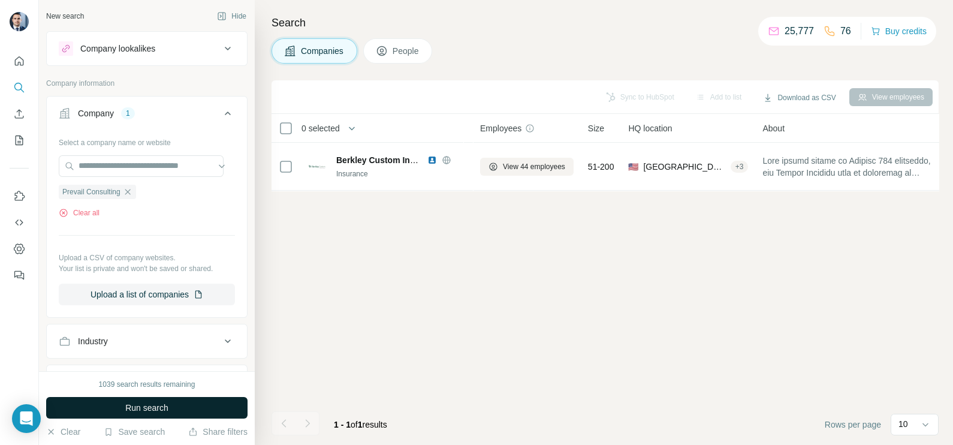
click at [169, 403] on button "Run search" at bounding box center [146, 408] width 201 height 22
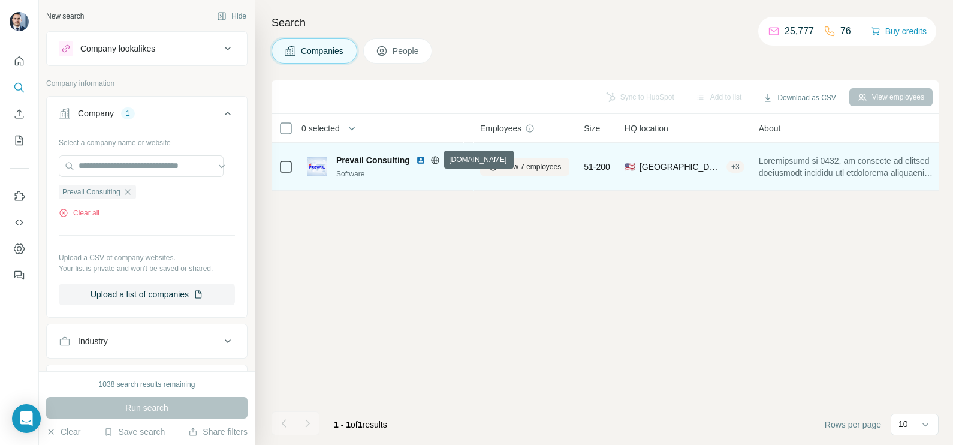
click at [419, 162] on img at bounding box center [421, 160] width 10 height 10
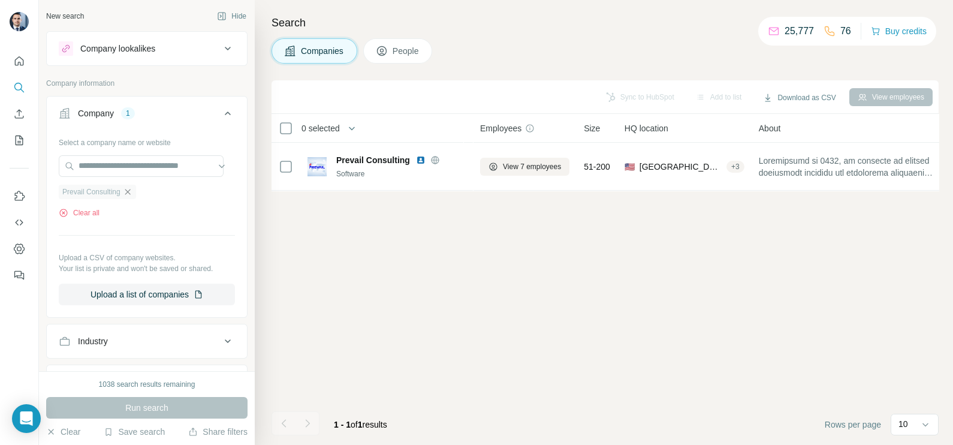
click at [132, 193] on icon "button" at bounding box center [128, 192] width 10 height 10
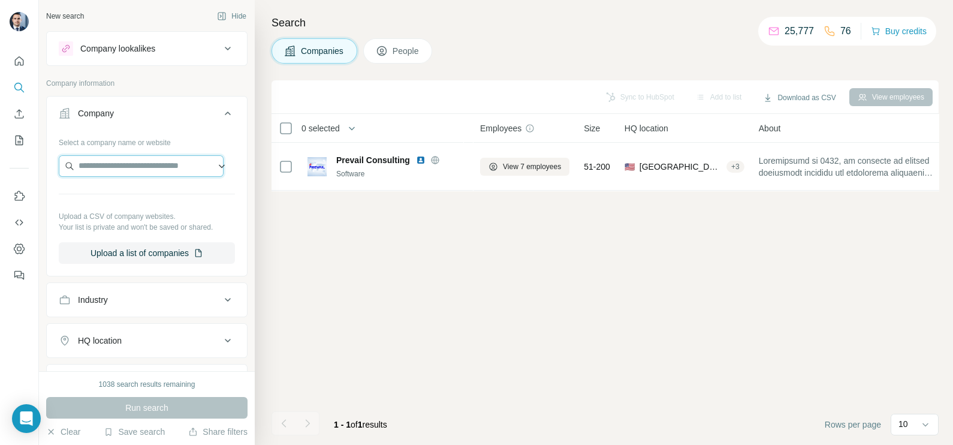
click at [145, 171] on input "text" at bounding box center [141, 166] width 165 height 22
paste input "**********"
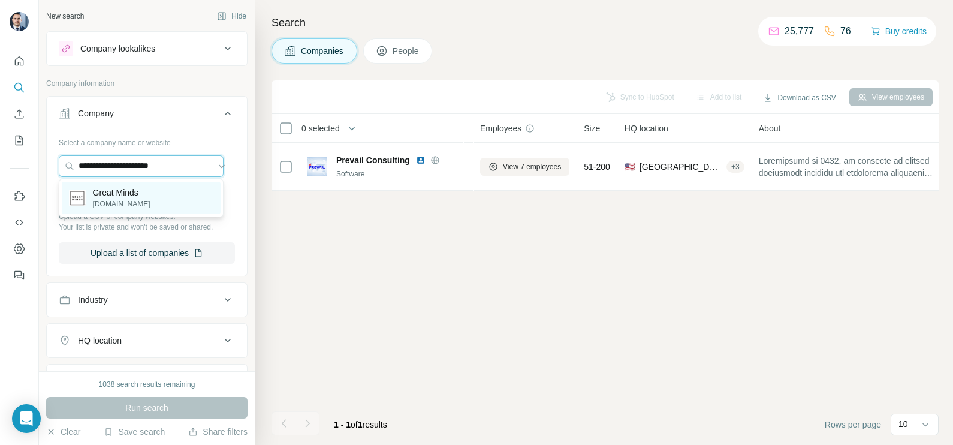
type input "**********"
click at [132, 194] on p "Great Minds" at bounding box center [122, 192] width 58 height 12
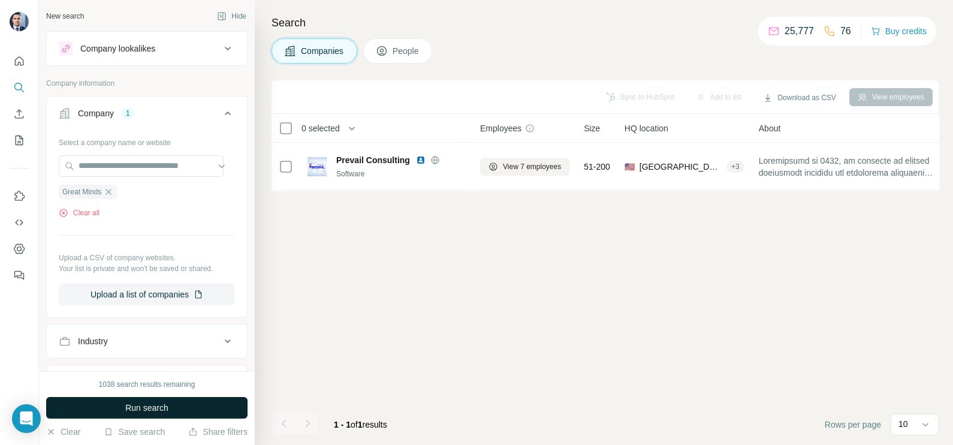
click at [156, 410] on span "Run search" at bounding box center [146, 407] width 43 height 12
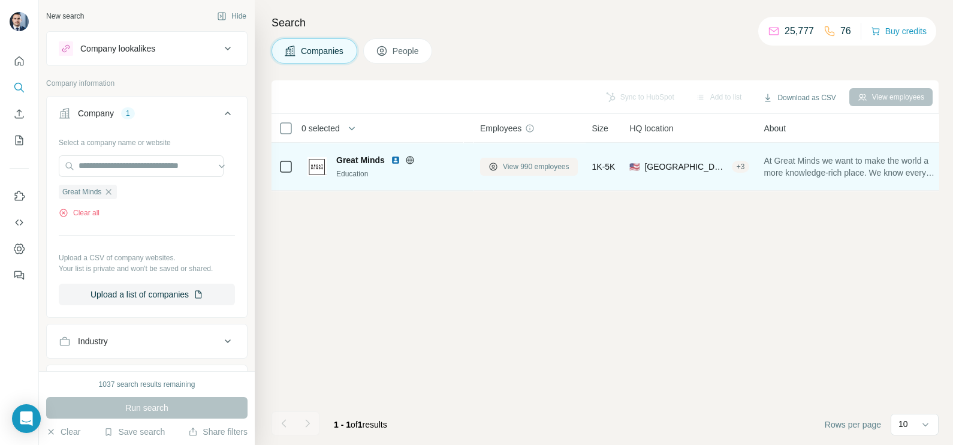
click at [538, 165] on span "View 990 employees" at bounding box center [536, 166] width 67 height 11
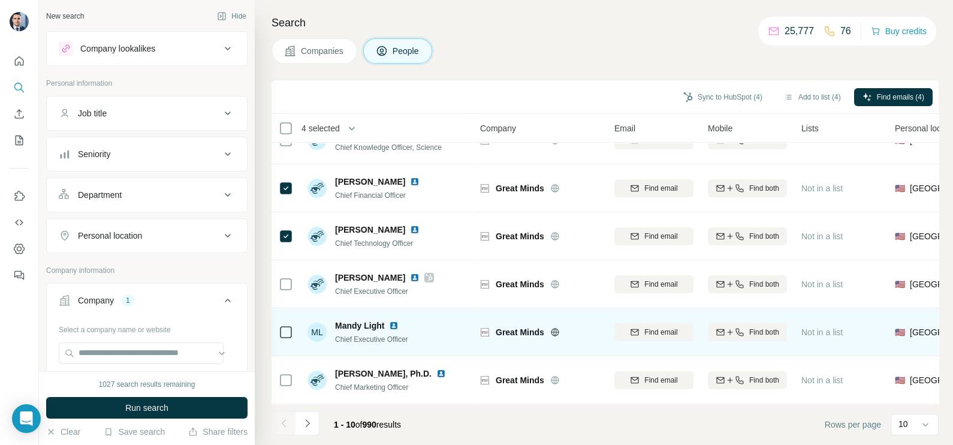
scroll to position [225, 0]
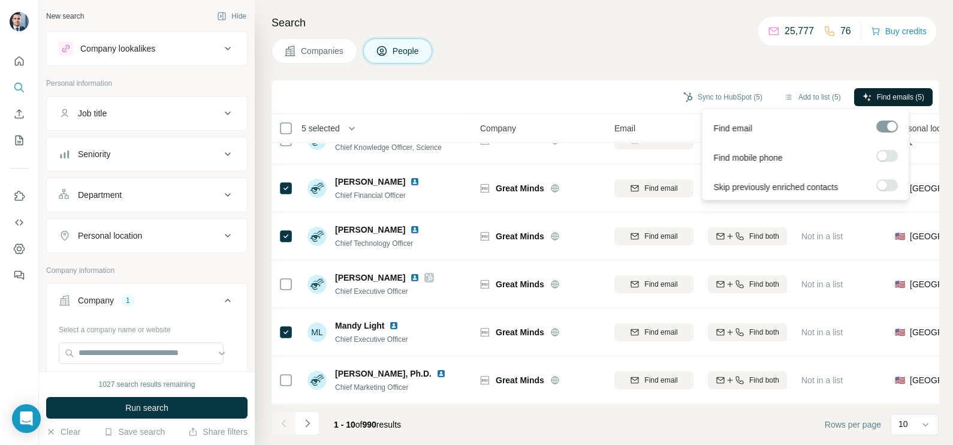
click at [893, 101] on span "Find emails (5)" at bounding box center [900, 97] width 47 height 11
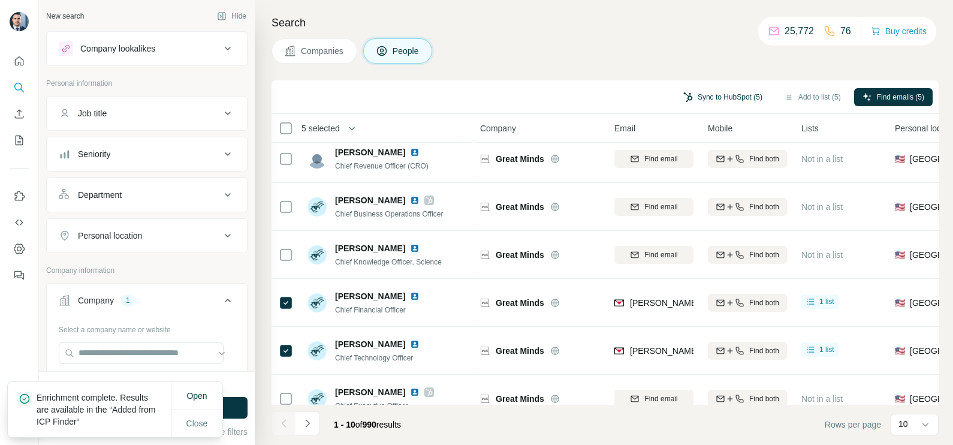
scroll to position [75, 0]
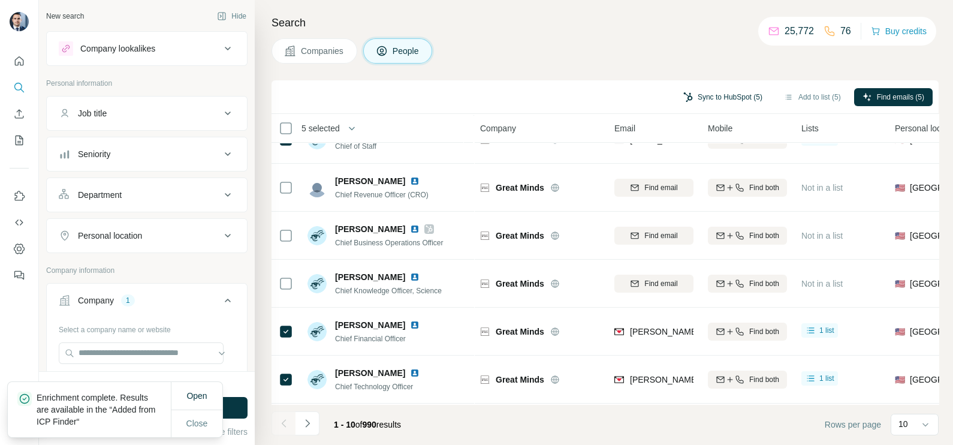
click at [715, 91] on button "Sync to HubSpot (5)" at bounding box center [723, 97] width 96 height 18
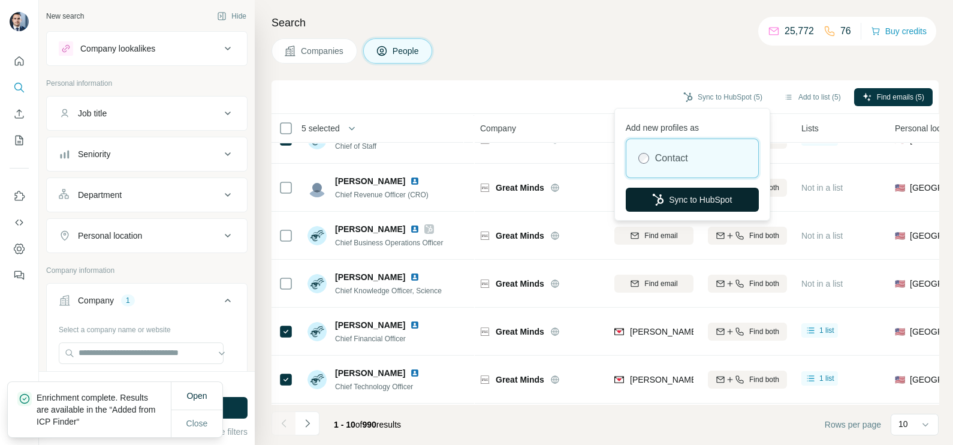
click at [678, 201] on button "Sync to HubSpot" at bounding box center [692, 200] width 133 height 24
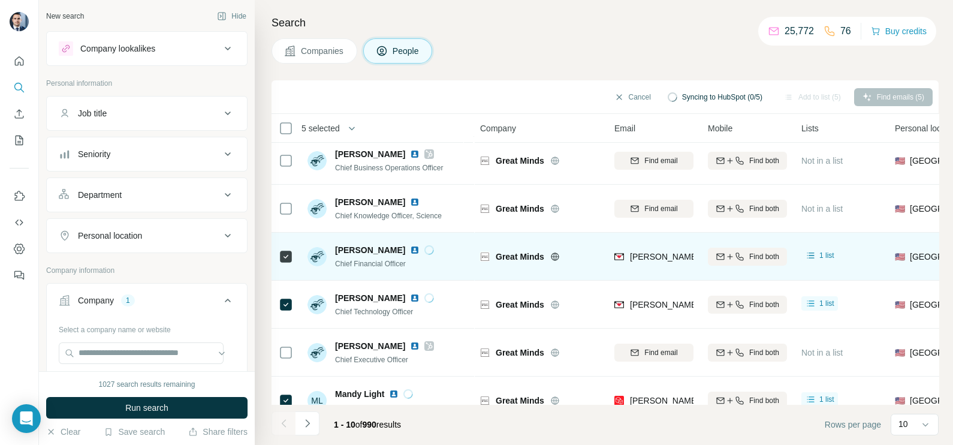
scroll to position [0, 0]
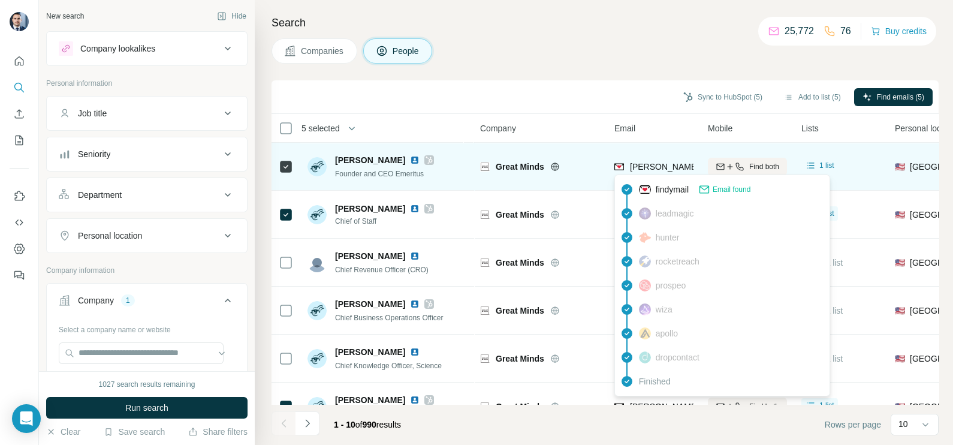
click at [651, 162] on span "[PERSON_NAME][EMAIL_ADDRESS][PERSON_NAME][DOMAIN_NAME]" at bounding box center [770, 167] width 280 height 10
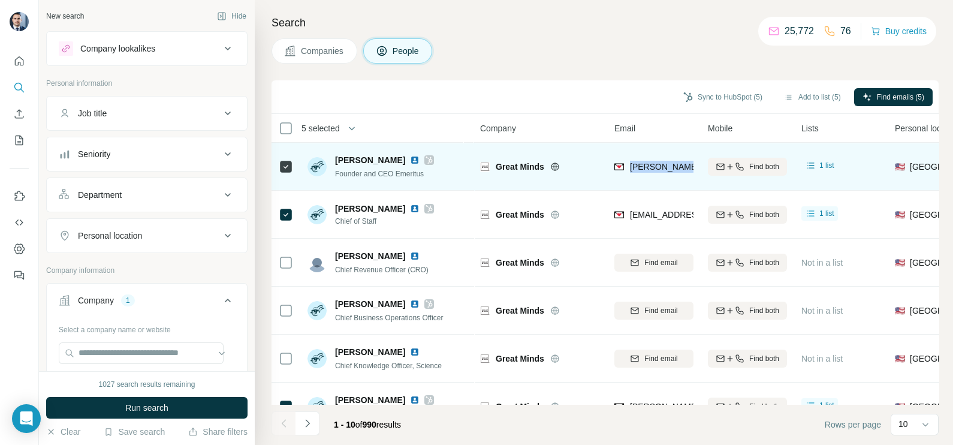
click at [651, 162] on span "[PERSON_NAME][EMAIL_ADDRESS][PERSON_NAME][DOMAIN_NAME]" at bounding box center [770, 167] width 280 height 10
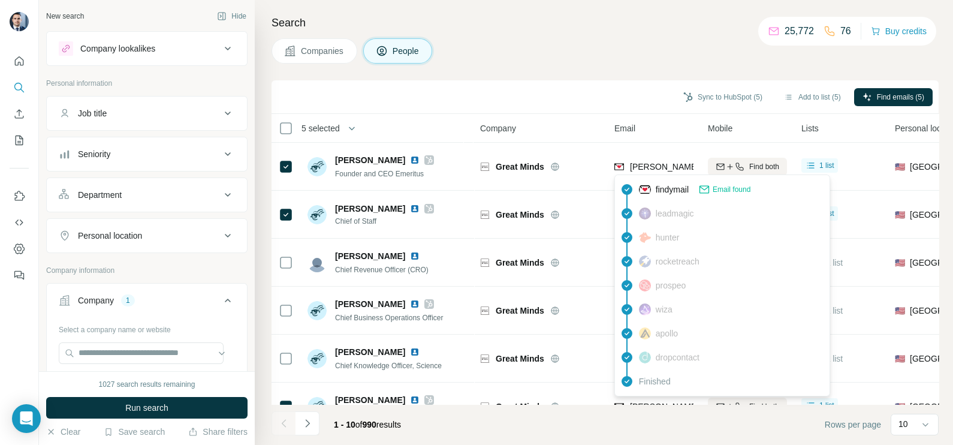
drag, startPoint x: 589, startPoint y: 82, endPoint x: 635, endPoint y: 187, distance: 114.3
click at [589, 84] on div "Sync to HubSpot (5) Add to list (5) Find emails (5)" at bounding box center [604, 97] width 667 height 34
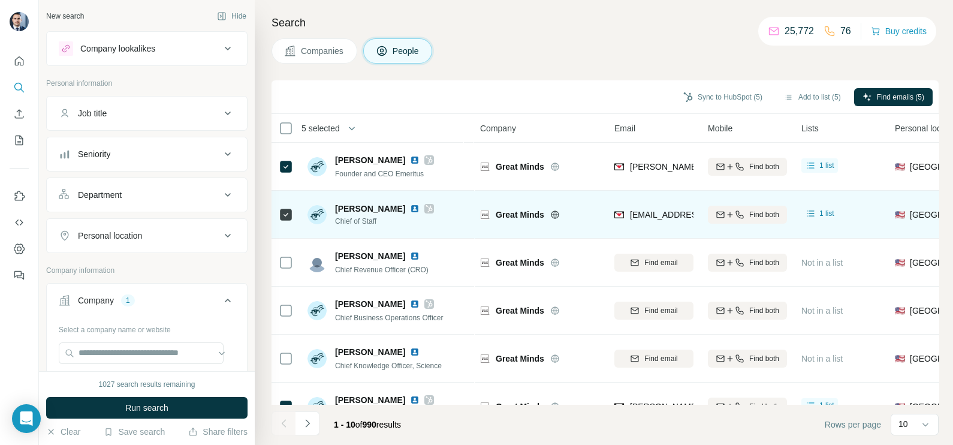
click at [644, 205] on div "[EMAIL_ADDRESS][DOMAIN_NAME]" at bounding box center [653, 214] width 79 height 33
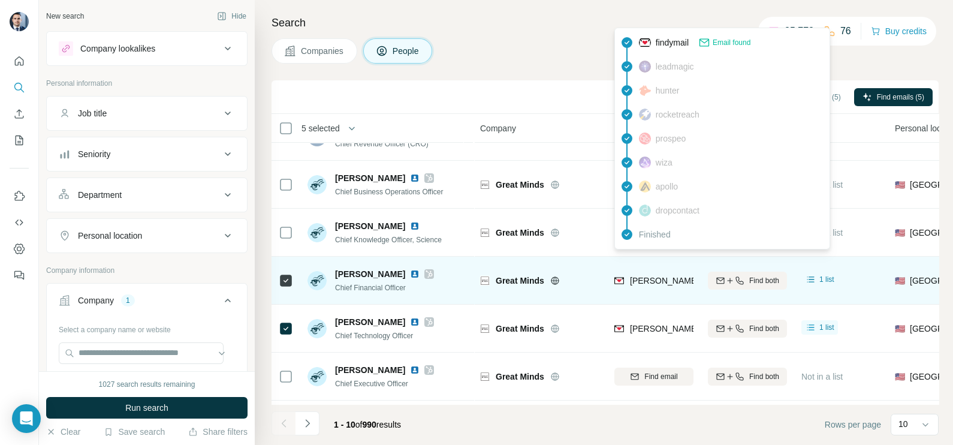
scroll to position [149, 0]
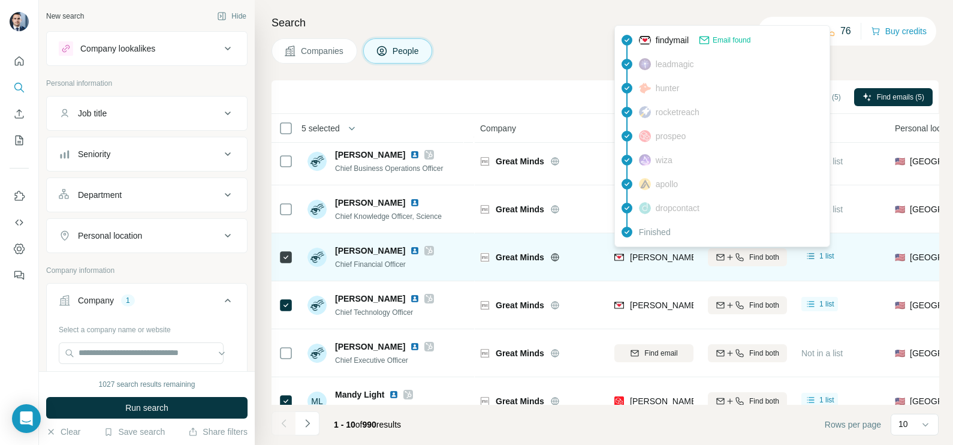
click at [656, 264] on div "[PERSON_NAME][DOMAIN_NAME][EMAIL_ADDRESS][PERSON_NAME][DOMAIN_NAME]" at bounding box center [791, 258] width 354 height 14
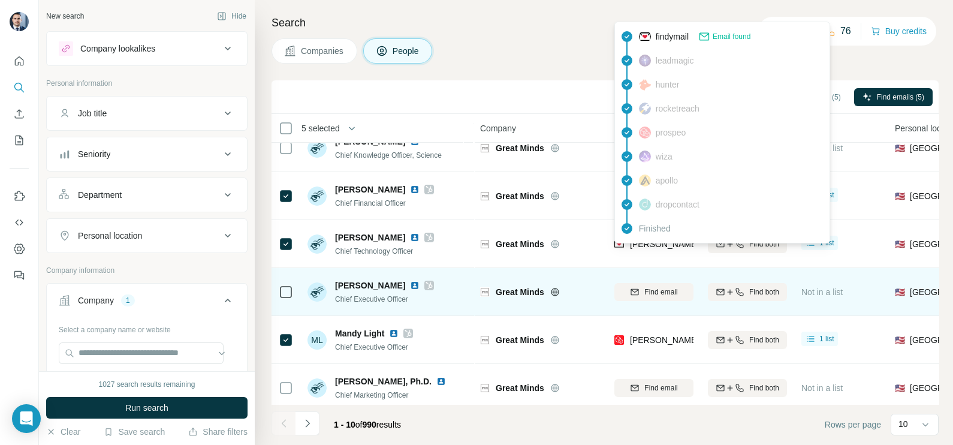
scroll to position [225, 0]
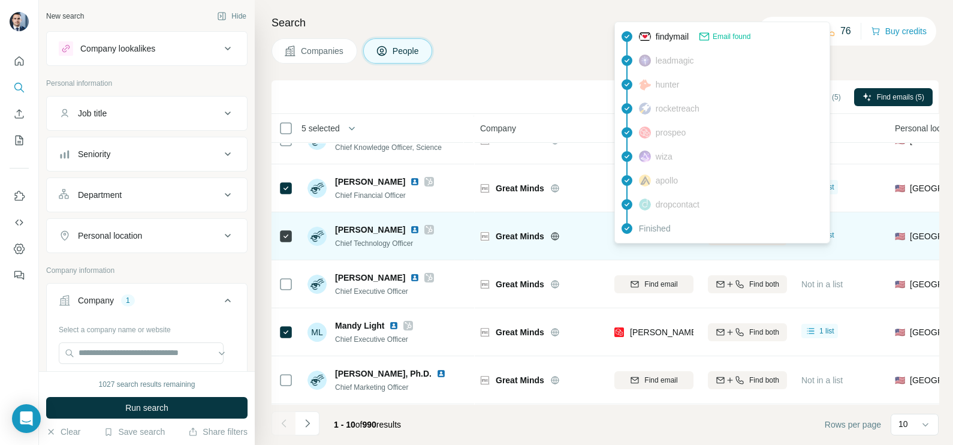
click at [596, 239] on div "Great Minds" at bounding box center [540, 235] width 120 height 33
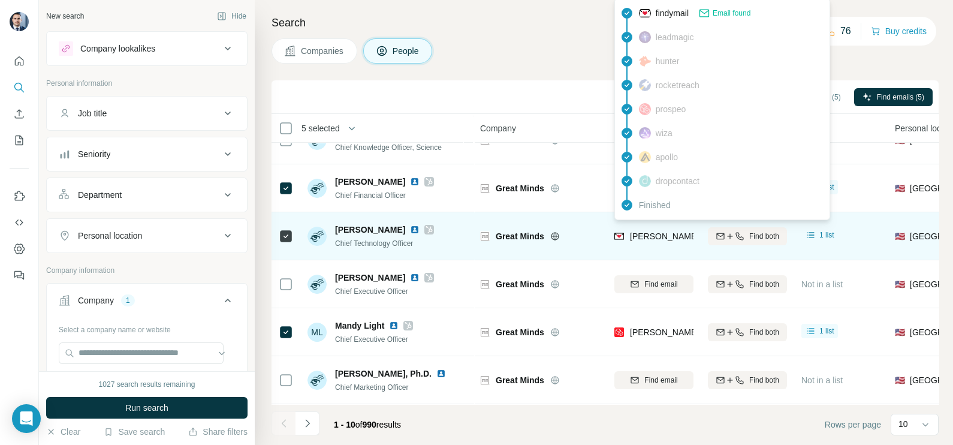
click at [668, 234] on span "[PERSON_NAME][EMAIL_ADDRESS][PERSON_NAME][DOMAIN_NAME]" at bounding box center [770, 236] width 280 height 10
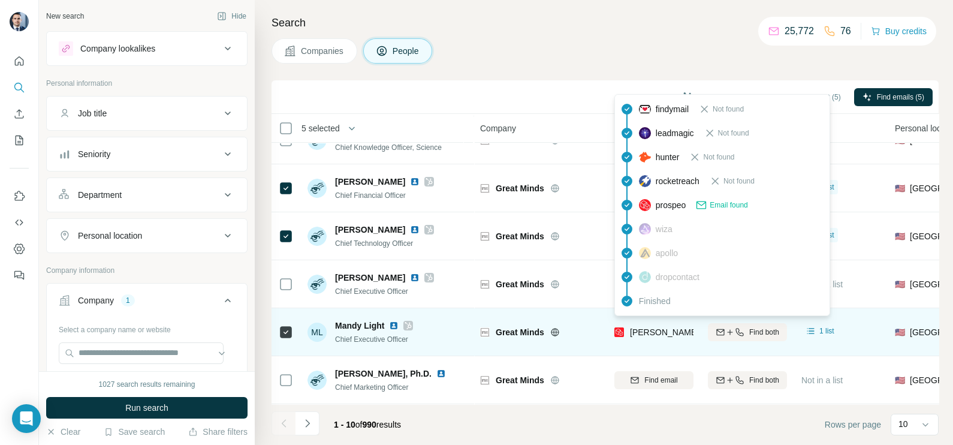
click at [662, 327] on span "[PERSON_NAME][EMAIL_ADDRESS][DOMAIN_NAME]" at bounding box center [735, 332] width 211 height 10
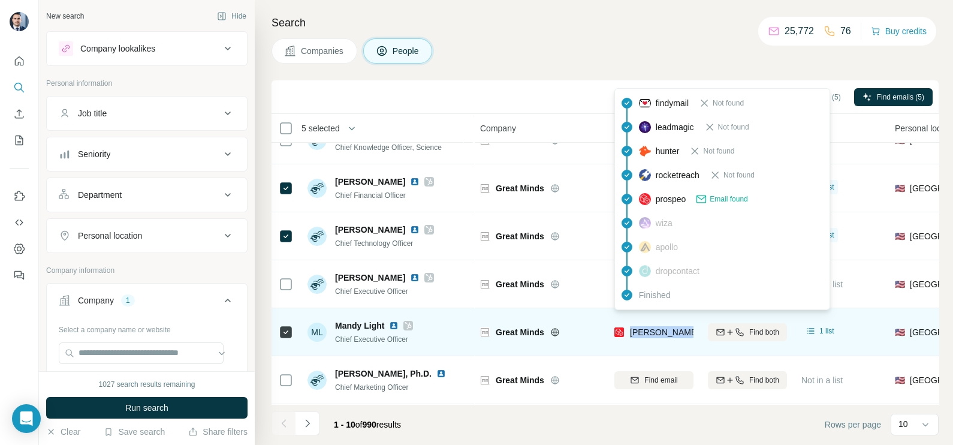
click at [662, 327] on span "[PERSON_NAME][EMAIL_ADDRESS][DOMAIN_NAME]" at bounding box center [735, 332] width 211 height 10
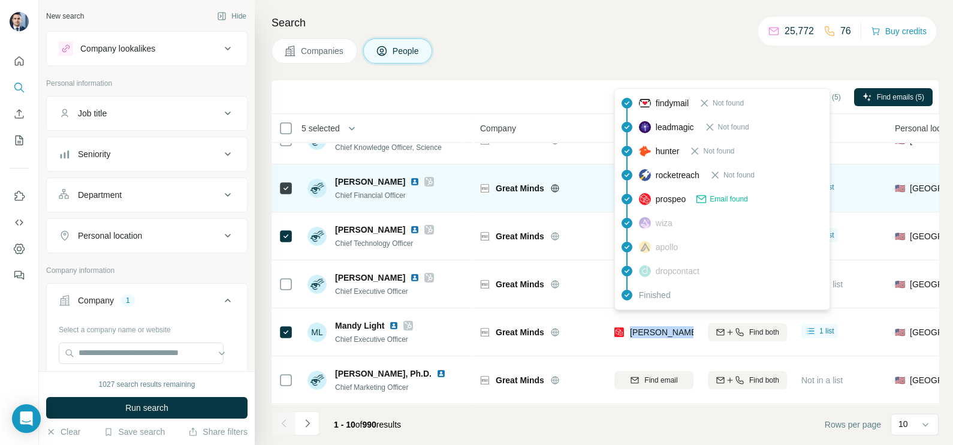
scroll to position [0, 0]
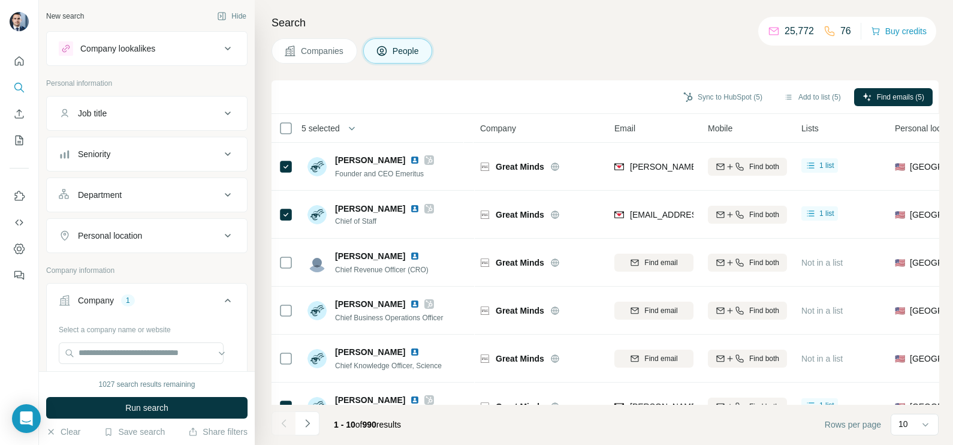
click at [500, 94] on div "Sync to HubSpot (5) Add to list (5) Find emails (5)" at bounding box center [604, 96] width 655 height 21
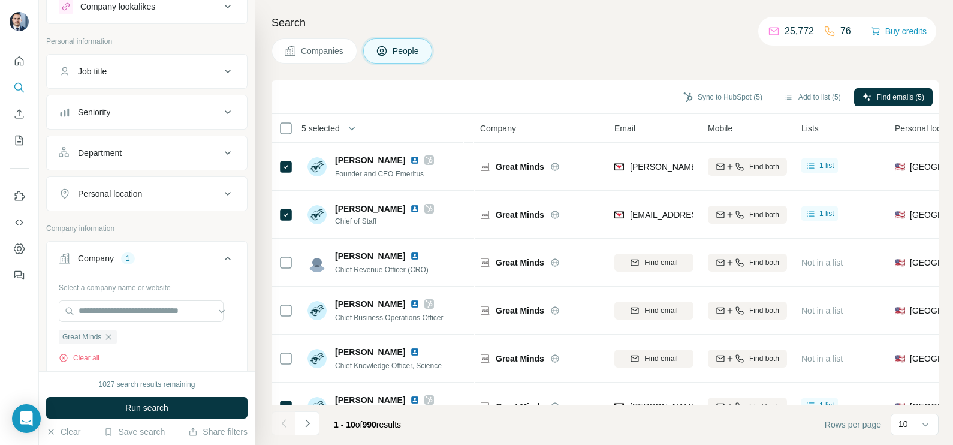
scroll to position [74, 0]
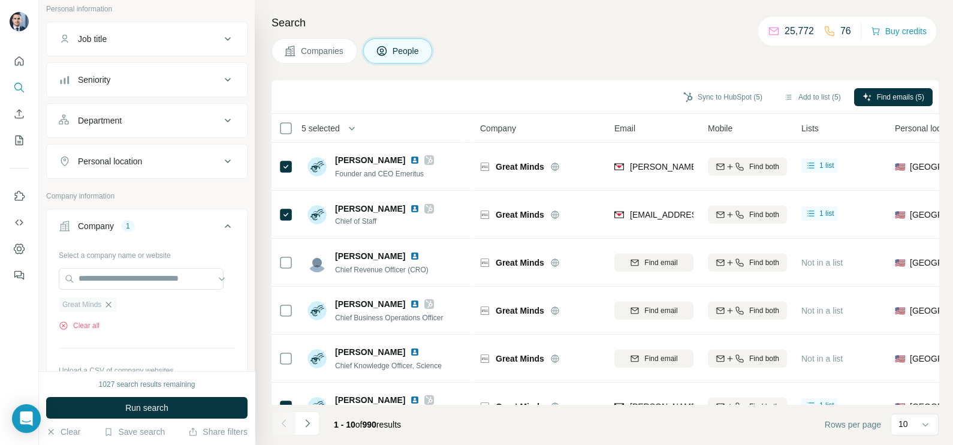
click at [113, 306] on icon "button" at bounding box center [109, 305] width 10 height 10
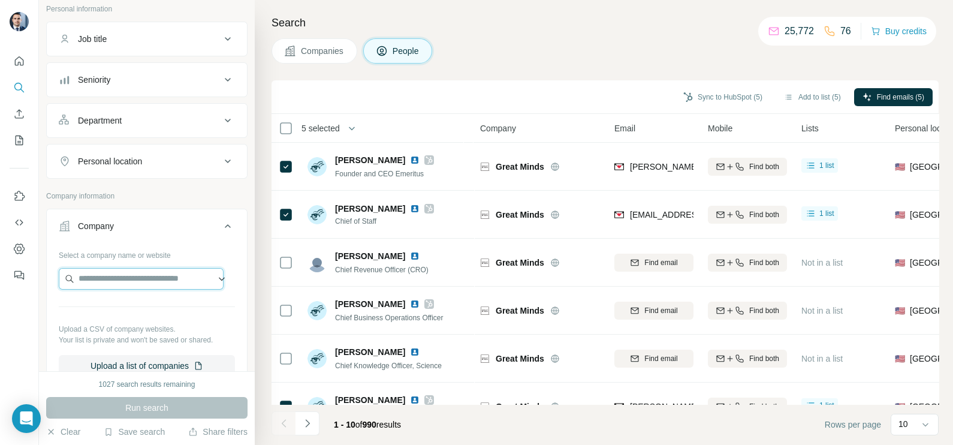
click at [120, 276] on input "text" at bounding box center [141, 279] width 165 height 22
click at [168, 279] on input "**********" at bounding box center [141, 279] width 165 height 22
click at [105, 275] on input "**********" at bounding box center [141, 279] width 165 height 22
drag, startPoint x: 105, startPoint y: 275, endPoint x: 63, endPoint y: 267, distance: 42.7
click at [64, 268] on input "**********" at bounding box center [141, 279] width 165 height 22
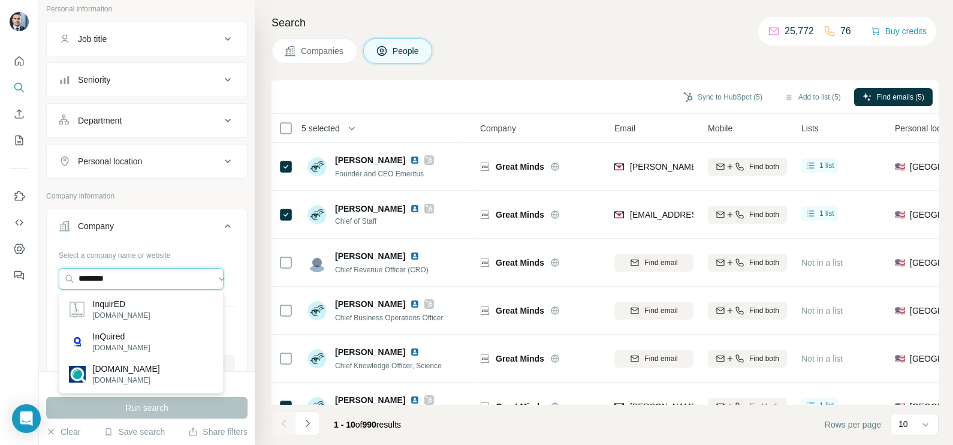
drag, startPoint x: 129, startPoint y: 273, endPoint x: 61, endPoint y: 261, distance: 69.5
click at [61, 261] on div "Select a company name or website ******** Upload a CSV of company websites. You…" at bounding box center [147, 310] width 176 height 131
paste input "**********"
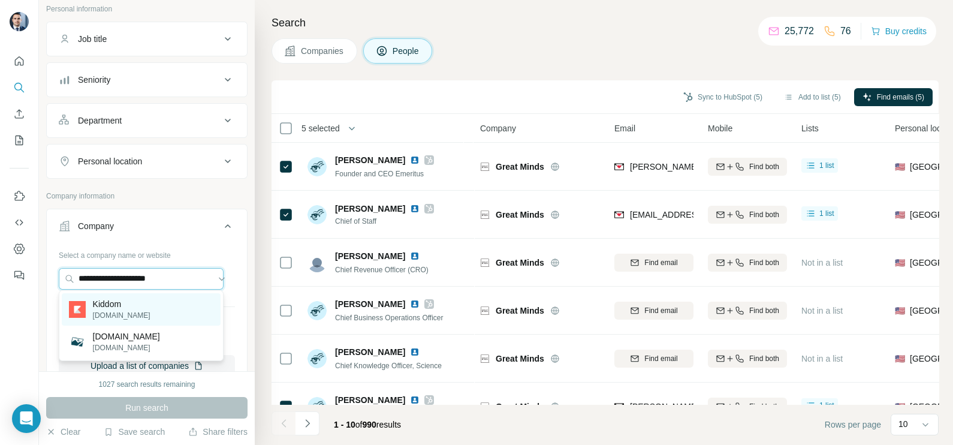
type input "**********"
click at [149, 303] on div "Kiddom [DOMAIN_NAME]" at bounding box center [141, 309] width 159 height 32
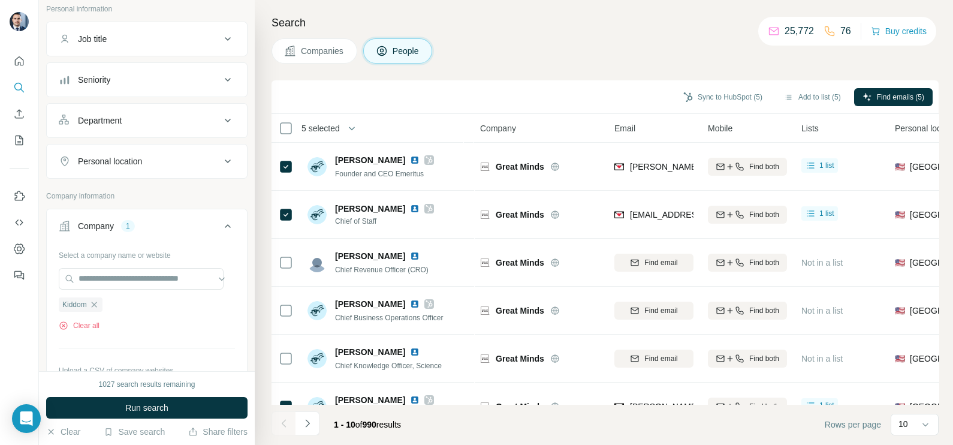
click at [311, 55] on span "Companies" at bounding box center [323, 51] width 44 height 12
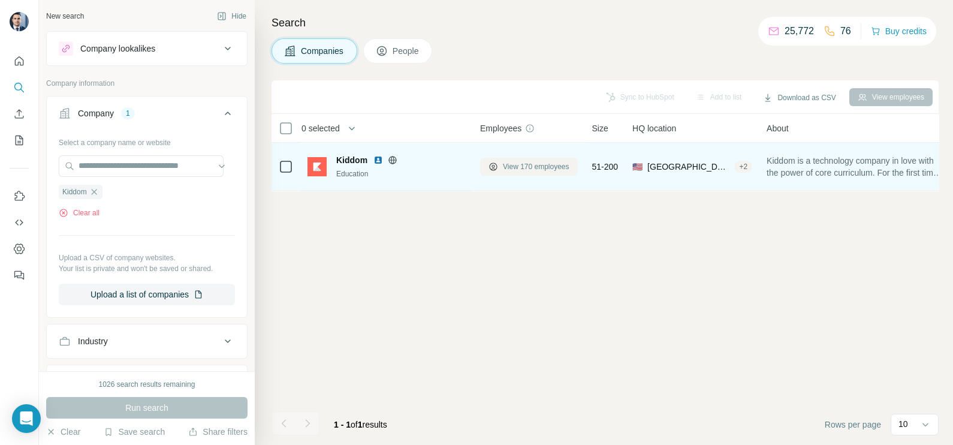
click at [526, 161] on span "View 170 employees" at bounding box center [536, 166] width 67 height 11
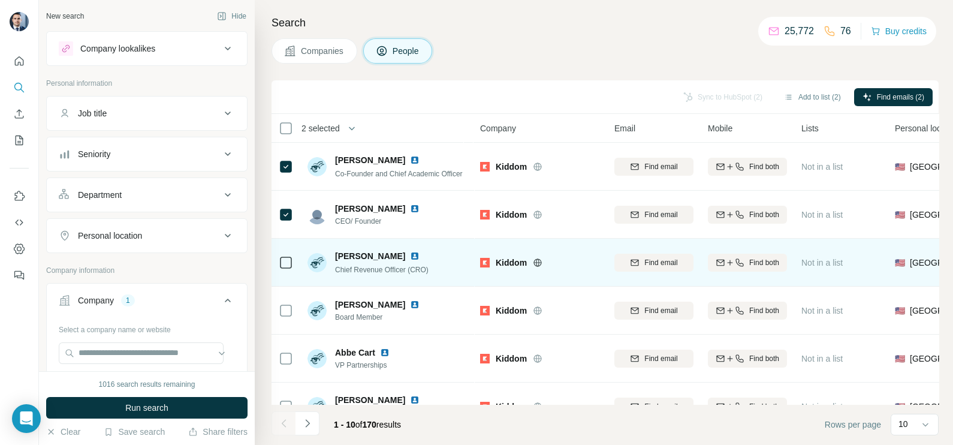
click at [273, 263] on td at bounding box center [285, 262] width 29 height 48
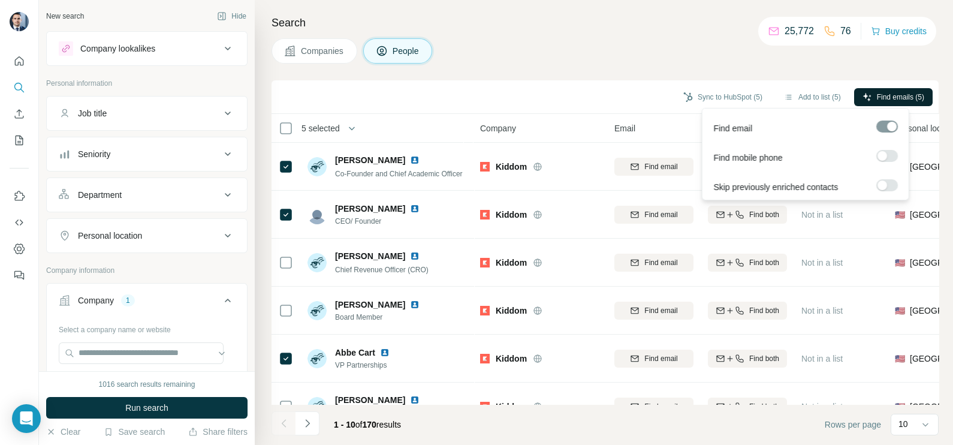
click at [909, 99] on span "Find emails (5)" at bounding box center [900, 97] width 47 height 11
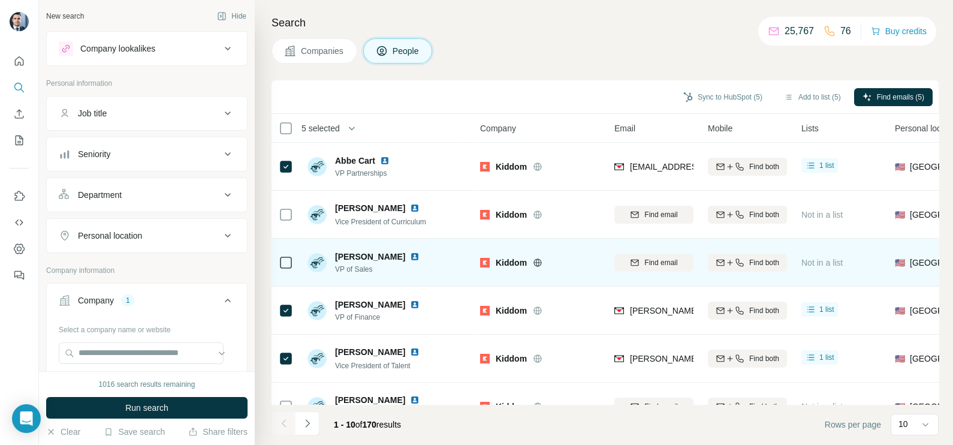
scroll to position [225, 0]
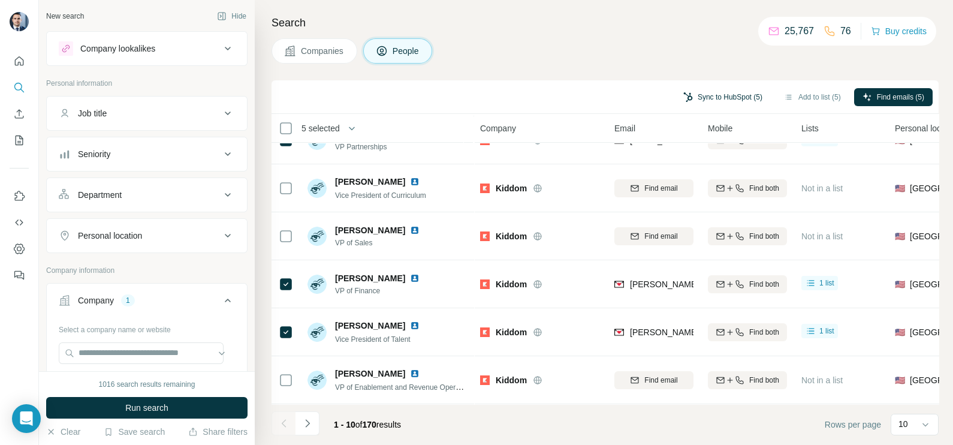
click at [714, 93] on button "Sync to HubSpot (5)" at bounding box center [723, 97] width 96 height 18
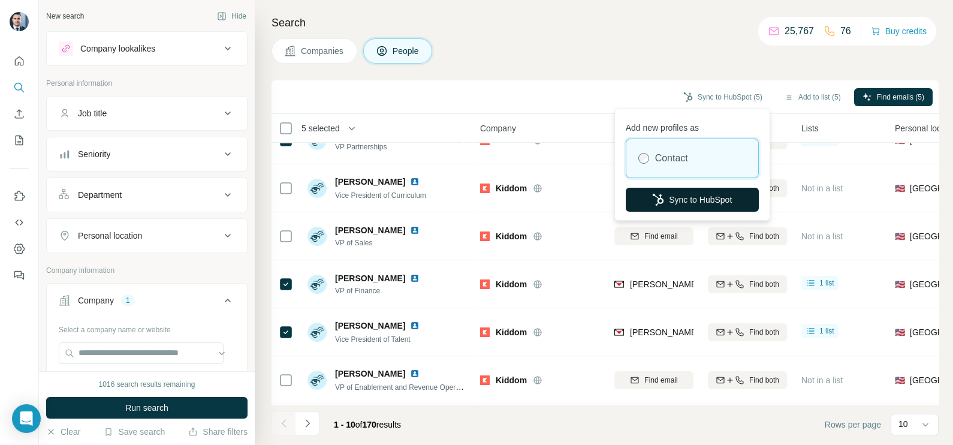
click at [699, 198] on button "Sync to HubSpot" at bounding box center [692, 200] width 133 height 24
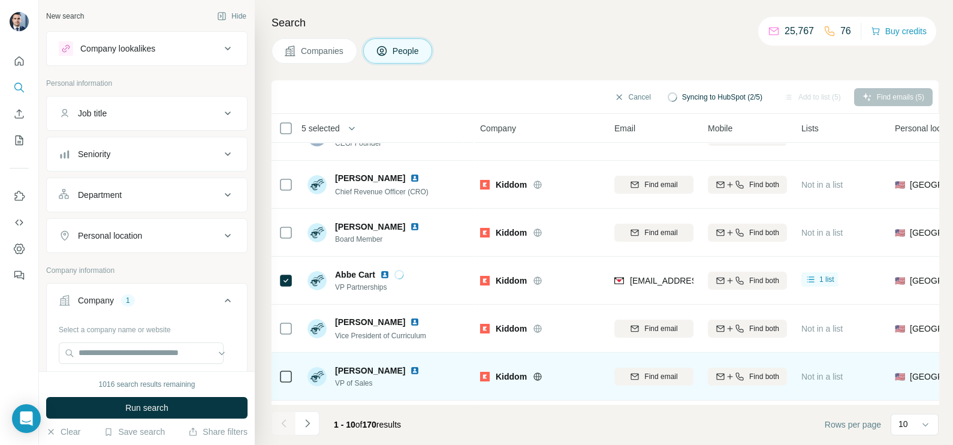
scroll to position [0, 0]
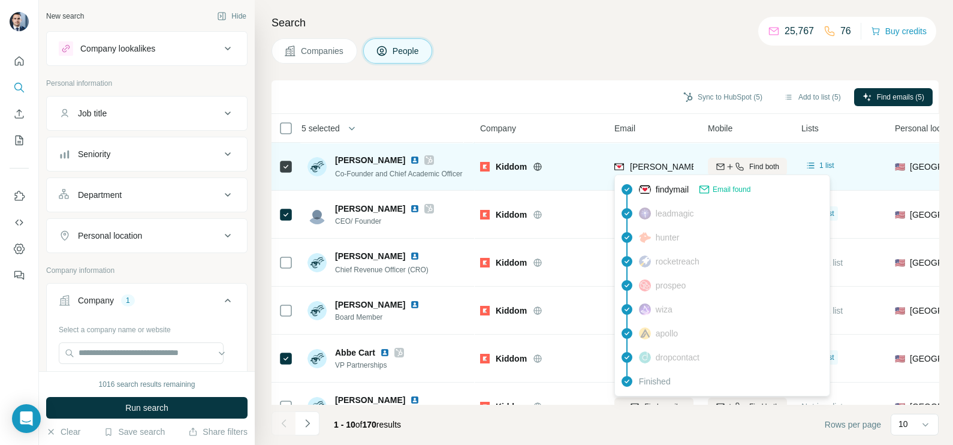
click at [653, 168] on span "[PERSON_NAME][EMAIL_ADDRESS][DOMAIN_NAME]" at bounding box center [735, 167] width 211 height 10
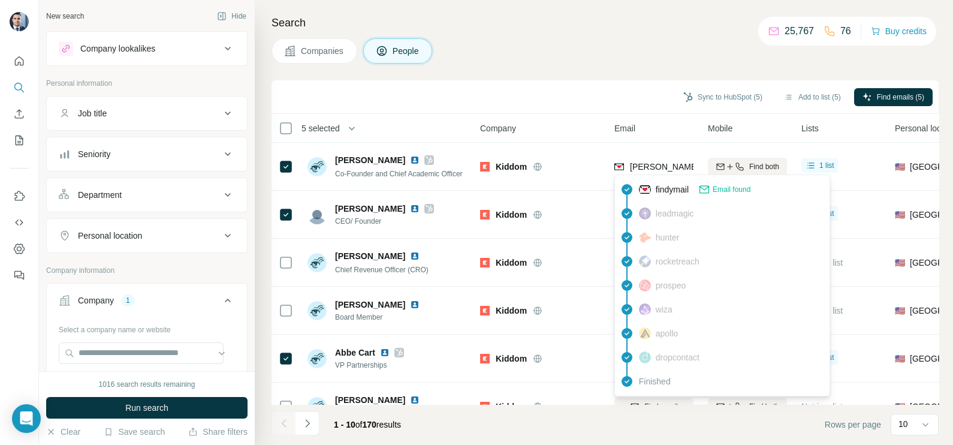
click at [544, 92] on div "Sync to HubSpot (5) Add to list (5) Find emails (5)" at bounding box center [604, 96] width 655 height 21
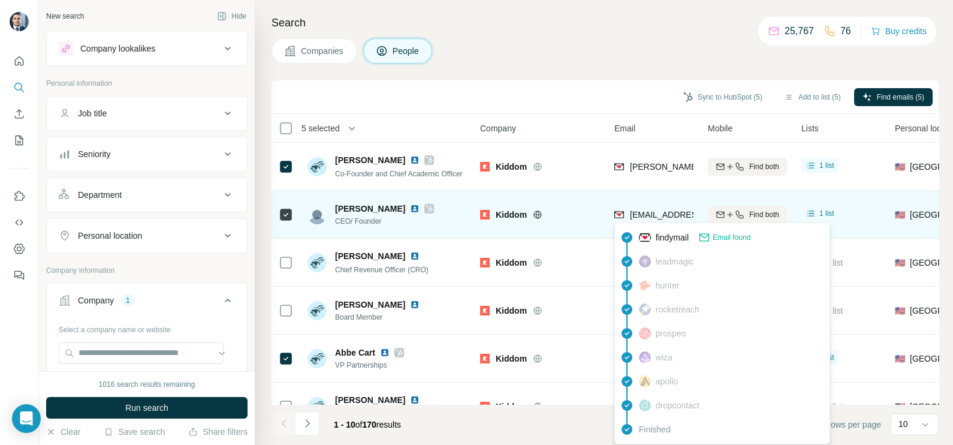
click at [652, 216] on span "[EMAIL_ADDRESS][DOMAIN_NAME]" at bounding box center [701, 215] width 142 height 10
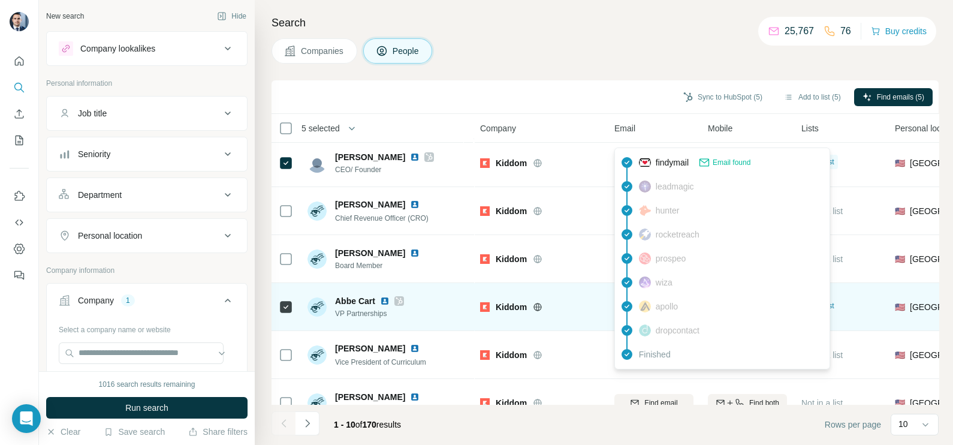
scroll to position [74, 0]
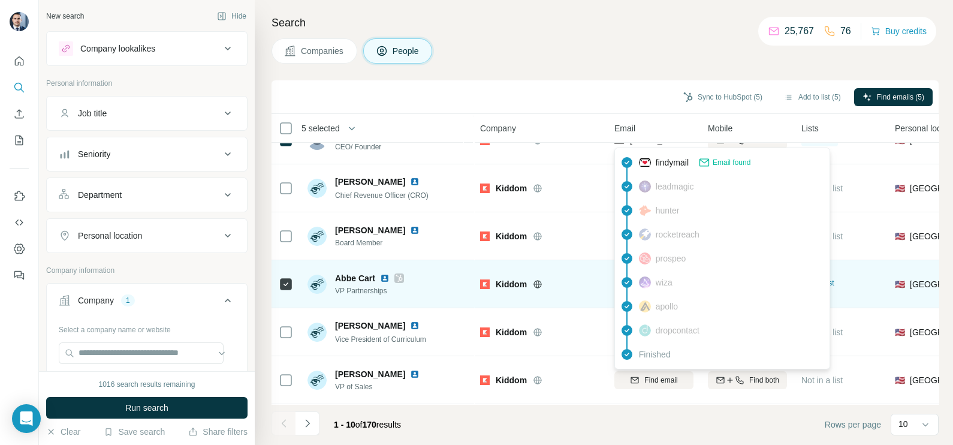
click at [597, 270] on div "Kiddom" at bounding box center [540, 283] width 120 height 33
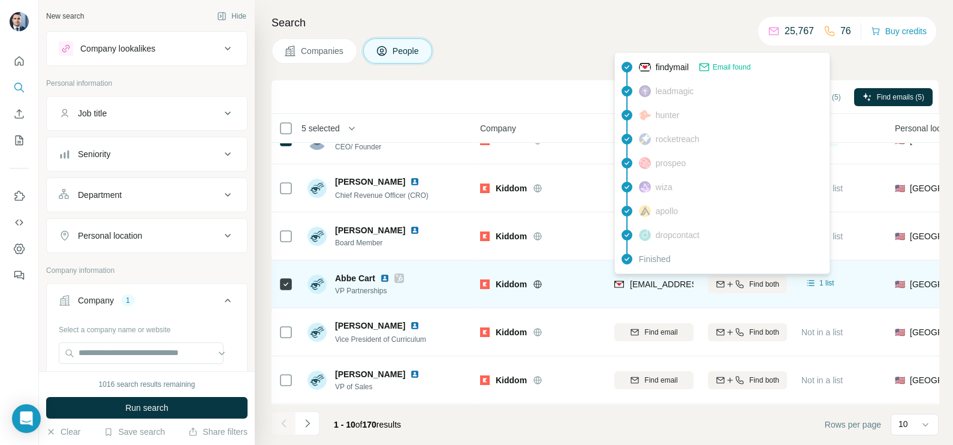
click at [653, 278] on span "[EMAIL_ADDRESS][DOMAIN_NAME]" at bounding box center [696, 284] width 132 height 12
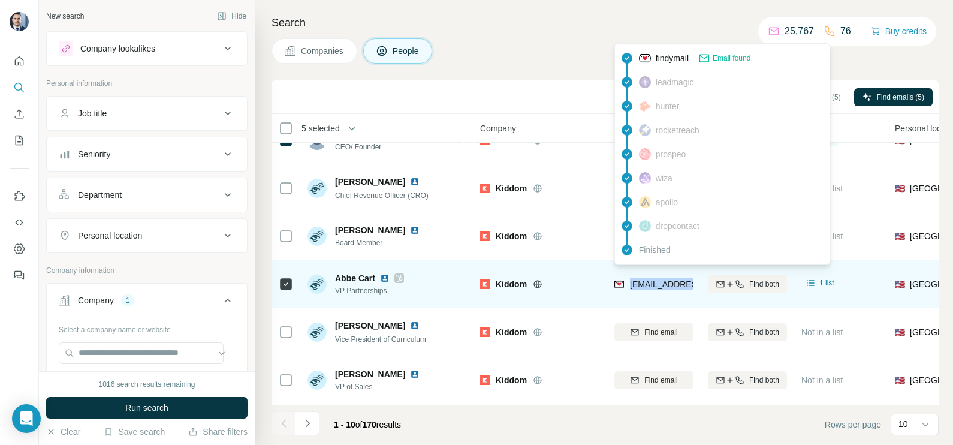
click at [653, 276] on div "[EMAIL_ADDRESS][DOMAIN_NAME]" at bounding box center [653, 283] width 79 height 33
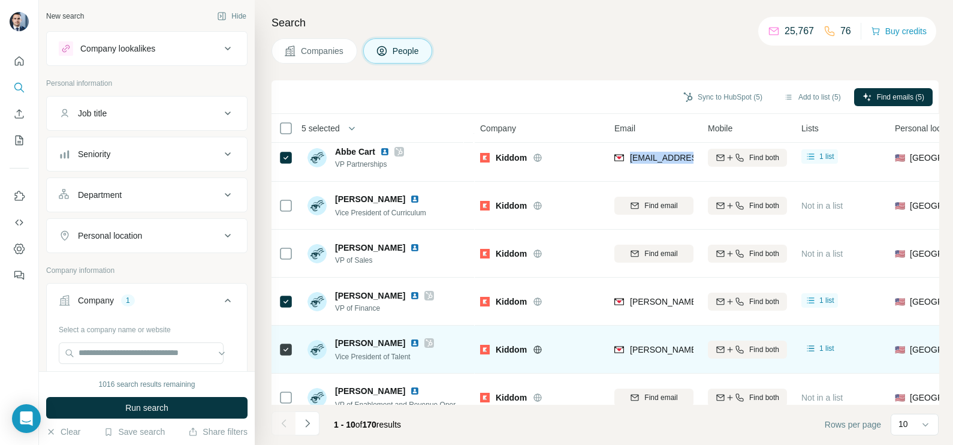
scroll to position [225, 0]
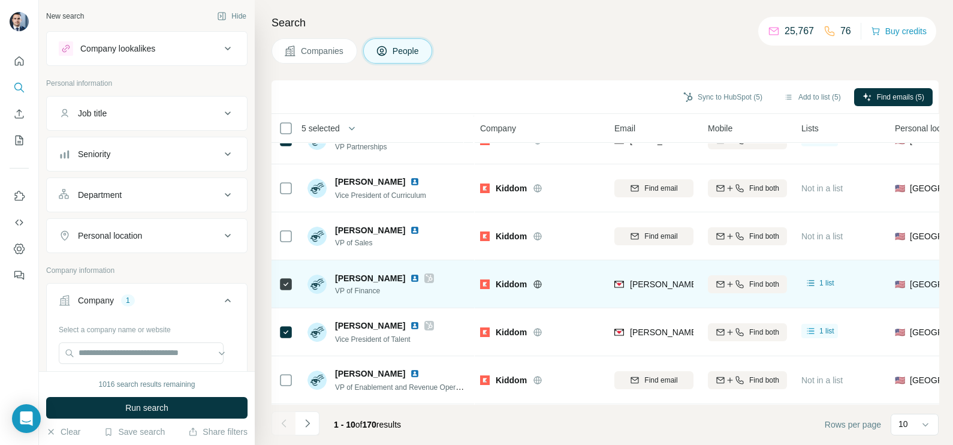
click at [648, 292] on div "[PERSON_NAME][EMAIL_ADDRESS][PERSON_NAME][DOMAIN_NAME]" at bounding box center [653, 283] width 79 height 33
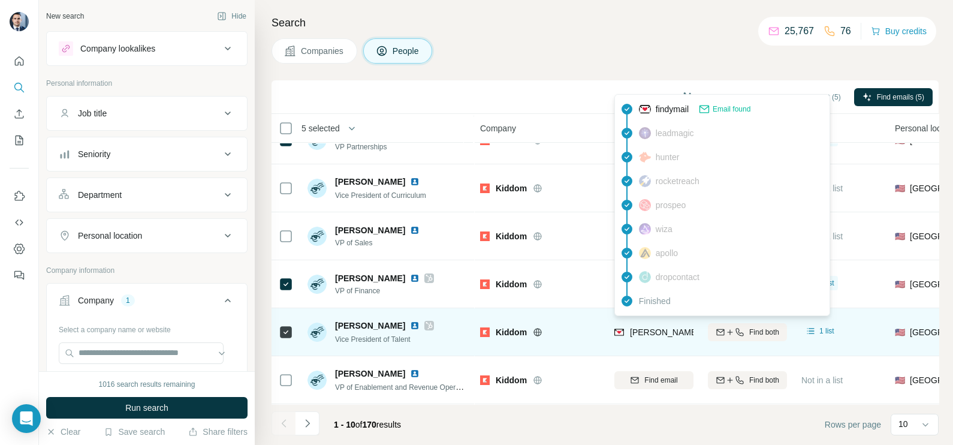
click at [656, 328] on span "[PERSON_NAME][EMAIL_ADDRESS][DOMAIN_NAME]" at bounding box center [735, 332] width 211 height 10
click at [656, 330] on span "[PERSON_NAME][EMAIL_ADDRESS][DOMAIN_NAME]" at bounding box center [730, 332] width 201 height 12
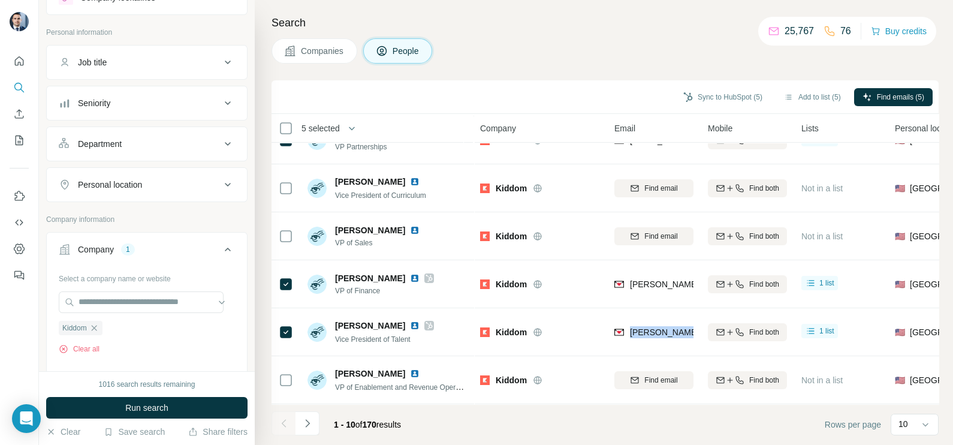
scroll to position [74, 0]
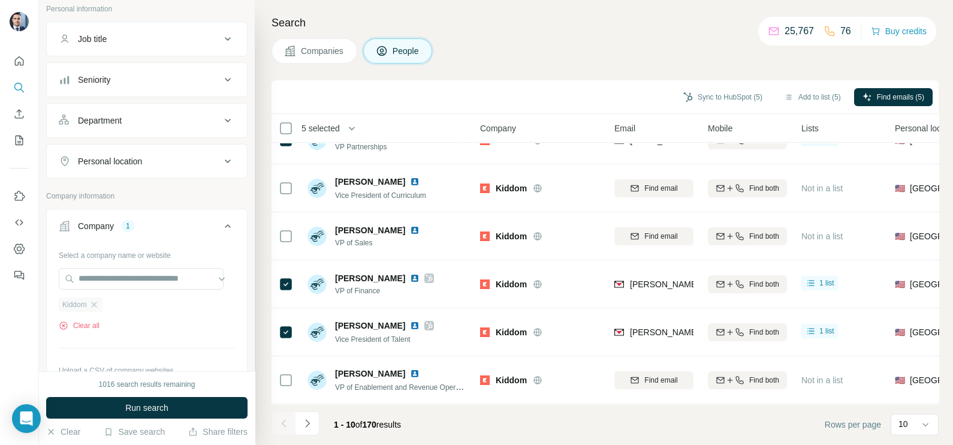
click at [102, 305] on div "Kiddom" at bounding box center [81, 304] width 44 height 14
click at [97, 303] on icon "button" at bounding box center [94, 305] width 10 height 10
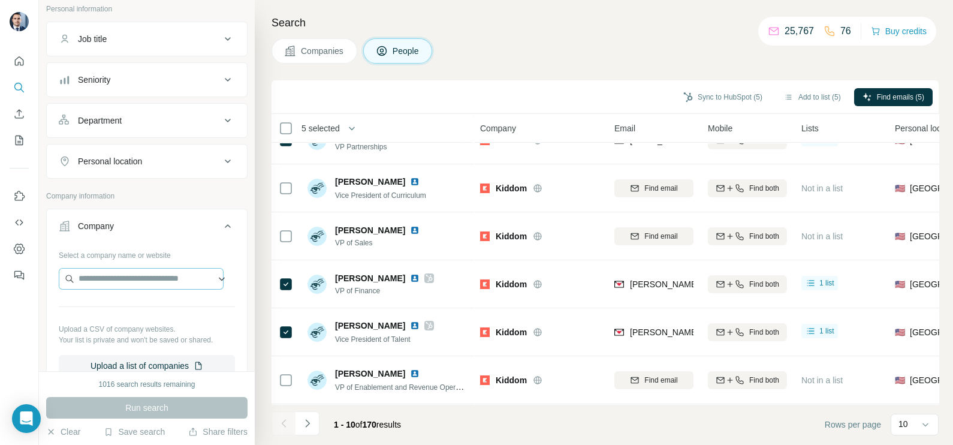
click at [315, 48] on span "Companies" at bounding box center [323, 51] width 44 height 12
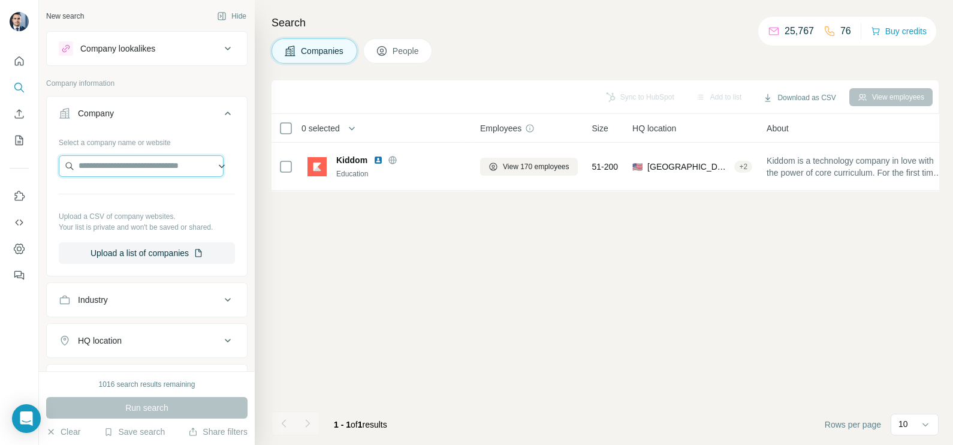
click at [120, 162] on input "text" at bounding box center [141, 166] width 165 height 22
paste input "**********"
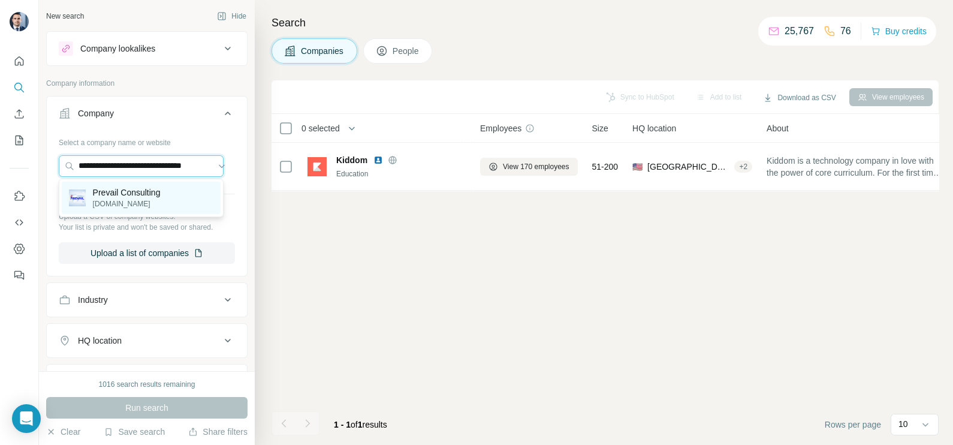
type input "**********"
click at [132, 189] on p "Prevail Consulting" at bounding box center [127, 192] width 68 height 12
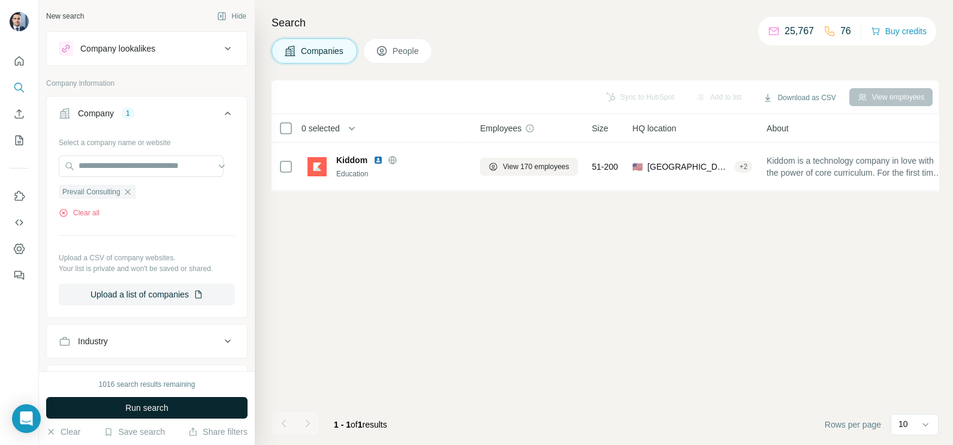
click at [149, 409] on span "Run search" at bounding box center [146, 407] width 43 height 12
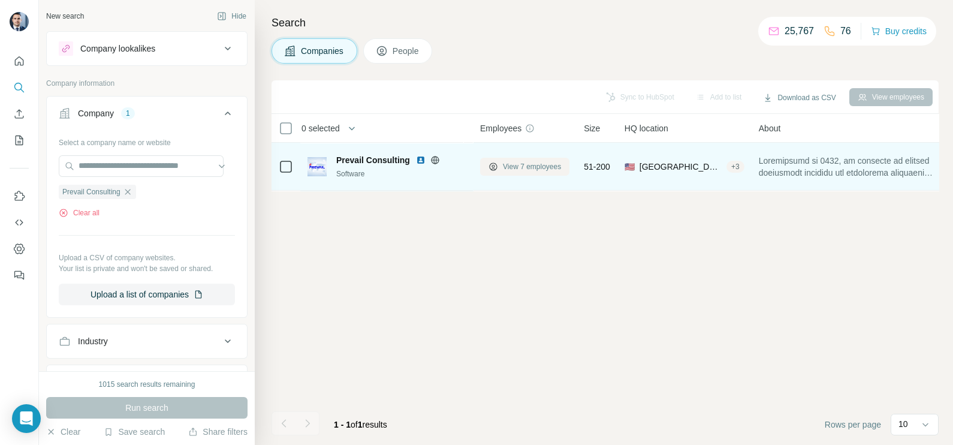
click at [534, 171] on span "View 7 employees" at bounding box center [532, 166] width 58 height 11
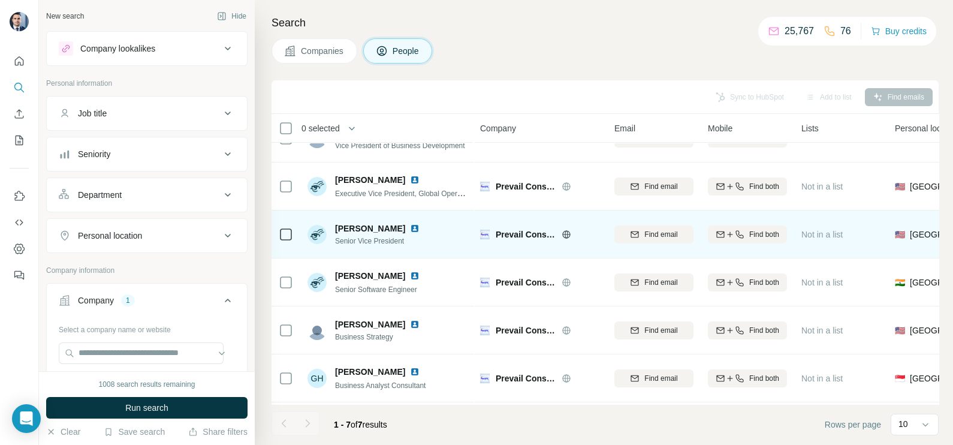
scroll to position [6, 0]
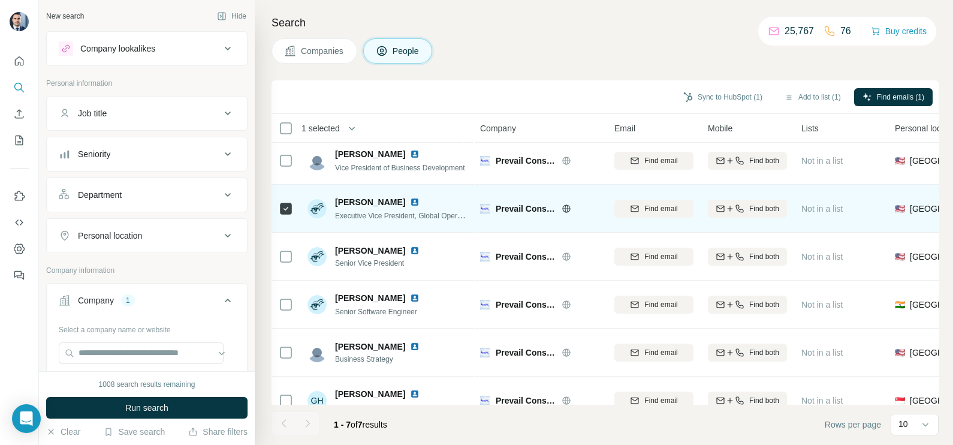
click at [410, 203] on img at bounding box center [415, 202] width 10 height 10
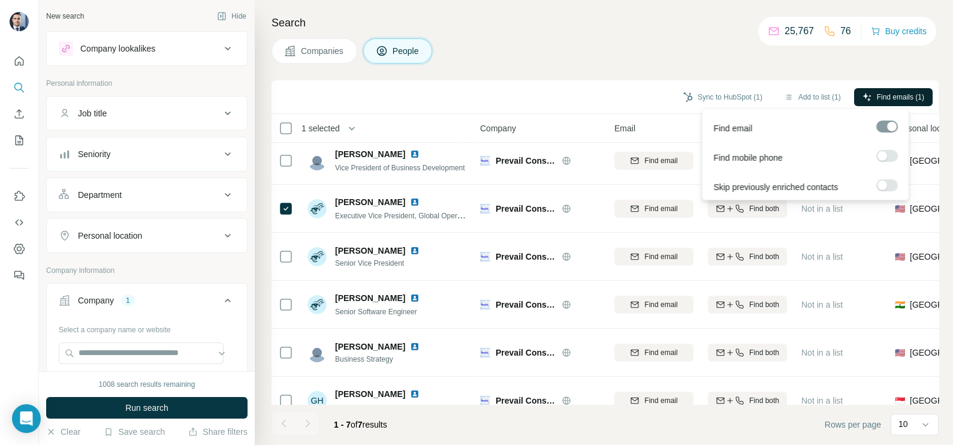
click at [914, 95] on span "Find emails (1)" at bounding box center [900, 97] width 47 height 11
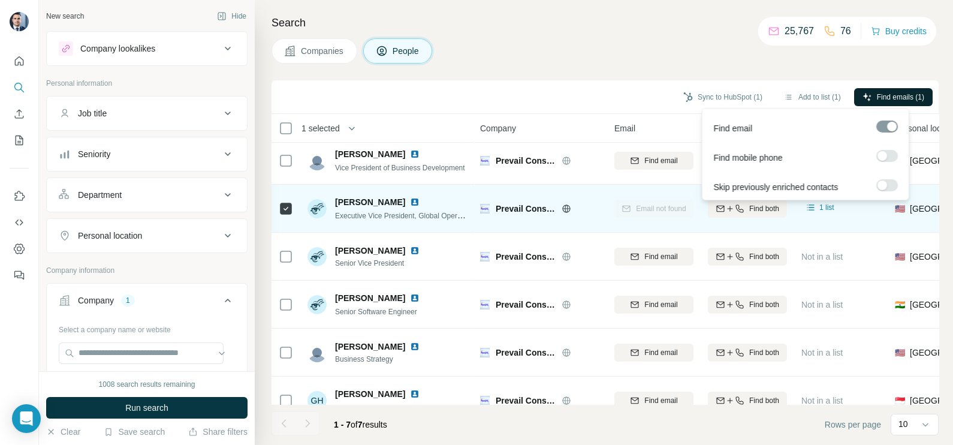
click at [293, 209] on td at bounding box center [285, 209] width 29 height 48
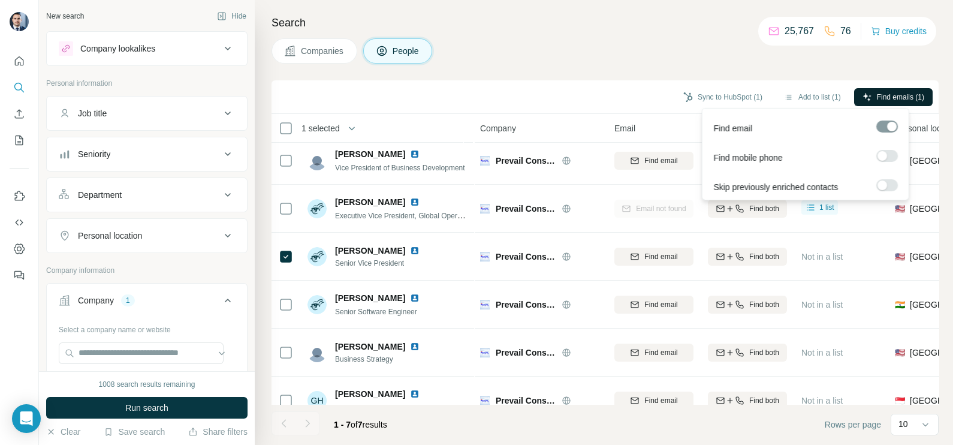
click at [883, 92] on span "Find emails (1)" at bounding box center [900, 97] width 47 height 11
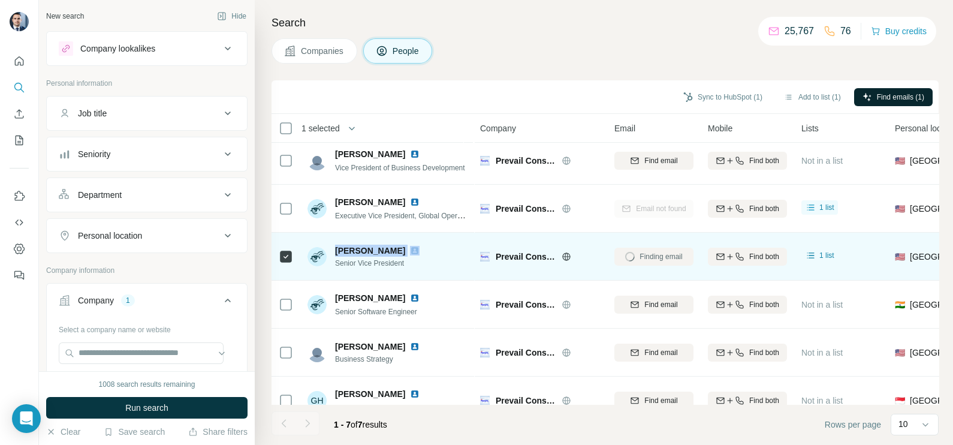
drag, startPoint x: 337, startPoint y: 249, endPoint x: 384, endPoint y: 249, distance: 46.7
click at [384, 249] on div "[PERSON_NAME]" at bounding box center [384, 250] width 99 height 12
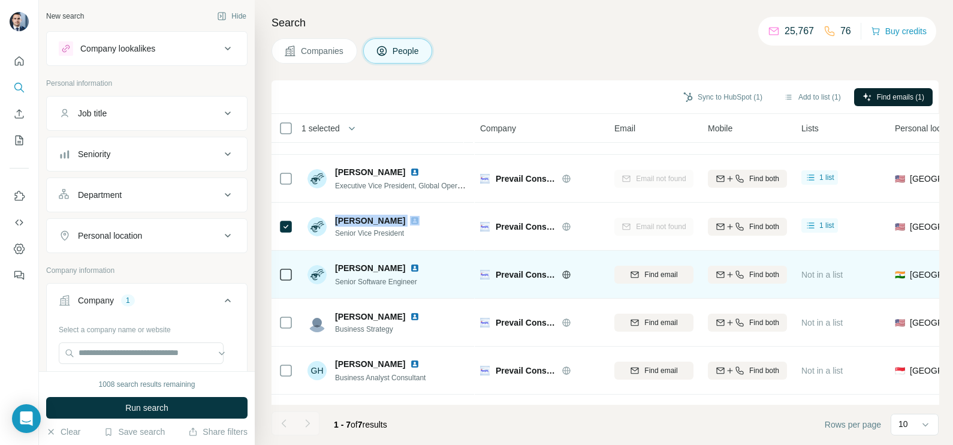
scroll to position [0, 0]
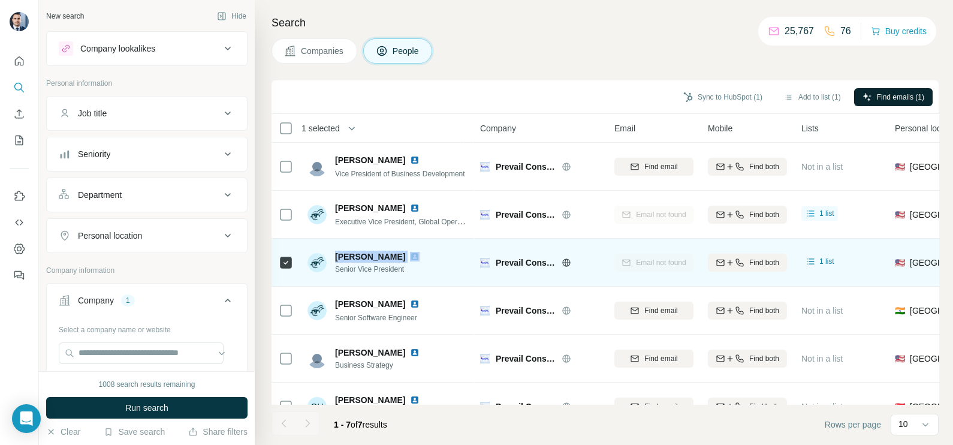
click at [410, 258] on img at bounding box center [415, 257] width 10 height 10
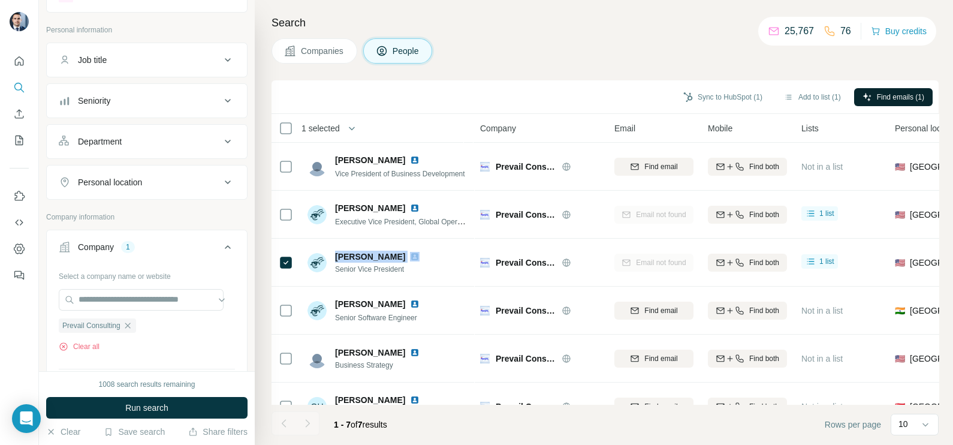
scroll to position [74, 0]
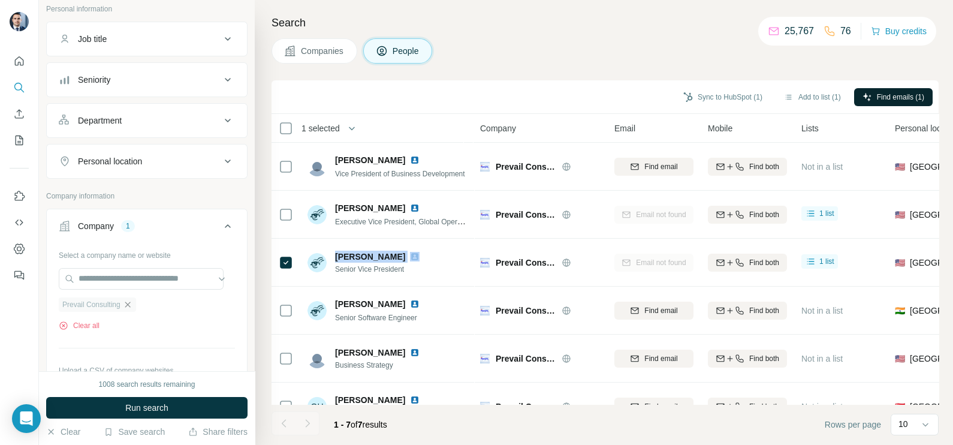
click at [131, 306] on icon "button" at bounding box center [128, 305] width 10 height 10
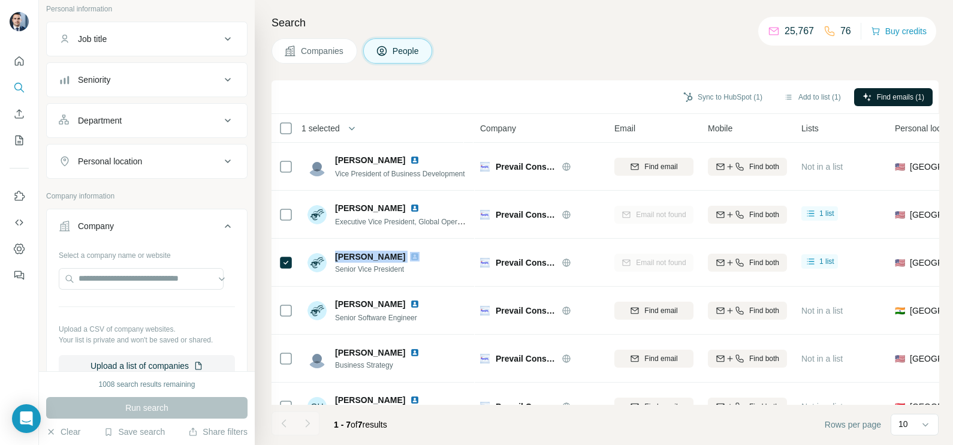
click at [315, 43] on button "Companies" at bounding box center [314, 50] width 86 height 25
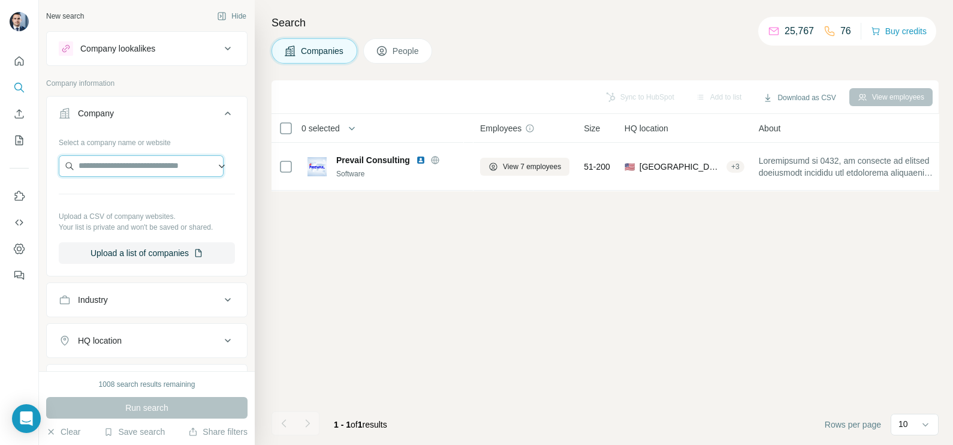
click at [132, 156] on input "text" at bounding box center [141, 166] width 165 height 22
paste input "**********"
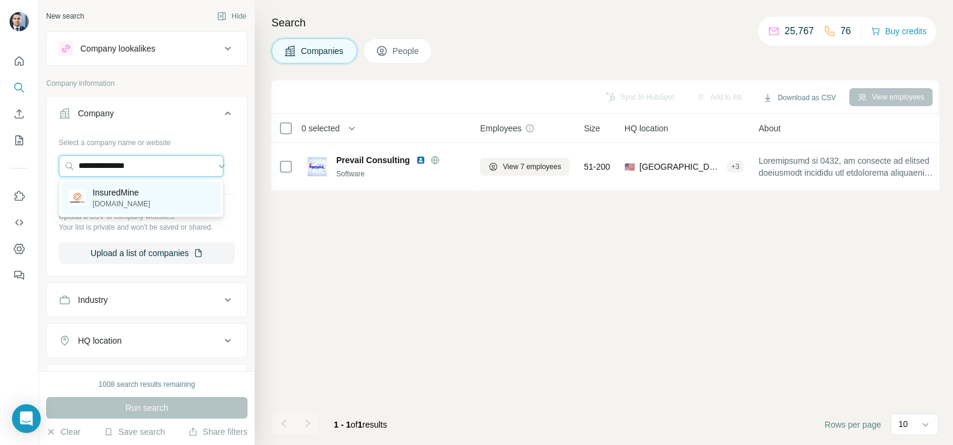
type input "**********"
click at [129, 201] on p "[DOMAIN_NAME]" at bounding box center [122, 203] width 58 height 11
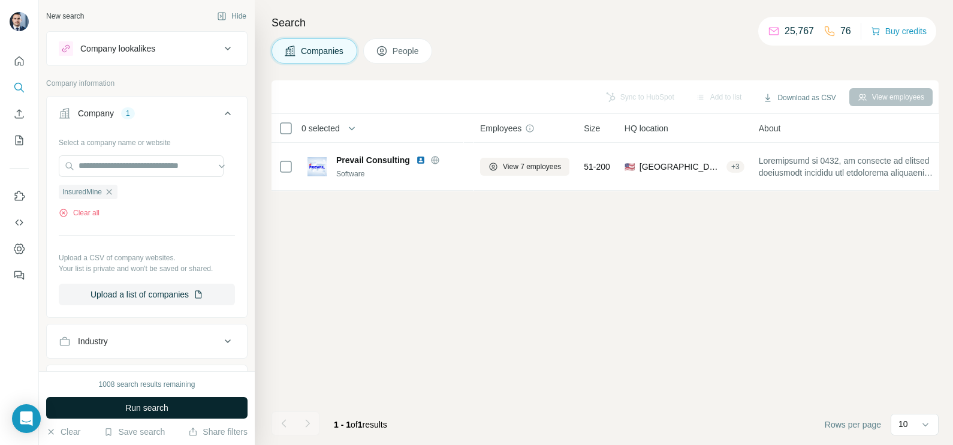
click at [168, 410] on span "Run search" at bounding box center [146, 407] width 43 height 12
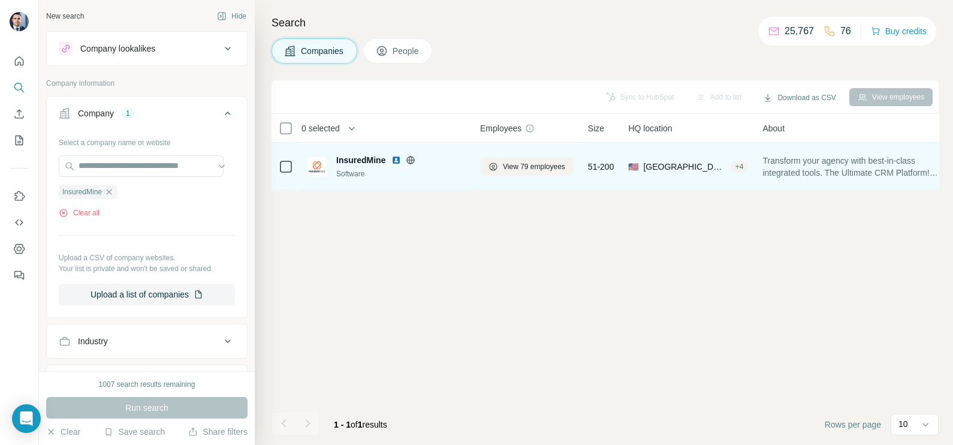
click at [418, 157] on div at bounding box center [410, 160] width 38 height 10
click at [415, 160] on icon at bounding box center [411, 160] width 8 height 8
click at [393, 162] on div "InsuredMine" at bounding box center [400, 160] width 129 height 12
click at [395, 162] on img at bounding box center [396, 160] width 10 height 10
click at [523, 172] on button "View 79 employees" at bounding box center [526, 167] width 93 height 18
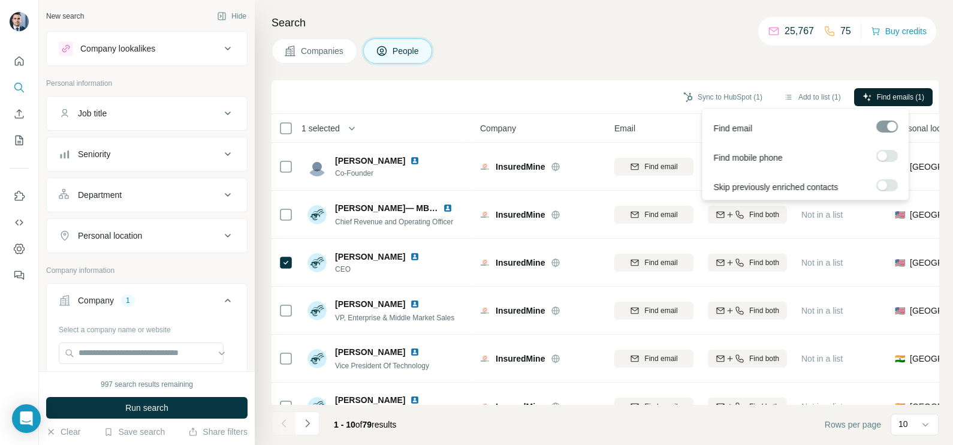
click at [900, 92] on span "Find emails (1)" at bounding box center [900, 97] width 47 height 11
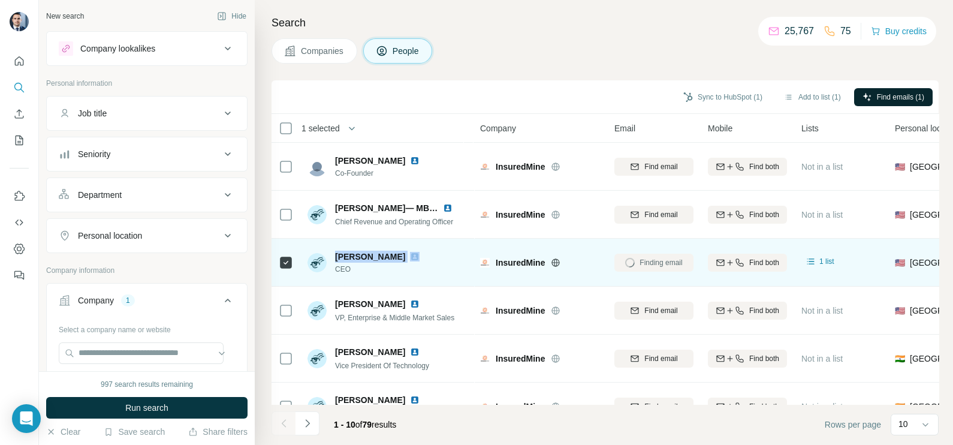
drag, startPoint x: 400, startPoint y: 255, endPoint x: 334, endPoint y: 256, distance: 66.5
click at [334, 256] on div "[PERSON_NAME] CEO" at bounding box center [370, 262] width 126 height 24
click at [411, 258] on img at bounding box center [415, 257] width 10 height 10
click at [662, 263] on span "[EMAIL_ADDRESS][DOMAIN_NAME]" at bounding box center [701, 263] width 142 height 10
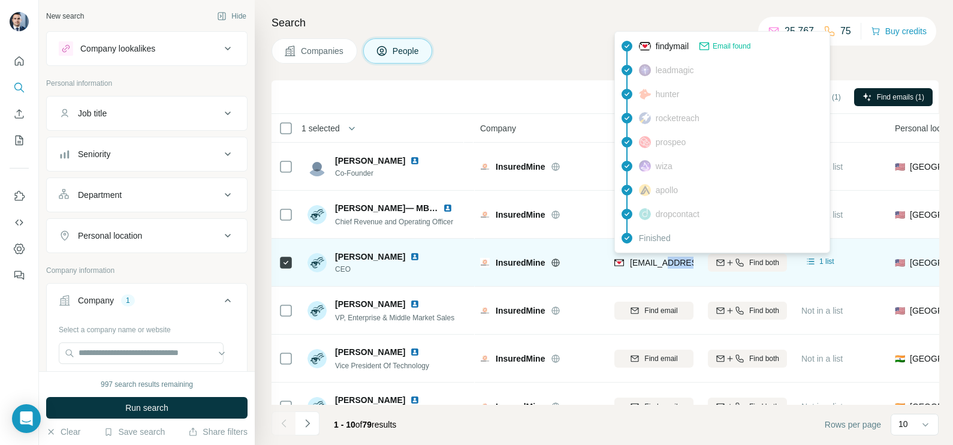
click at [662, 263] on span "[EMAIL_ADDRESS][DOMAIN_NAME]" at bounding box center [701, 263] width 142 height 10
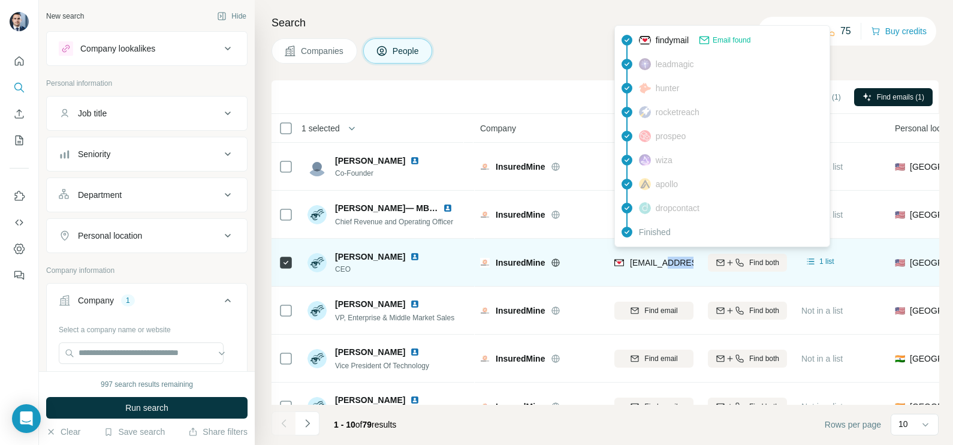
click at [662, 263] on span "[EMAIL_ADDRESS][DOMAIN_NAME]" at bounding box center [701, 263] width 142 height 10
click at [648, 274] on div "[EMAIL_ADDRESS][DOMAIN_NAME]" at bounding box center [653, 262] width 79 height 33
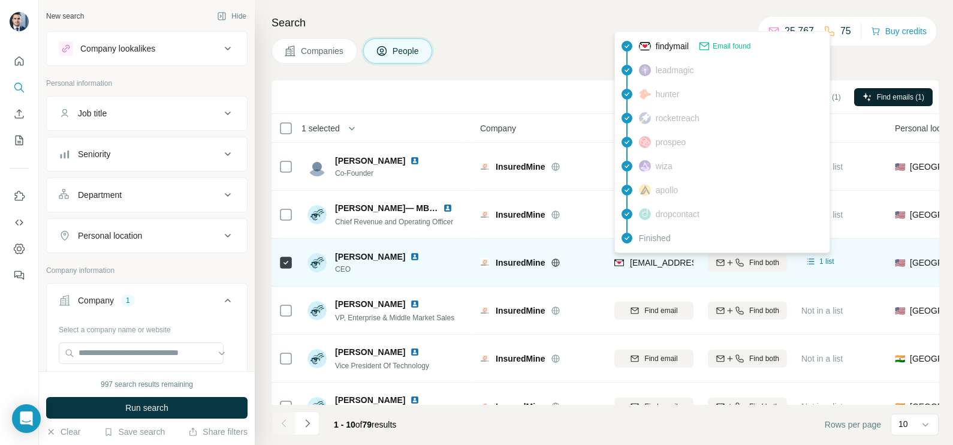
click at [651, 261] on span "[EMAIL_ADDRESS][DOMAIN_NAME]" at bounding box center [701, 263] width 142 height 10
click at [650, 261] on span "[EMAIL_ADDRESS][DOMAIN_NAME]" at bounding box center [701, 263] width 142 height 10
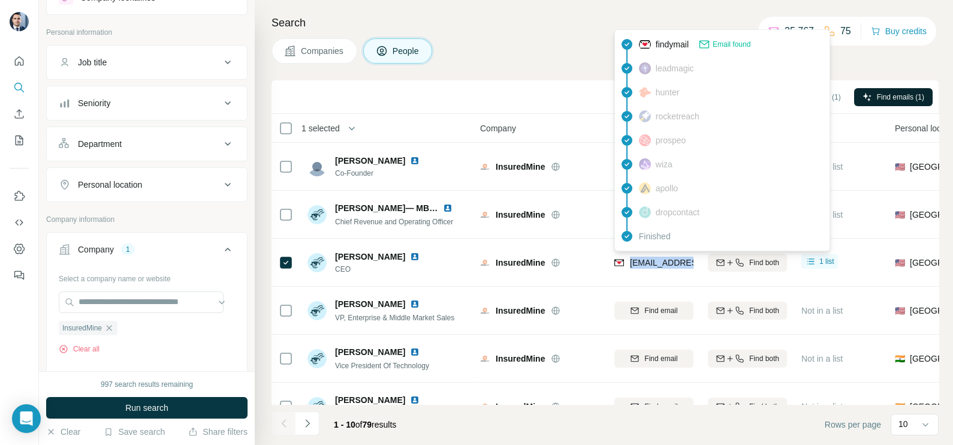
scroll to position [74, 0]
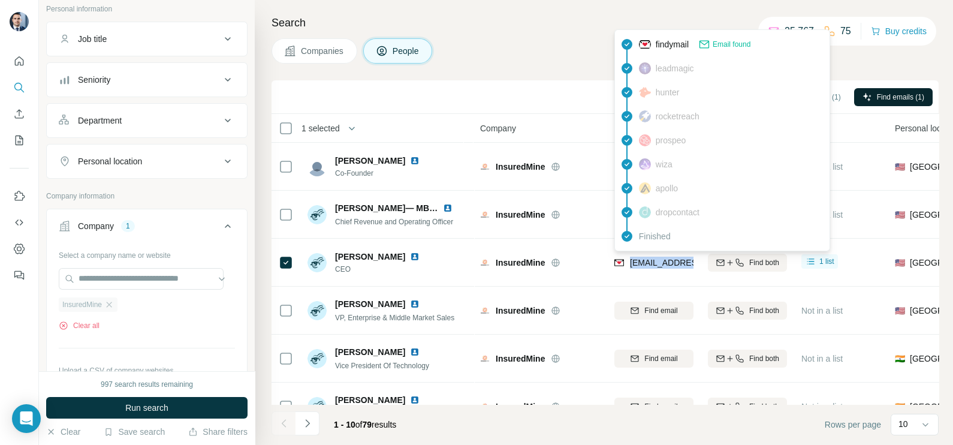
click at [114, 303] on icon "button" at bounding box center [109, 305] width 10 height 10
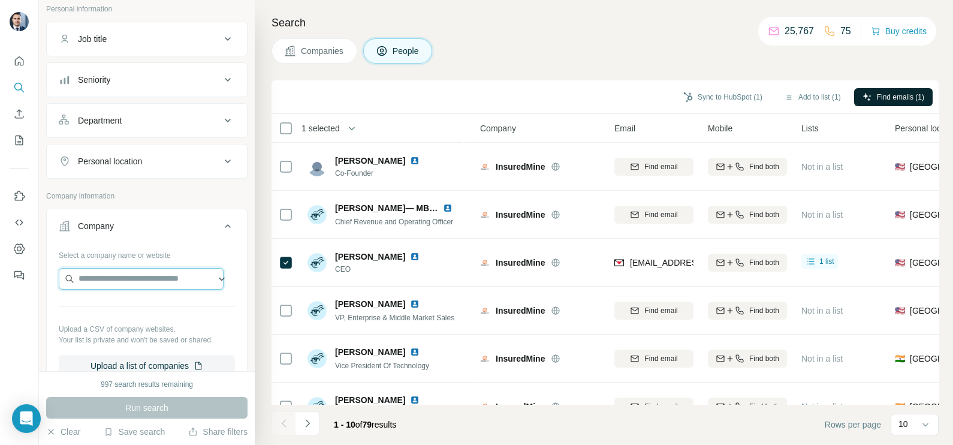
click at [122, 282] on input "text" at bounding box center [141, 279] width 165 height 22
paste input "**********"
type input "**********"
click at [315, 46] on span "Companies" at bounding box center [323, 51] width 44 height 12
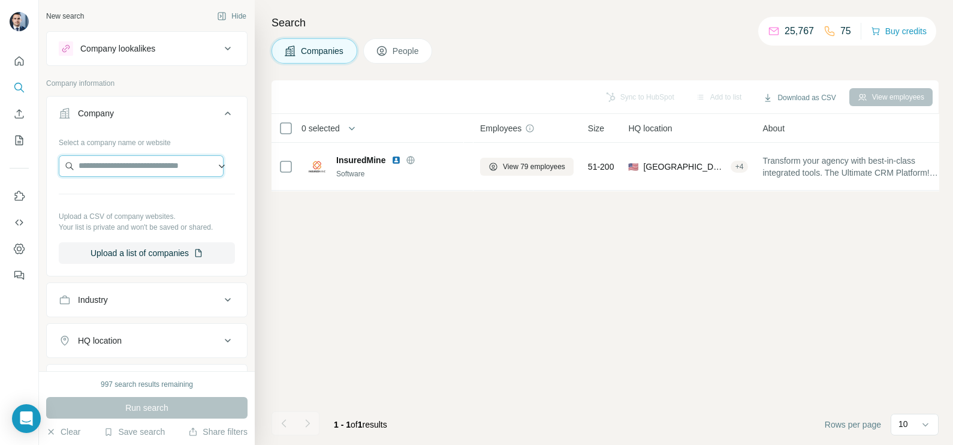
click at [131, 166] on input "text" at bounding box center [141, 166] width 165 height 22
paste input "**********"
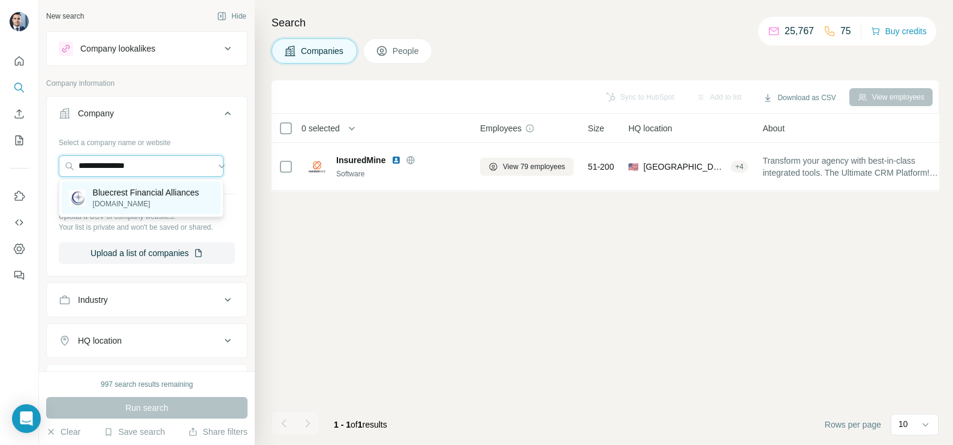
type input "**********"
click at [126, 200] on p "[DOMAIN_NAME]" at bounding box center [146, 203] width 106 height 11
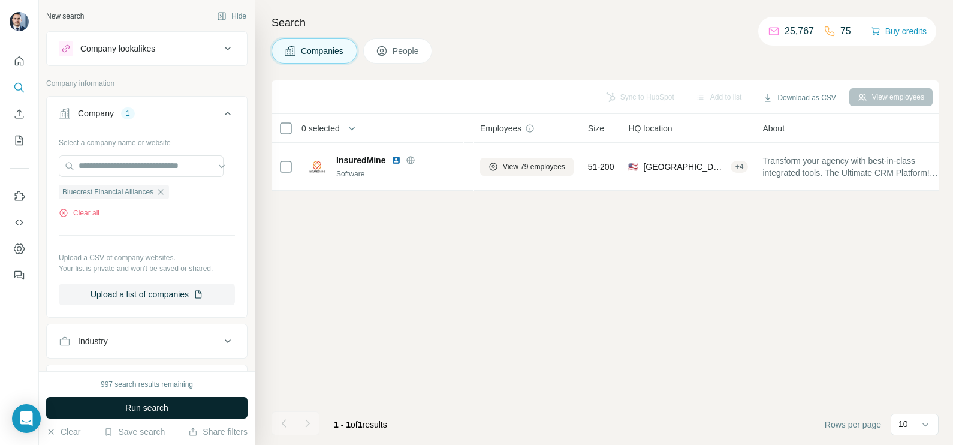
click at [132, 410] on span "Run search" at bounding box center [146, 407] width 43 height 12
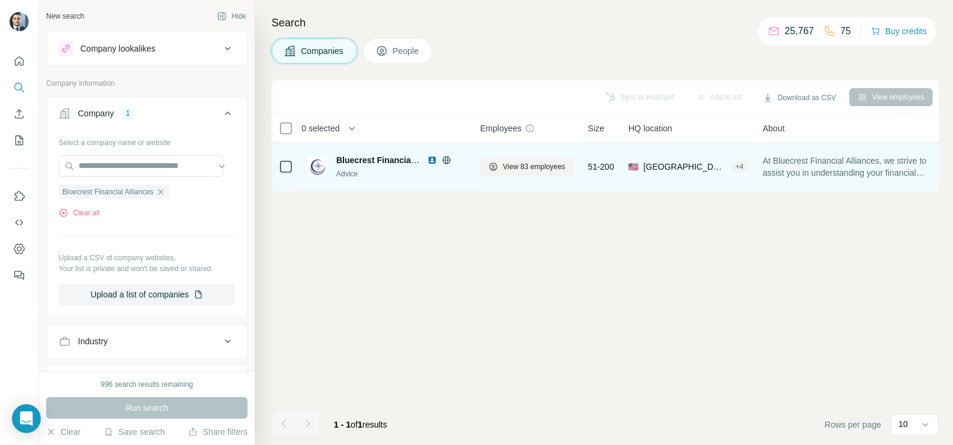
click at [433, 160] on img at bounding box center [432, 160] width 10 height 10
click at [442, 161] on icon at bounding box center [447, 160] width 10 height 10
click at [545, 173] on button "View 83 employees" at bounding box center [526, 167] width 93 height 18
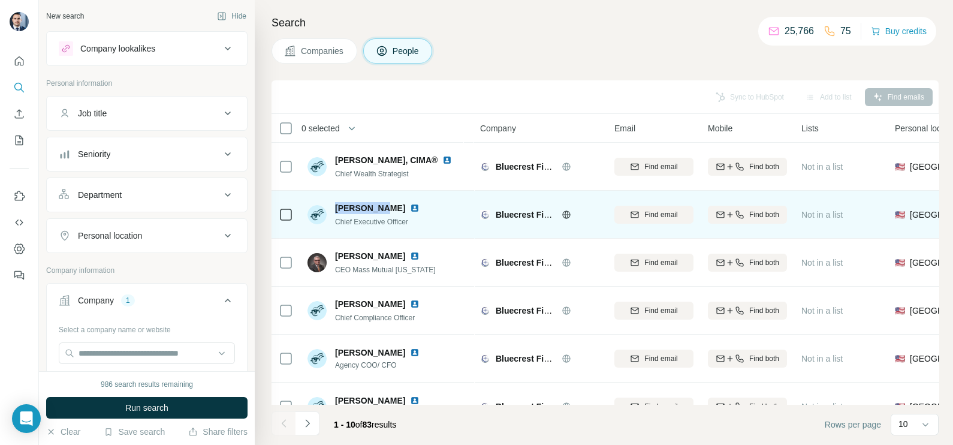
drag, startPoint x: 381, startPoint y: 207, endPoint x: 336, endPoint y: 198, distance: 45.8
click at [336, 198] on div "Jason Bach Chief Executive Officer" at bounding box center [386, 214] width 159 height 33
copy span "Jason Bach"
drag, startPoint x: 336, startPoint y: 198, endPoint x: 388, endPoint y: 204, distance: 53.0
click at [410, 204] on img at bounding box center [415, 208] width 10 height 10
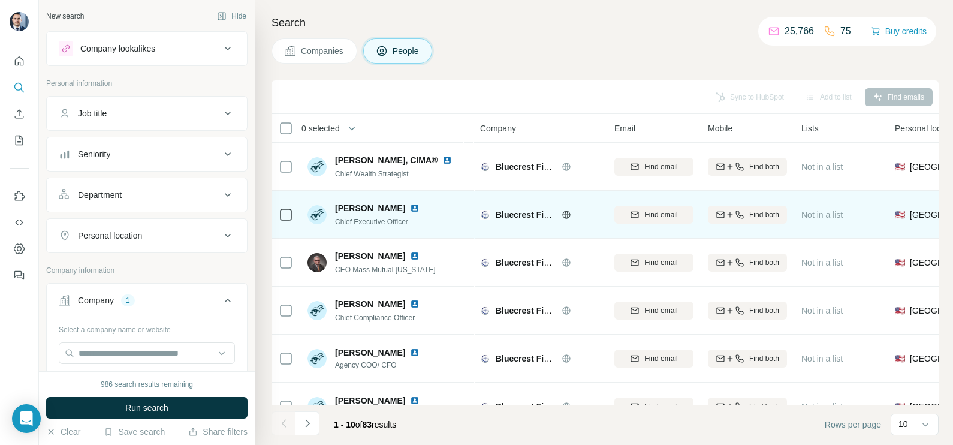
click at [291, 207] on td at bounding box center [285, 215] width 29 height 48
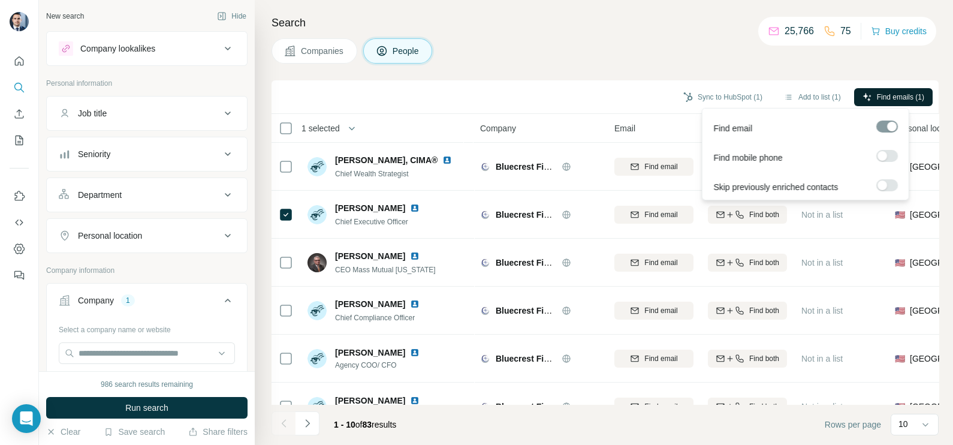
click at [884, 99] on span "Find emails (1)" at bounding box center [900, 97] width 47 height 11
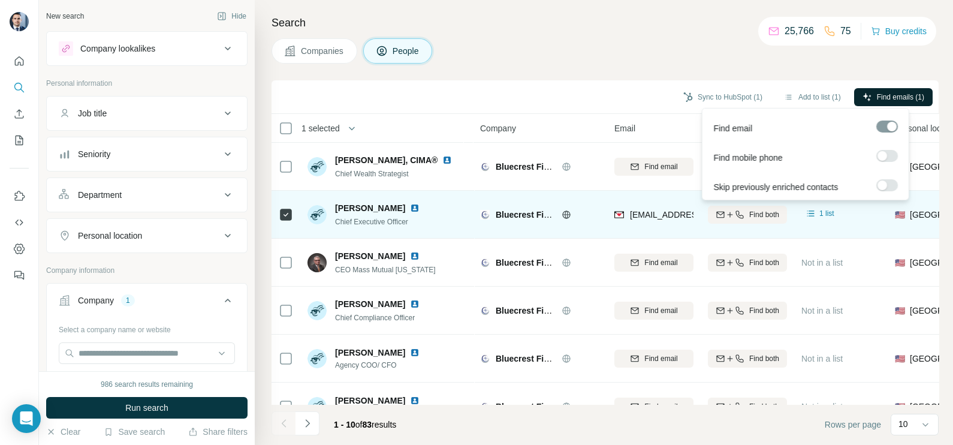
click at [656, 236] on td "jbach@bluecrestfa.com" at bounding box center [653, 215] width 93 height 48
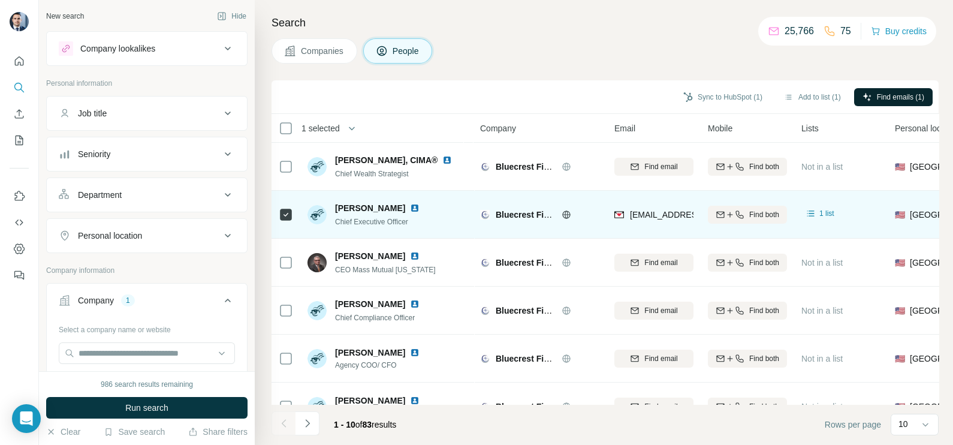
click at [654, 213] on span "jbach@bluecrestfa.com" at bounding box center [701, 215] width 142 height 10
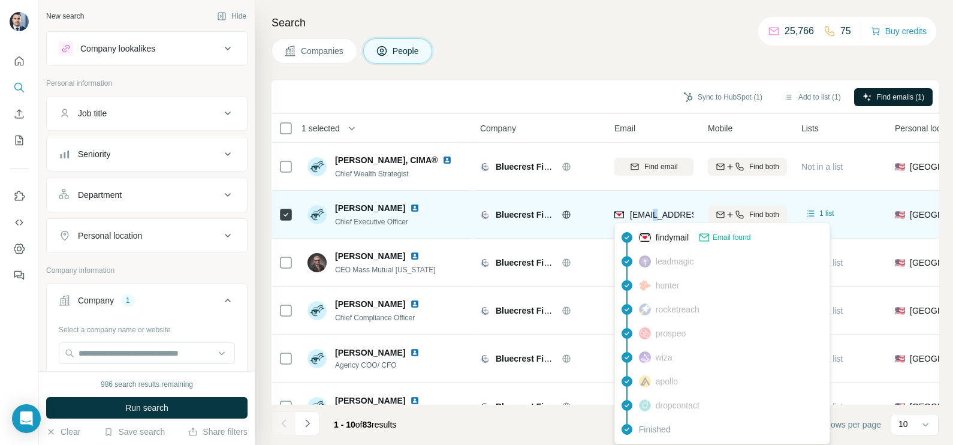
click at [654, 213] on span "jbach@bluecrestfa.com" at bounding box center [701, 215] width 142 height 10
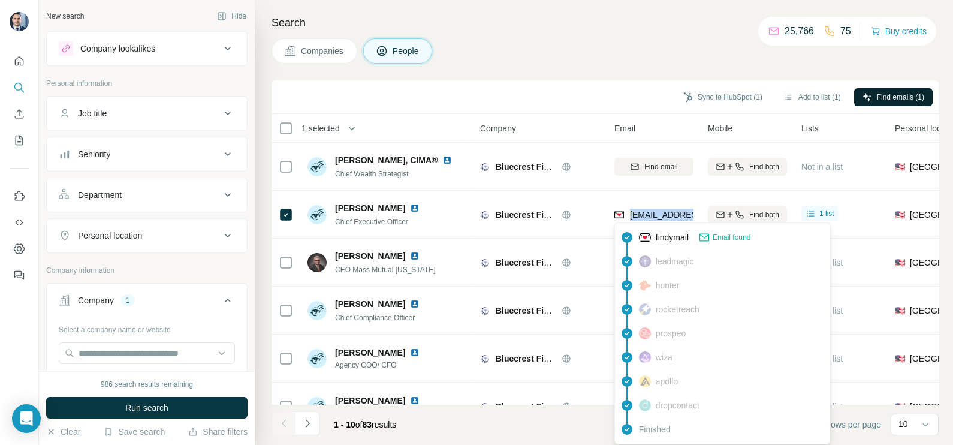
copy tr "jbach@bluecrestfa.com"
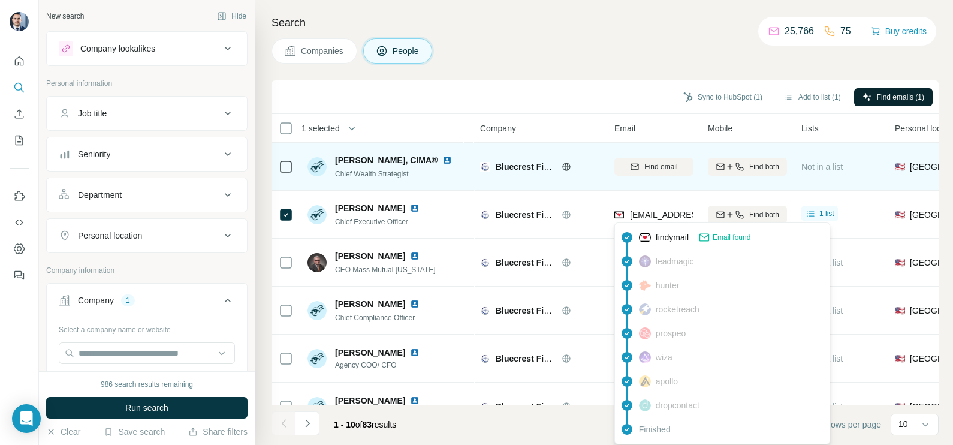
click at [600, 150] on td "Bluecrest Financial Alliances" at bounding box center [540, 167] width 134 height 48
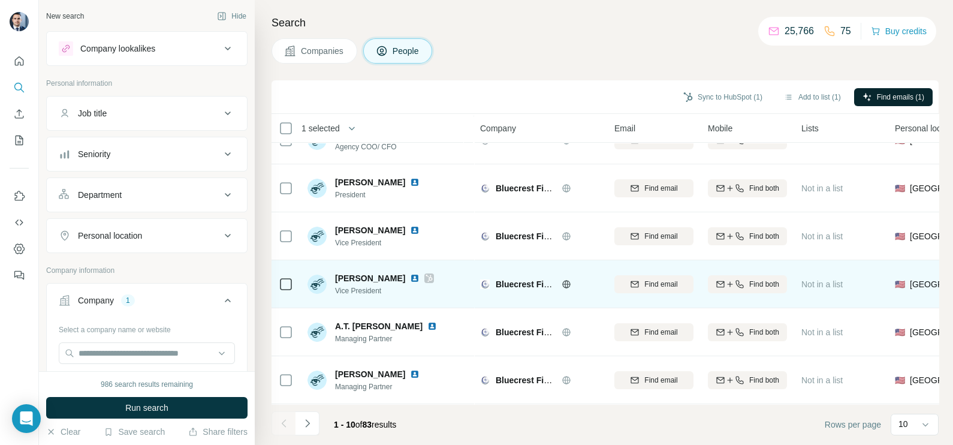
scroll to position [225, 0]
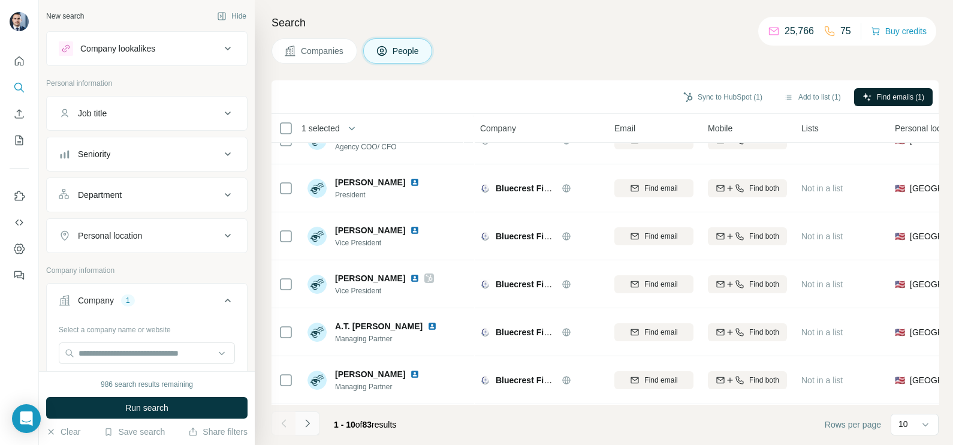
click at [307, 420] on icon "Navigate to next page" at bounding box center [307, 423] width 12 height 12
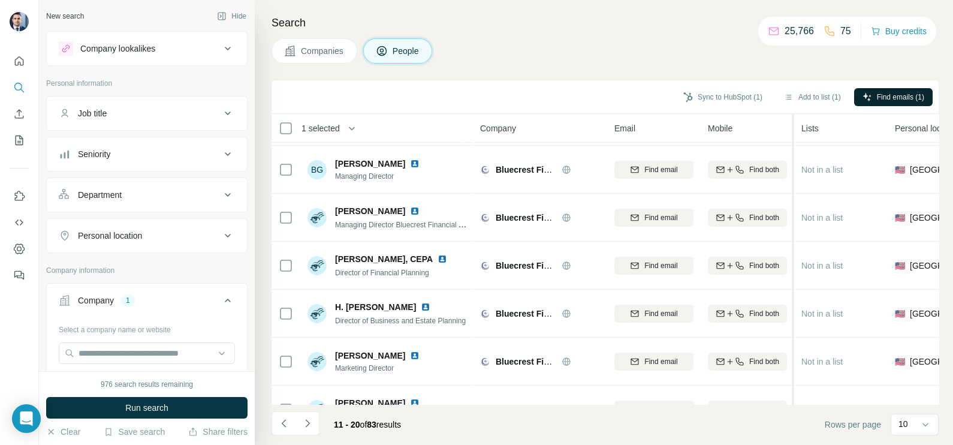
scroll to position [0, 0]
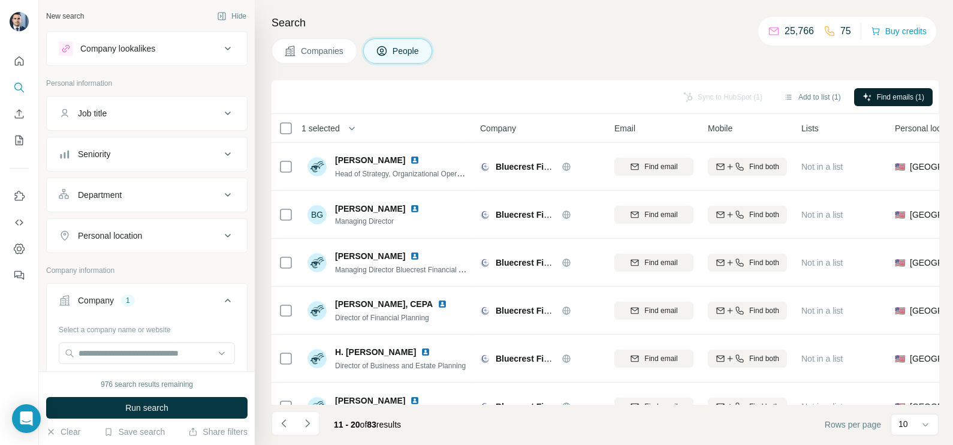
click at [334, 61] on button "Companies" at bounding box center [314, 50] width 86 height 25
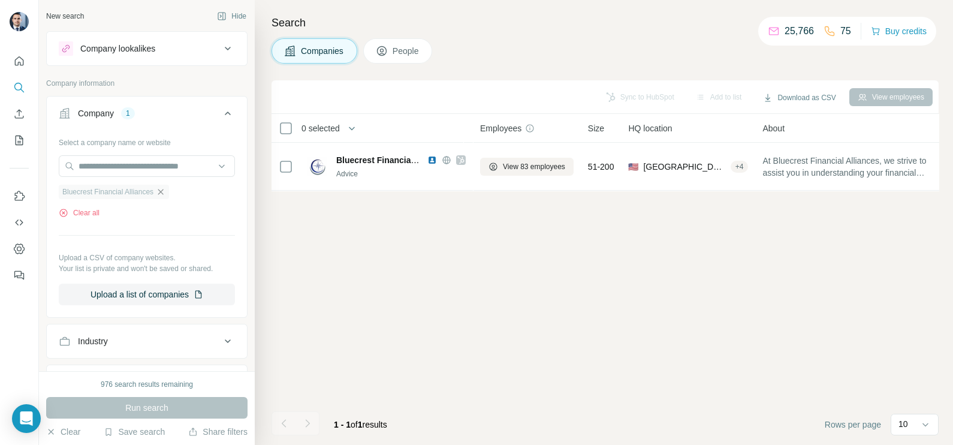
click at [162, 192] on icon "button" at bounding box center [161, 192] width 10 height 10
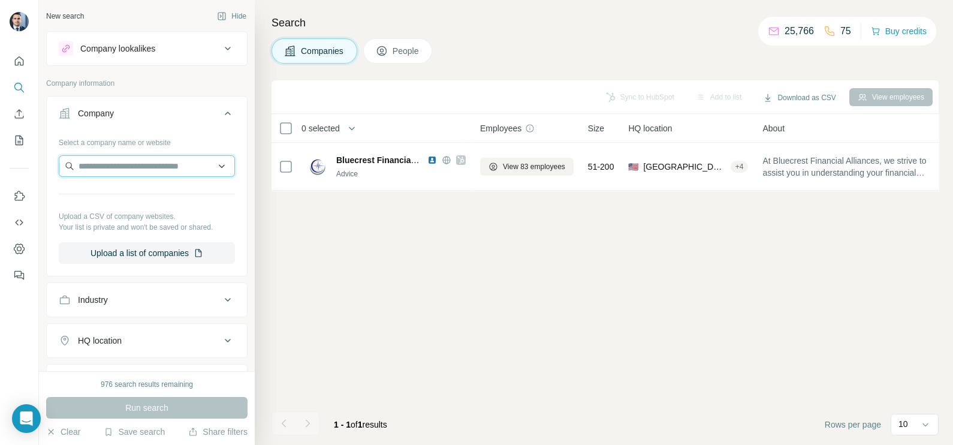
click at [139, 165] on input "text" at bounding box center [147, 166] width 176 height 22
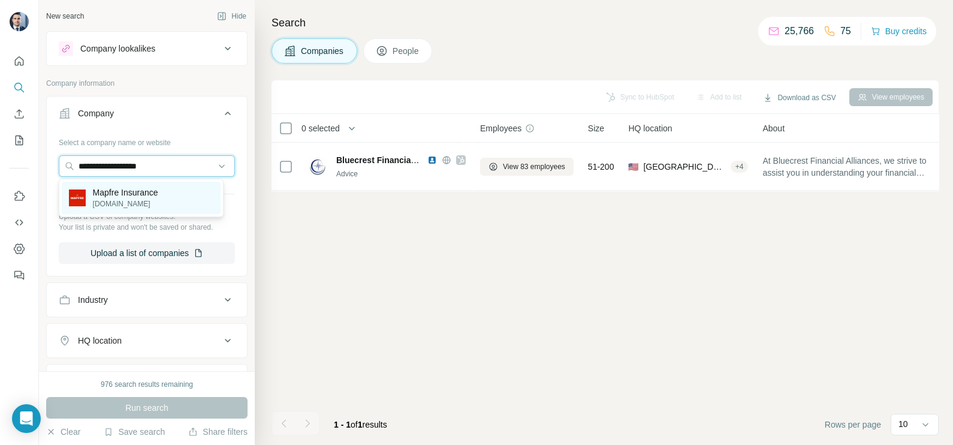
type input "**********"
click at [125, 193] on p "Mapfre Insurance" at bounding box center [125, 192] width 65 height 12
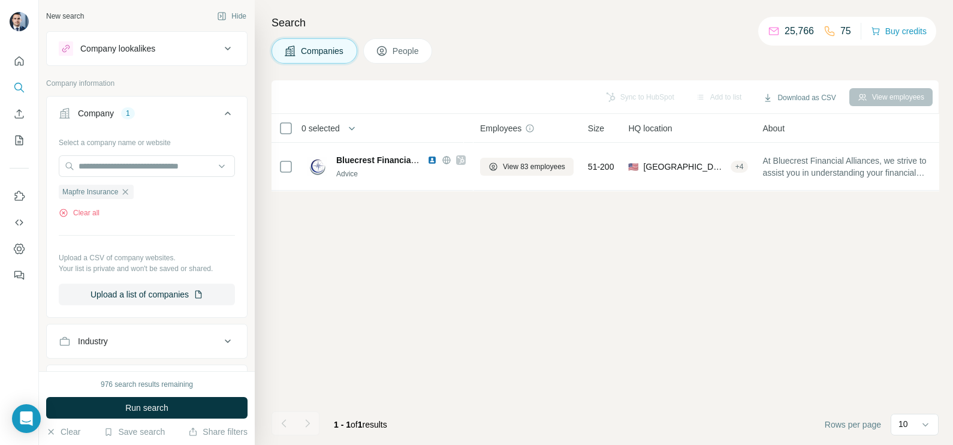
click at [303, 46] on span "Companies" at bounding box center [323, 51] width 44 height 12
click at [168, 395] on div "976 search results remaining Run search Clear Save search Share filters" at bounding box center [147, 408] width 216 height 74
drag, startPoint x: 171, startPoint y: 400, endPoint x: 171, endPoint y: 406, distance: 6.0
click at [171, 403] on button "Run search" at bounding box center [146, 408] width 201 height 22
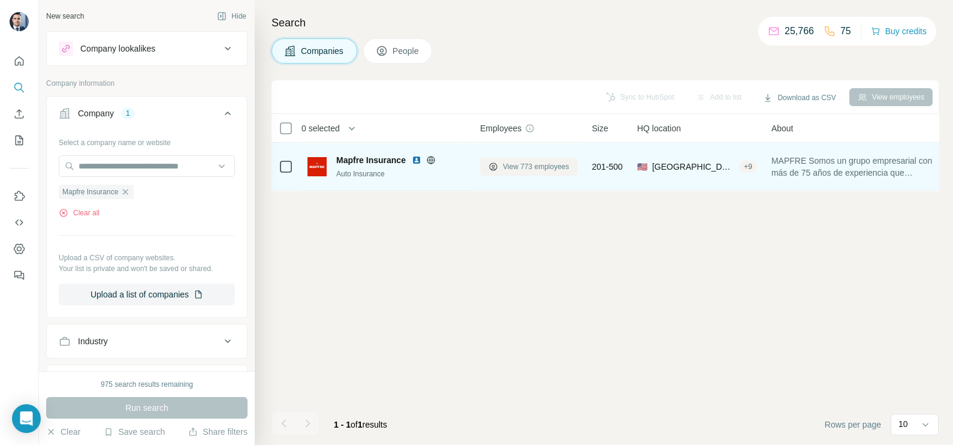
click at [531, 169] on span "View 773 employees" at bounding box center [536, 166] width 67 height 11
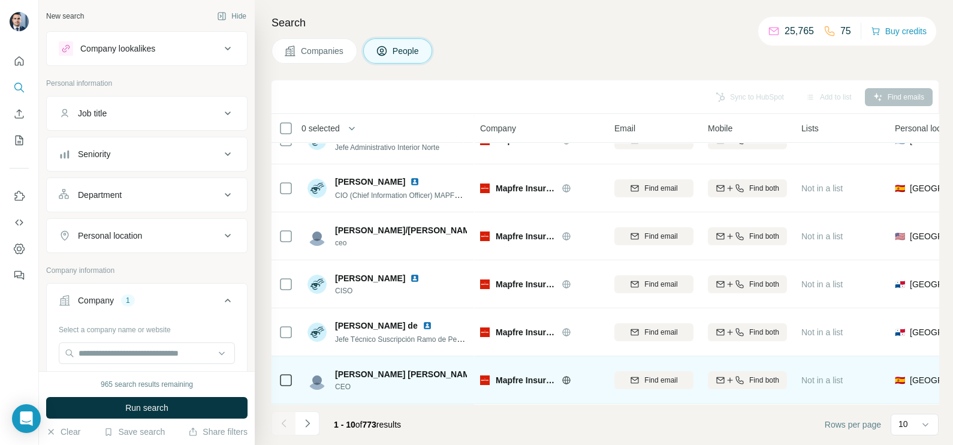
scroll to position [150, 0]
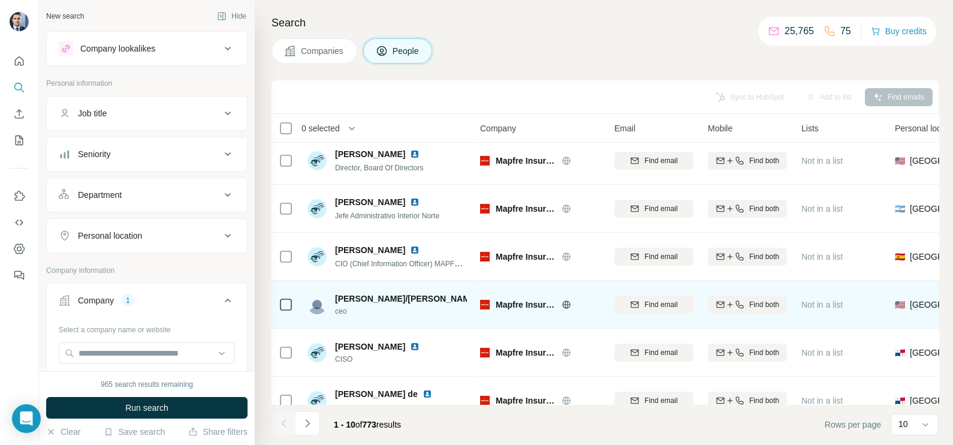
click at [483, 298] on img at bounding box center [488, 299] width 10 height 10
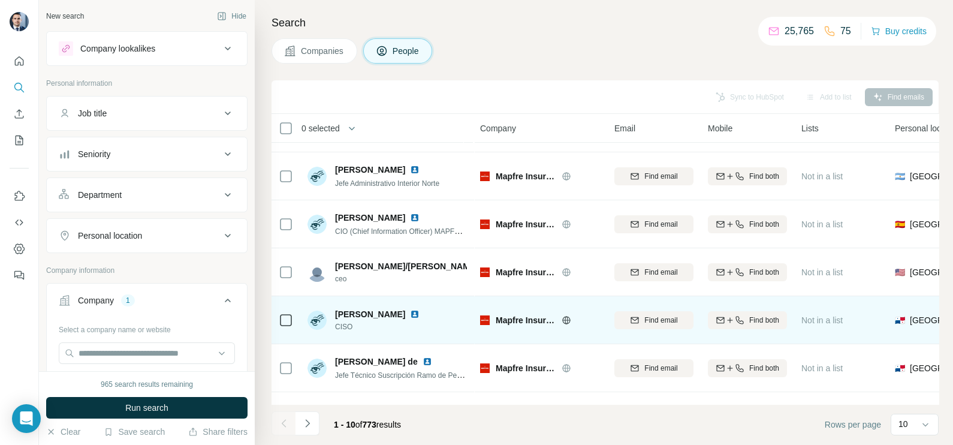
scroll to position [225, 0]
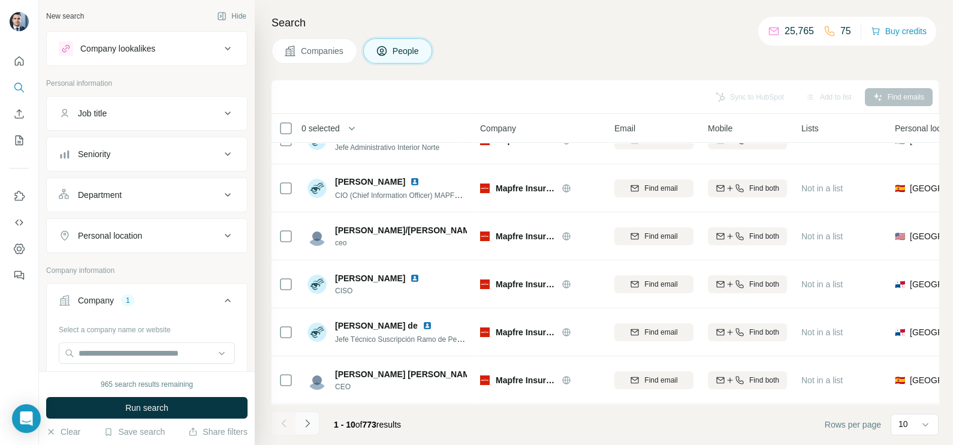
click at [309, 425] on icon "Navigate to next page" at bounding box center [307, 423] width 12 height 12
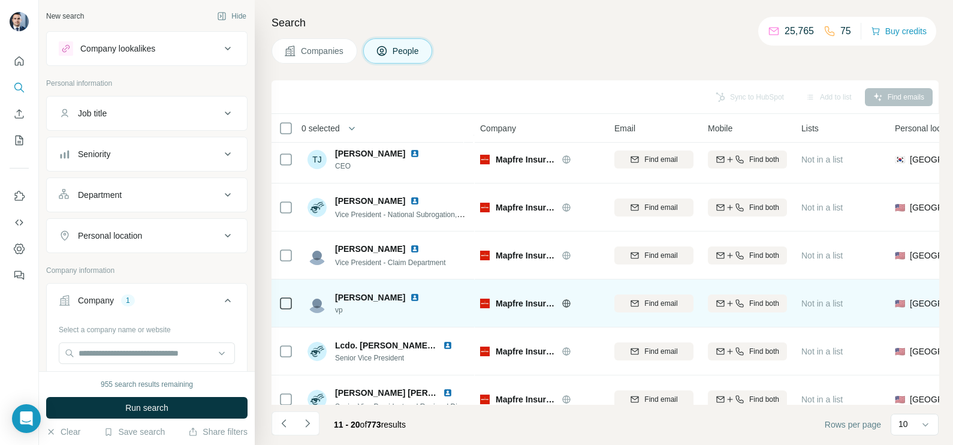
scroll to position [0, 0]
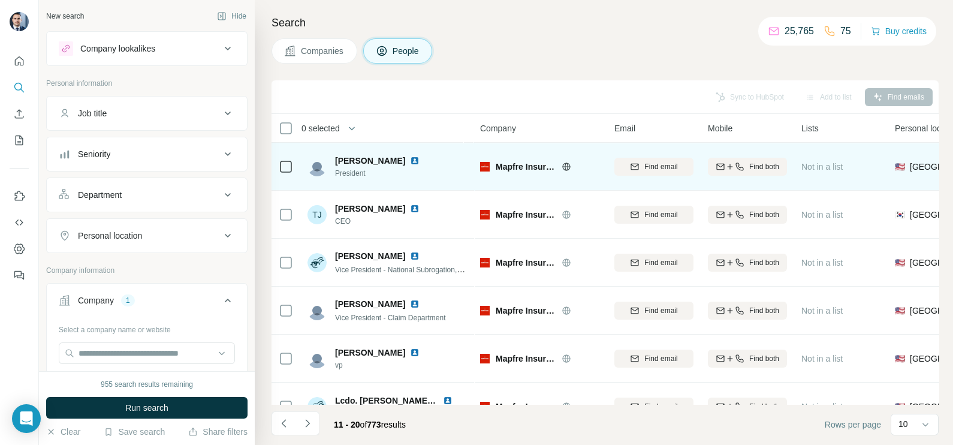
click at [410, 159] on img at bounding box center [415, 161] width 10 height 10
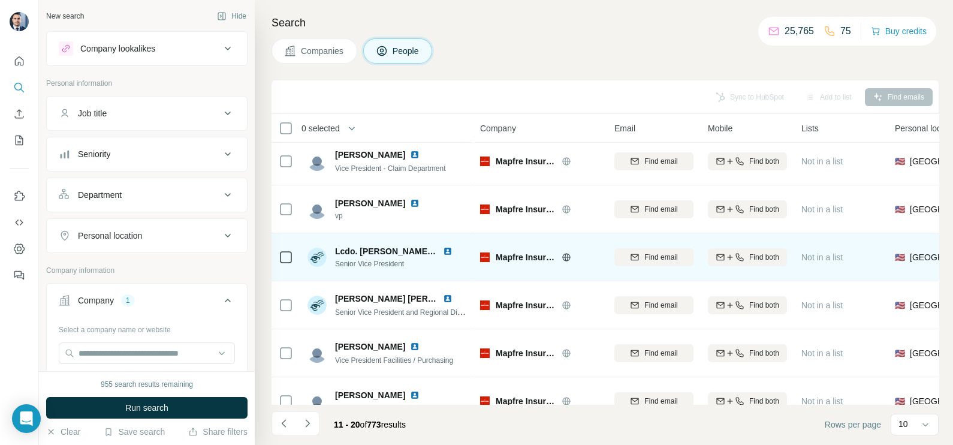
scroll to position [225, 0]
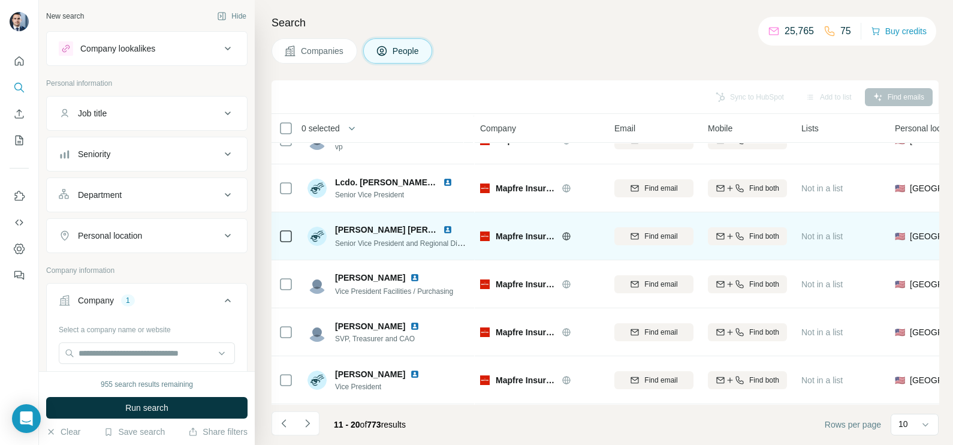
click at [446, 225] on img at bounding box center [448, 230] width 10 height 10
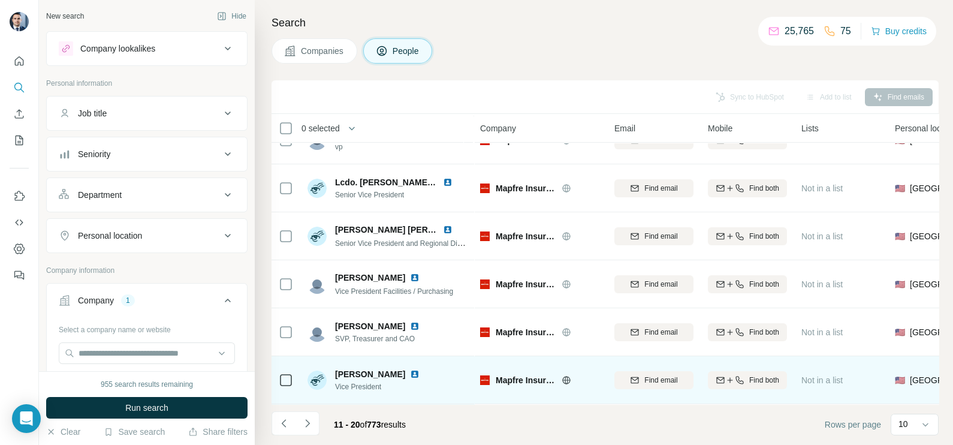
click at [410, 369] on img at bounding box center [415, 374] width 10 height 10
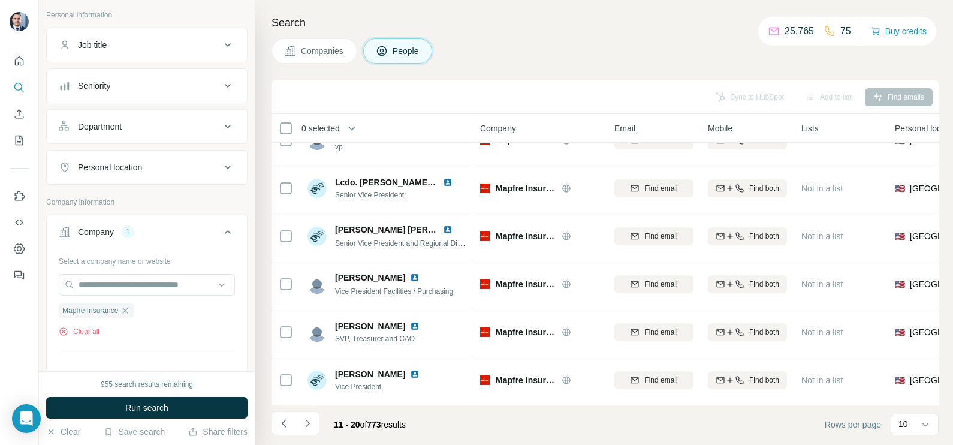
scroll to position [74, 0]
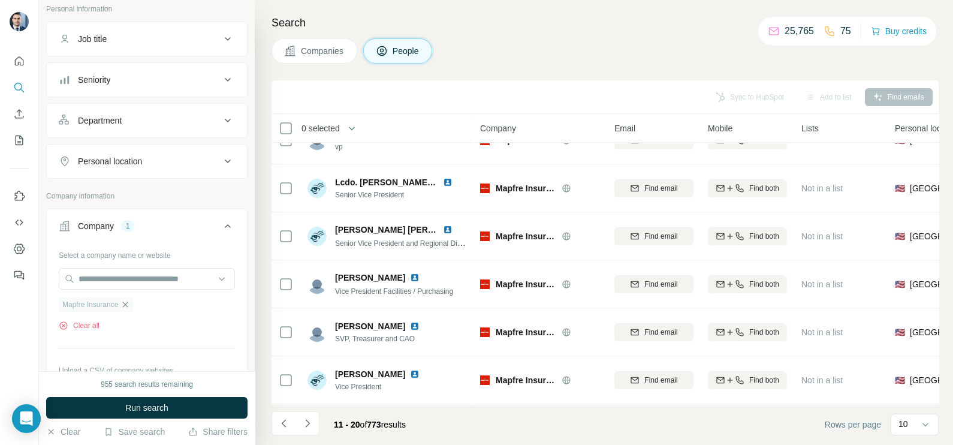
click at [127, 301] on icon "button" at bounding box center [125, 303] width 5 height 5
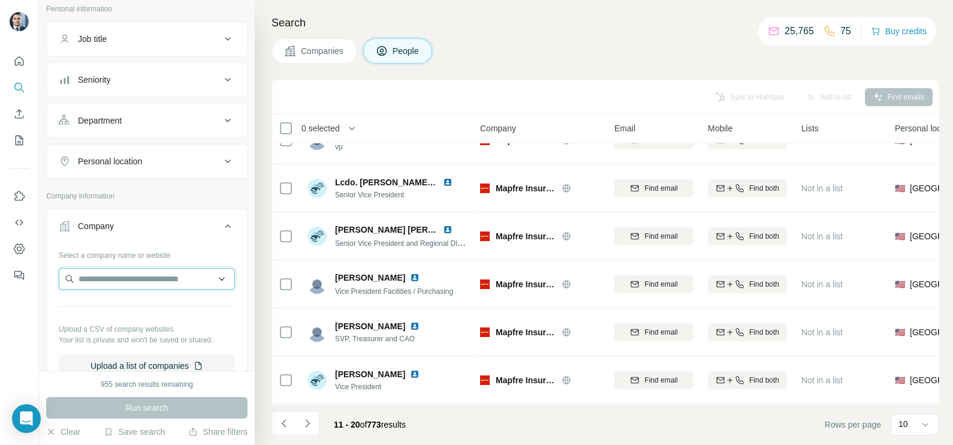
click at [131, 280] on input "text" at bounding box center [147, 279] width 176 height 22
paste input "**********"
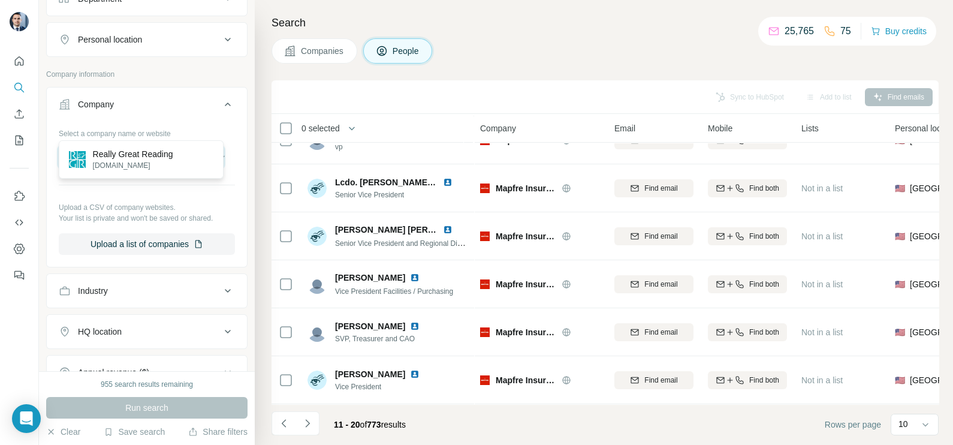
scroll to position [225, 0]
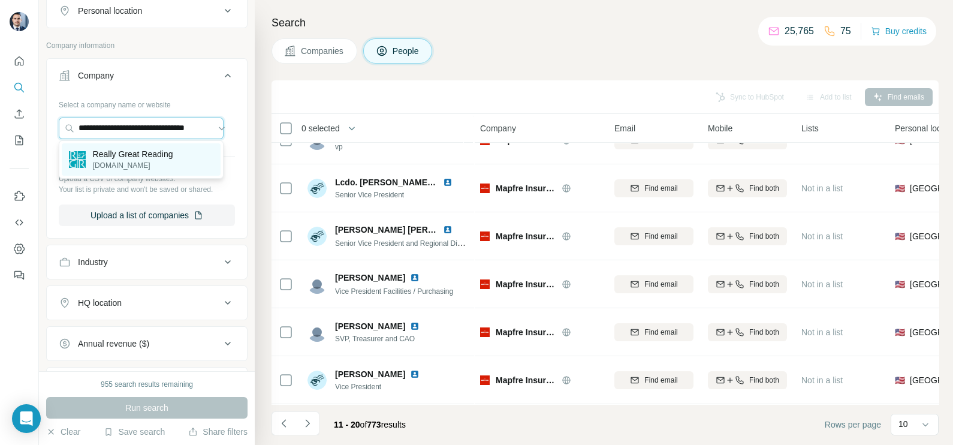
type input "**********"
click at [131, 165] on p "reallygreatreading.com" at bounding box center [133, 165] width 80 height 11
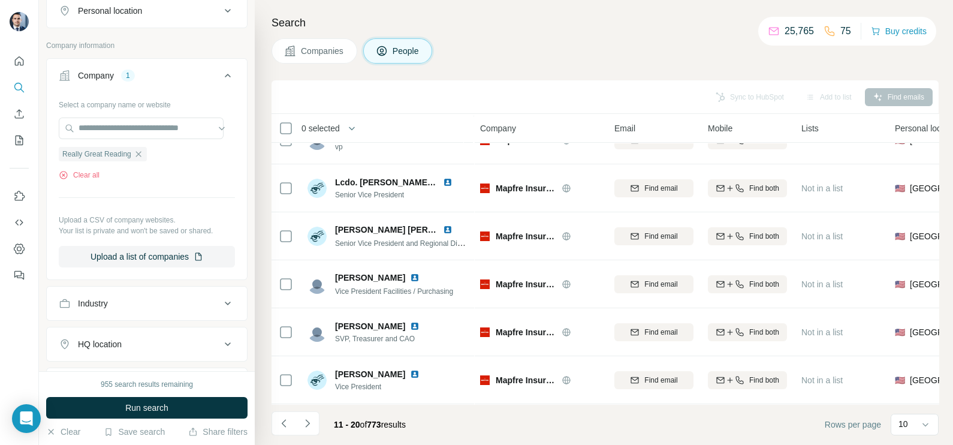
click at [311, 61] on button "Companies" at bounding box center [314, 50] width 86 height 25
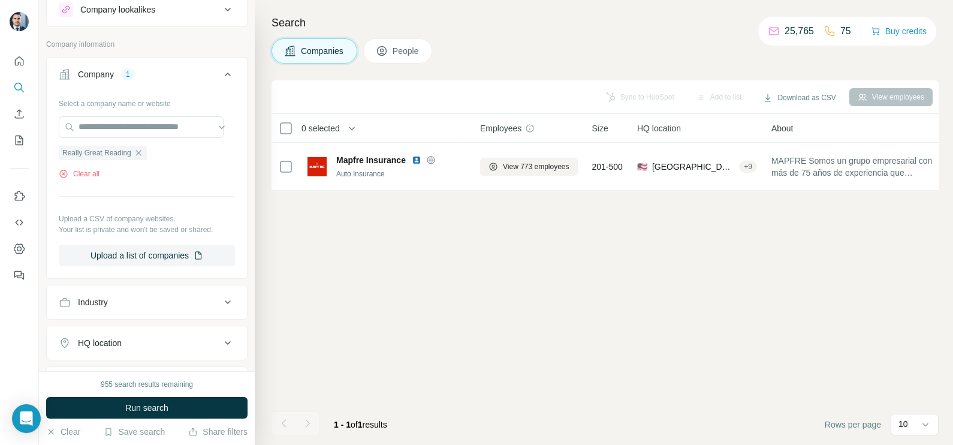
click at [158, 410] on span "Run search" at bounding box center [146, 407] width 43 height 12
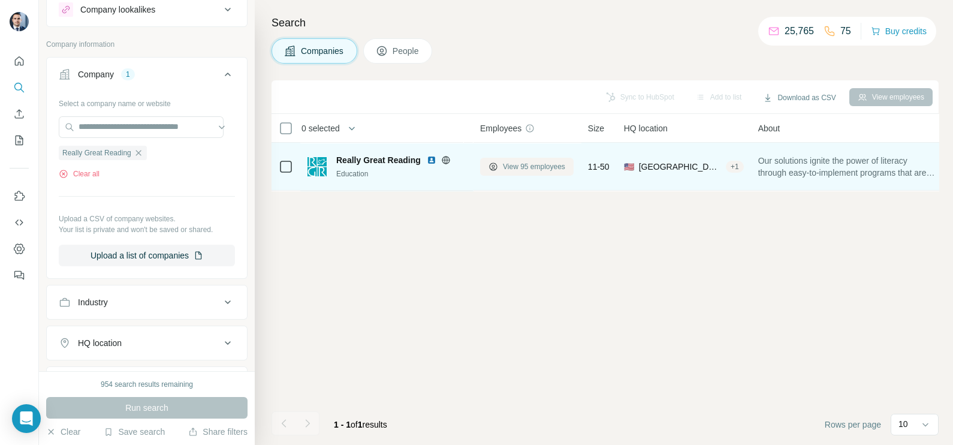
click at [513, 167] on span "View 95 employees" at bounding box center [534, 166] width 62 height 11
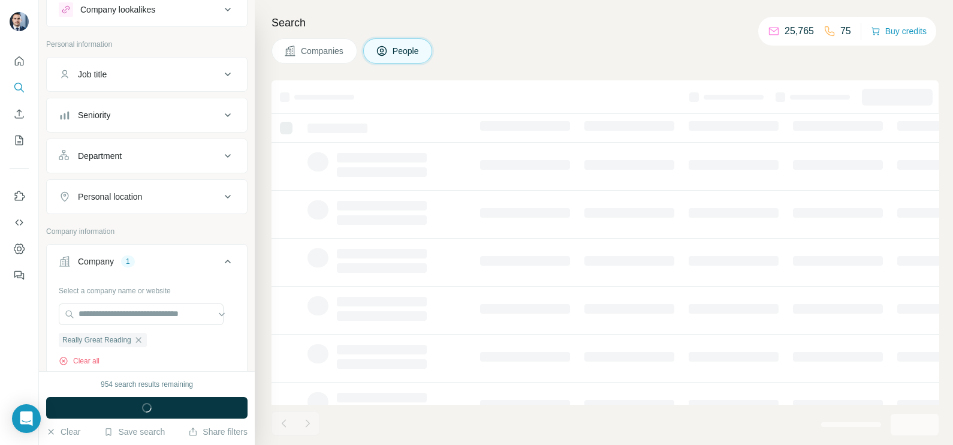
scroll to position [225, 0]
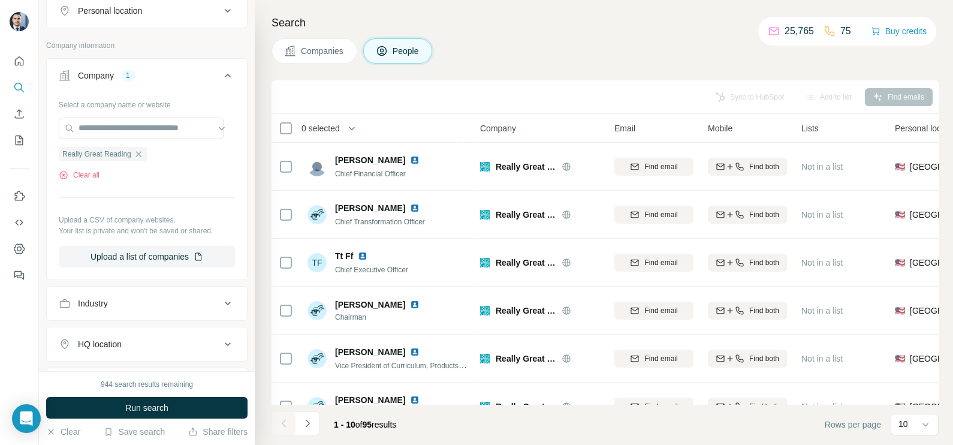
click at [324, 47] on span "Companies" at bounding box center [323, 51] width 44 height 12
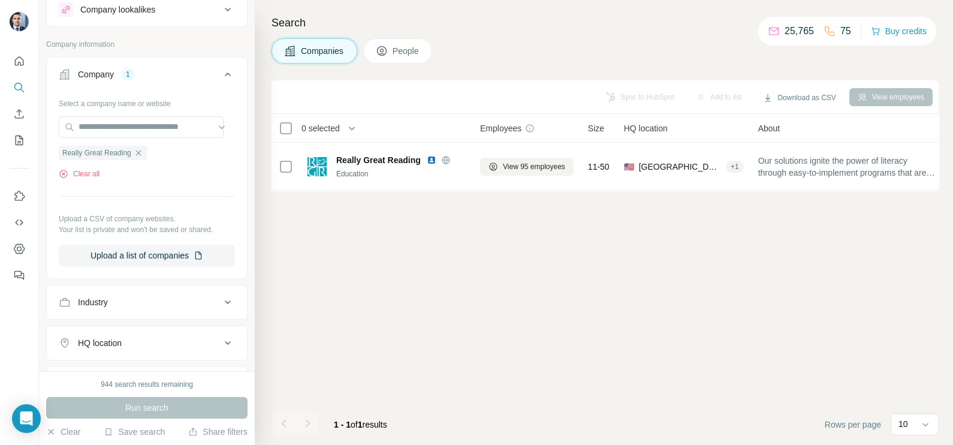
click at [405, 36] on div "Search Companies People Sync to HubSpot Add to list Download as CSV View employ…" at bounding box center [604, 222] width 698 height 445
click at [410, 48] on span "People" at bounding box center [407, 51] width 28 height 12
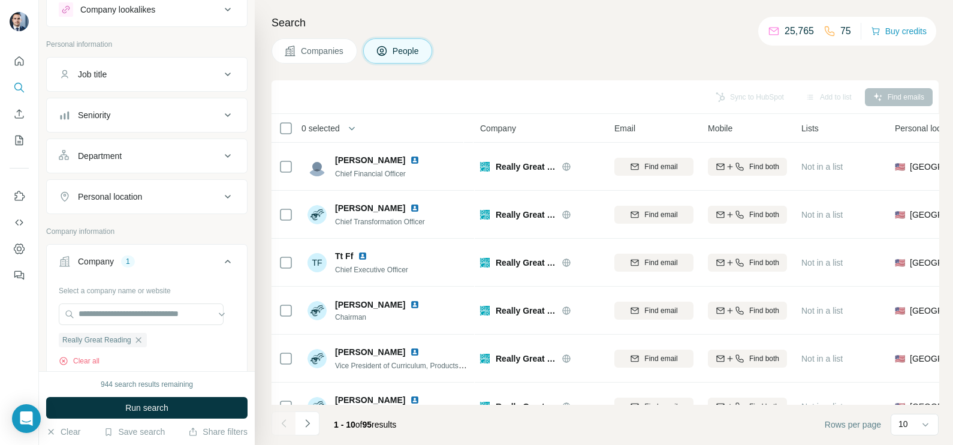
scroll to position [225, 0]
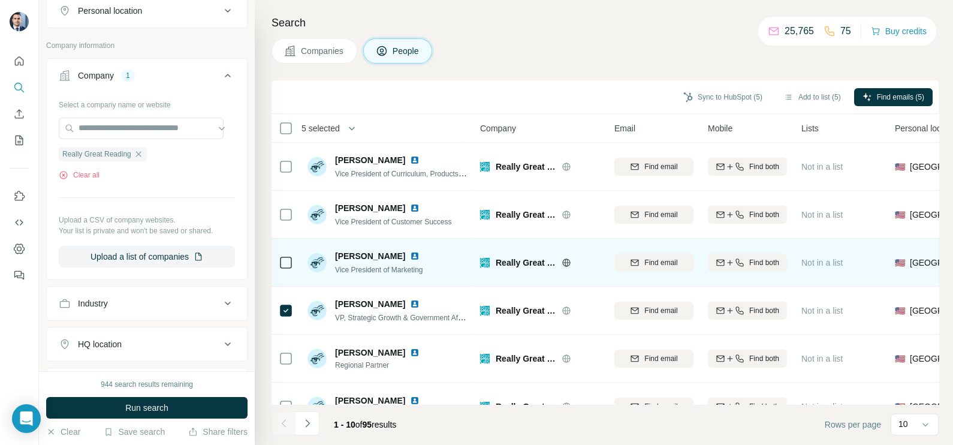
scroll to position [225, 0]
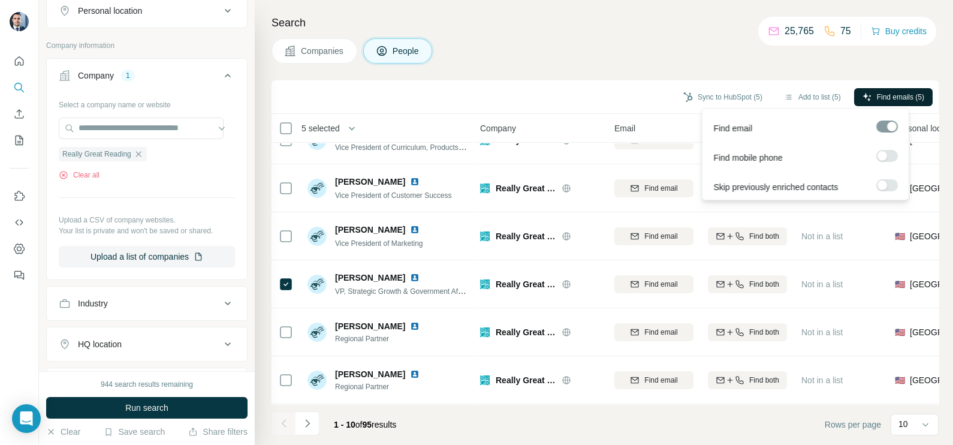
click at [890, 98] on span "Find emails (5)" at bounding box center [900, 97] width 47 height 11
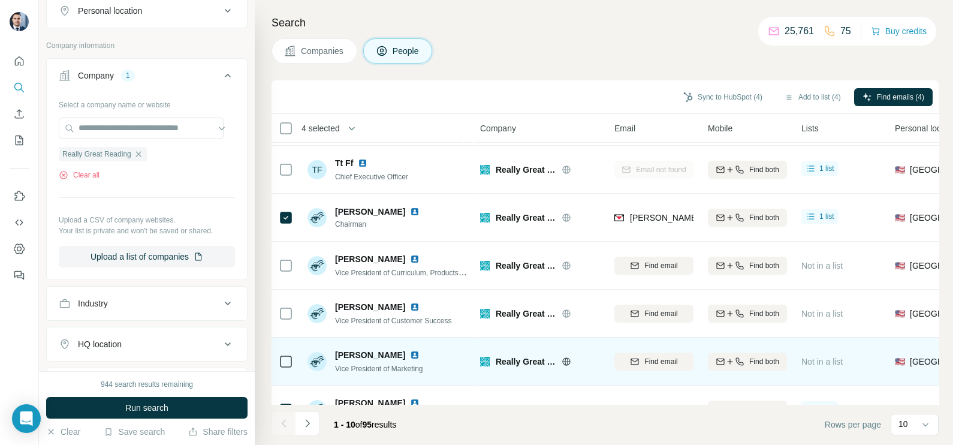
scroll to position [149, 0]
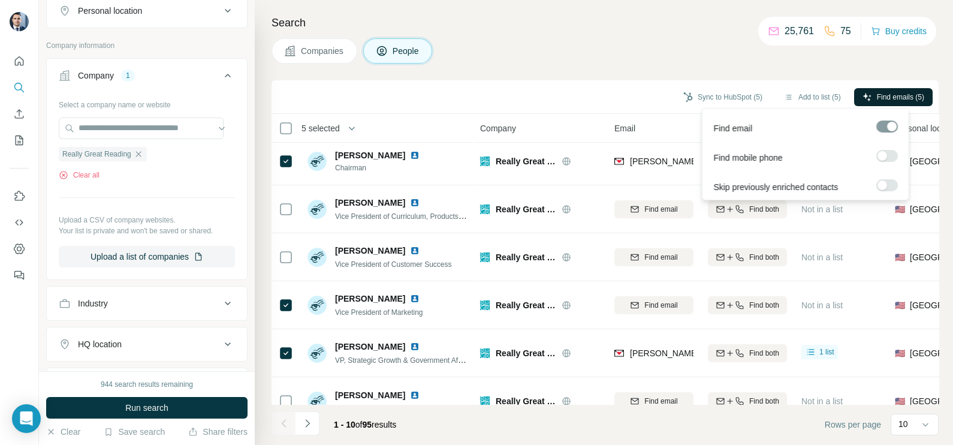
click at [895, 100] on span "Find emails (5)" at bounding box center [900, 97] width 47 height 11
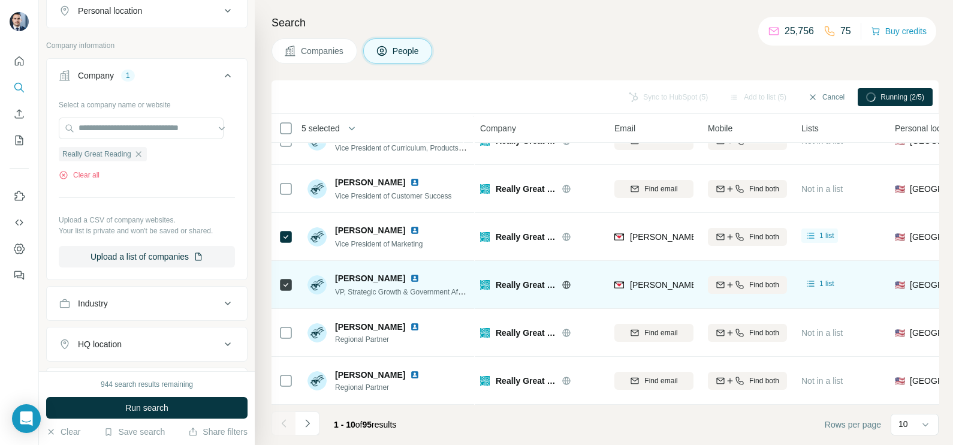
scroll to position [225, 0]
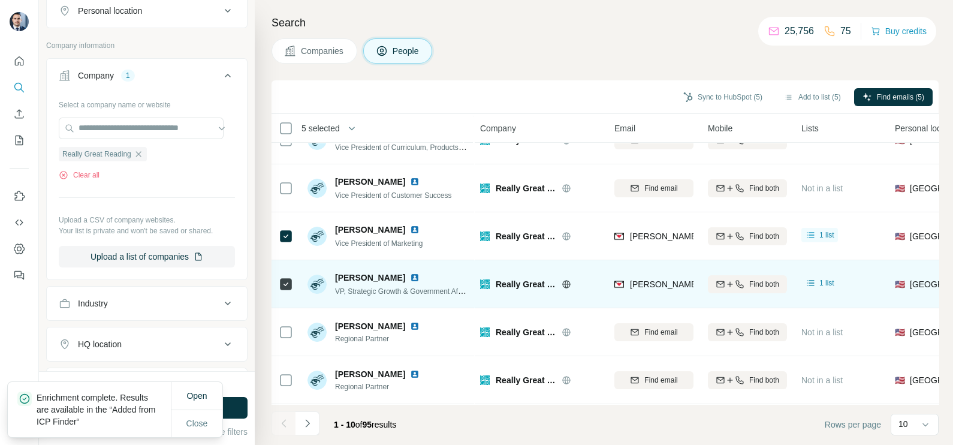
click at [654, 285] on div "toni.backstrom@reallygreatreading.com" at bounding box center [757, 285] width 286 height 14
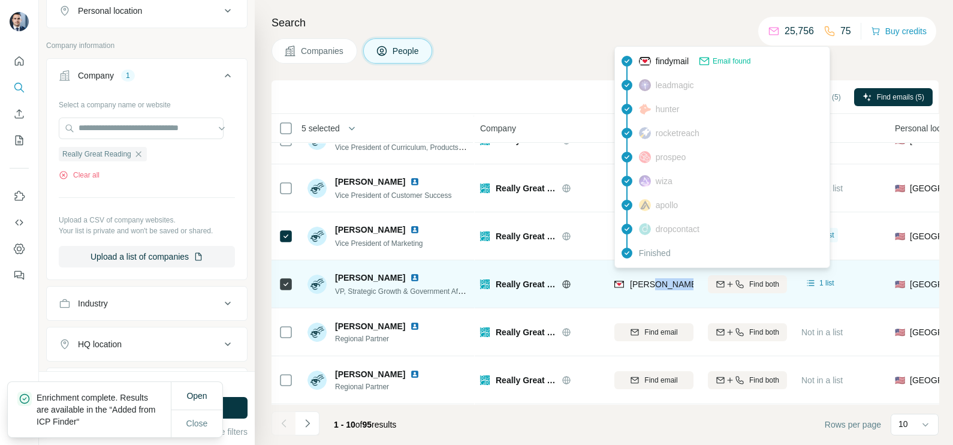
click at [654, 285] on div "toni.backstrom@reallygreatreading.com" at bounding box center [757, 285] width 286 height 14
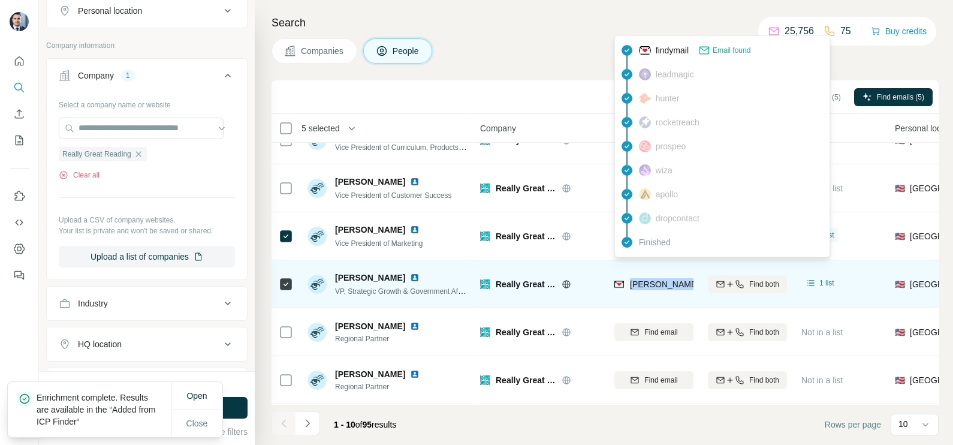
click at [654, 285] on div "toni.backstrom@reallygreatreading.com" at bounding box center [757, 285] width 286 height 14
copy tr "toni.backstrom@reallygreatreading.com"
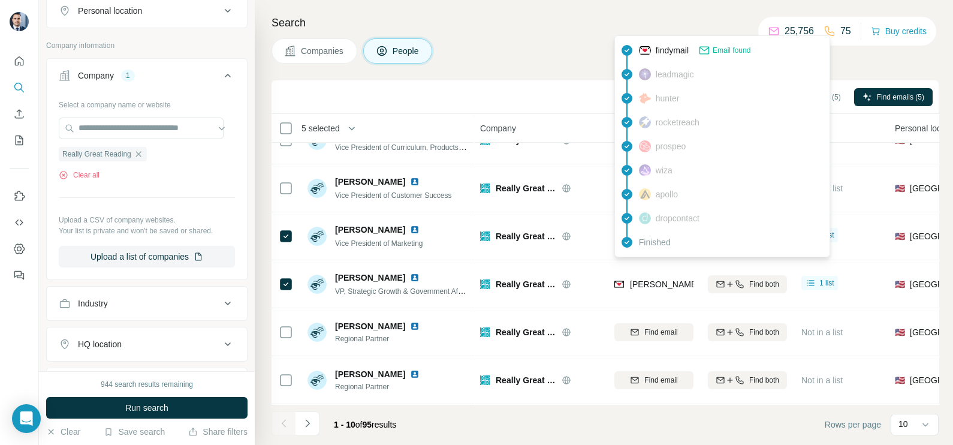
click at [555, 117] on th "Company" at bounding box center [540, 128] width 134 height 29
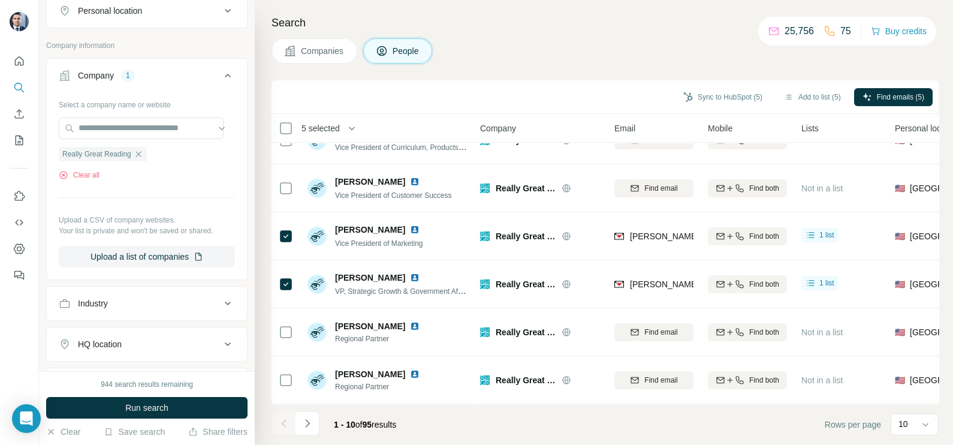
scroll to position [0, 0]
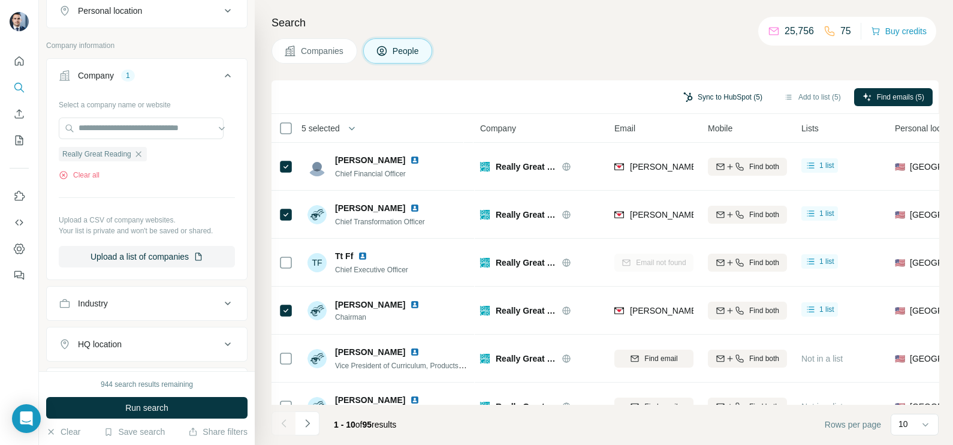
click at [726, 93] on button "Sync to HubSpot (5)" at bounding box center [723, 97] width 96 height 18
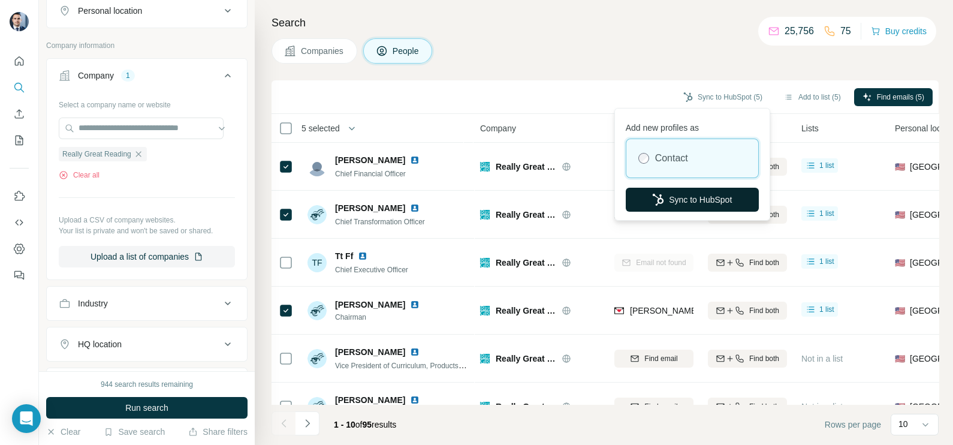
click at [686, 196] on button "Sync to HubSpot" at bounding box center [692, 200] width 133 height 24
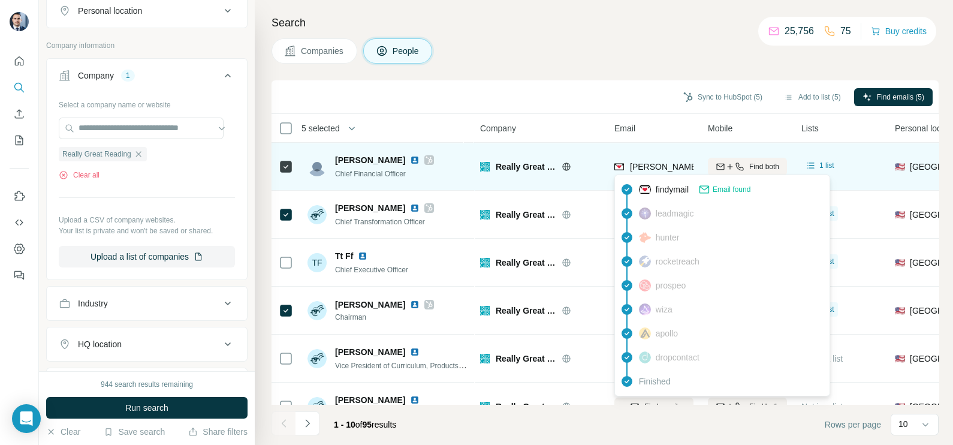
click at [648, 172] on div "leslie@reallygreatreading.com" at bounding box center [722, 168] width 217 height 14
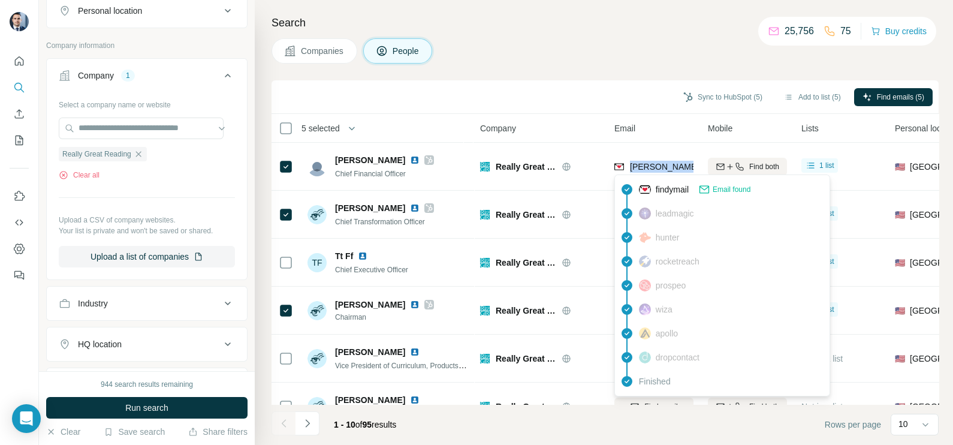
copy tr "leslie@reallygreatreading.com"
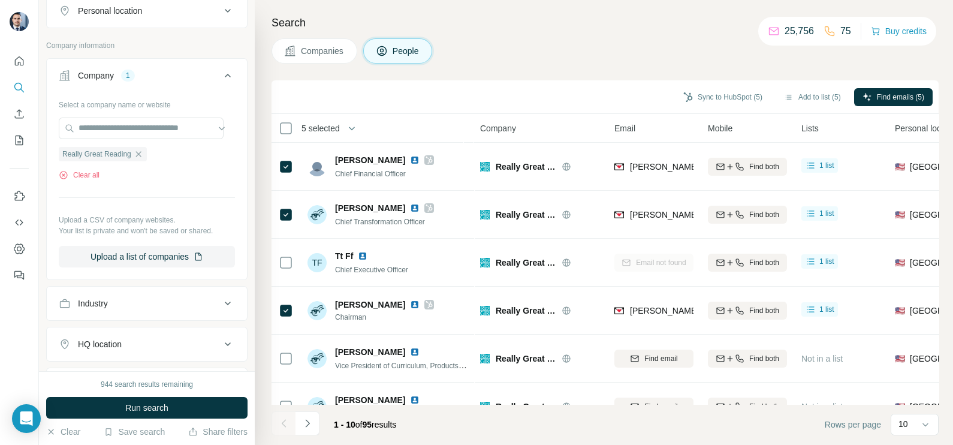
click at [597, 99] on div "Sync to HubSpot (5) Add to list (5) Find emails (5)" at bounding box center [604, 96] width 655 height 21
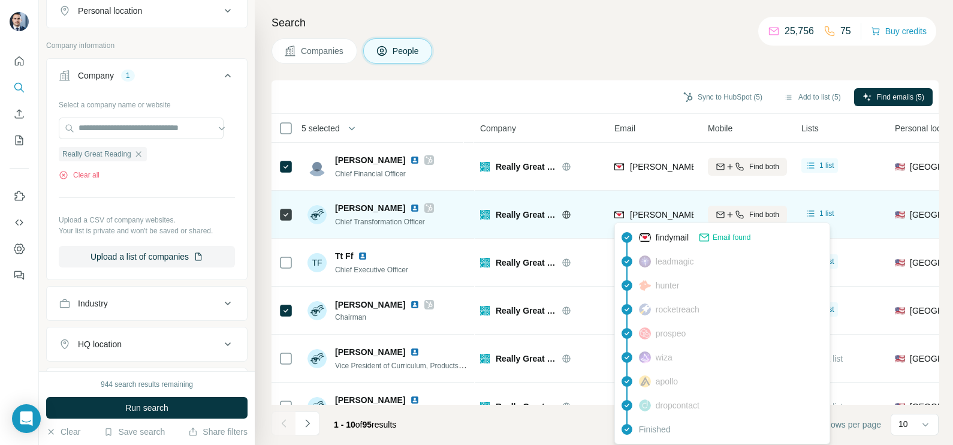
click at [666, 213] on span "nithin.kuchibhotla@reallygreatreading.com" at bounding box center [770, 215] width 280 height 10
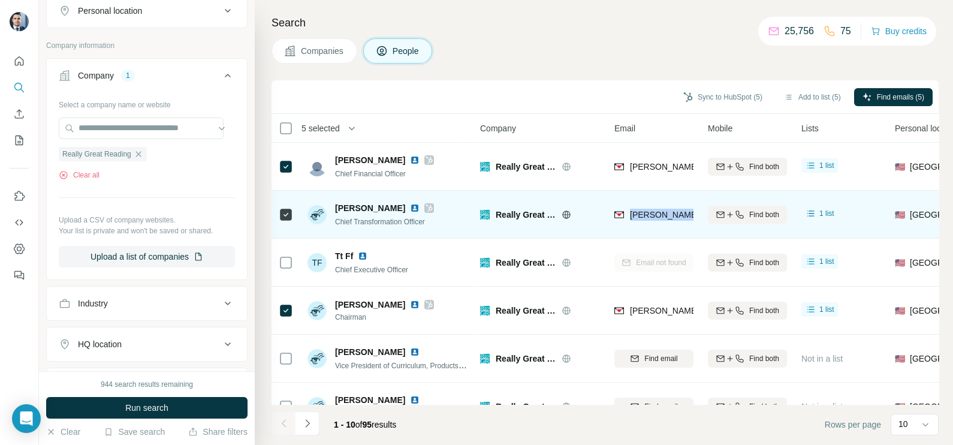
click at [666, 213] on span "nithin.kuchibhotla@reallygreatreading.com" at bounding box center [770, 215] width 280 height 10
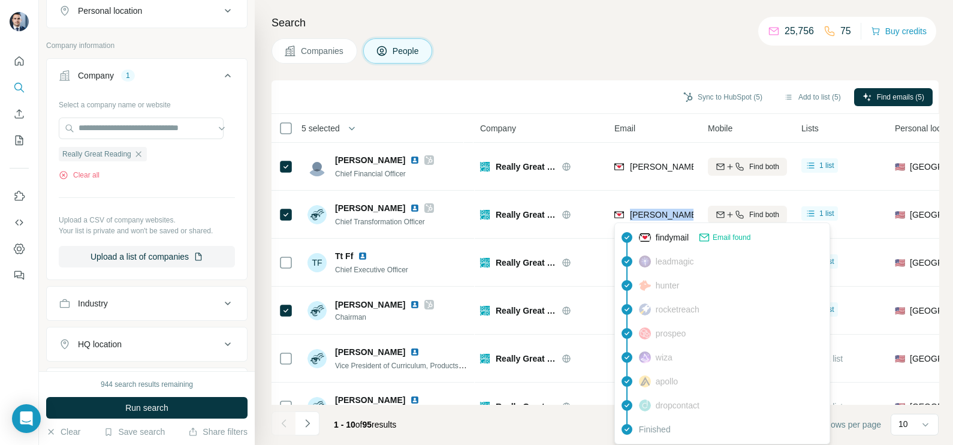
copy tr "nithin.kuchibhotla@reallygreatreading.com"
click at [524, 44] on div "Companies People" at bounding box center [604, 50] width 667 height 25
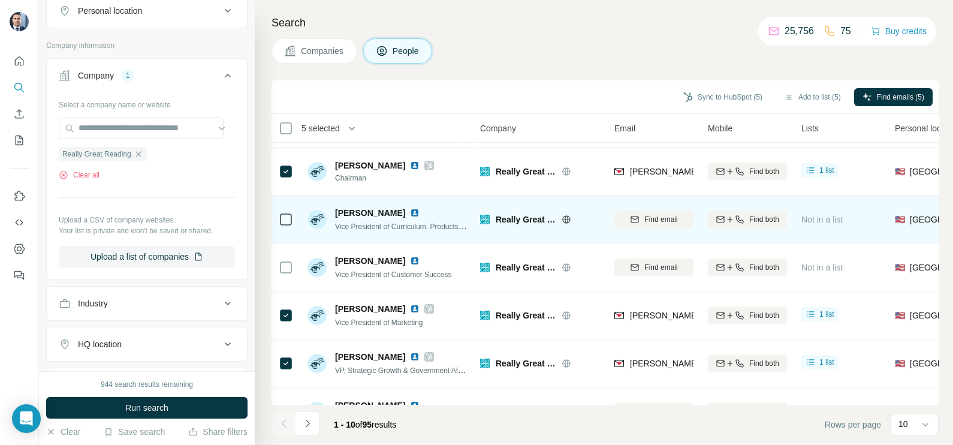
scroll to position [149, 0]
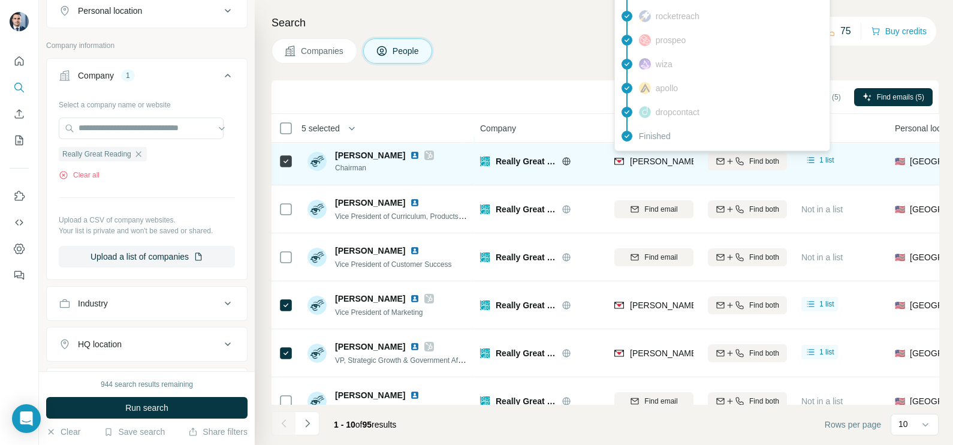
click at [668, 165] on span "scott@reallygreatreading.com" at bounding box center [730, 161] width 201 height 12
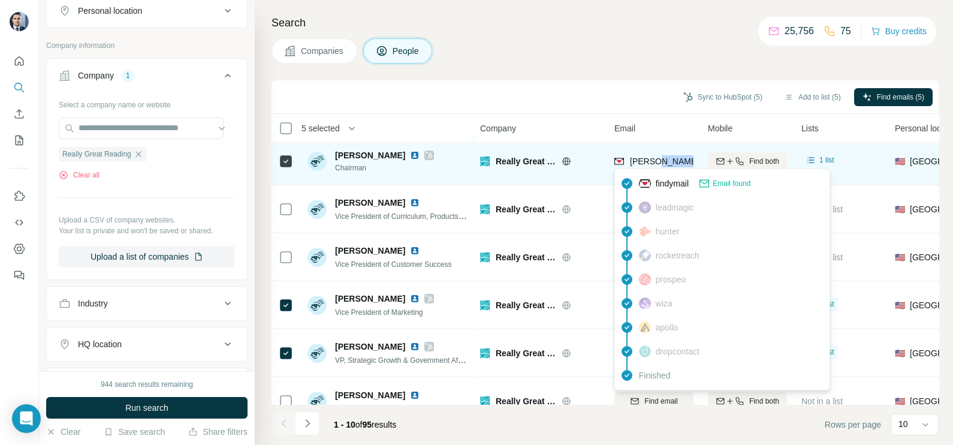
click at [668, 165] on span "scott@reallygreatreading.com" at bounding box center [730, 161] width 201 height 12
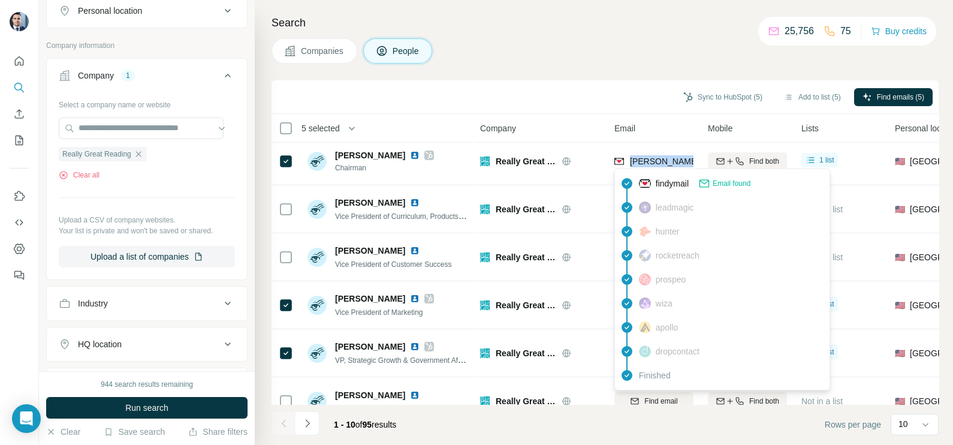
copy tr "scott@reallygreatreading.com"
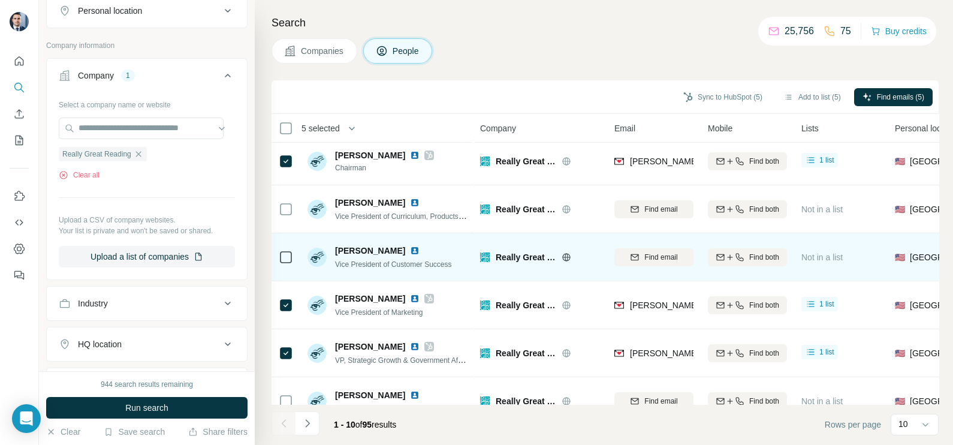
drag, startPoint x: 597, startPoint y: 223, endPoint x: 609, endPoint y: 243, distance: 23.1
click at [597, 224] on div "Really Great Reading" at bounding box center [540, 208] width 120 height 33
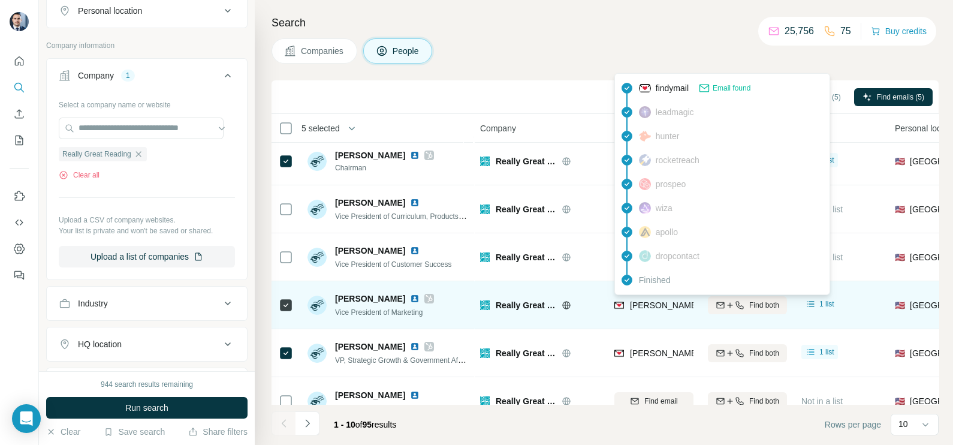
click at [683, 314] on div "shirley.cardona@reallygreatreading.com" at bounding box center [653, 304] width 79 height 33
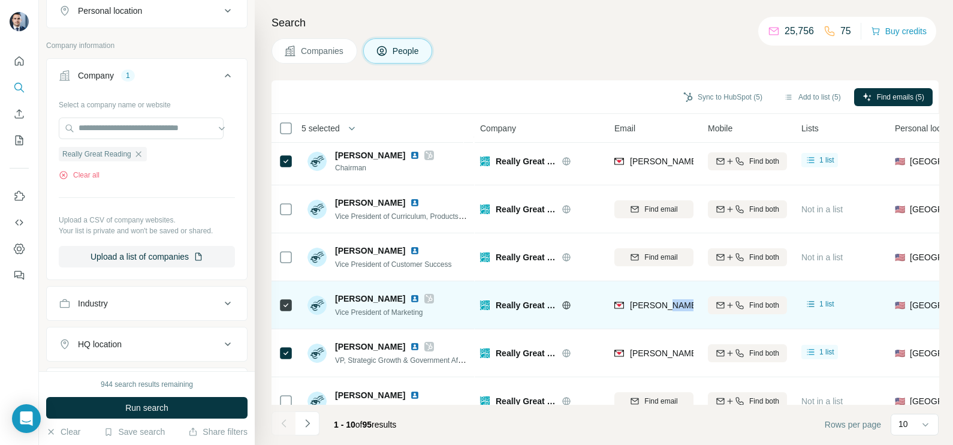
click at [683, 314] on div "shirley.cardona@reallygreatreading.com" at bounding box center [653, 304] width 79 height 33
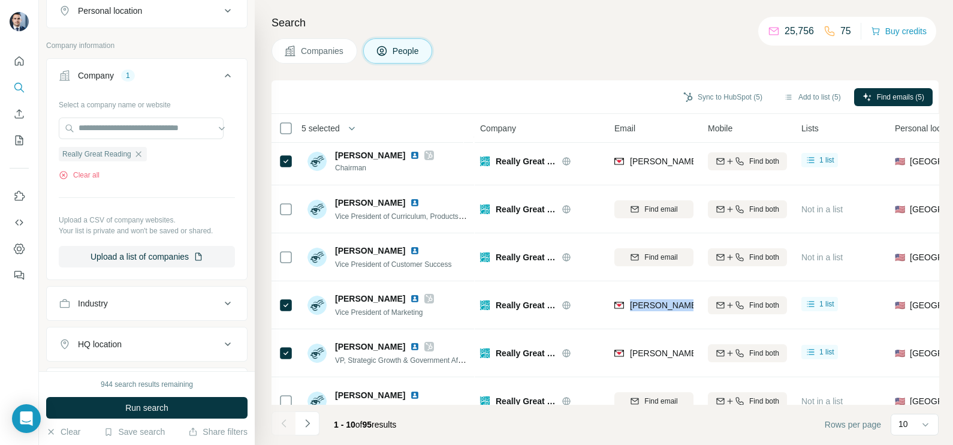
copy tr "shirley.cardona@reallygreatreading.com"
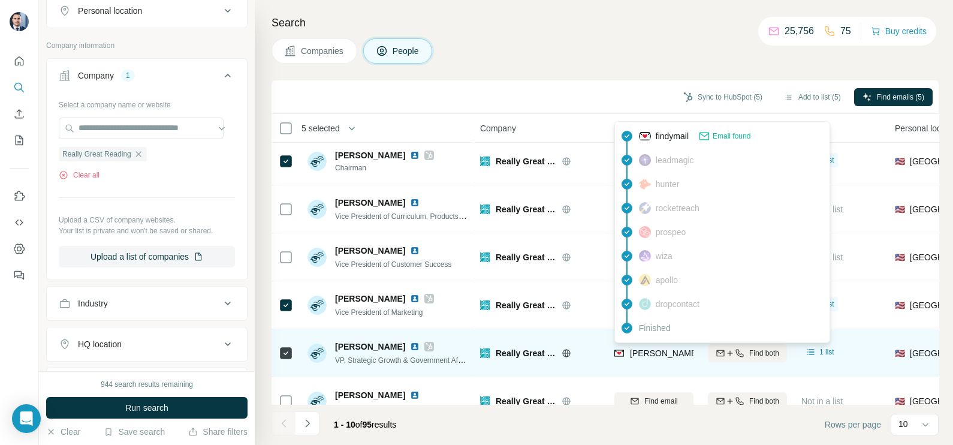
click at [645, 347] on span "toni.backstrom@reallygreatreading.com" at bounding box center [765, 353] width 271 height 12
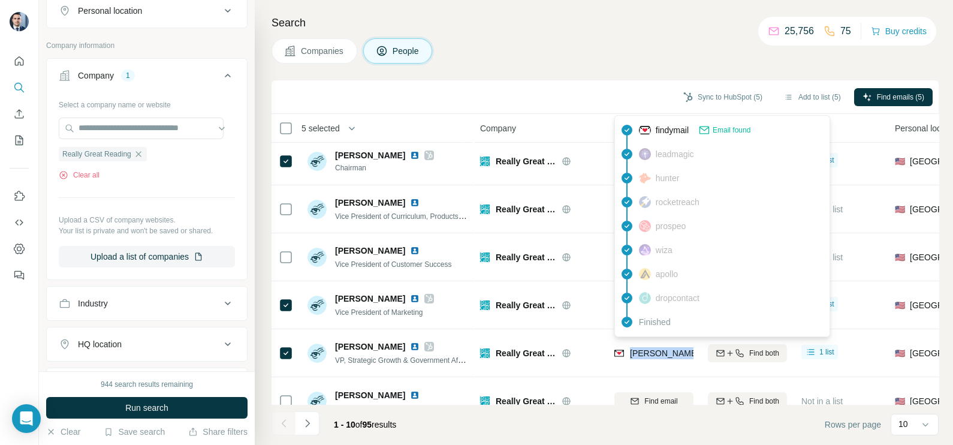
copy tr "toni.backstrom@reallygreatreading.com"
click at [138, 155] on icon "button" at bounding box center [137, 153] width 5 height 5
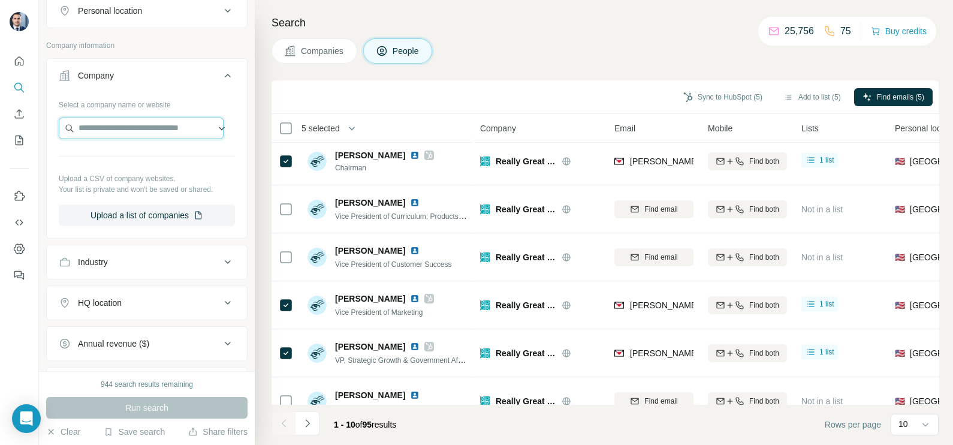
click at [126, 129] on input "text" at bounding box center [141, 128] width 165 height 22
paste input "**********"
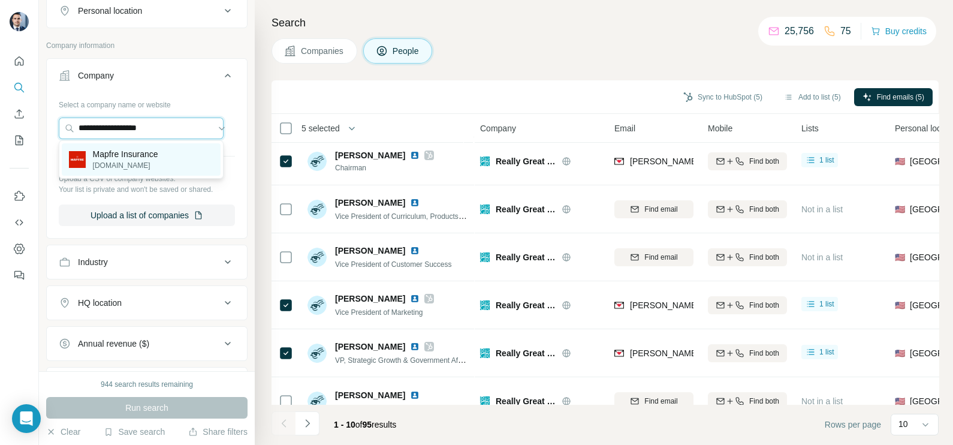
type input "**********"
click at [134, 161] on p "mapfreinsurance.com" at bounding box center [125, 165] width 65 height 11
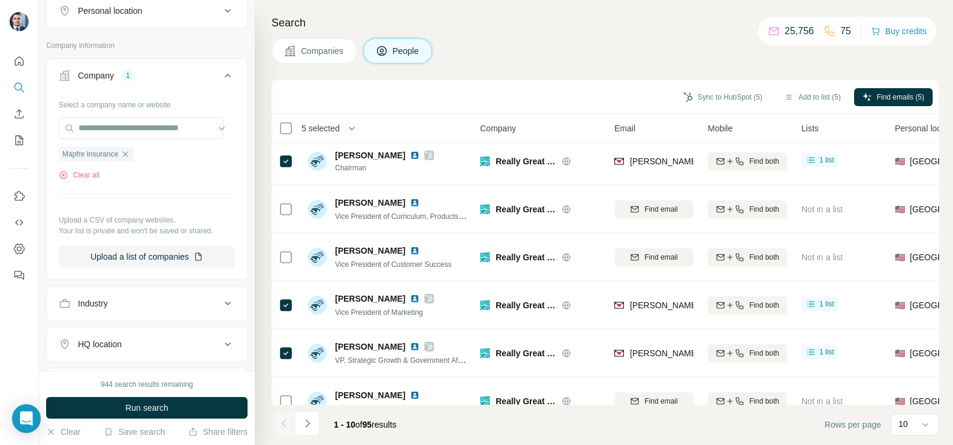
click at [334, 45] on span "Companies" at bounding box center [323, 51] width 44 height 12
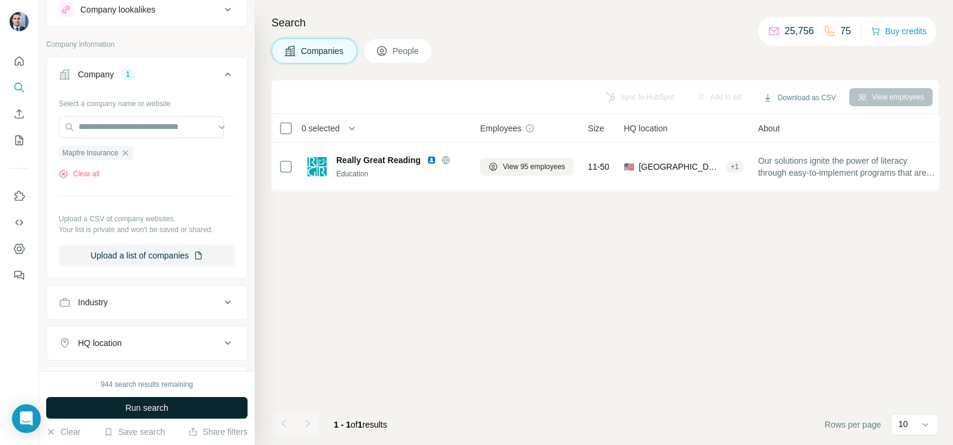
click at [174, 399] on button "Run search" at bounding box center [146, 408] width 201 height 22
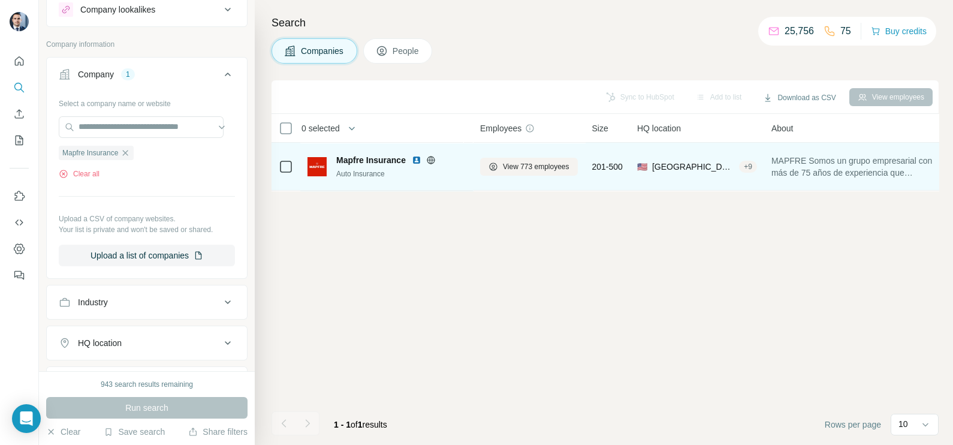
click at [413, 156] on img at bounding box center [417, 160] width 10 height 10
click at [416, 156] on img at bounding box center [417, 160] width 10 height 10
click at [536, 170] on span "View 773 employees" at bounding box center [536, 166] width 67 height 11
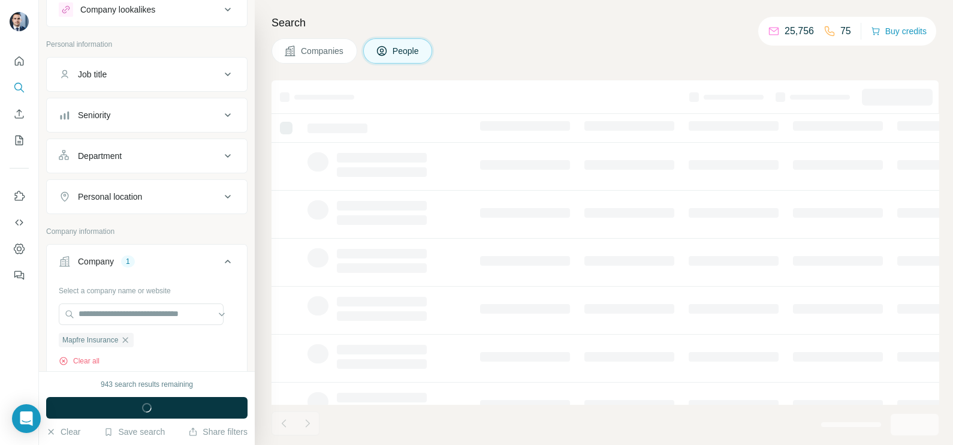
scroll to position [225, 0]
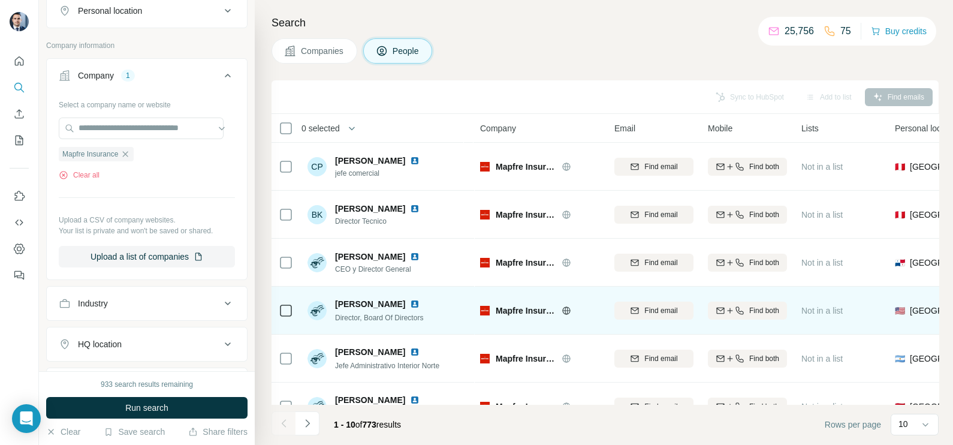
scroll to position [225, 0]
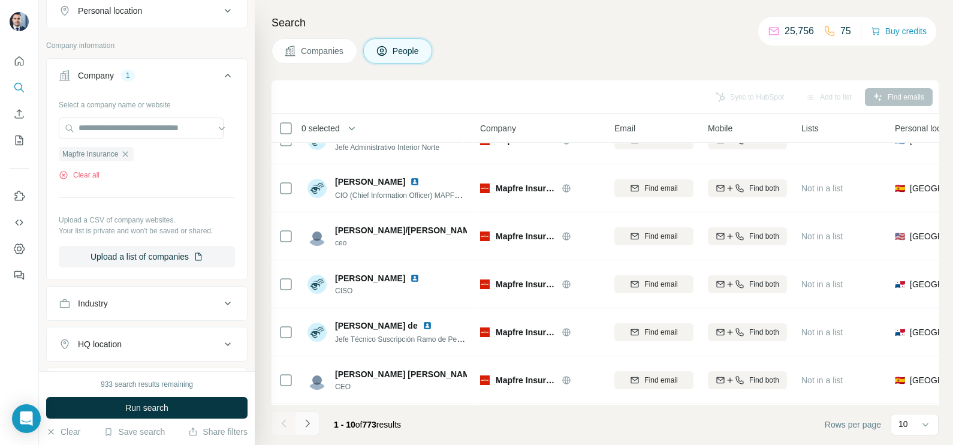
click at [311, 425] on icon "Navigate to next page" at bounding box center [307, 423] width 12 height 12
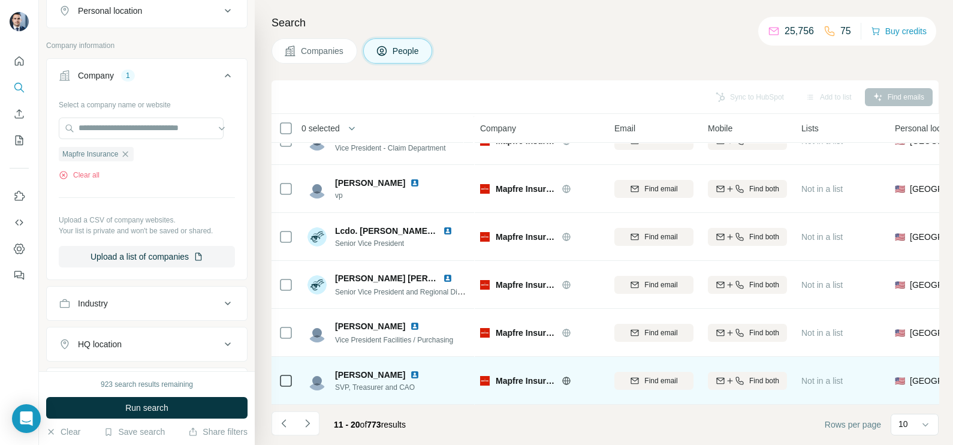
scroll to position [150, 0]
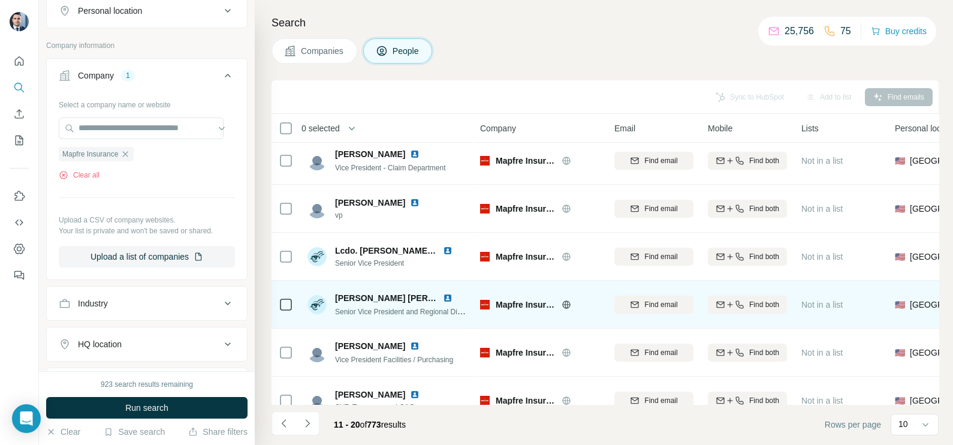
click at [446, 299] on img at bounding box center [448, 298] width 10 height 10
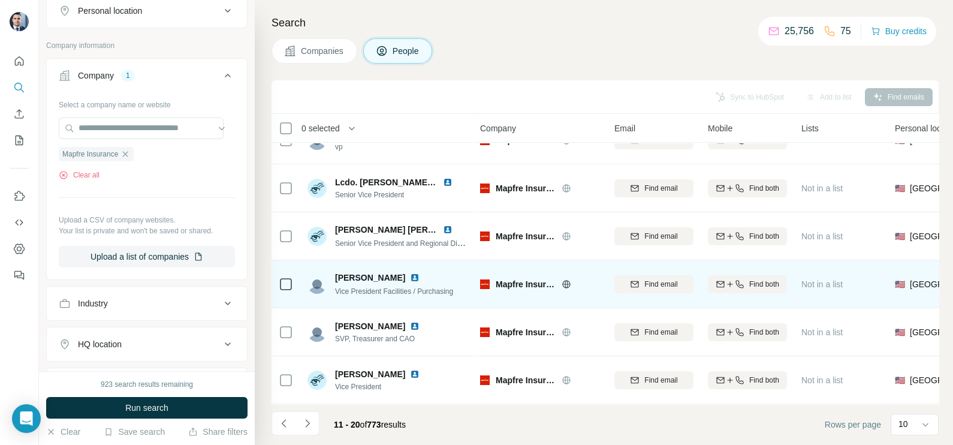
scroll to position [225, 0]
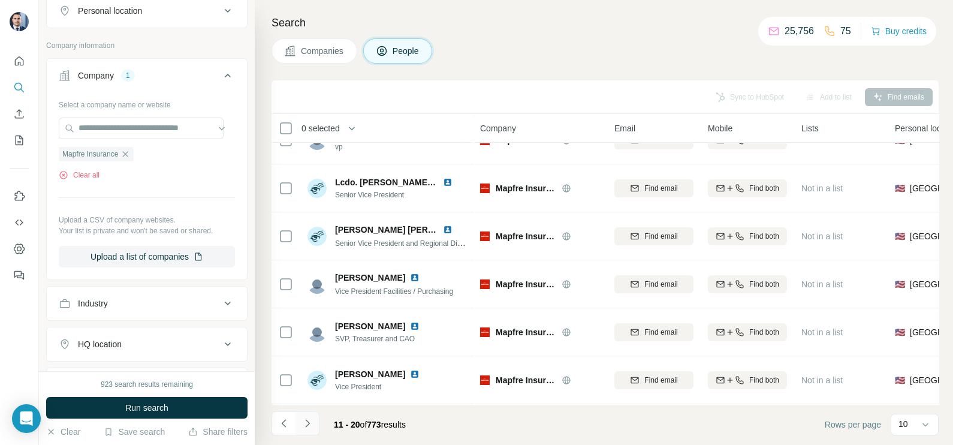
click at [310, 422] on icon "Navigate to next page" at bounding box center [307, 423] width 12 height 12
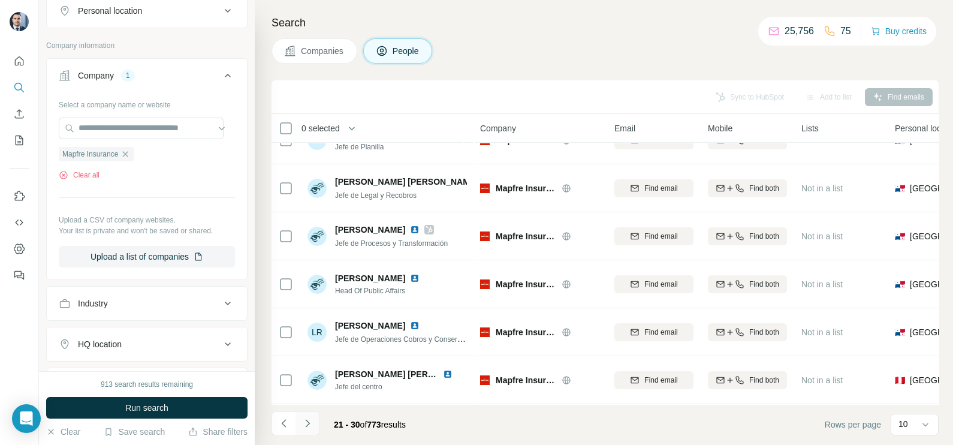
click at [315, 416] on button "Navigate to next page" at bounding box center [307, 423] width 24 height 24
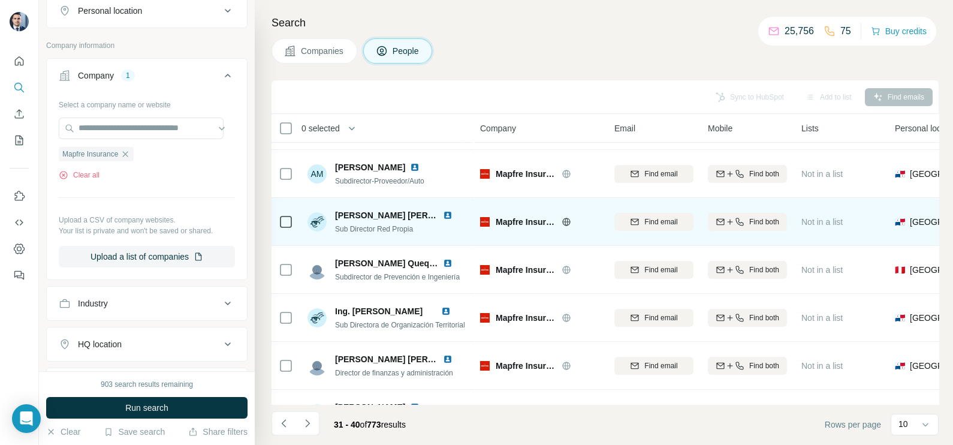
scroll to position [0, 0]
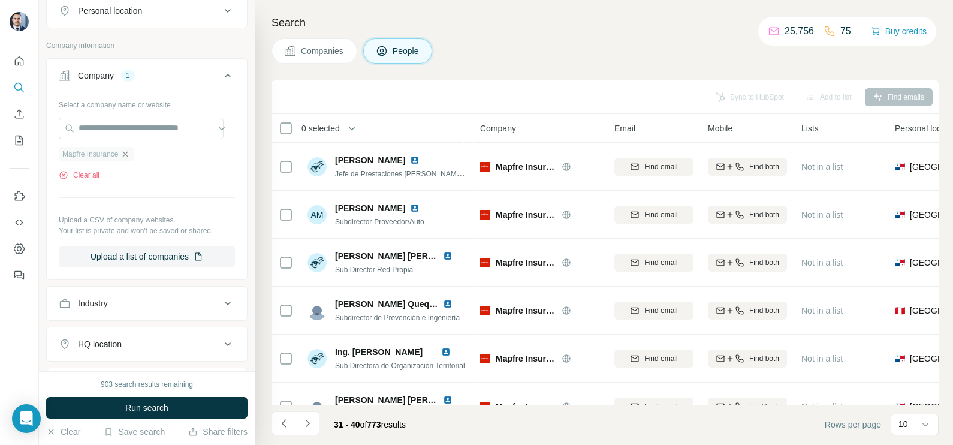
click at [130, 155] on icon "button" at bounding box center [125, 154] width 10 height 10
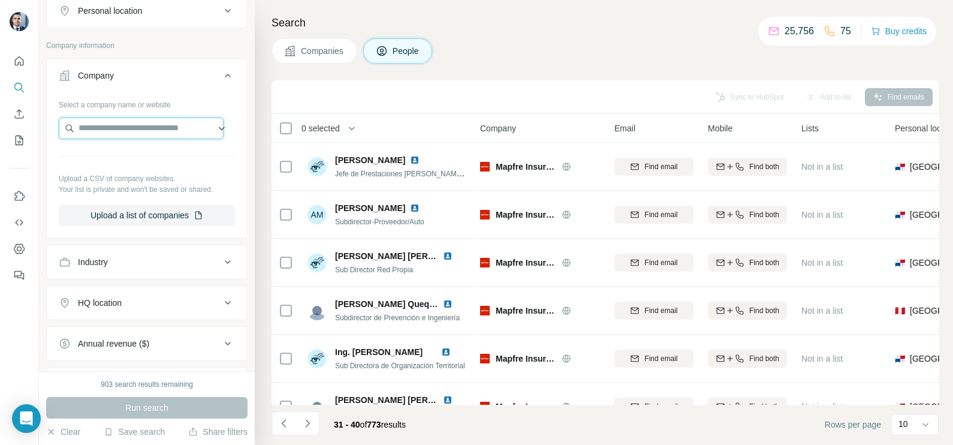
click at [117, 126] on input "text" at bounding box center [141, 128] width 165 height 22
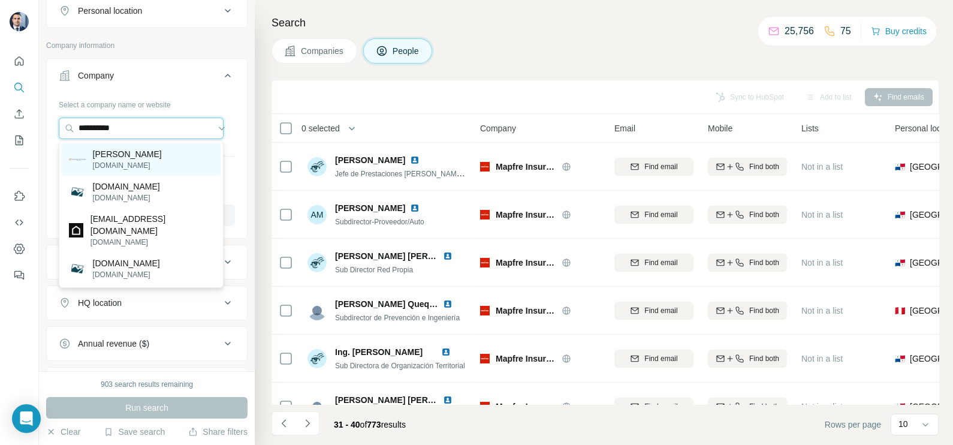
type input "**********"
click at [99, 165] on p "raylaw.com" at bounding box center [127, 165] width 69 height 11
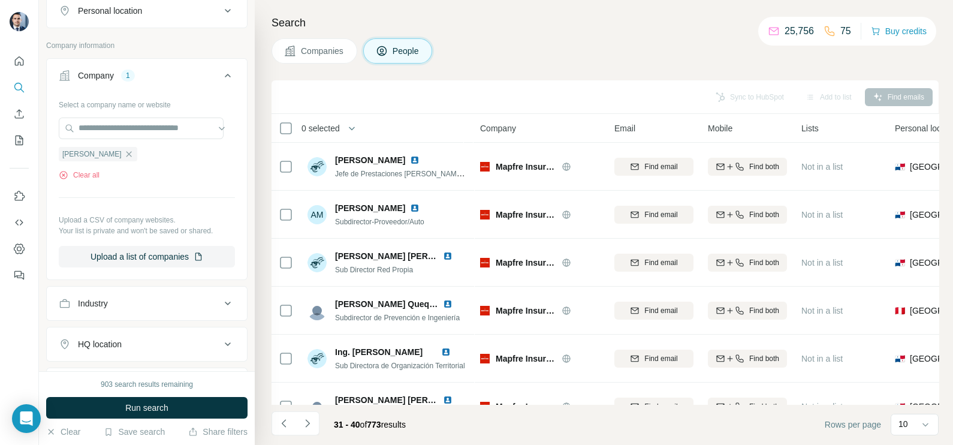
click at [311, 47] on span "Companies" at bounding box center [323, 51] width 44 height 12
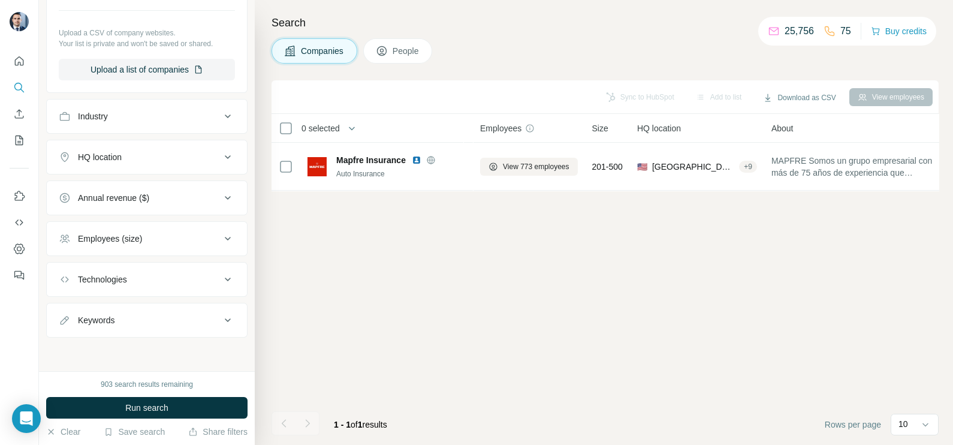
scroll to position [39, 0]
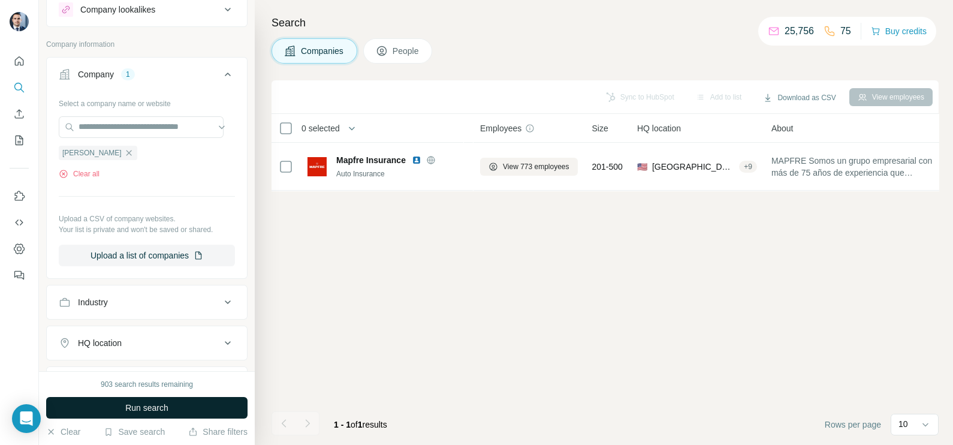
click at [158, 398] on button "Run search" at bounding box center [146, 408] width 201 height 22
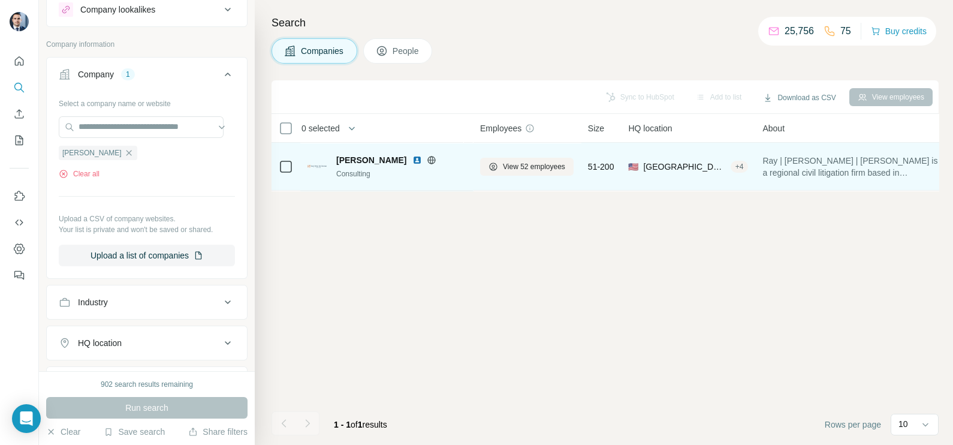
click at [412, 159] on img at bounding box center [417, 160] width 10 height 10
click at [524, 159] on button "View 52 employees" at bounding box center [526, 167] width 93 height 18
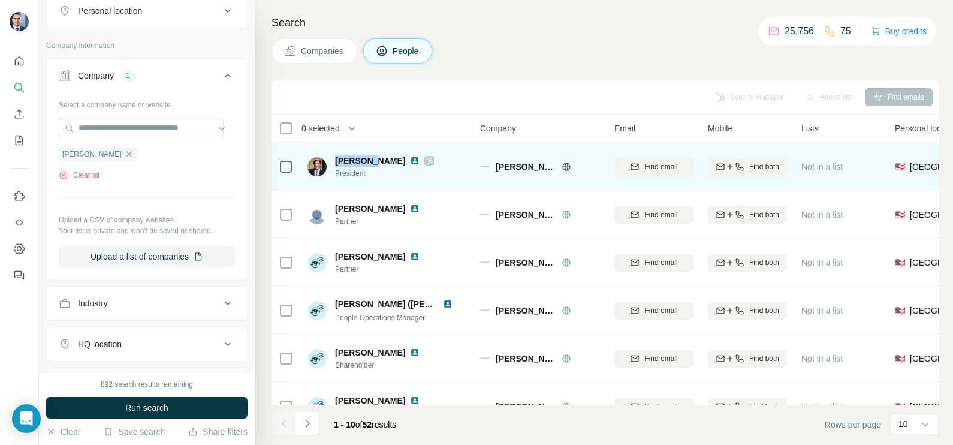
drag, startPoint x: 334, startPoint y: 158, endPoint x: 369, endPoint y: 158, distance: 34.2
click at [369, 158] on div "Jeff Ray" at bounding box center [384, 161] width 99 height 12
copy span "Jeff Ray"
drag, startPoint x: 369, startPoint y: 158, endPoint x: 289, endPoint y: 174, distance: 80.7
click at [291, 174] on div at bounding box center [286, 166] width 14 height 33
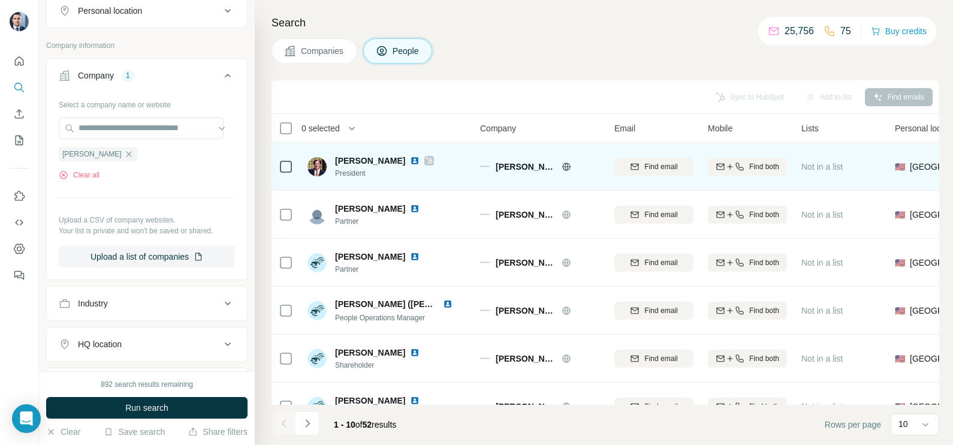
click at [279, 168] on div at bounding box center [286, 166] width 14 height 14
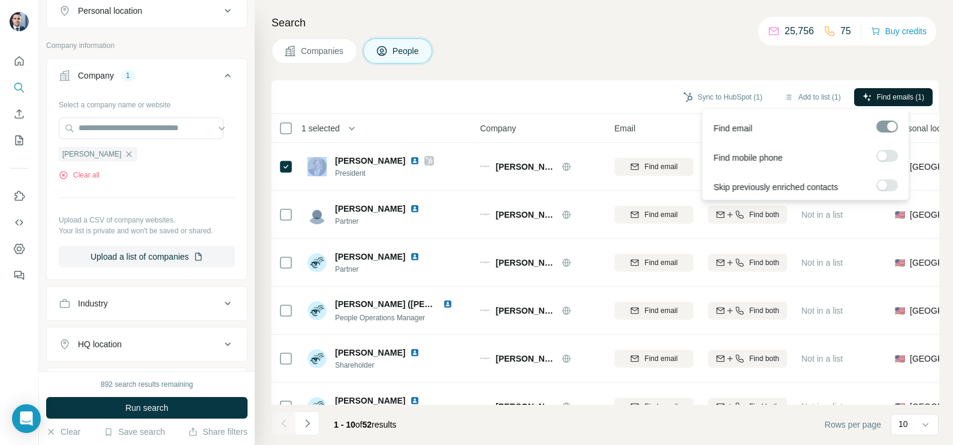
click at [889, 104] on button "Find emails (1)" at bounding box center [893, 97] width 79 height 18
click at [555, 96] on div "Sync to HubSpot (1) Add to list (1) Find emails (1)" at bounding box center [604, 96] width 655 height 21
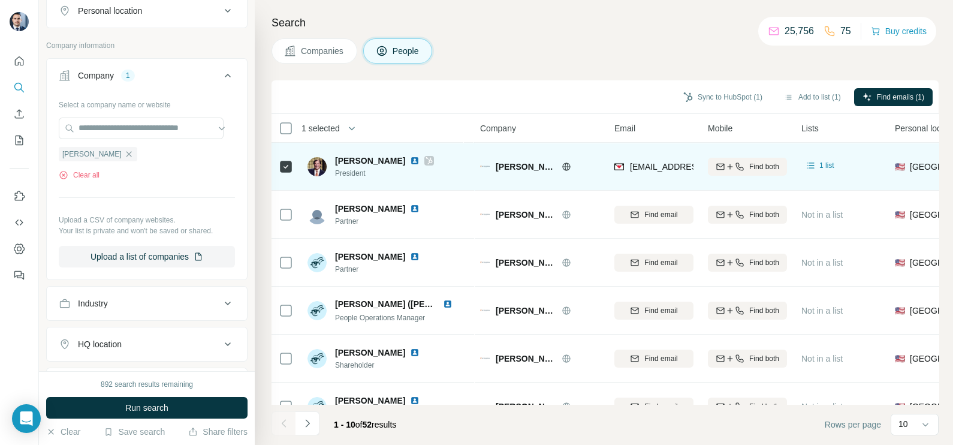
click at [410, 162] on img at bounding box center [415, 161] width 10 height 10
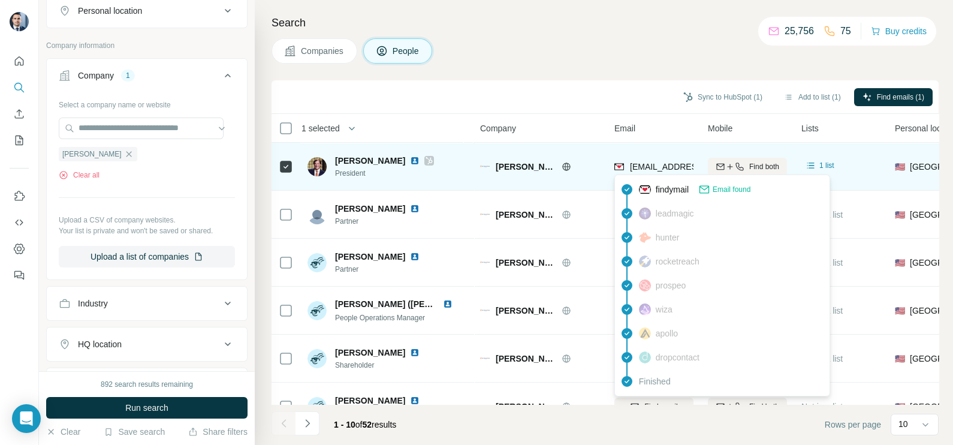
click at [665, 162] on span "jray@raylaw.com" at bounding box center [701, 167] width 142 height 10
click at [665, 161] on span "jray@raylaw.com" at bounding box center [696, 167] width 132 height 12
copy tr "jray@raylaw.com"
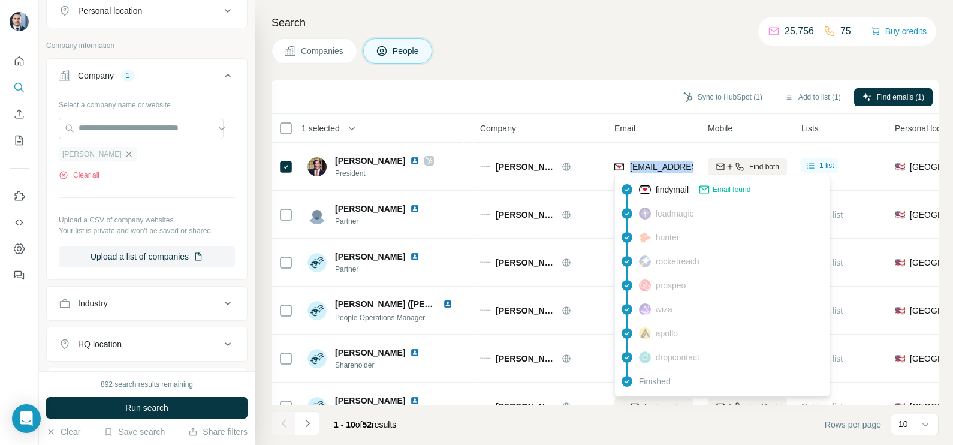
click at [124, 149] on icon "button" at bounding box center [129, 154] width 10 height 10
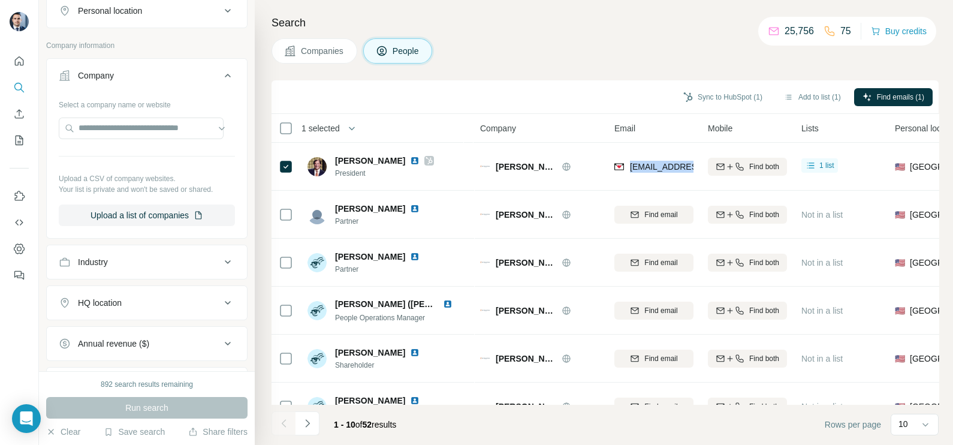
click at [324, 47] on span "Companies" at bounding box center [323, 51] width 44 height 12
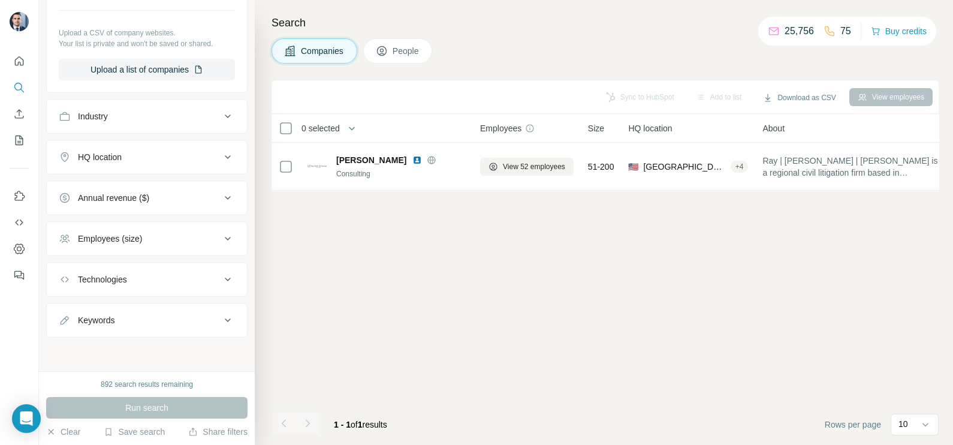
scroll to position [39, 0]
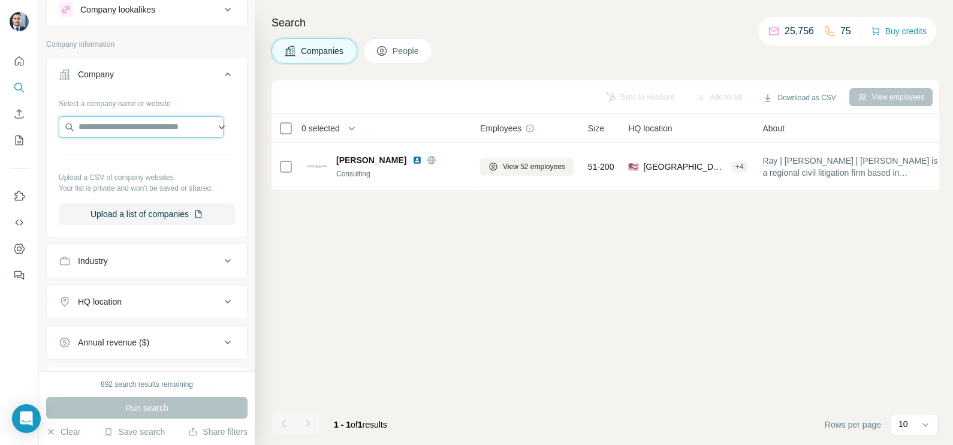
click at [102, 129] on input "text" at bounding box center [141, 127] width 165 height 22
paste input "**********"
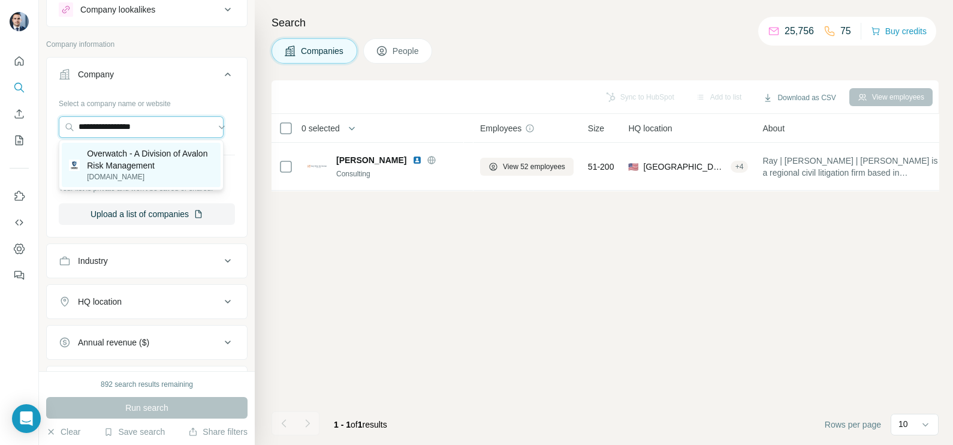
type input "**********"
click at [126, 156] on p "Overwatch - A Division of Avalon Risk Management" at bounding box center [150, 159] width 126 height 24
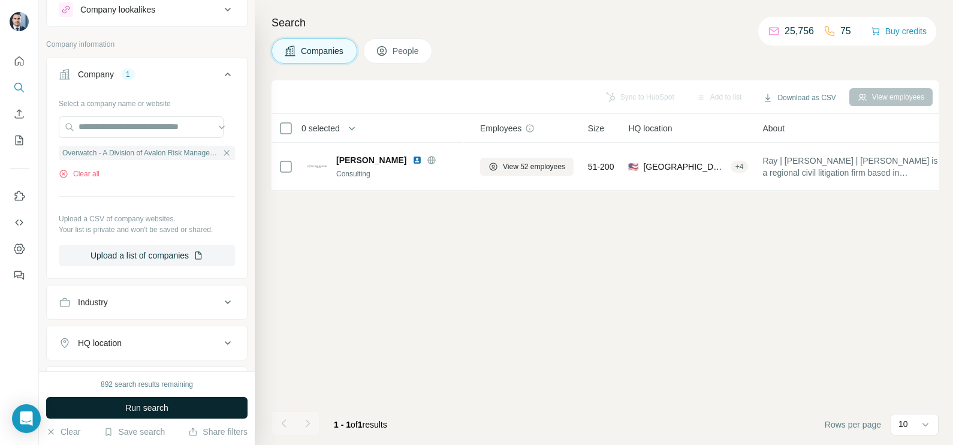
click at [153, 404] on span "Run search" at bounding box center [146, 407] width 43 height 12
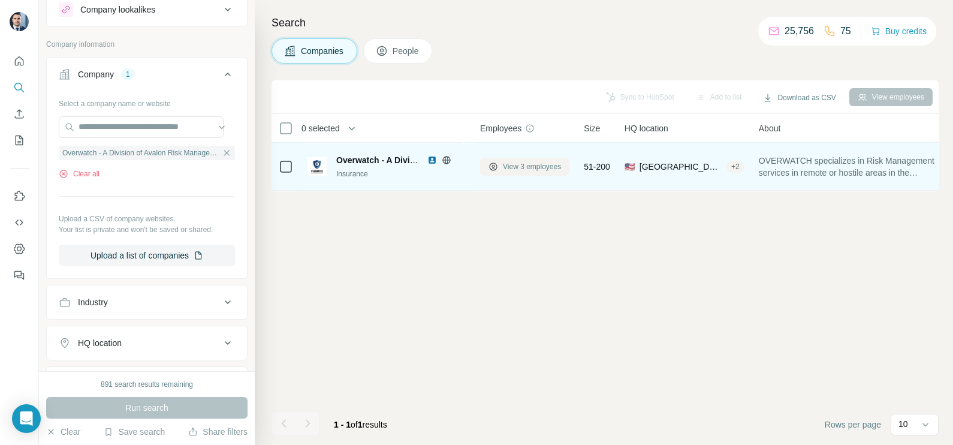
click at [517, 165] on span "View 3 employees" at bounding box center [532, 166] width 58 height 11
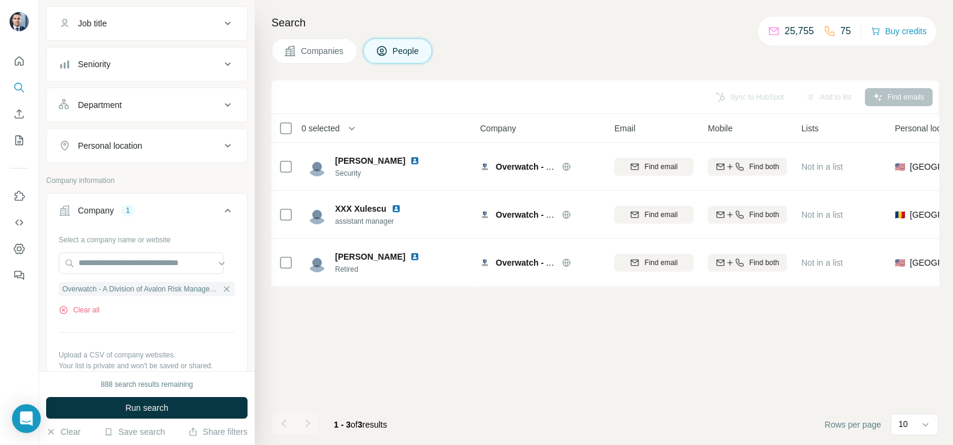
scroll to position [114, 0]
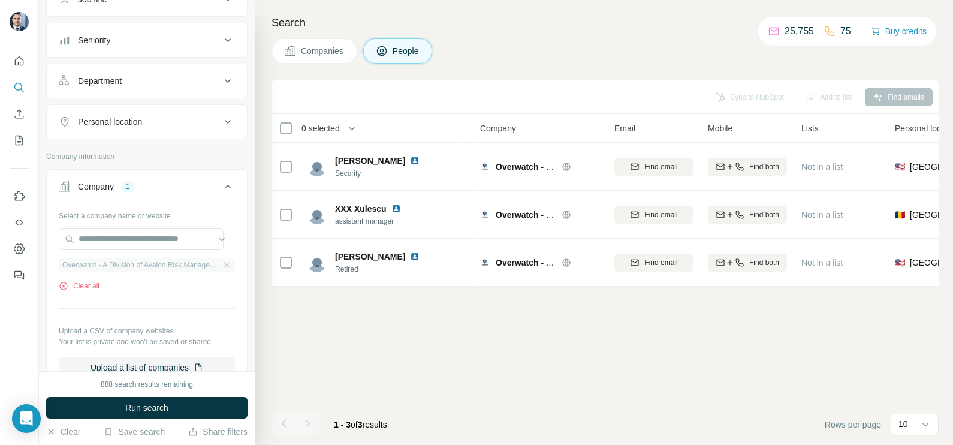
click at [220, 267] on div "Overwatch - A Division of Avalon Risk Management" at bounding box center [147, 265] width 176 height 14
click at [222, 264] on icon "button" at bounding box center [227, 265] width 10 height 10
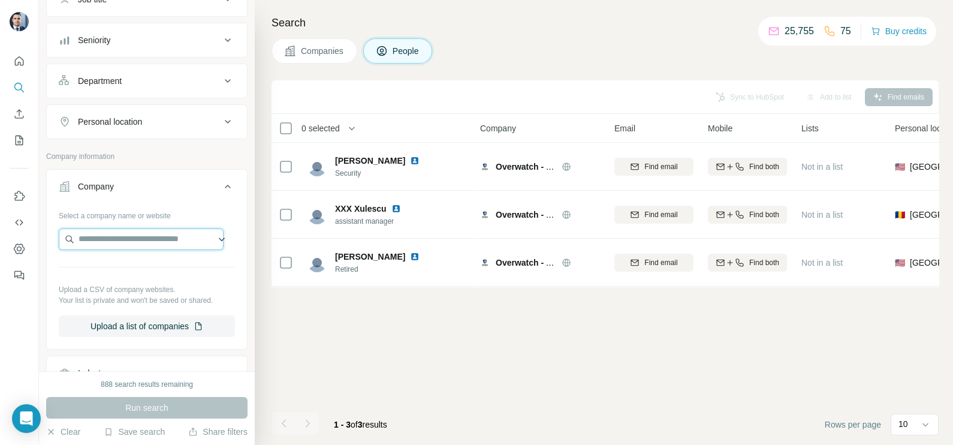
click at [135, 239] on input "text" at bounding box center [141, 239] width 165 height 22
paste input "**********"
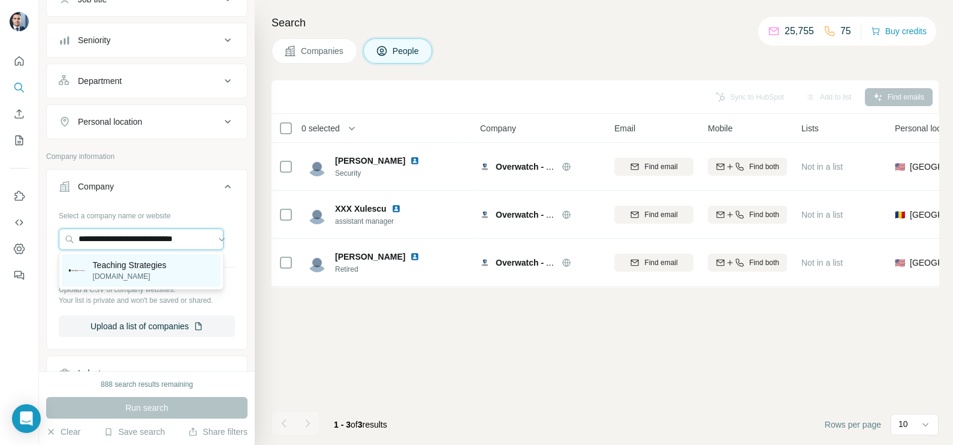
type input "**********"
click at [144, 271] on p "teachingstrategies.com" at bounding box center [130, 276] width 74 height 11
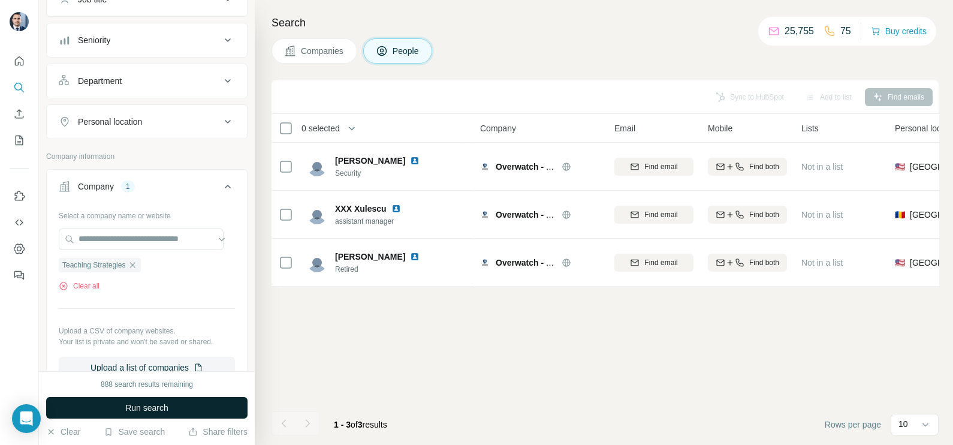
click at [165, 405] on span "Run search" at bounding box center [146, 407] width 43 height 12
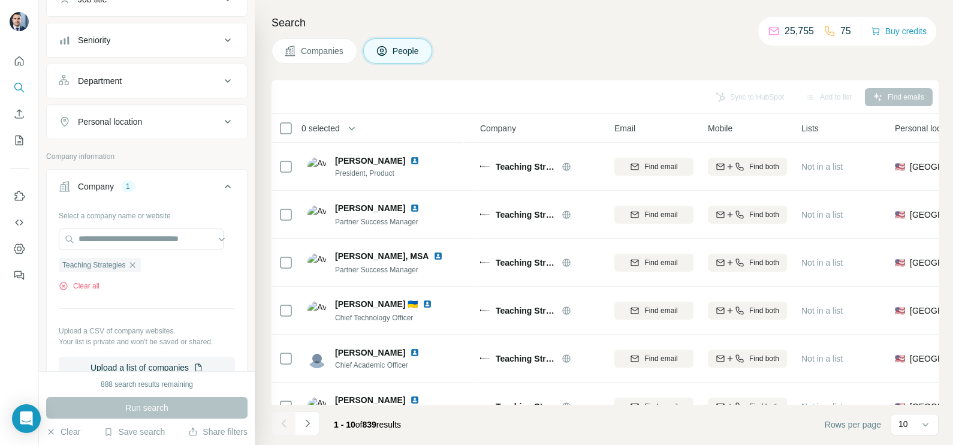
click at [319, 58] on button "Companies" at bounding box center [314, 50] width 86 height 25
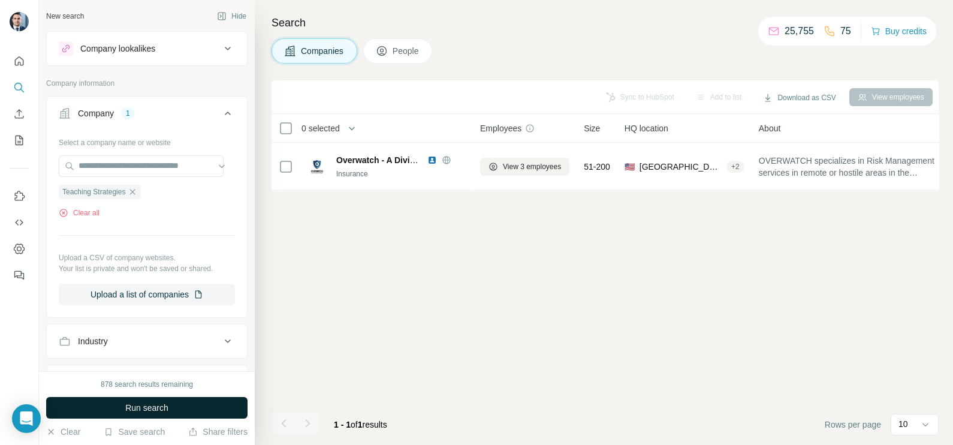
click at [183, 412] on button "Run search" at bounding box center [146, 408] width 201 height 22
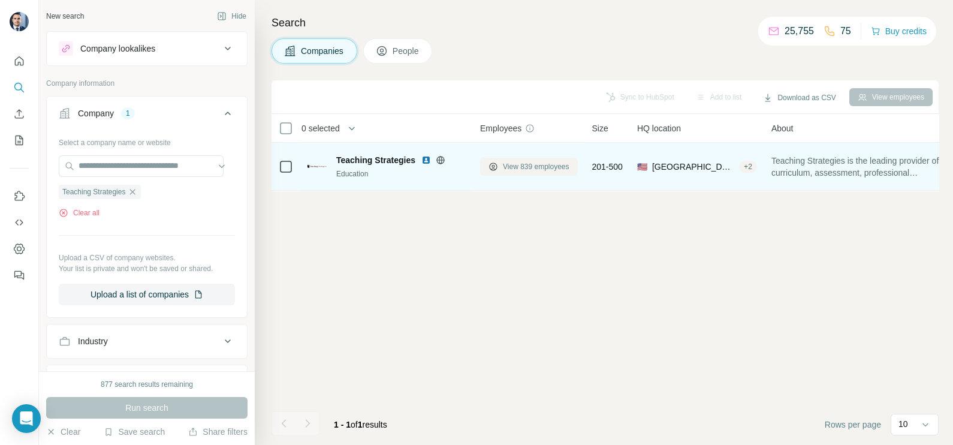
click at [529, 161] on span "View 839 employees" at bounding box center [536, 166] width 67 height 11
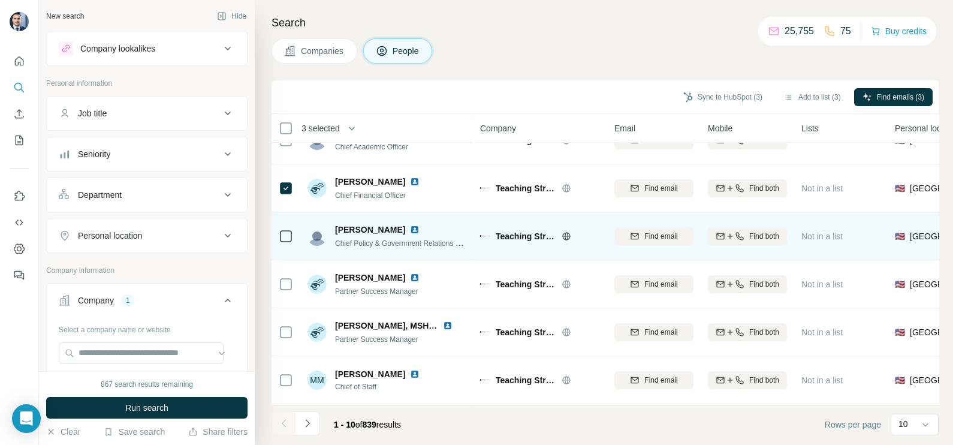
scroll to position [225, 0]
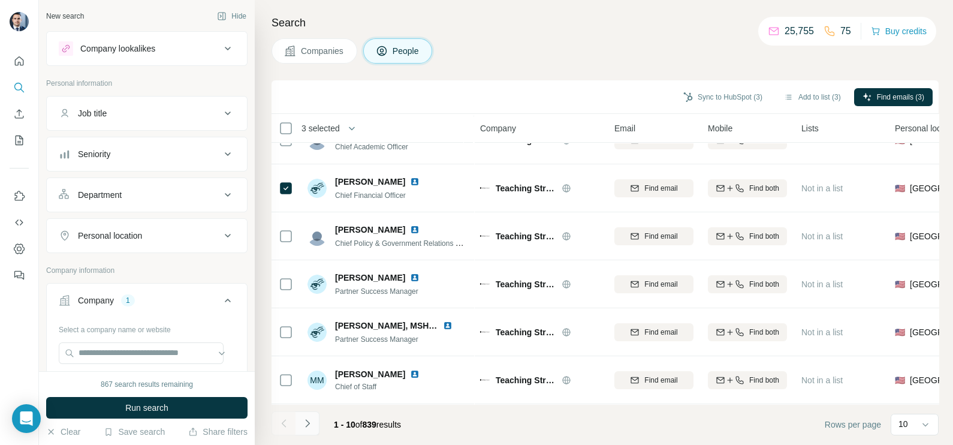
click at [310, 423] on icon "Navigate to next page" at bounding box center [307, 423] width 12 height 12
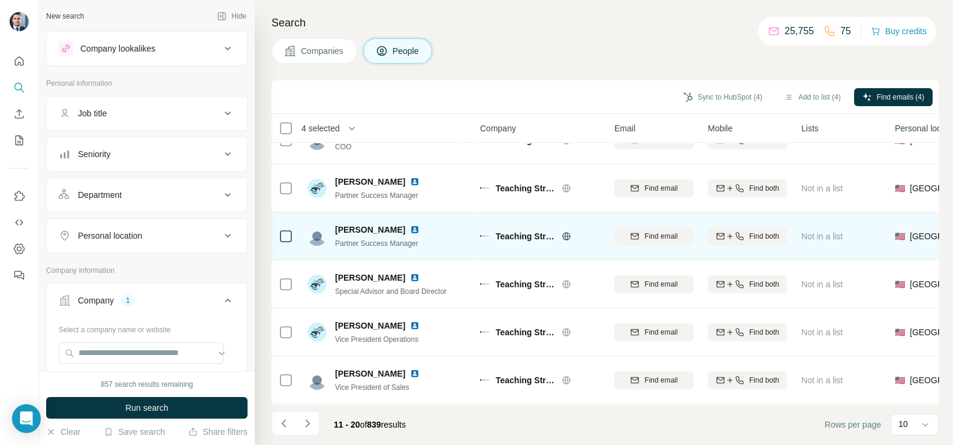
scroll to position [0, 0]
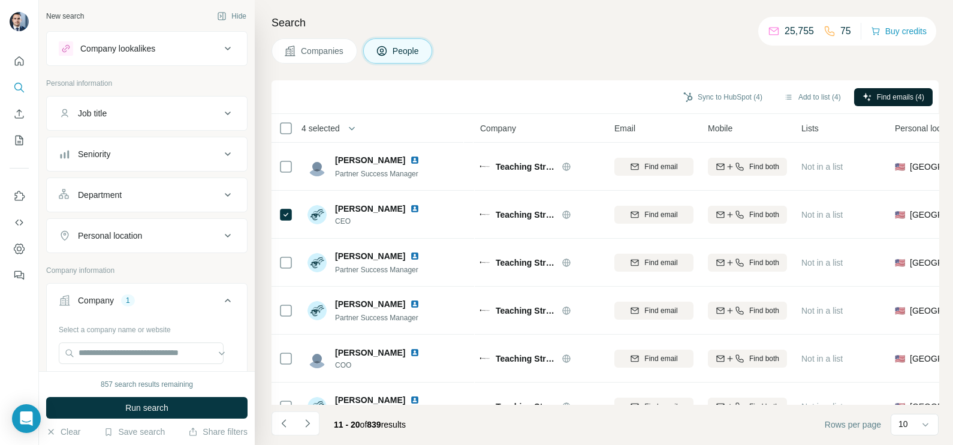
click at [892, 99] on span "Find emails (4)" at bounding box center [900, 97] width 47 height 11
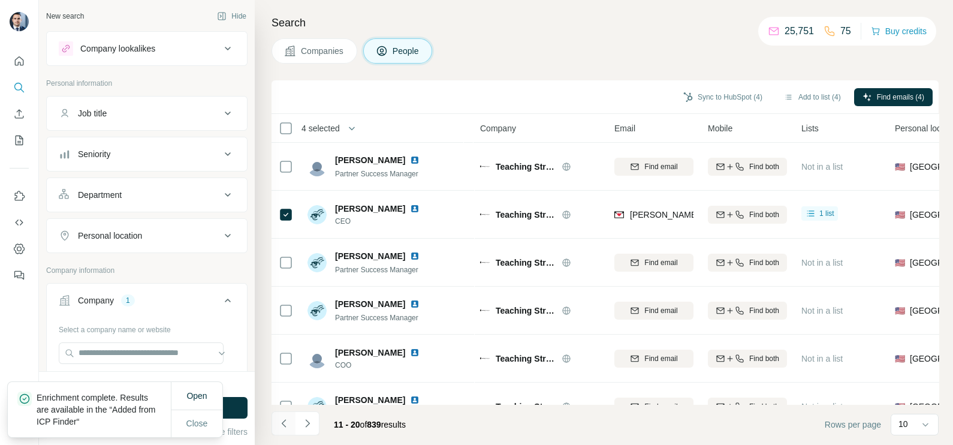
click at [284, 422] on icon "Navigate to previous page" at bounding box center [284, 423] width 12 height 12
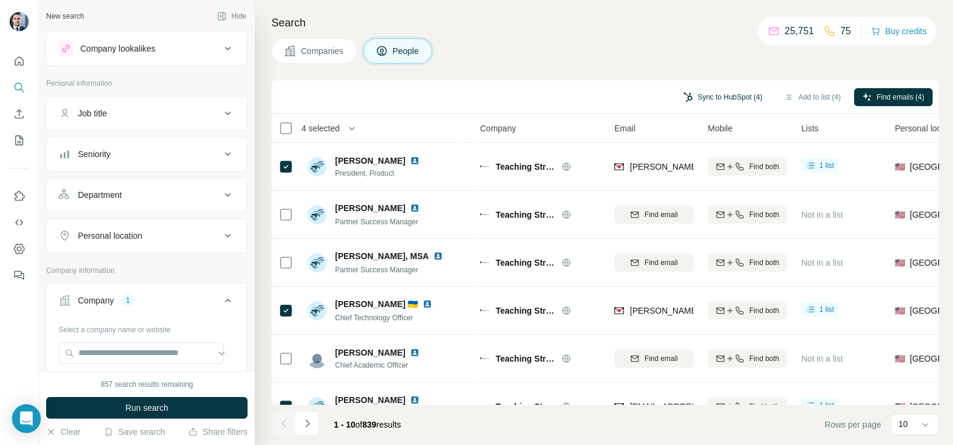
click at [716, 97] on button "Sync to HubSpot (4)" at bounding box center [723, 97] width 96 height 18
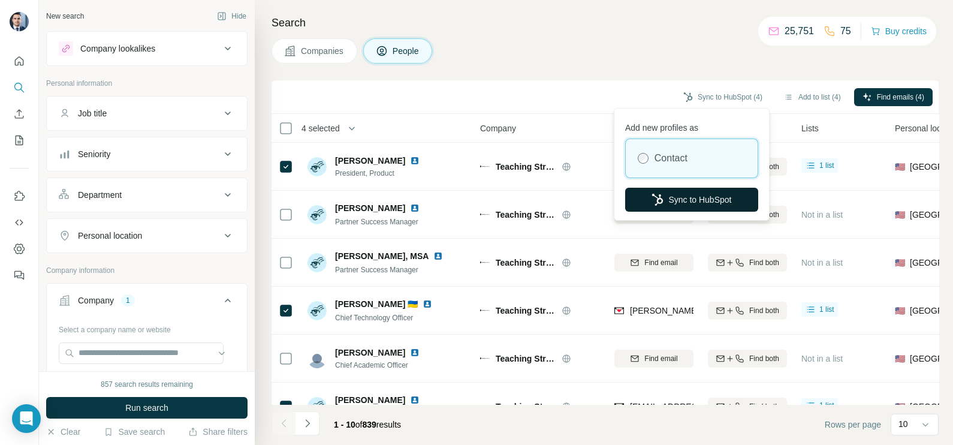
click at [683, 196] on button "Sync to HubSpot" at bounding box center [691, 200] width 133 height 24
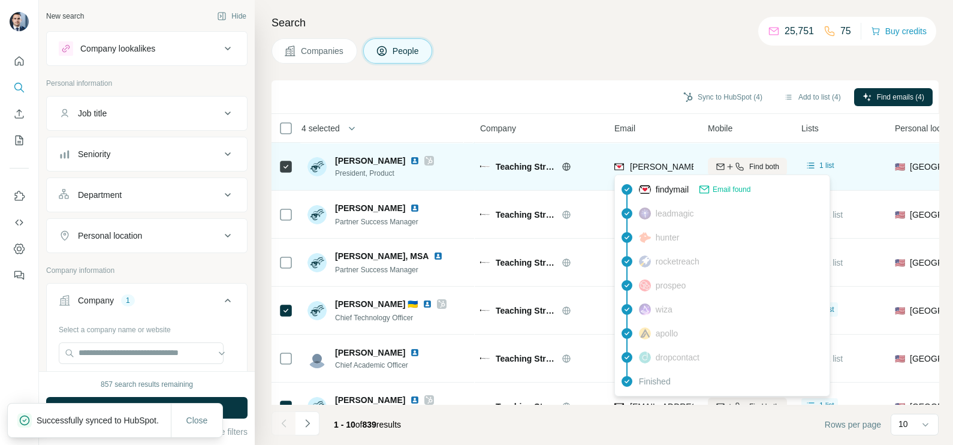
click at [671, 165] on span "celia.stokes@teachingstrategies.com" at bounding box center [770, 167] width 280 height 10
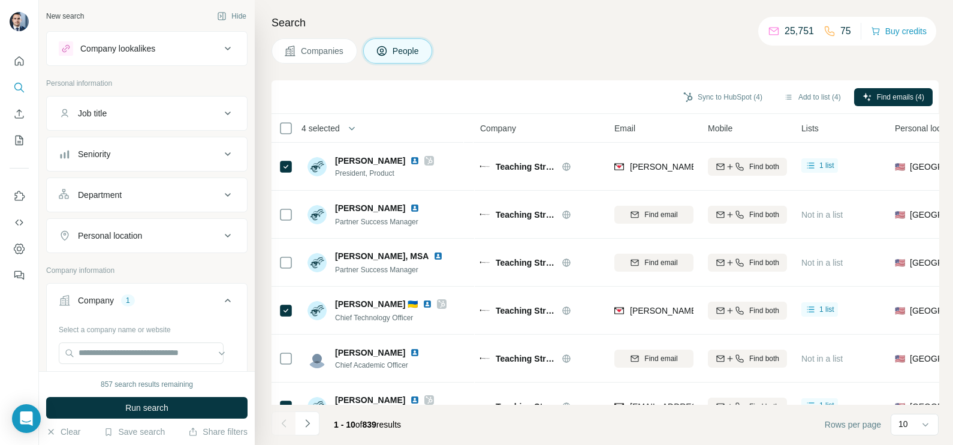
click at [447, 97] on div "Sync to HubSpot (4) Add to list (4) Find emails (4)" at bounding box center [604, 96] width 655 height 21
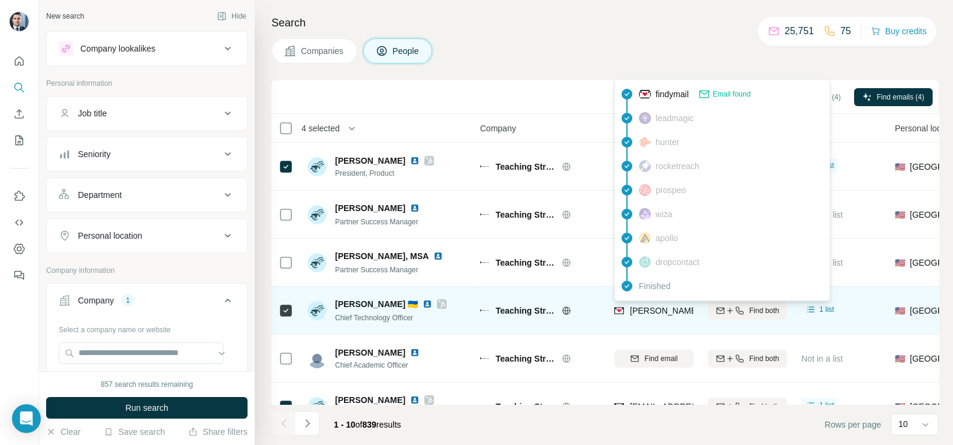
click at [654, 306] on span "denis.k@teachingstrategies.com" at bounding box center [735, 311] width 211 height 10
click at [653, 306] on span "denis.k@teachingstrategies.com" at bounding box center [735, 311] width 211 height 10
click at [653, 304] on span "denis.k@teachingstrategies.com" at bounding box center [730, 310] width 201 height 12
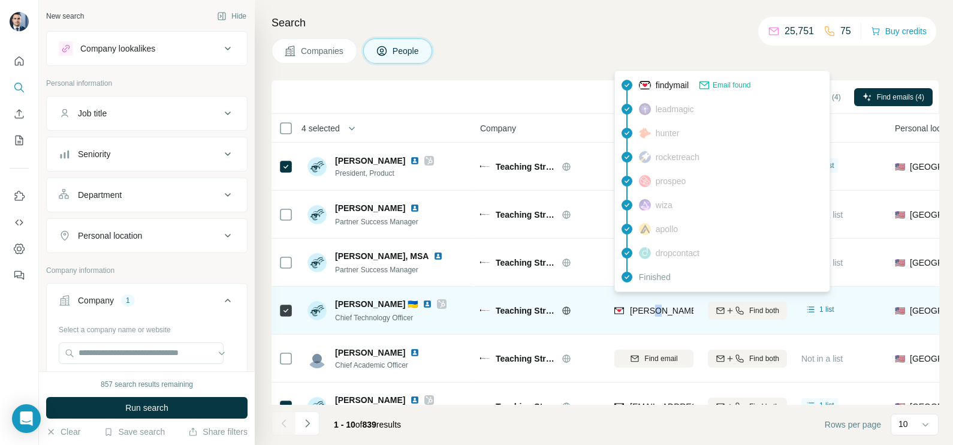
click at [653, 304] on span "denis.k@teachingstrategies.com" at bounding box center [730, 310] width 201 height 12
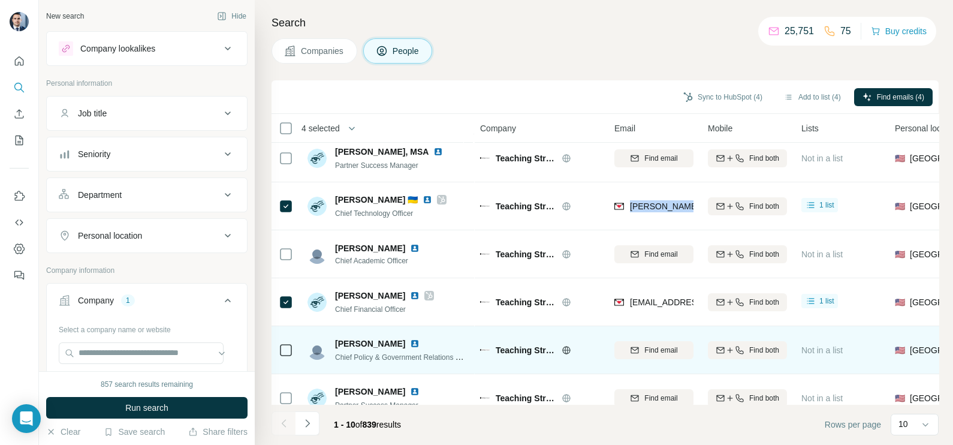
scroll to position [149, 0]
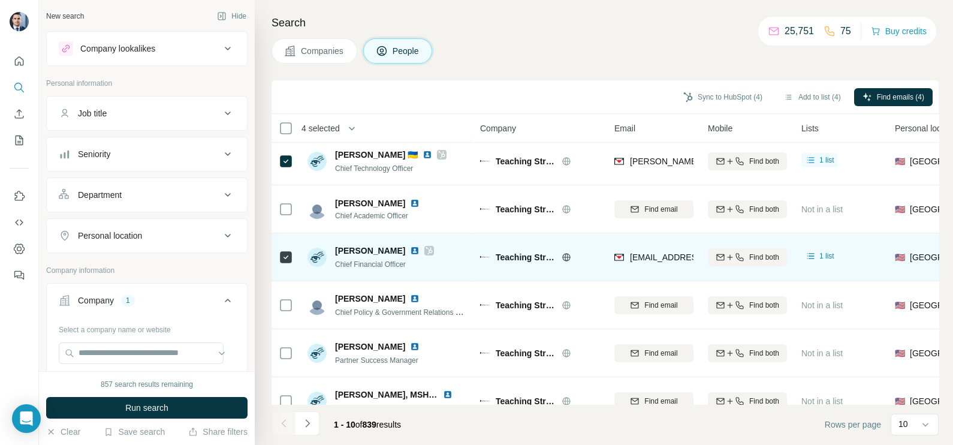
click at [639, 267] on div "heather.o@teachingstrategies.com" at bounding box center [653, 256] width 79 height 33
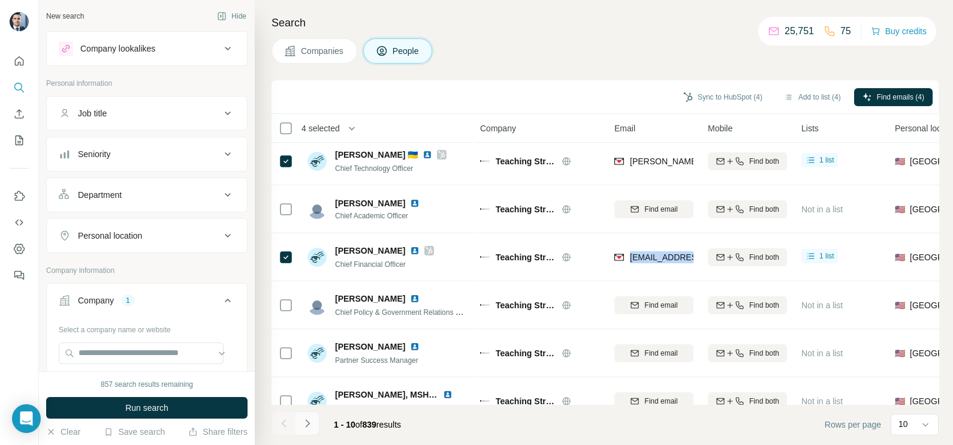
click at [316, 428] on button "Navigate to next page" at bounding box center [307, 423] width 24 height 24
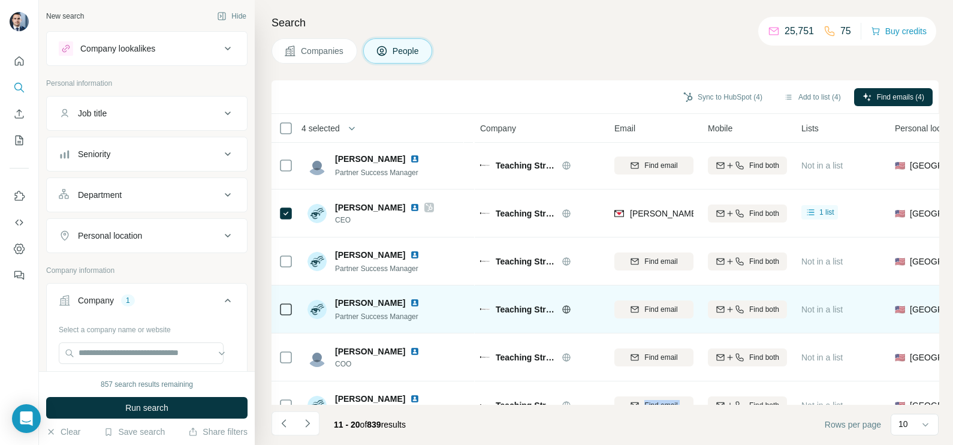
scroll to position [0, 0]
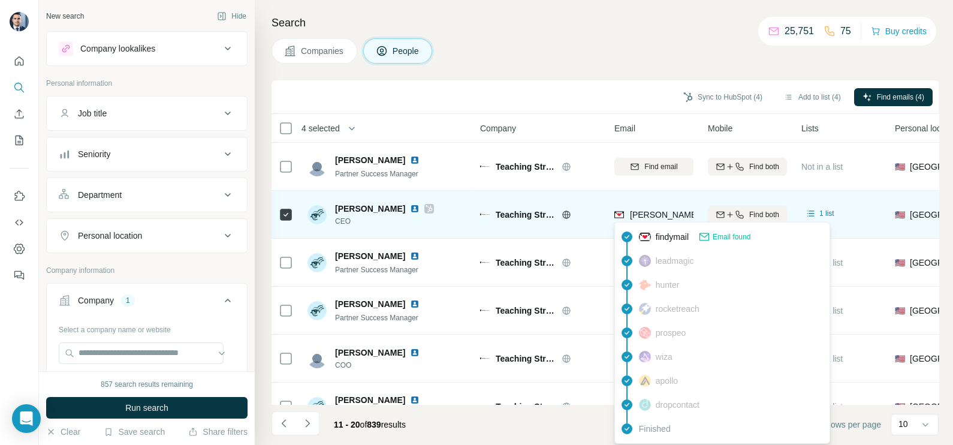
click at [644, 218] on span "mike.d@teachingstrategies.com" at bounding box center [735, 215] width 211 height 10
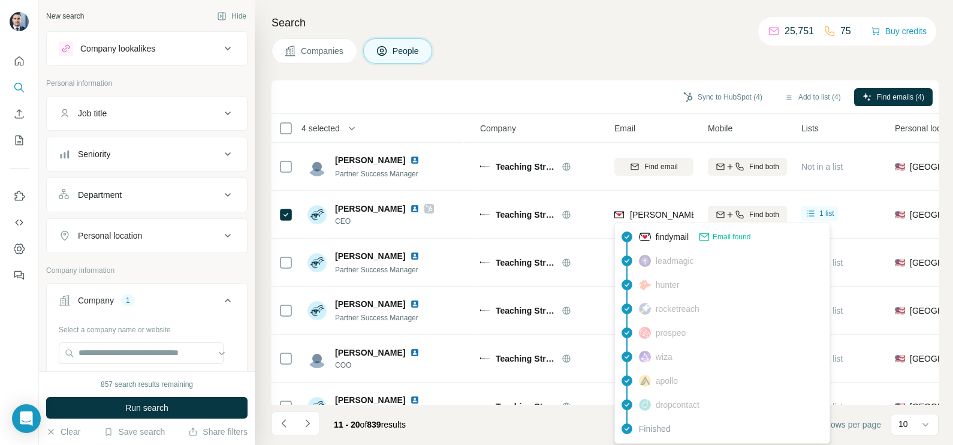
click at [565, 72] on div "Search Companies People Sync to HubSpot (4) Add to list (4) Find emails (4) 4 s…" at bounding box center [604, 222] width 698 height 445
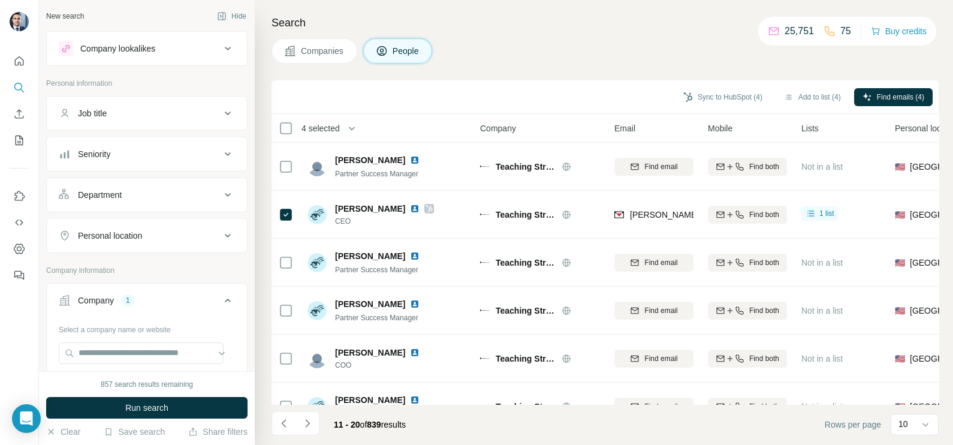
click at [327, 56] on span "Companies" at bounding box center [323, 51] width 44 height 12
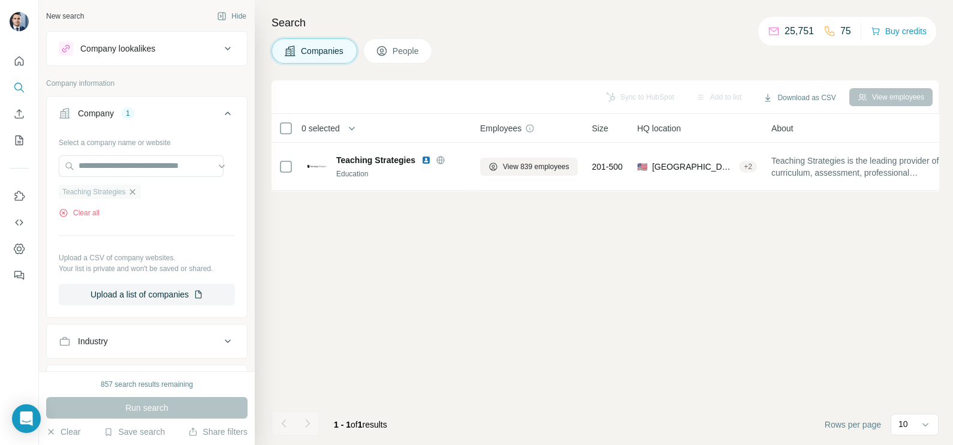
click at [137, 191] on icon "button" at bounding box center [133, 192] width 10 height 10
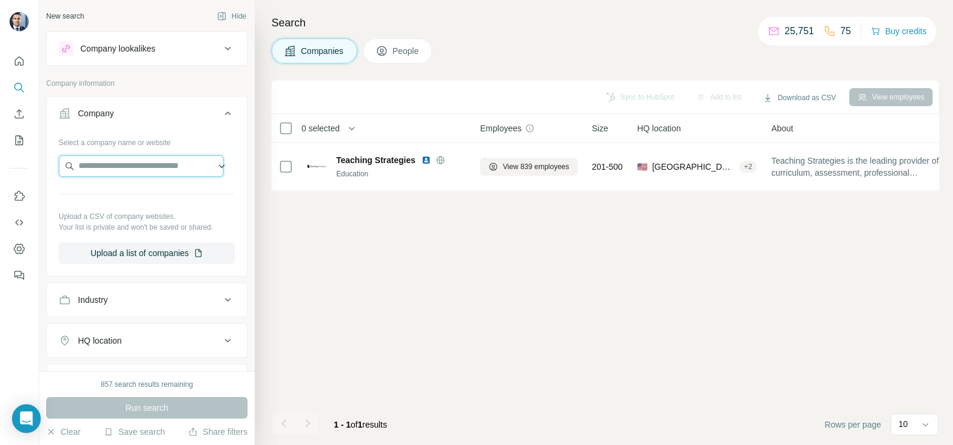
click at [127, 159] on input "text" at bounding box center [141, 166] width 165 height 22
paste input "**********"
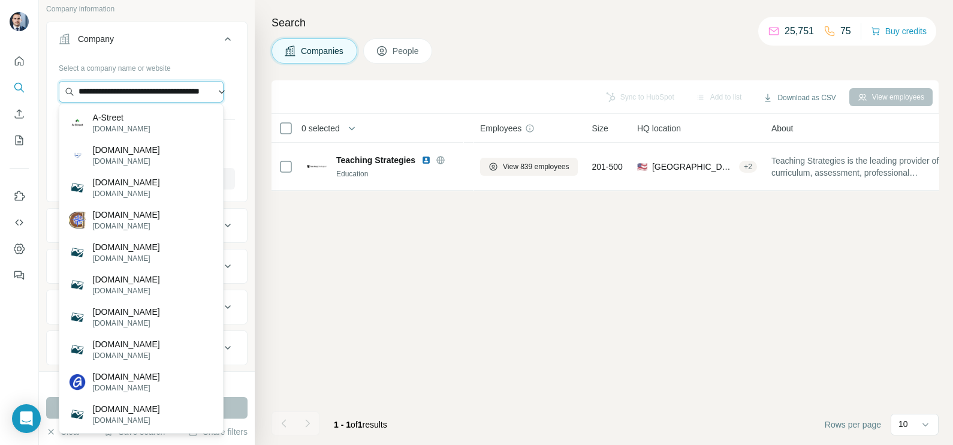
drag, startPoint x: 201, startPoint y: 90, endPoint x: 60, endPoint y: 98, distance: 141.6
click at [60, 98] on input "**********" at bounding box center [141, 92] width 165 height 22
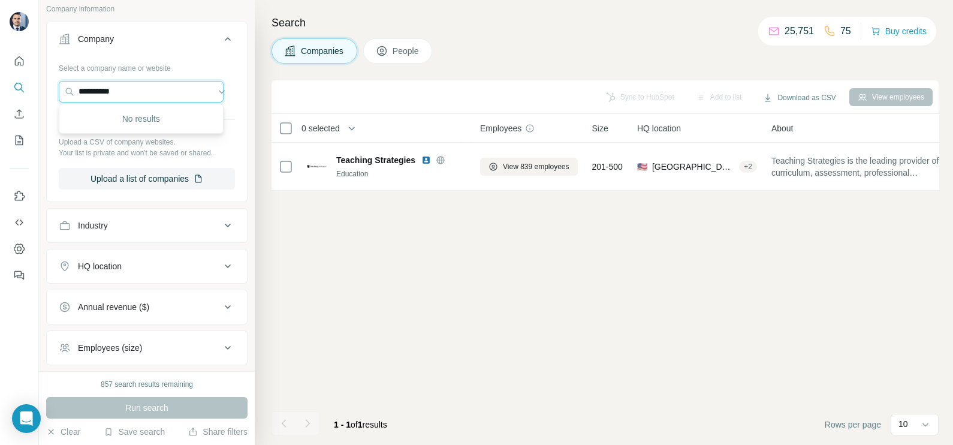
drag, startPoint x: 126, startPoint y: 90, endPoint x: 55, endPoint y: 85, distance: 70.9
click at [55, 85] on div "**********" at bounding box center [147, 128] width 200 height 141
paste input "**********"
type input "**********"
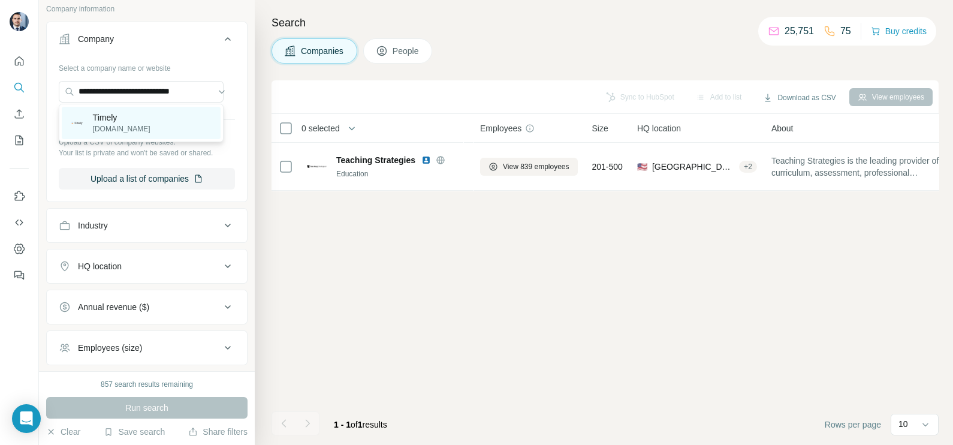
click at [150, 127] on p "timelyschools.com" at bounding box center [122, 128] width 58 height 11
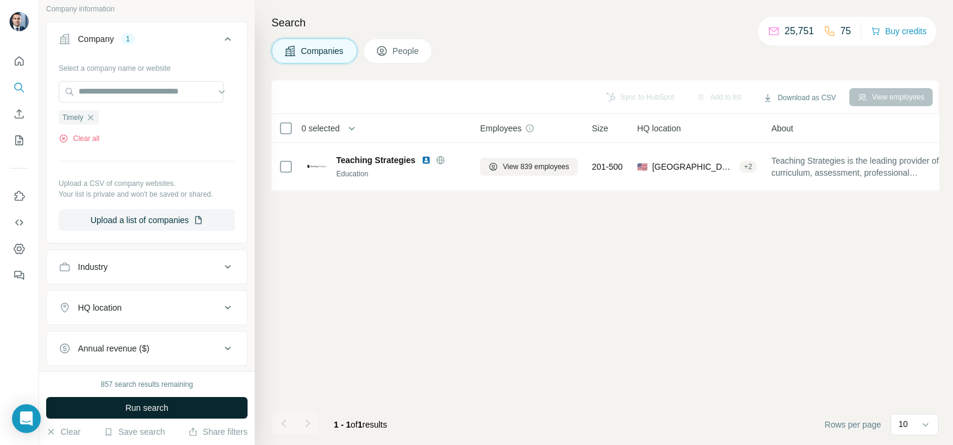
click at [168, 412] on span "Run search" at bounding box center [146, 407] width 43 height 12
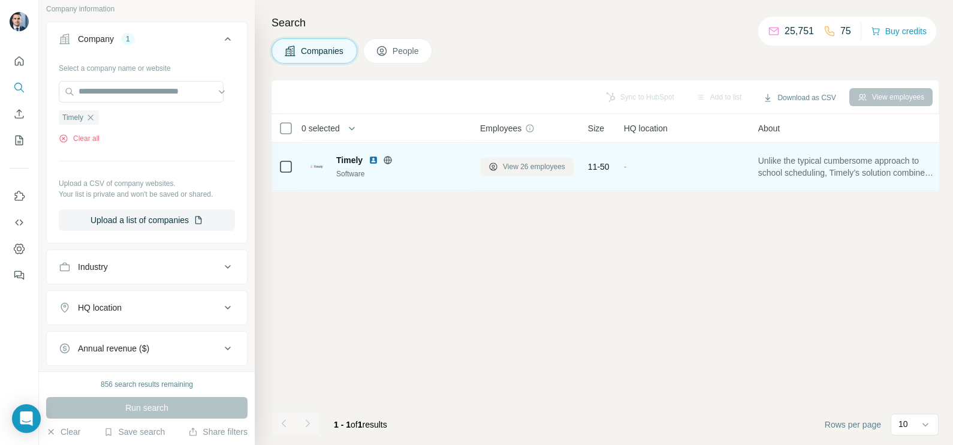
click at [512, 168] on span "View 26 employees" at bounding box center [534, 166] width 62 height 11
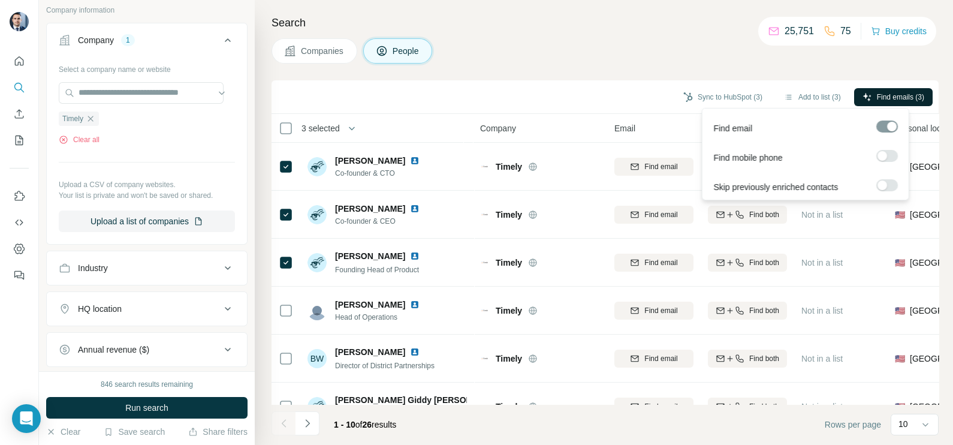
click at [887, 96] on span "Find emails (3)" at bounding box center [900, 97] width 47 height 11
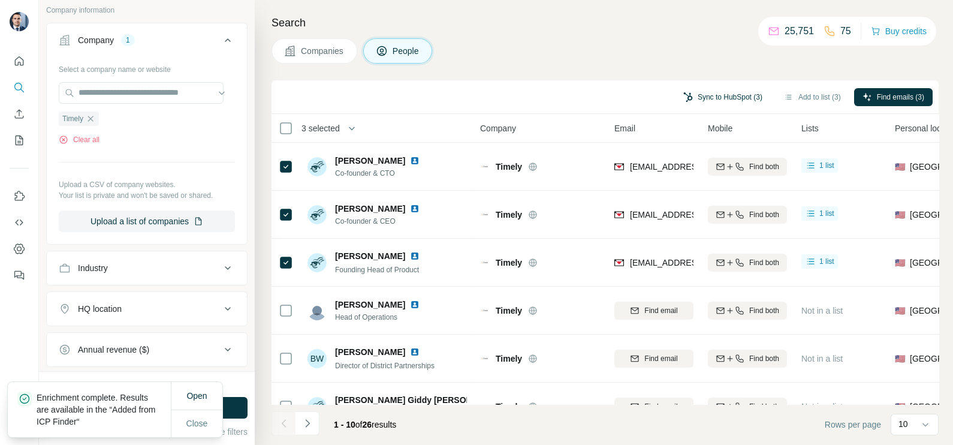
click at [705, 99] on button "Sync to HubSpot (3)" at bounding box center [723, 97] width 96 height 18
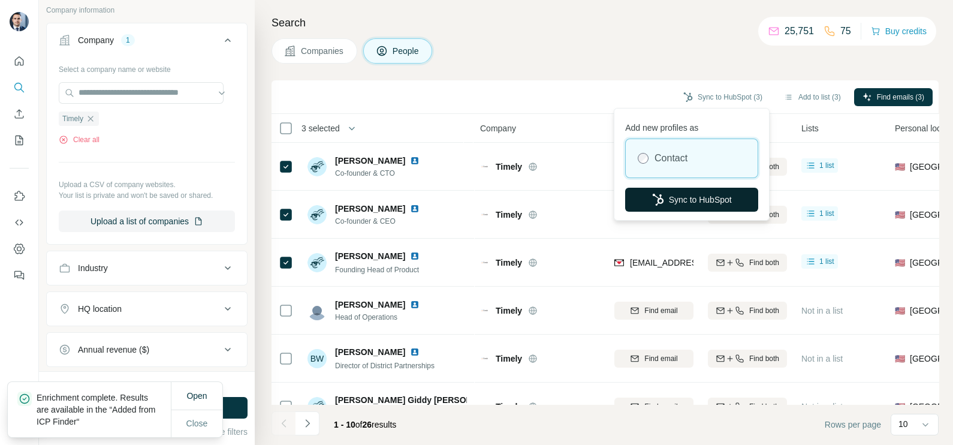
click at [698, 191] on button "Sync to HubSpot" at bounding box center [691, 200] width 133 height 24
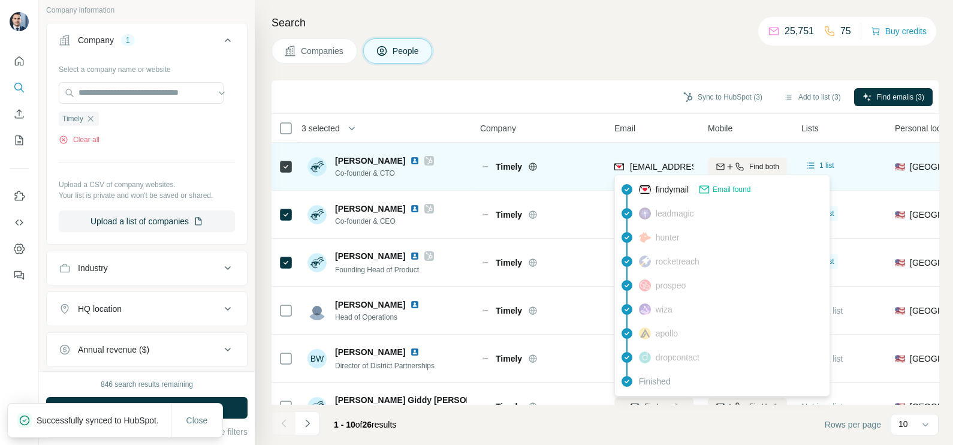
click at [654, 171] on span "faisal@timelyschools.com" at bounding box center [701, 167] width 142 height 10
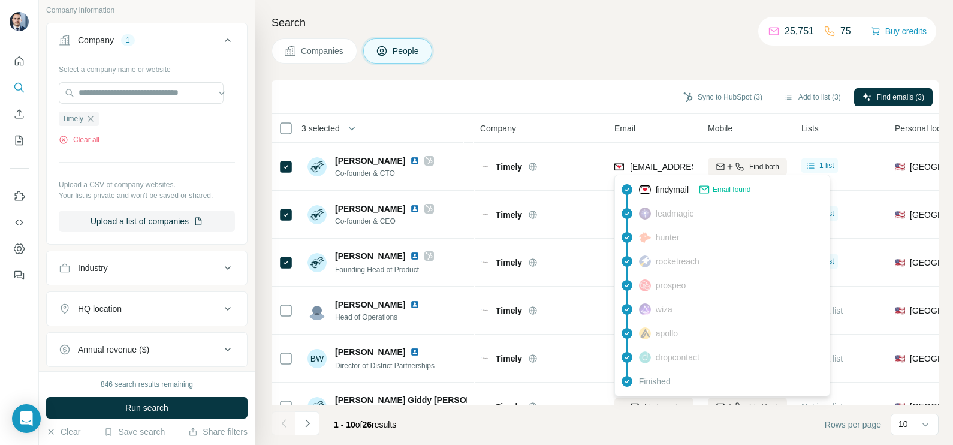
click at [605, 108] on div "Sync to HubSpot (3) Add to list (3) Find emails (3)" at bounding box center [604, 97] width 667 height 34
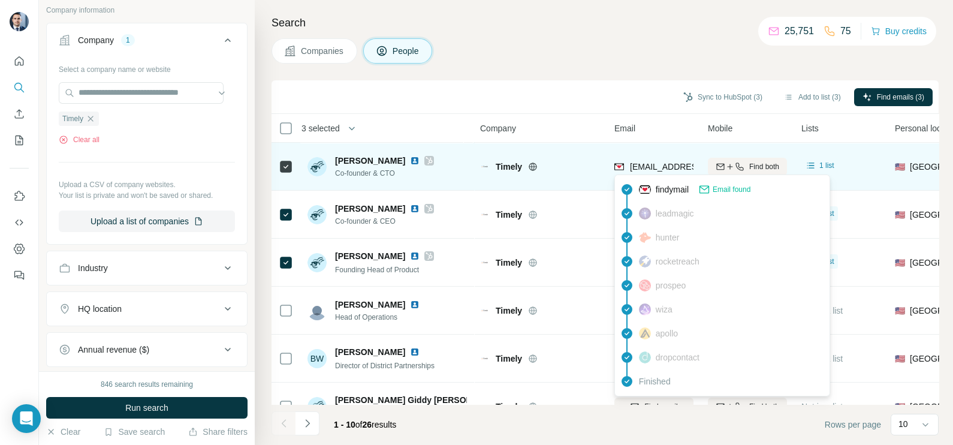
click at [660, 169] on span "faisal@timelyschools.com" at bounding box center [701, 167] width 142 height 10
click at [659, 169] on span "faisal@timelyschools.com" at bounding box center [701, 167] width 142 height 10
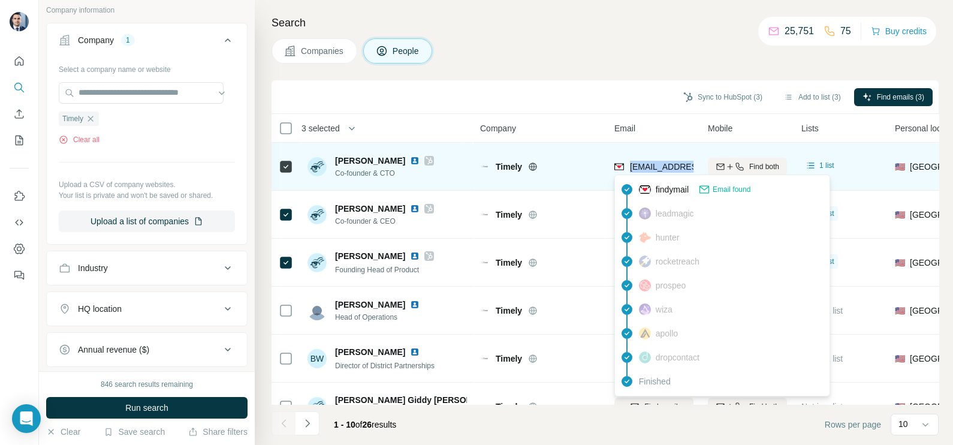
click at [659, 169] on span "faisal@timelyschools.com" at bounding box center [701, 167] width 142 height 10
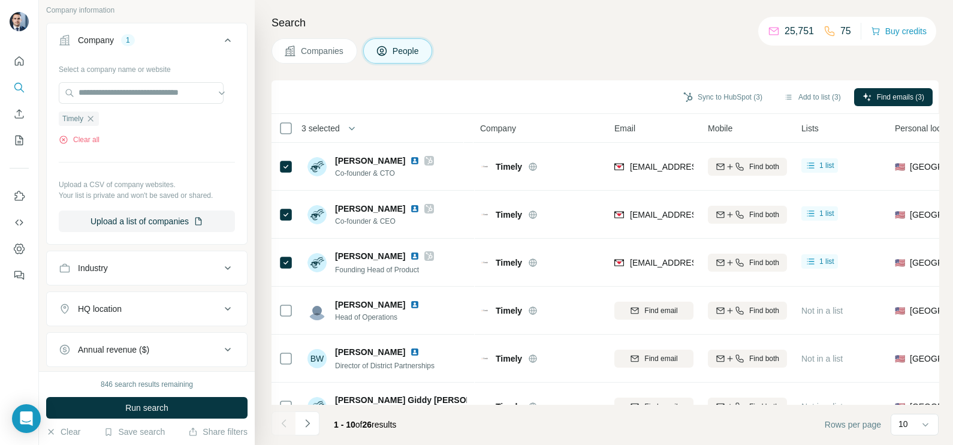
click at [542, 72] on div "Search Companies People Sync to HubSpot (3) Add to list (3) Find emails (3) 3 s…" at bounding box center [604, 222] width 698 height 445
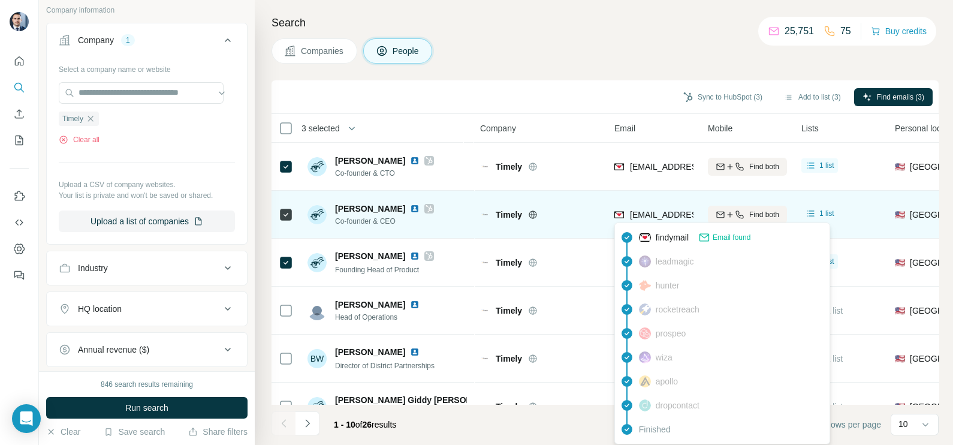
click at [665, 213] on span "paymon@timelyschools.com" at bounding box center [701, 215] width 142 height 10
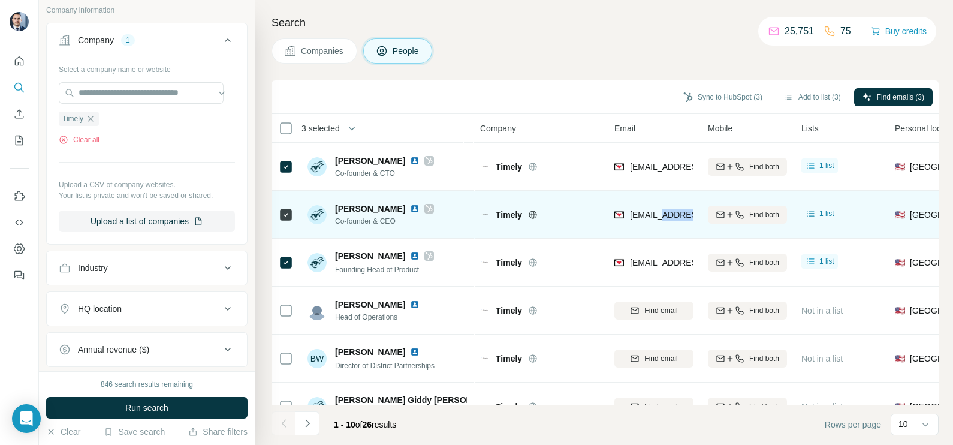
click at [665, 213] on span "paymon@timelyschools.com" at bounding box center [701, 215] width 142 height 10
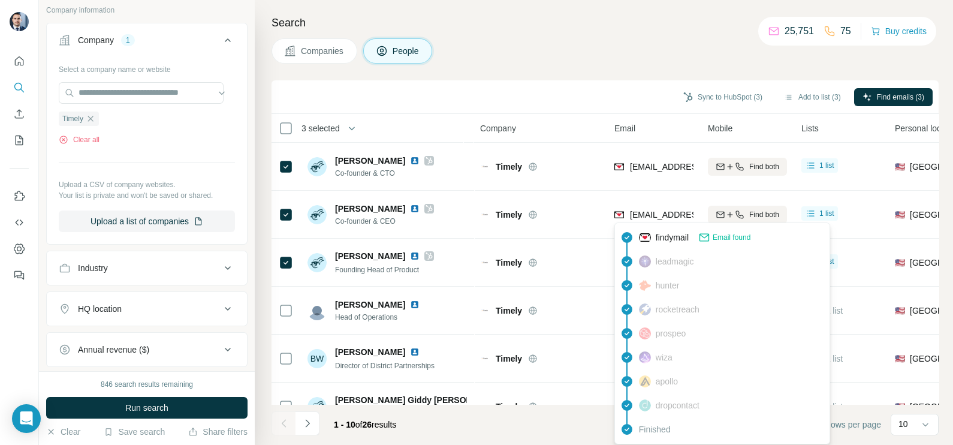
click at [577, 82] on div "Sync to HubSpot (3) Add to list (3) Find emails (3)" at bounding box center [604, 97] width 667 height 34
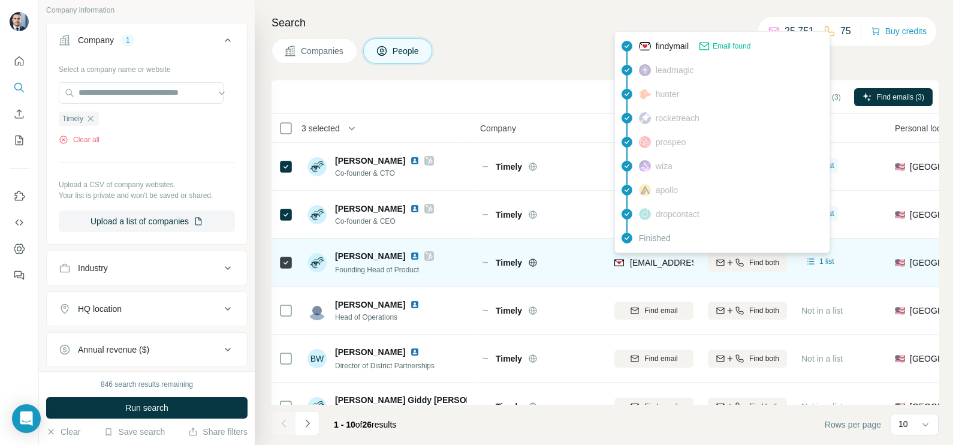
click at [668, 263] on span "orion@timelyschools.com" at bounding box center [701, 263] width 142 height 10
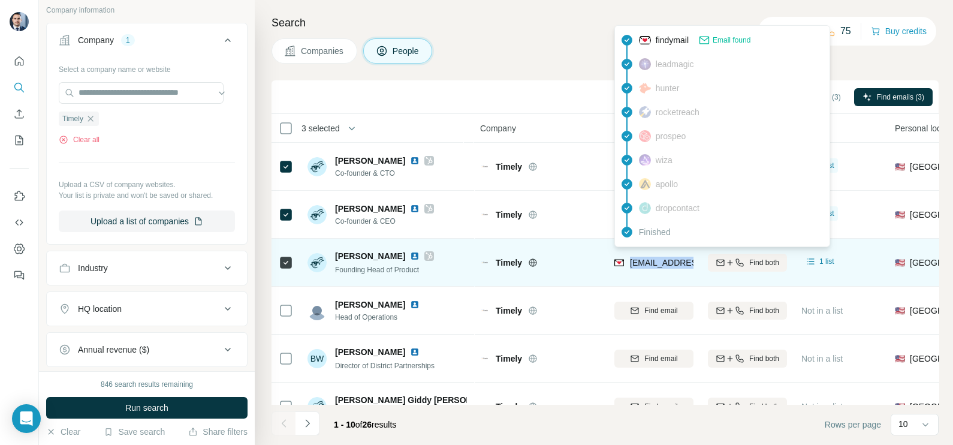
click at [667, 262] on span "orion@timelyschools.com" at bounding box center [701, 263] width 142 height 10
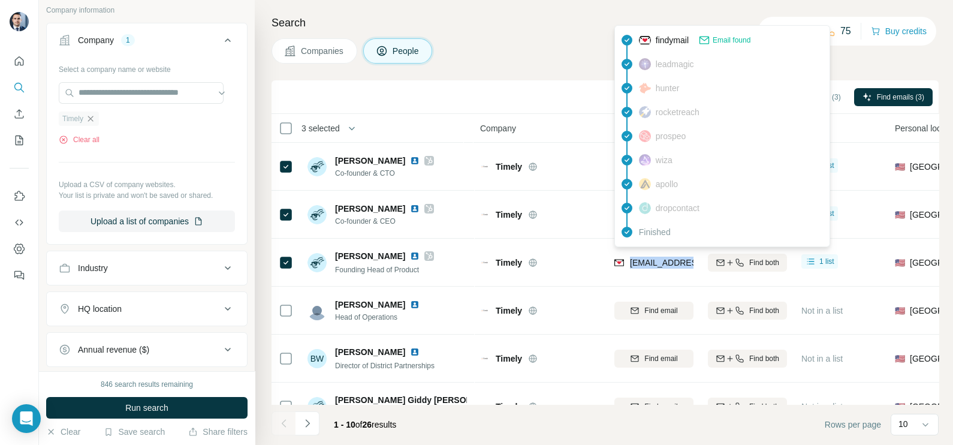
click at [93, 117] on icon "button" at bounding box center [91, 119] width 10 height 10
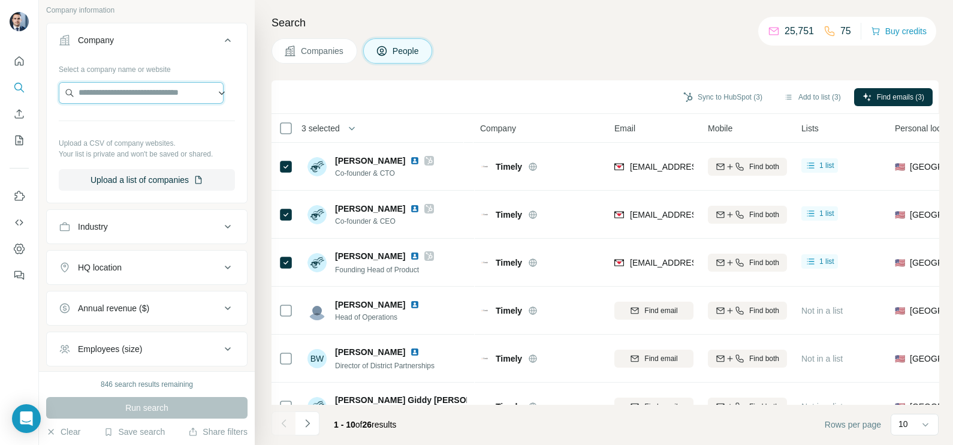
click at [126, 90] on input "text" at bounding box center [141, 93] width 165 height 22
paste input "**********"
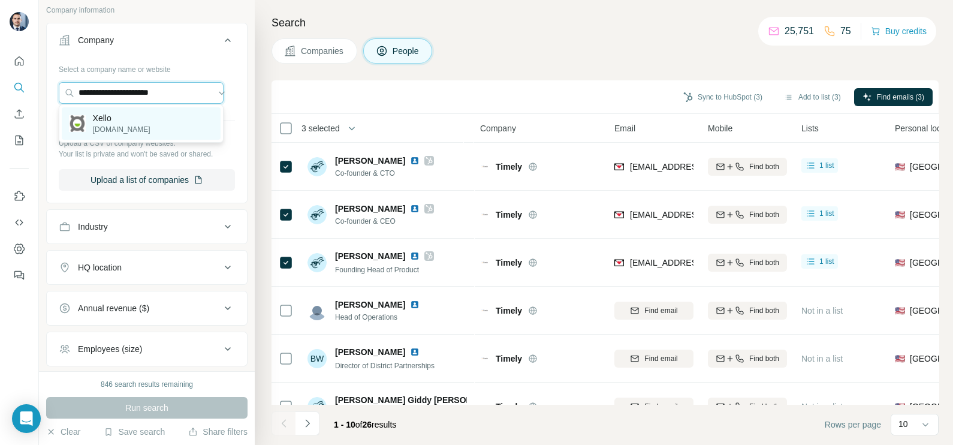
type input "**********"
click at [146, 128] on div "Xello xello.world" at bounding box center [141, 123] width 159 height 32
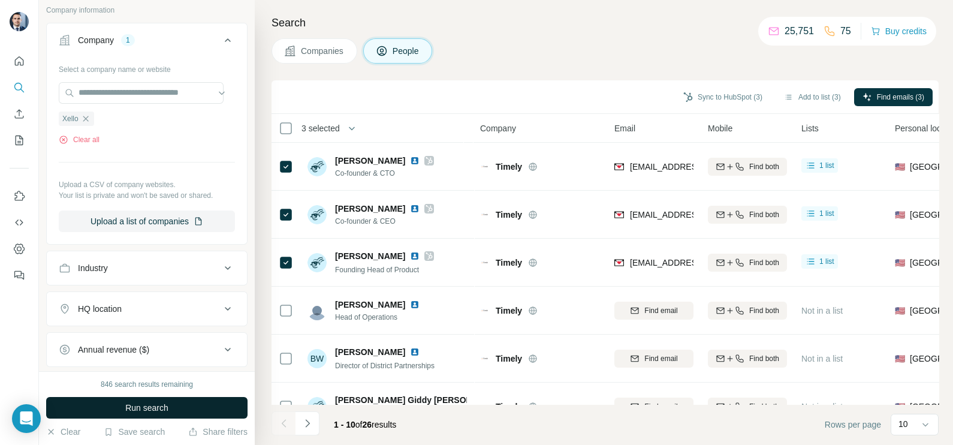
click at [149, 410] on span "Run search" at bounding box center [146, 407] width 43 height 12
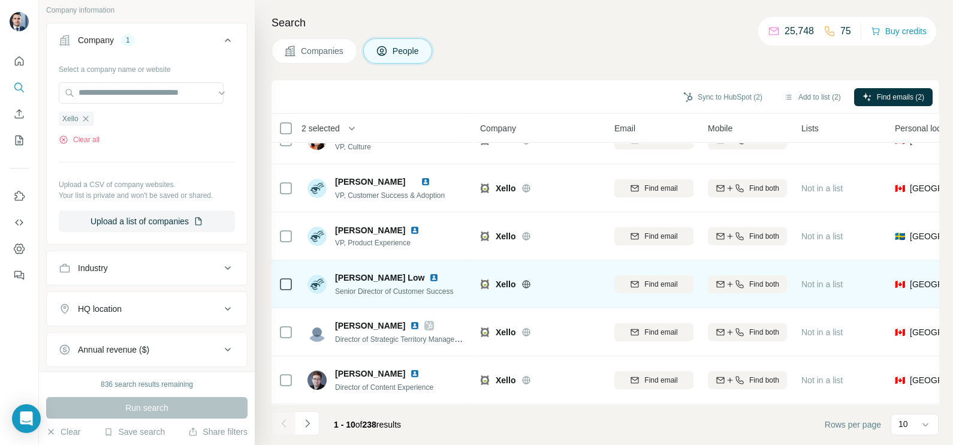
scroll to position [225, 0]
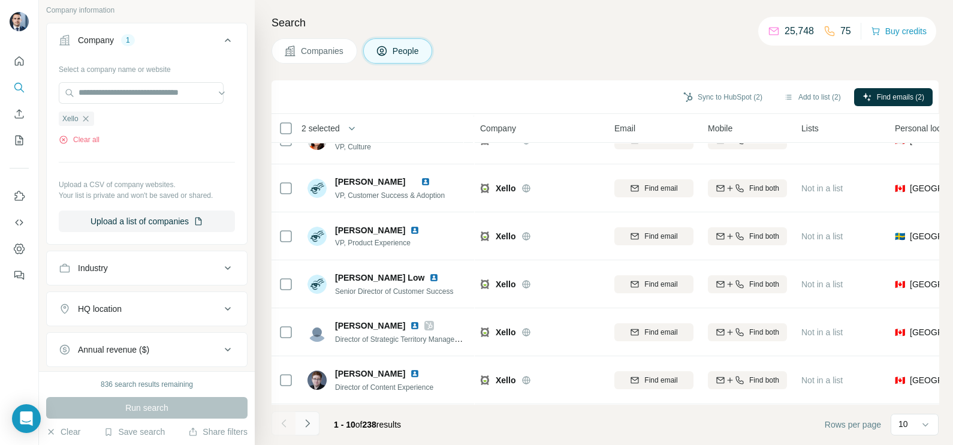
click at [306, 419] on icon "Navigate to next page" at bounding box center [307, 423] width 12 height 12
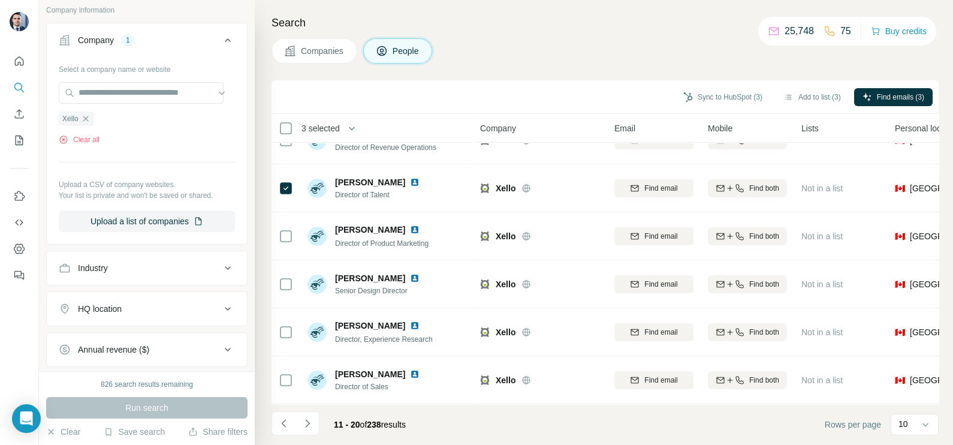
scroll to position [0, 0]
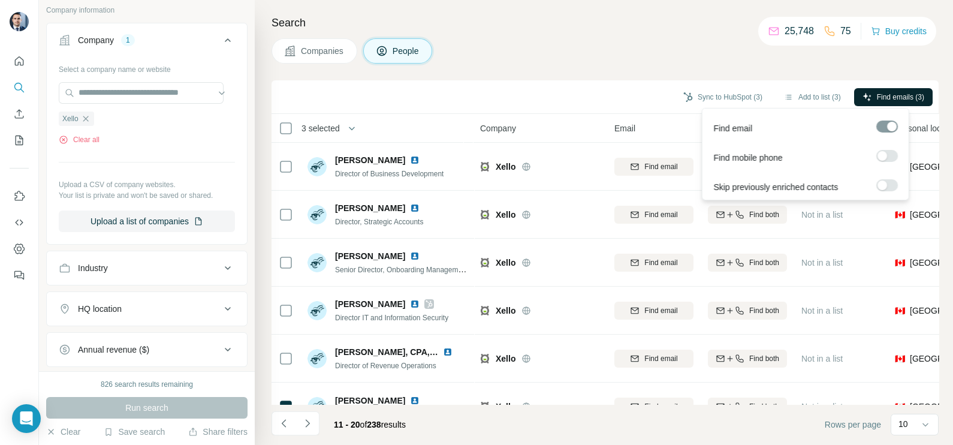
click at [877, 92] on span "Find emails (3)" at bounding box center [900, 97] width 47 height 11
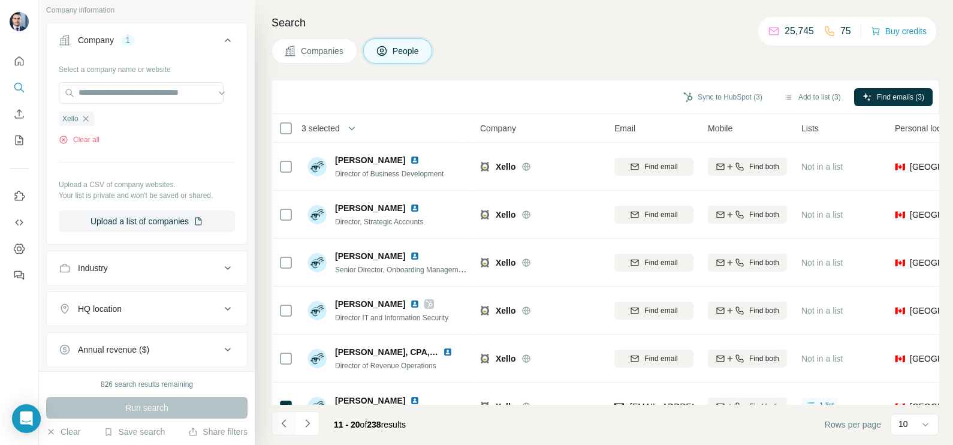
click at [286, 416] on button "Navigate to previous page" at bounding box center [283, 423] width 24 height 24
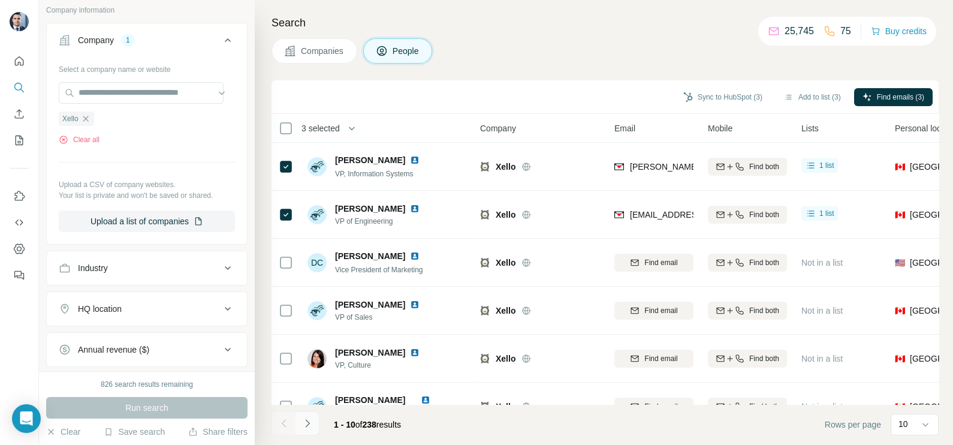
click at [306, 427] on icon "Navigate to next page" at bounding box center [307, 423] width 12 height 12
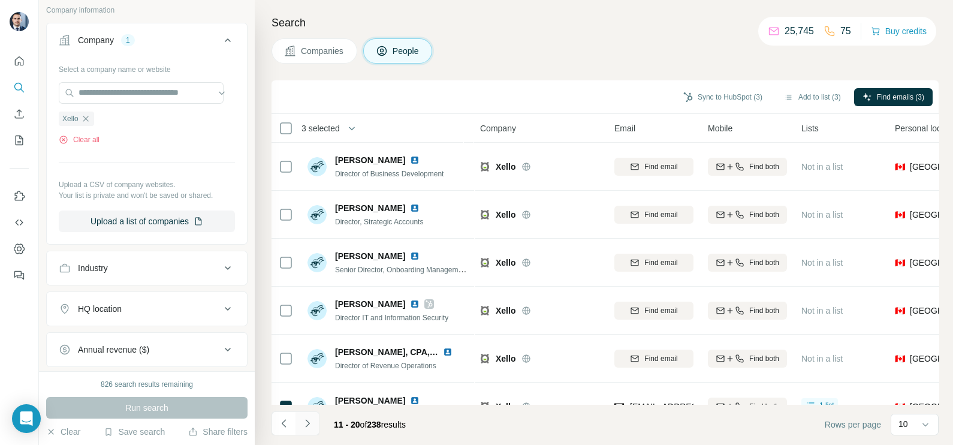
click at [306, 427] on icon "Navigate to next page" at bounding box center [307, 423] width 12 height 12
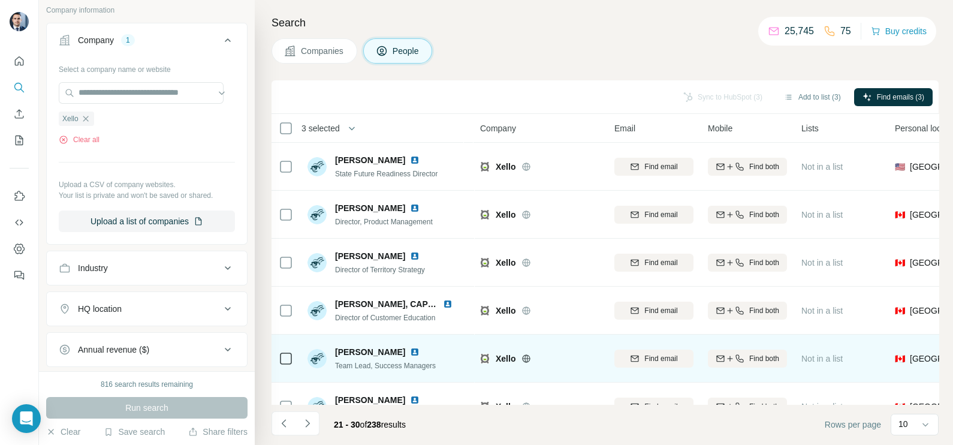
scroll to position [225, 0]
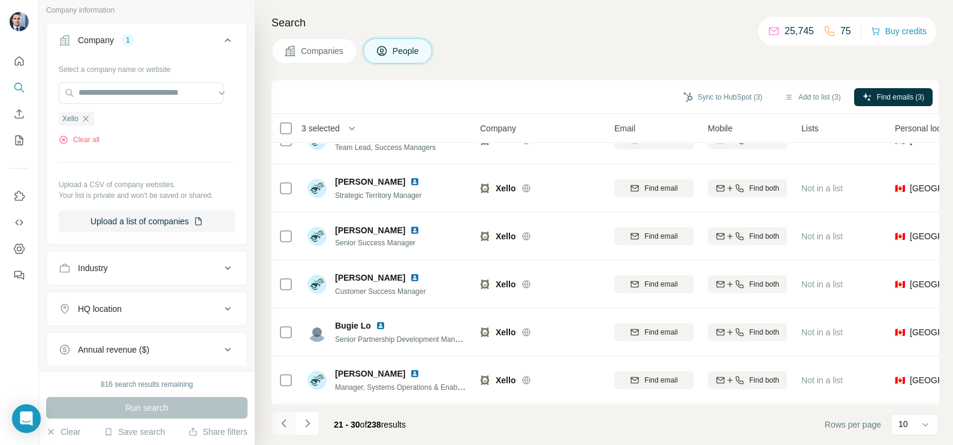
click at [286, 422] on icon "Navigate to previous page" at bounding box center [284, 423] width 12 height 12
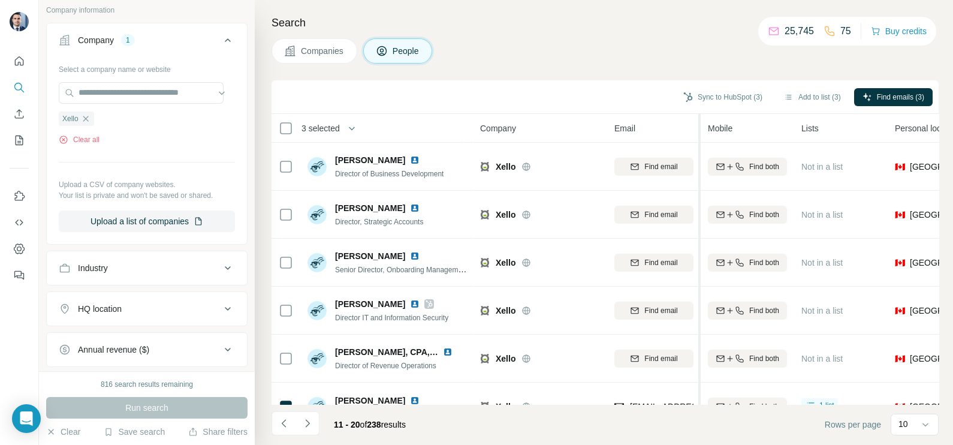
scroll to position [74, 0]
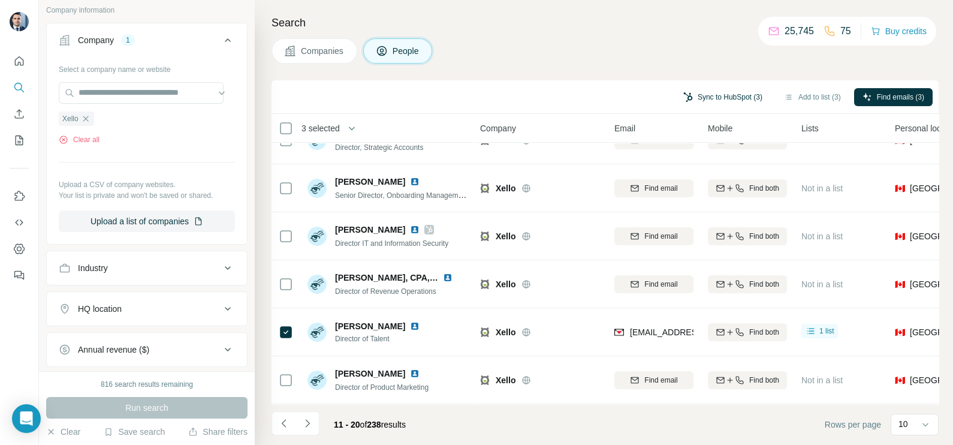
click at [732, 100] on button "Sync to HubSpot (3)" at bounding box center [723, 97] width 96 height 18
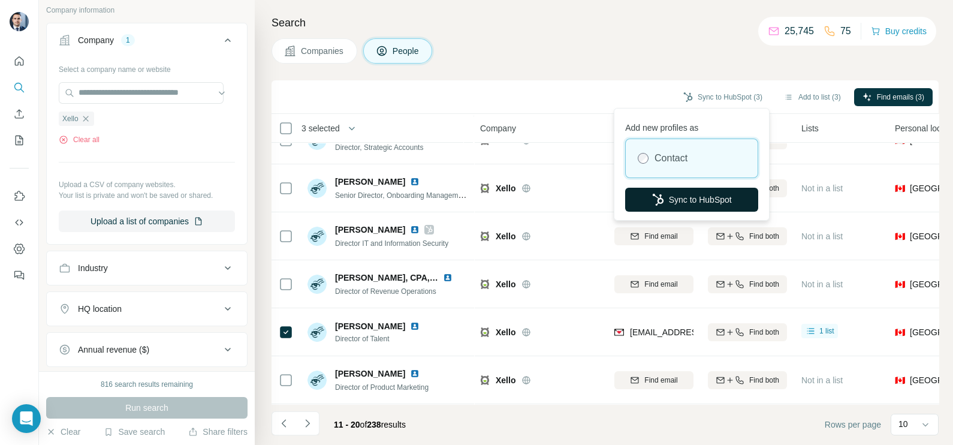
click at [708, 190] on button "Sync to HubSpot" at bounding box center [691, 200] width 133 height 24
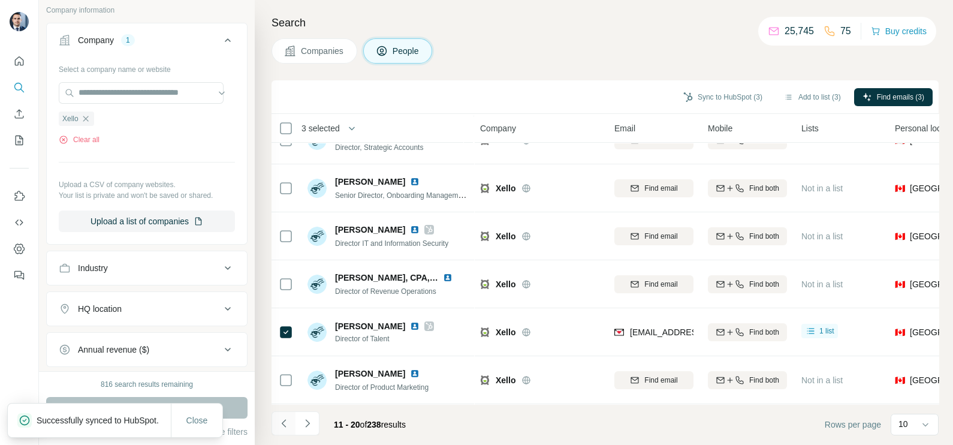
click at [279, 419] on icon "Navigate to previous page" at bounding box center [284, 423] width 12 height 12
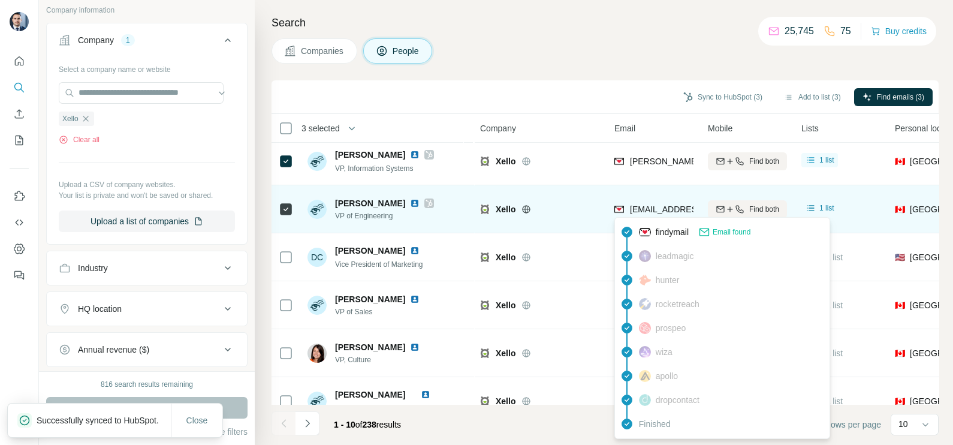
scroll to position [0, 0]
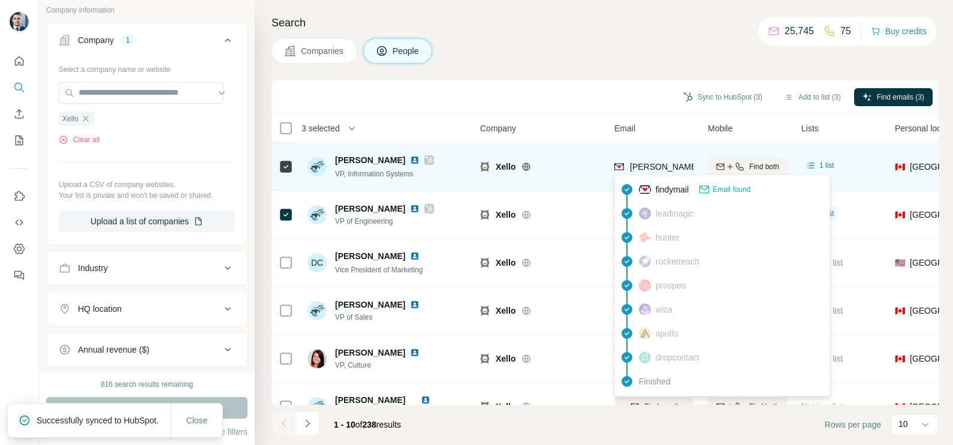
click at [668, 162] on span "anthonya@xello.world" at bounding box center [735, 167] width 211 height 10
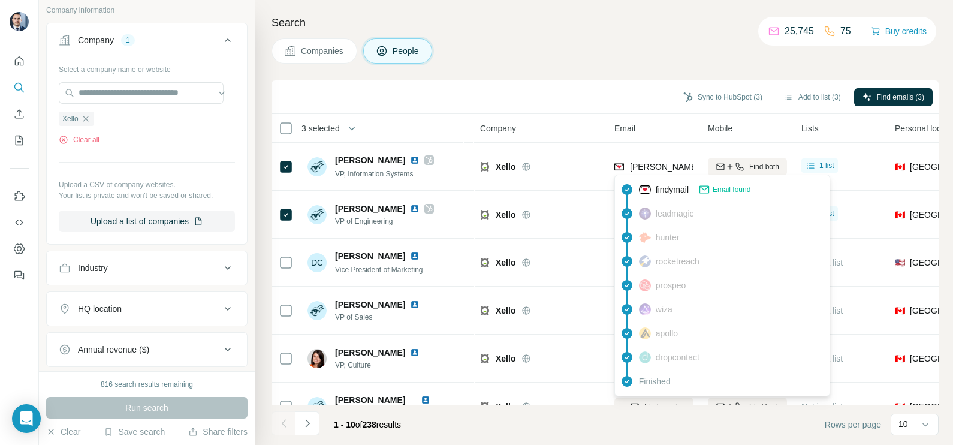
click at [564, 100] on div "Sync to HubSpot (3) Add to list (3) Find emails (3)" at bounding box center [604, 96] width 655 height 21
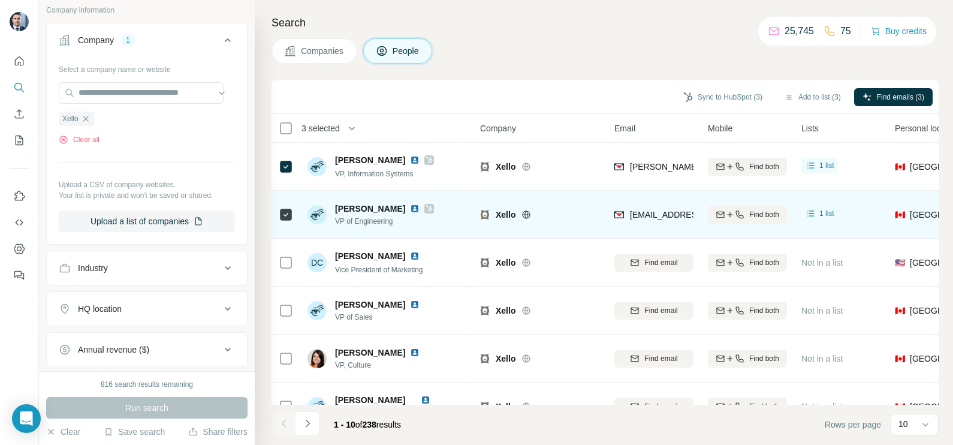
click at [665, 207] on div "benp@xello.world" at bounding box center [653, 214] width 79 height 33
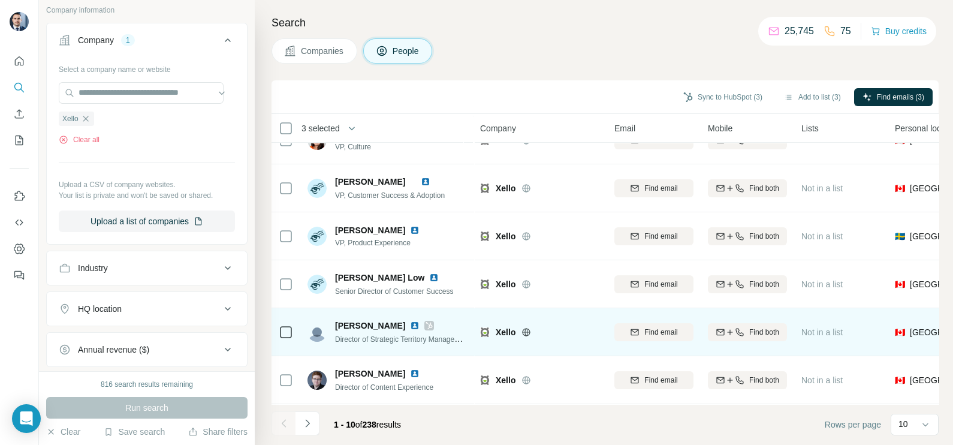
scroll to position [225, 0]
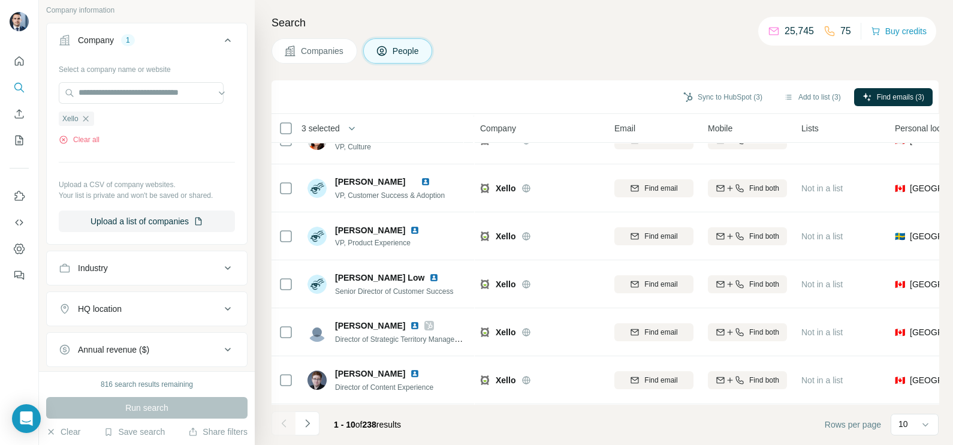
click at [319, 419] on div "1 - 10 of 238 results" at bounding box center [340, 424] width 139 height 26
click at [315, 419] on button "Navigate to next page" at bounding box center [307, 423] width 24 height 24
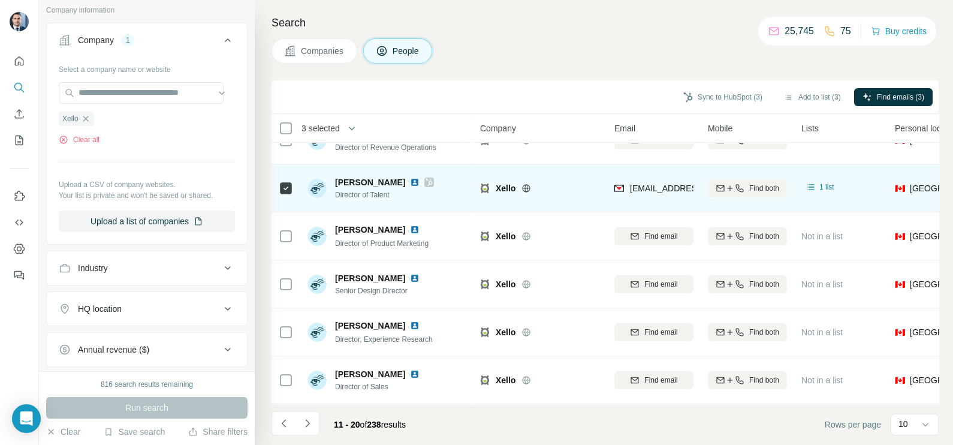
click at [662, 172] on div "laurac@xello.world" at bounding box center [653, 187] width 79 height 33
click at [662, 173] on div "laurac@xello.world" at bounding box center [653, 187] width 79 height 33
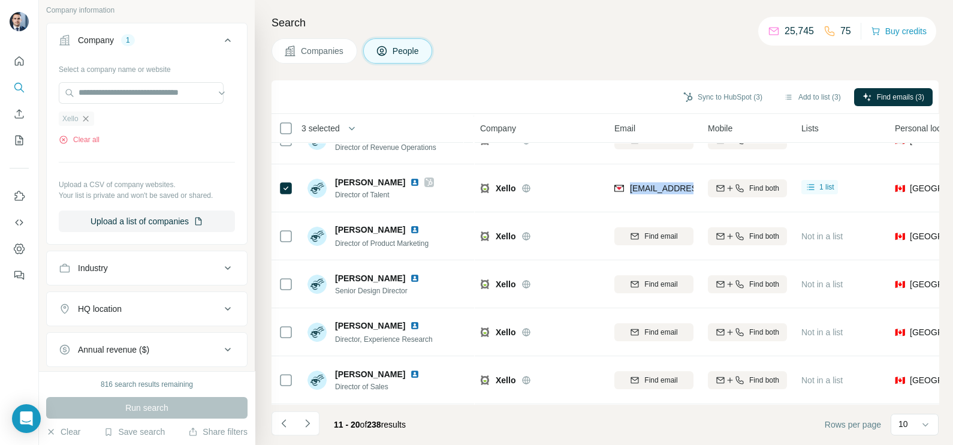
click at [86, 117] on icon "button" at bounding box center [86, 119] width 10 height 10
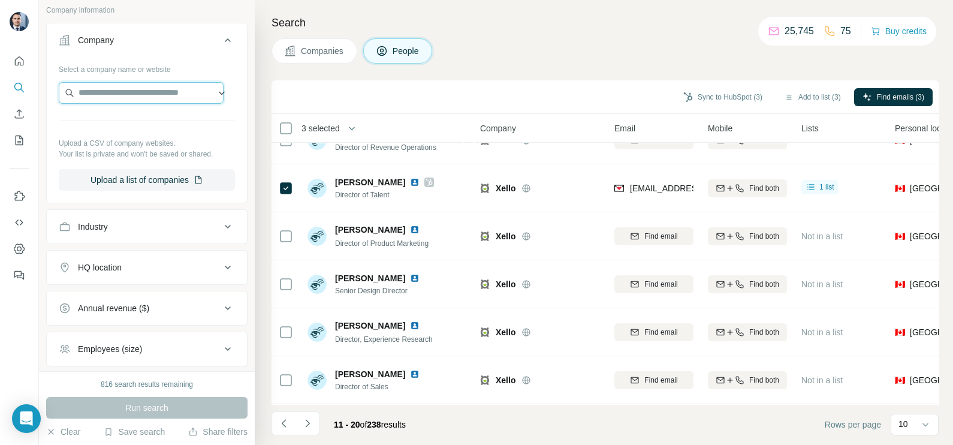
click at [110, 91] on input "text" at bounding box center [141, 93] width 165 height 22
paste input "**********"
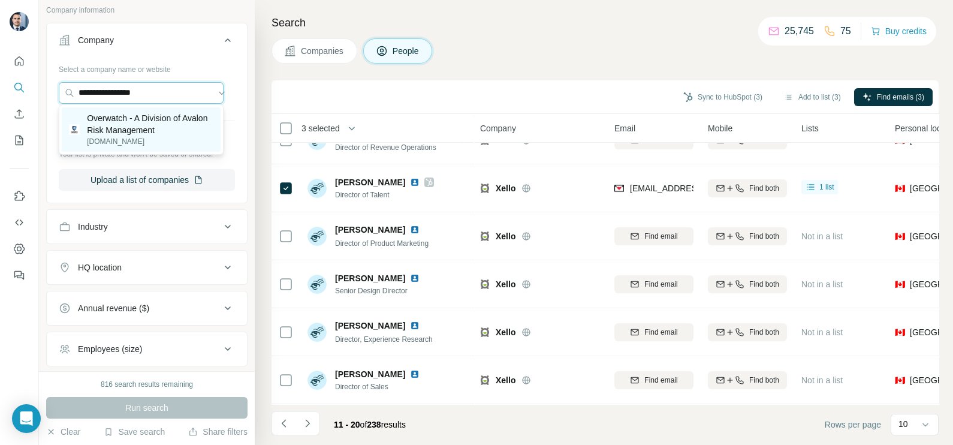
type input "**********"
click at [135, 120] on p "Overwatch - A Division of Avalon Risk Management" at bounding box center [150, 124] width 126 height 24
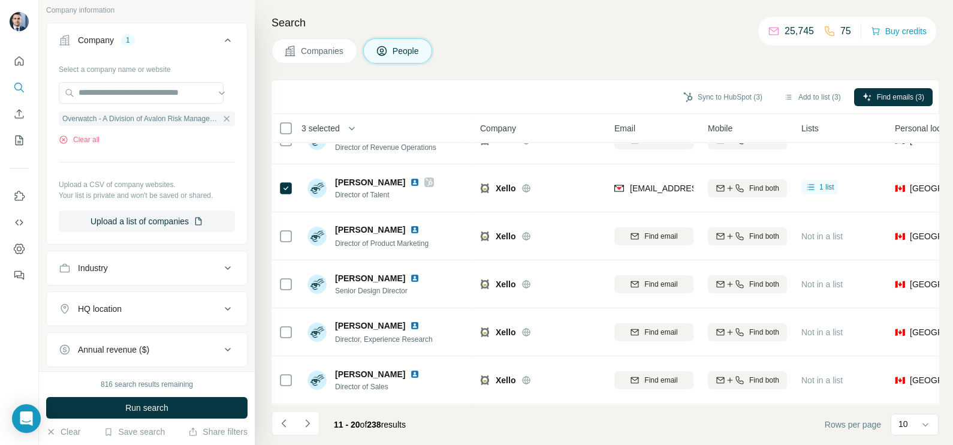
click at [148, 423] on div "816 search results remaining Run search Clear Save search Share filters" at bounding box center [147, 408] width 216 height 74
click at [147, 407] on span "Run search" at bounding box center [146, 407] width 43 height 12
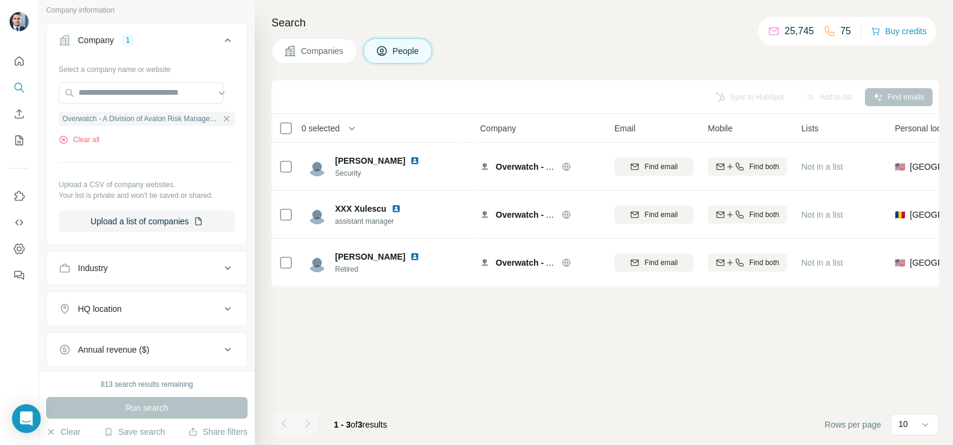
click at [336, 53] on span "Companies" at bounding box center [323, 51] width 44 height 12
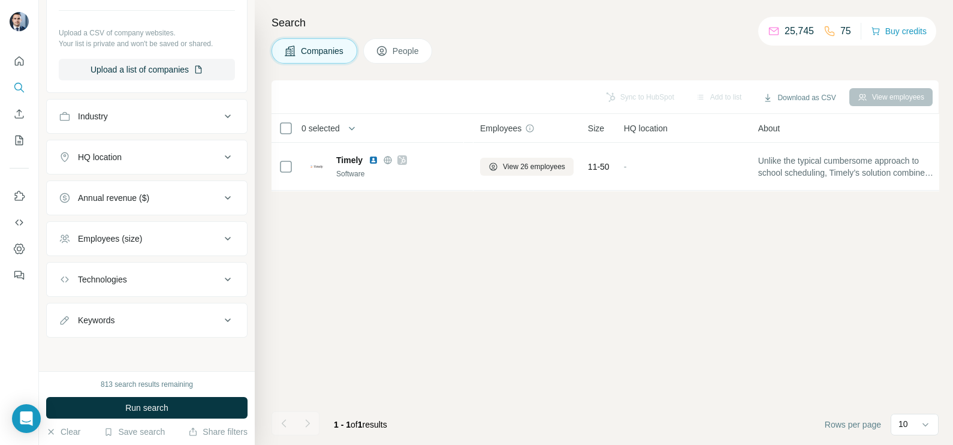
scroll to position [74, 0]
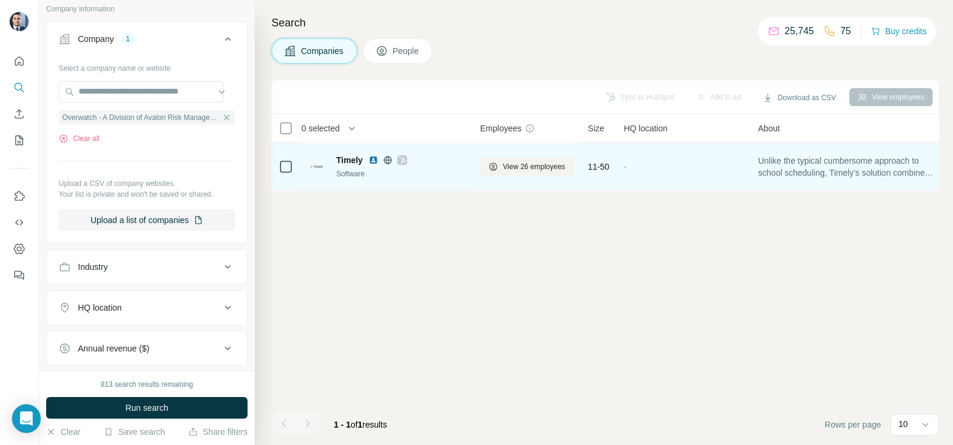
click at [373, 161] on img at bounding box center [374, 160] width 10 height 10
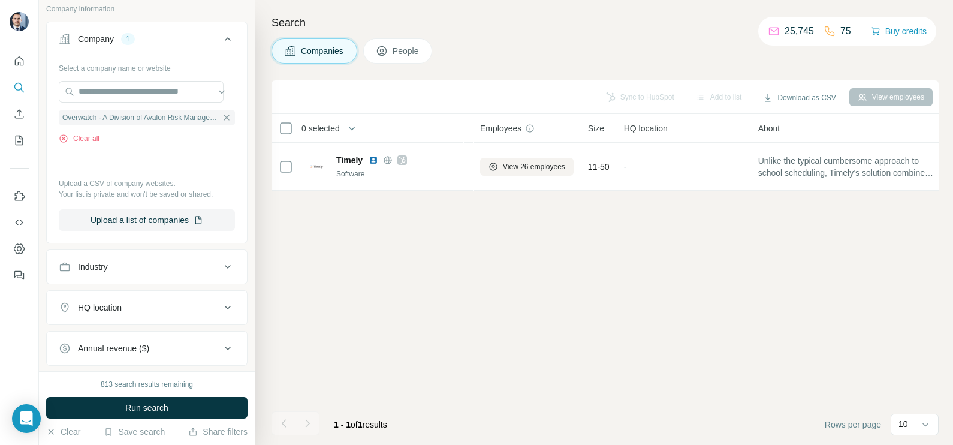
click at [326, 63] on button "Companies" at bounding box center [314, 50] width 86 height 25
click at [156, 391] on div "813 search results remaining Run search Clear Save search Share filters" at bounding box center [147, 408] width 216 height 74
click at [159, 401] on button "Run search" at bounding box center [146, 408] width 201 height 22
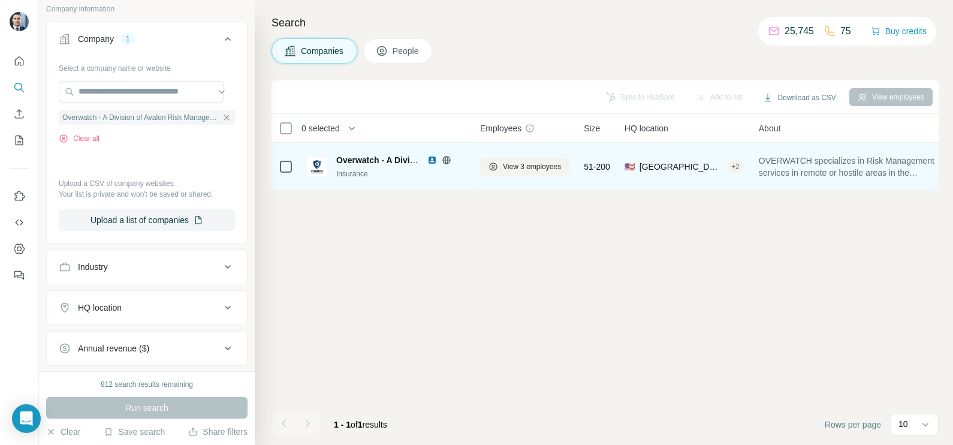
click at [430, 156] on img at bounding box center [432, 160] width 10 height 10
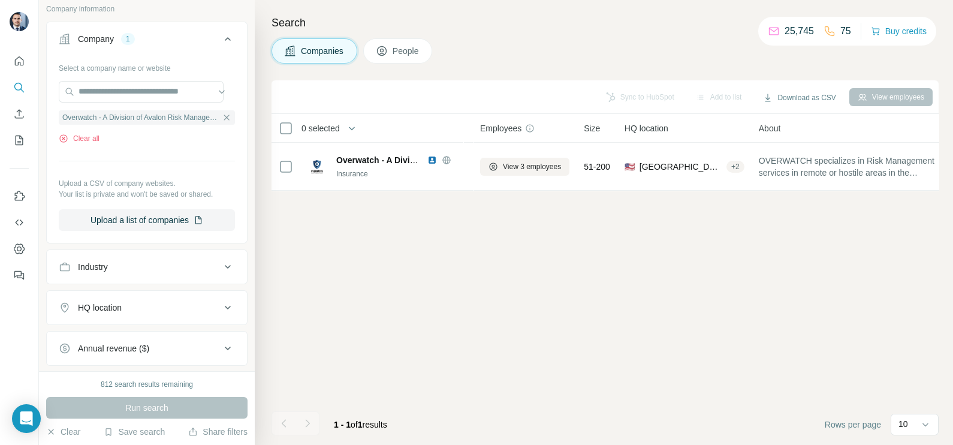
drag, startPoint x: 214, startPoint y: 120, endPoint x: 185, endPoint y: 105, distance: 33.0
click at [215, 122] on div "Overwatch - A Division of Avalon Risk Management" at bounding box center [147, 117] width 176 height 14
click at [222, 117] on icon "button" at bounding box center [227, 118] width 10 height 10
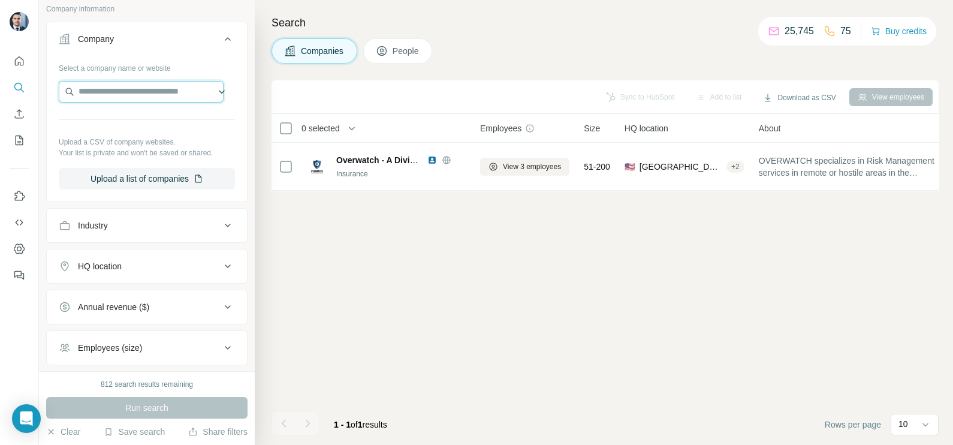
click at [138, 86] on input "text" at bounding box center [141, 92] width 165 height 22
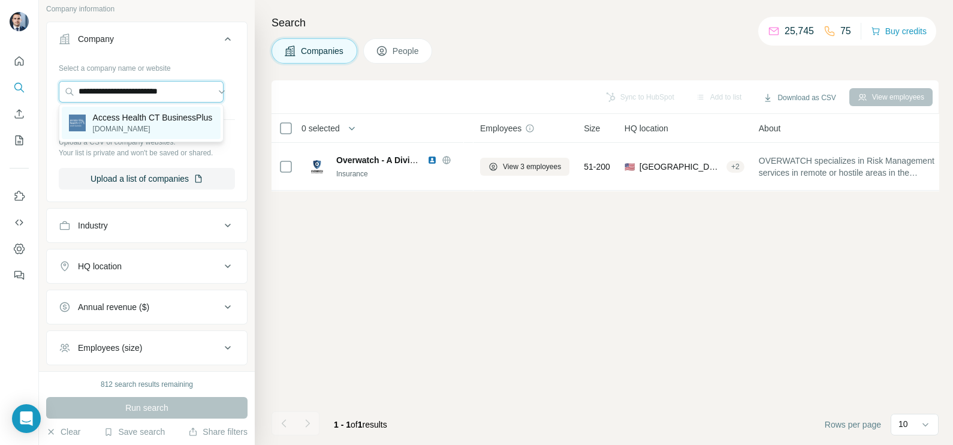
type input "**********"
click at [145, 123] on p "Access Health CT BusinessPlus" at bounding box center [153, 117] width 120 height 12
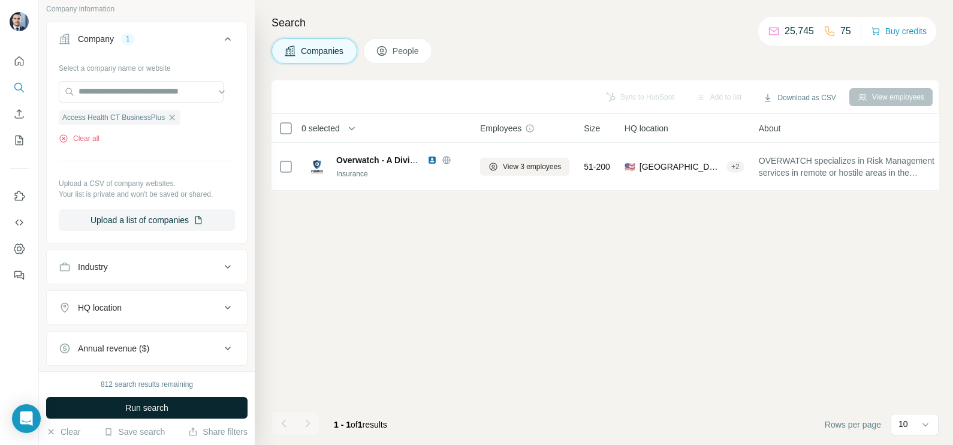
click at [158, 404] on span "Run search" at bounding box center [146, 407] width 43 height 12
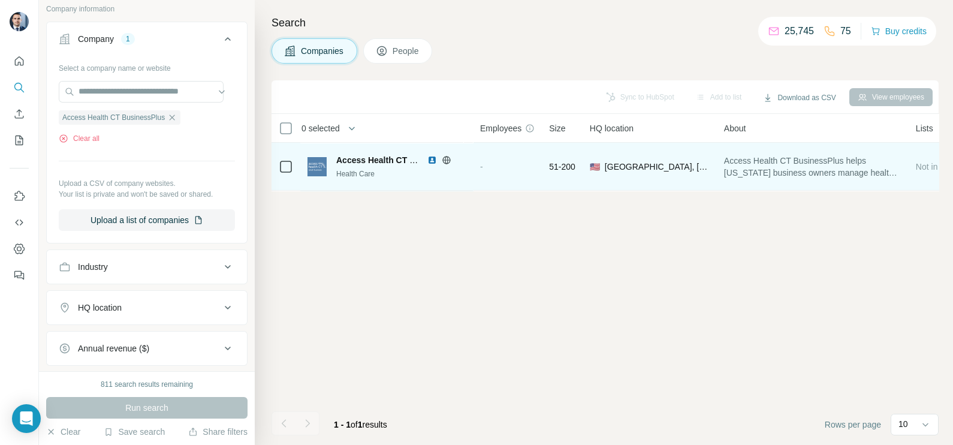
click at [433, 159] on img at bounding box center [432, 160] width 10 height 10
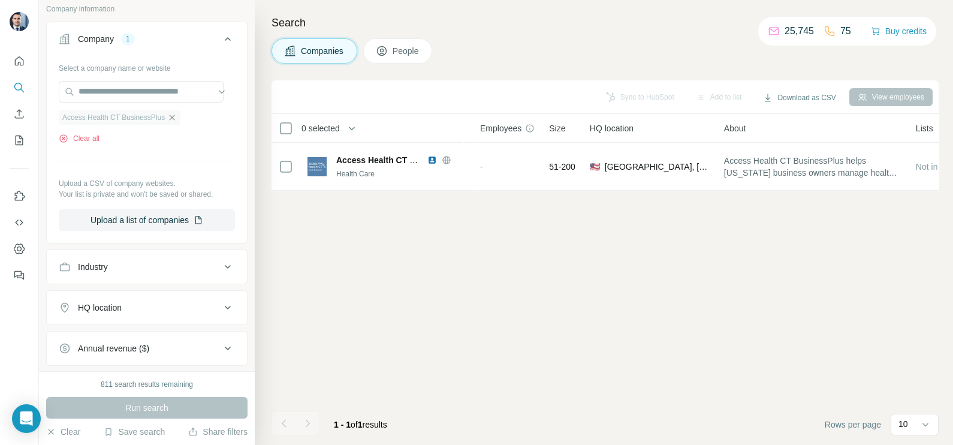
click at [177, 118] on icon "button" at bounding box center [172, 118] width 10 height 10
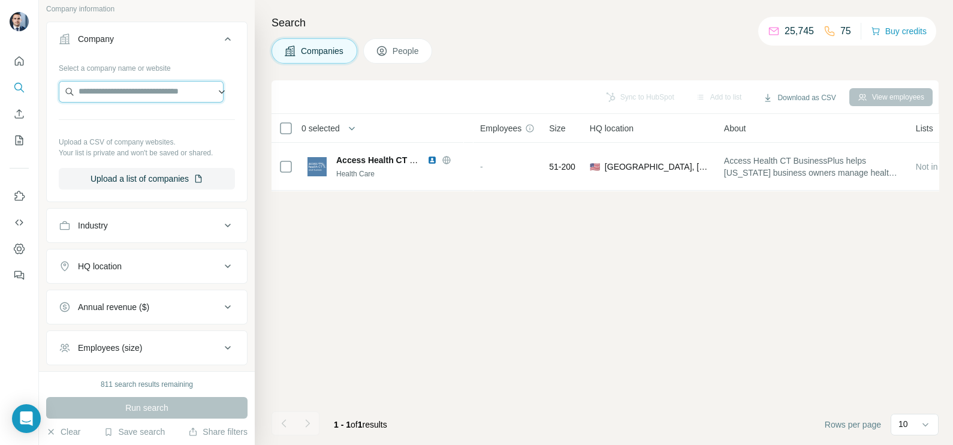
click at [141, 95] on input "text" at bounding box center [141, 92] width 165 height 22
paste input "**********"
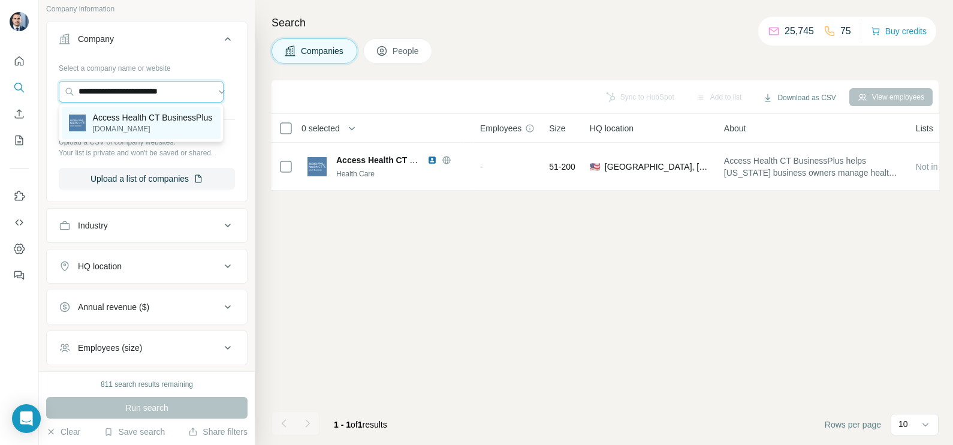
type input "**********"
click at [138, 123] on p "Access Health CT BusinessPlus" at bounding box center [153, 117] width 120 height 12
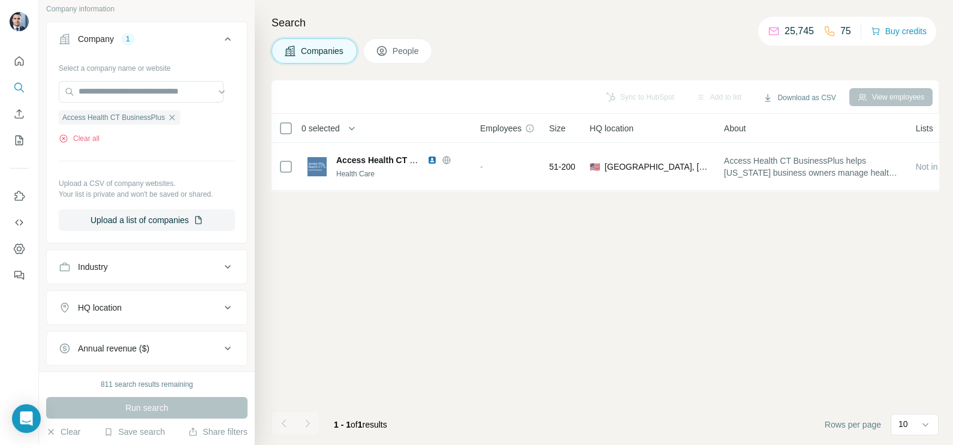
click at [153, 410] on div "Run search" at bounding box center [146, 408] width 201 height 22
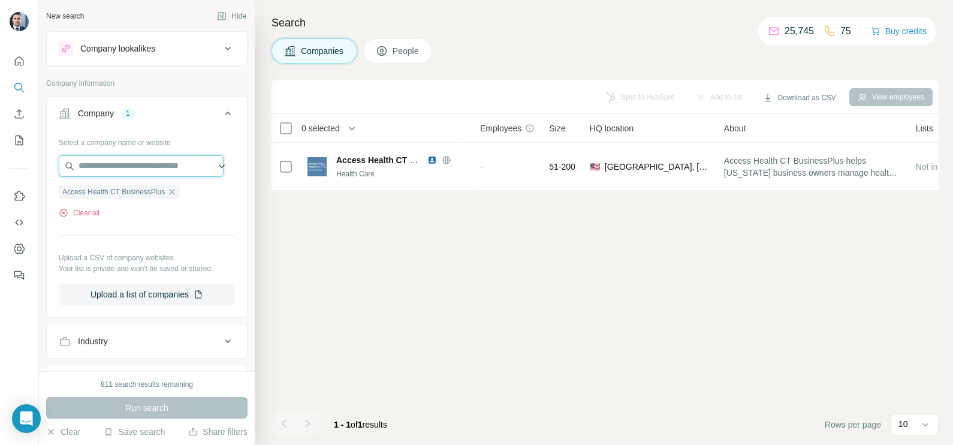
click at [130, 165] on input "text" at bounding box center [141, 166] width 165 height 22
click at [156, 213] on div "Clear all" at bounding box center [147, 212] width 176 height 11
drag, startPoint x: 147, startPoint y: 409, endPoint x: 150, endPoint y: 373, distance: 36.1
click at [147, 408] on div "Run search" at bounding box center [146, 408] width 201 height 22
click at [317, 49] on span "Companies" at bounding box center [323, 51] width 44 height 12
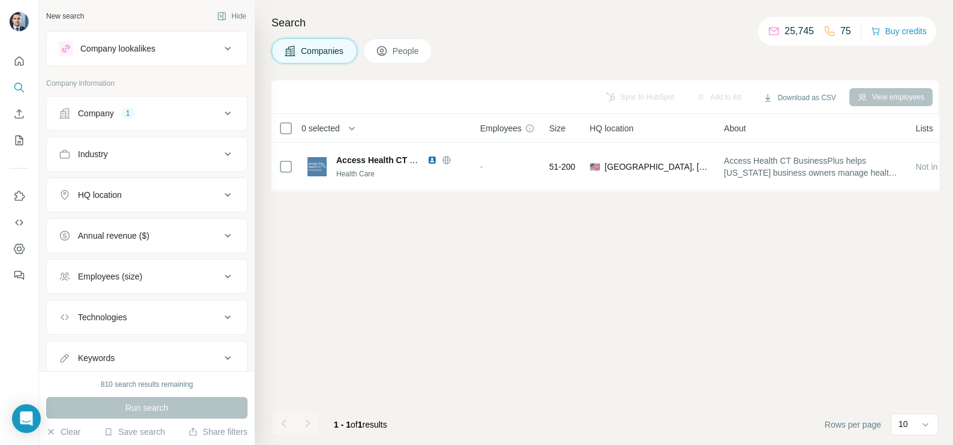
click at [225, 111] on icon at bounding box center [228, 113] width 6 height 4
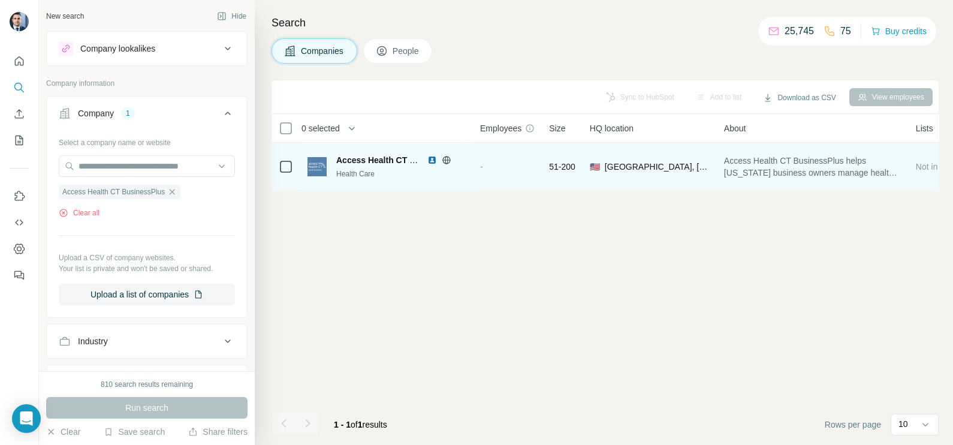
click at [428, 157] on img at bounding box center [432, 160] width 10 height 10
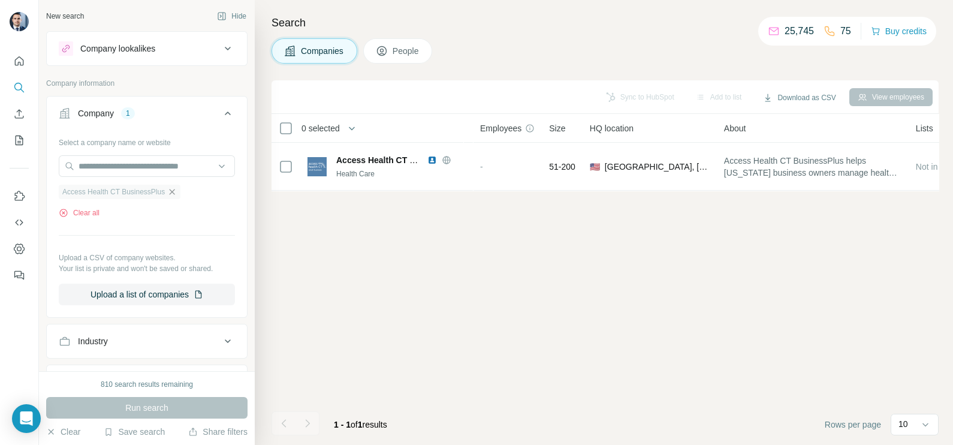
click at [176, 194] on icon "button" at bounding box center [172, 192] width 10 height 10
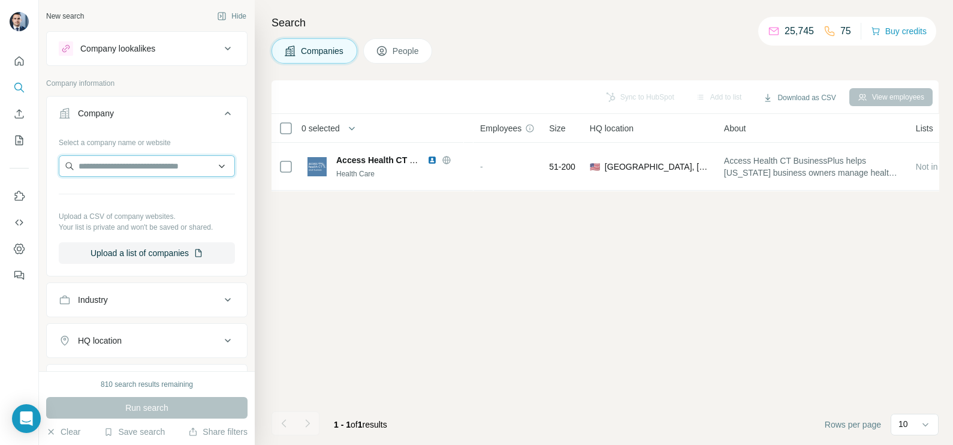
click at [150, 174] on input "text" at bounding box center [147, 166] width 176 height 22
paste input "**********"
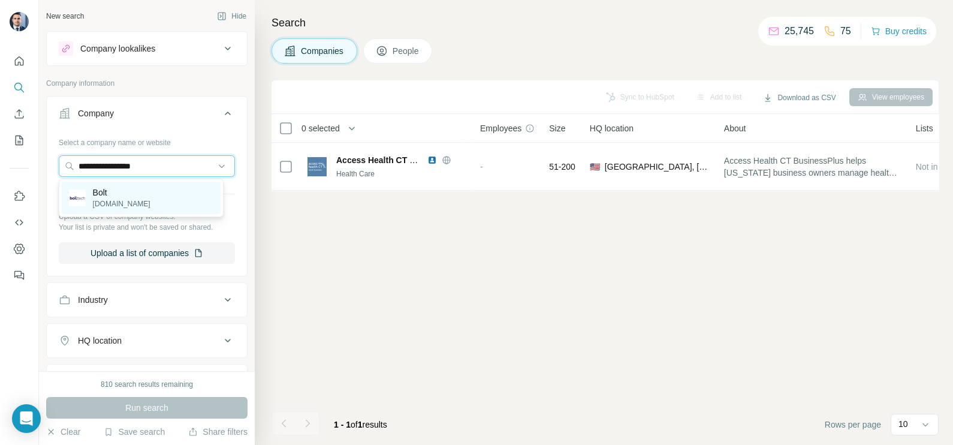
type input "**********"
click at [142, 195] on p "Bolt" at bounding box center [122, 192] width 58 height 12
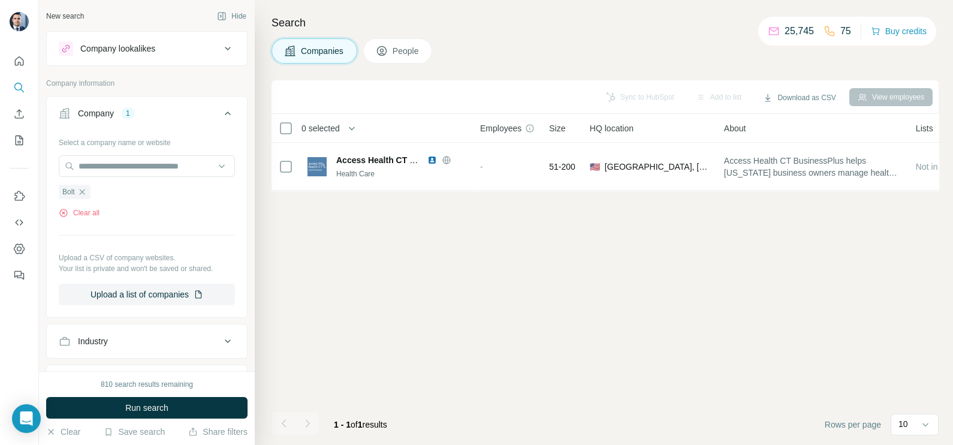
click at [316, 65] on div "Search Companies People Sync to HubSpot Add to list Download as CSV View employ…" at bounding box center [604, 222] width 698 height 445
click at [315, 57] on button "Companies" at bounding box center [314, 50] width 86 height 25
click at [157, 422] on div "810 search results remaining Run search Clear Save search Share filters" at bounding box center [147, 408] width 216 height 74
click at [153, 403] on span "Run search" at bounding box center [146, 407] width 43 height 12
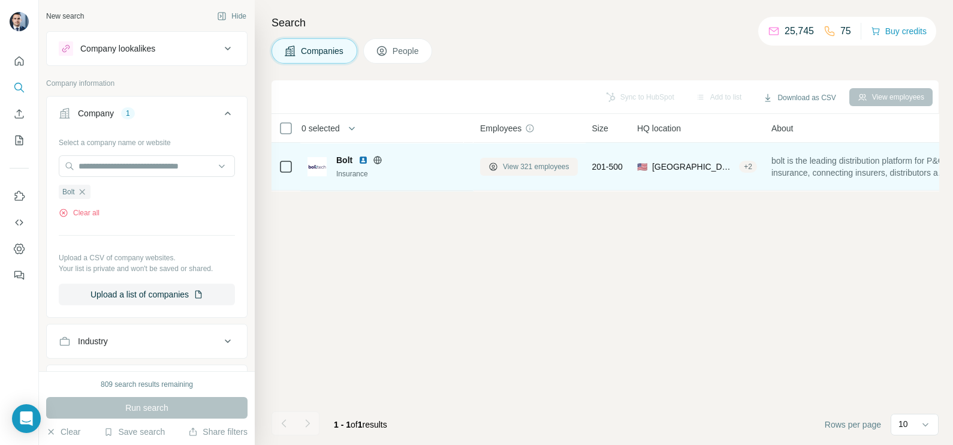
click at [524, 163] on span "View 321 employees" at bounding box center [536, 166] width 67 height 11
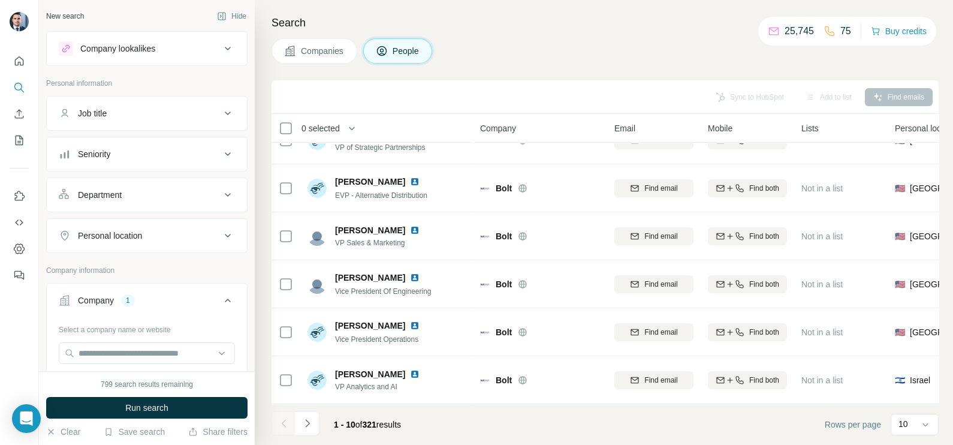
scroll to position [225, 0]
click at [310, 425] on icon "Navigate to next page" at bounding box center [307, 423] width 12 height 12
click at [315, 417] on button "Navigate to next page" at bounding box center [307, 423] width 24 height 24
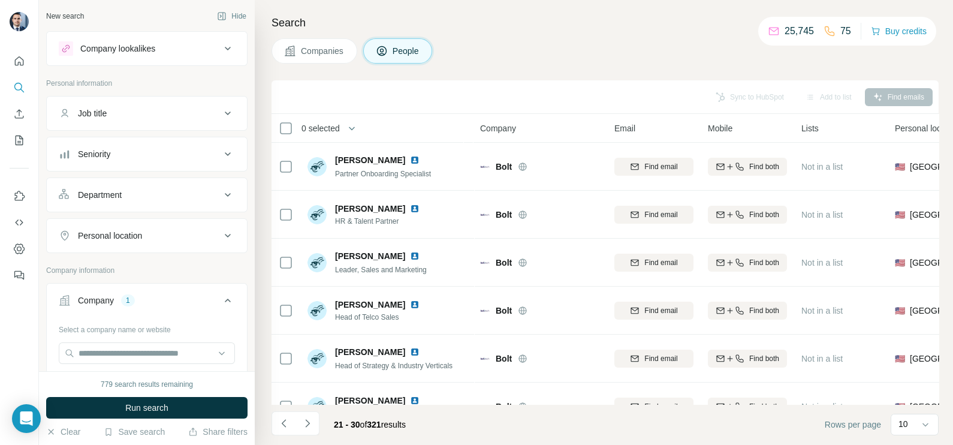
scroll to position [0, 0]
click at [285, 427] on icon "Navigate to previous page" at bounding box center [284, 423] width 12 height 12
click at [318, 46] on span "Companies" at bounding box center [323, 51] width 44 height 12
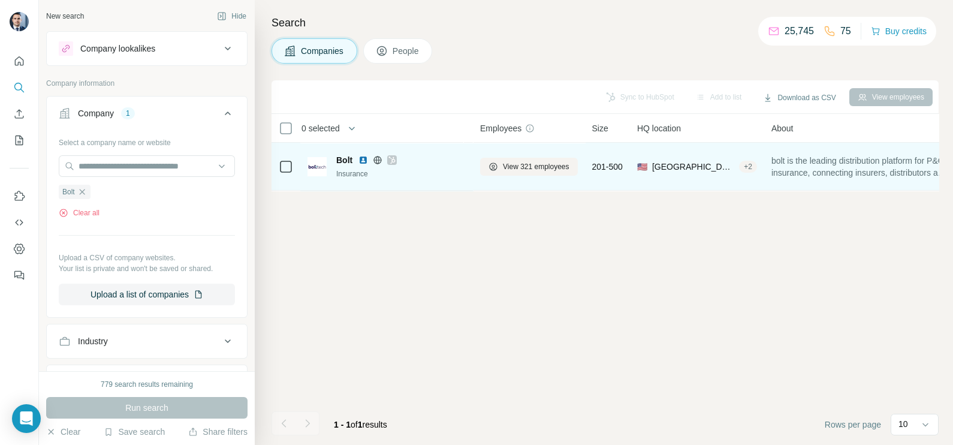
click at [363, 161] on img at bounding box center [363, 160] width 10 height 10
click at [516, 161] on span "View 321 employees" at bounding box center [536, 166] width 67 height 11
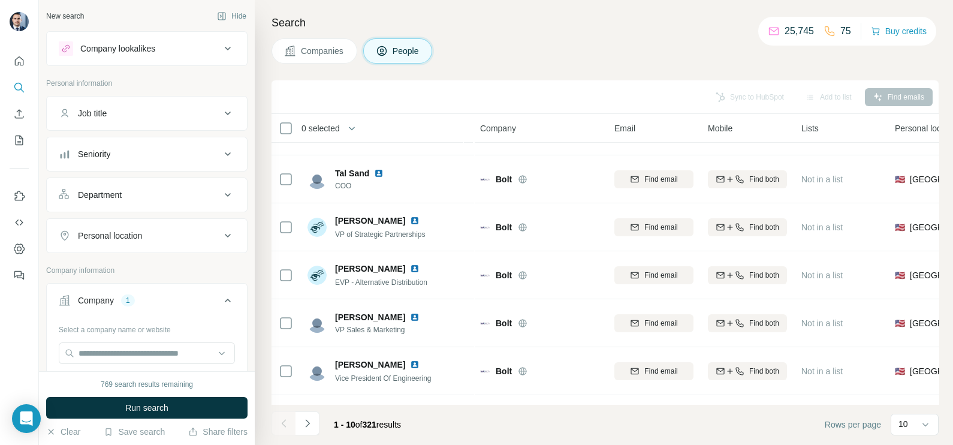
scroll to position [149, 0]
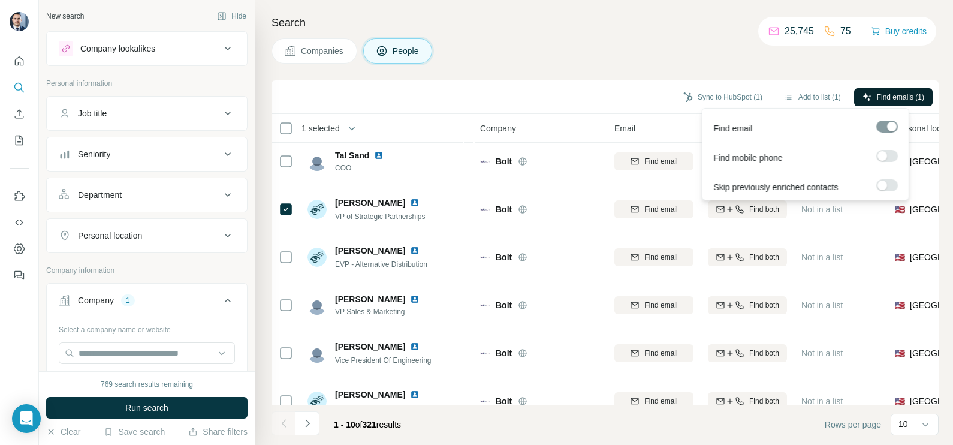
click at [877, 98] on span "Find emails (1)" at bounding box center [900, 97] width 47 height 11
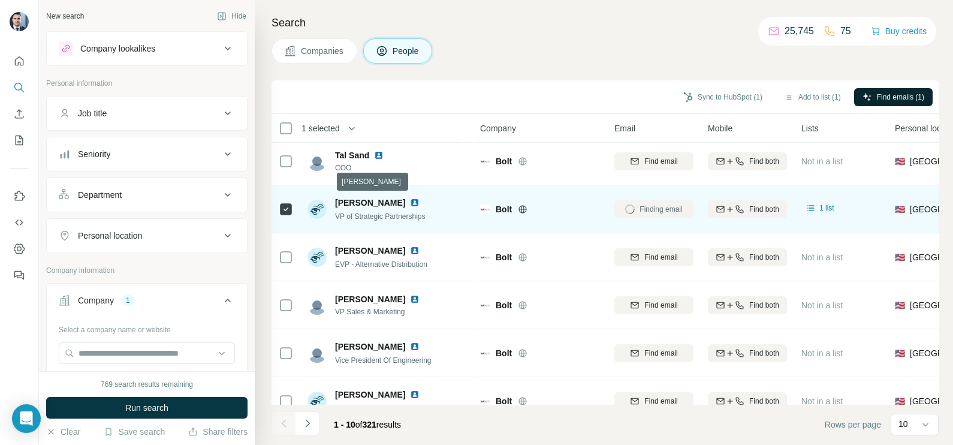
drag, startPoint x: 336, startPoint y: 198, endPoint x: 425, endPoint y: 201, distance: 89.9
click at [405, 201] on span "Bernardo Roque De Pinho" at bounding box center [370, 203] width 70 height 10
drag, startPoint x: 425, startPoint y: 201, endPoint x: 408, endPoint y: 203, distance: 17.5
click at [405, 203] on span "Bernardo Roque De Pinho" at bounding box center [370, 203] width 70 height 10
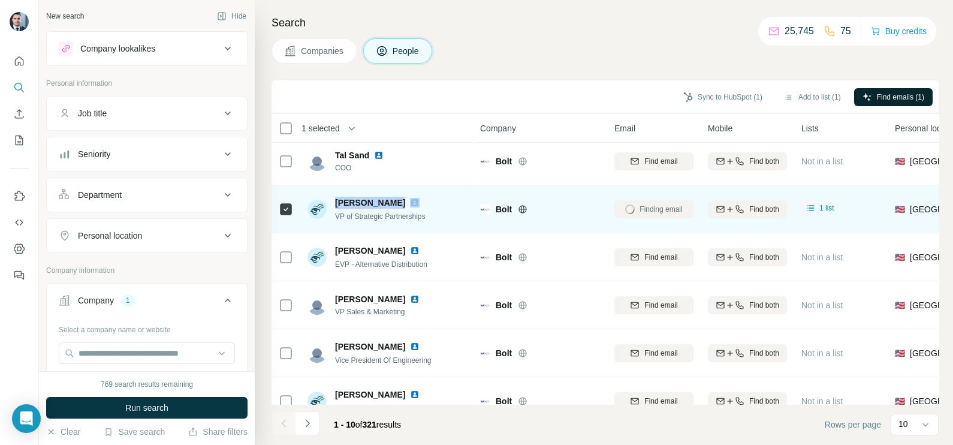
click at [405, 203] on span "Bernardo Roque De Pinho" at bounding box center [370, 203] width 70 height 10
copy span "Bernardo Roque De Pinho"
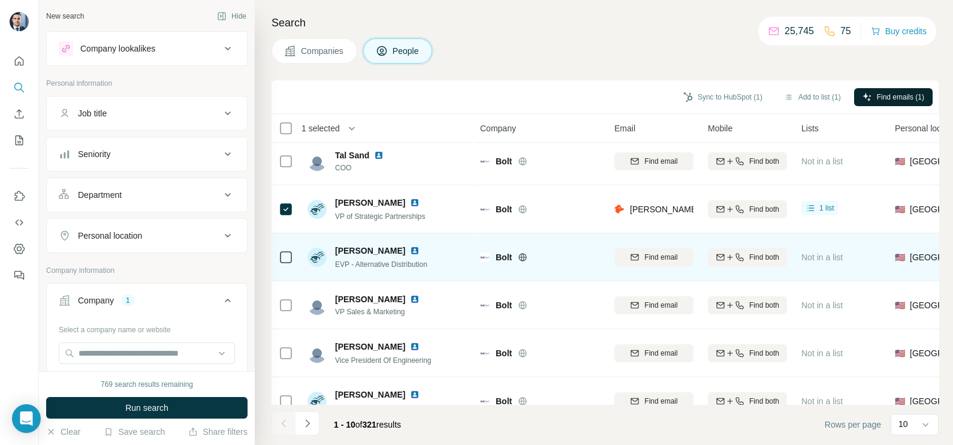
click at [452, 273] on td "Clayton Bodnarek EVP - Alternative Distribution" at bounding box center [387, 257] width 174 height 48
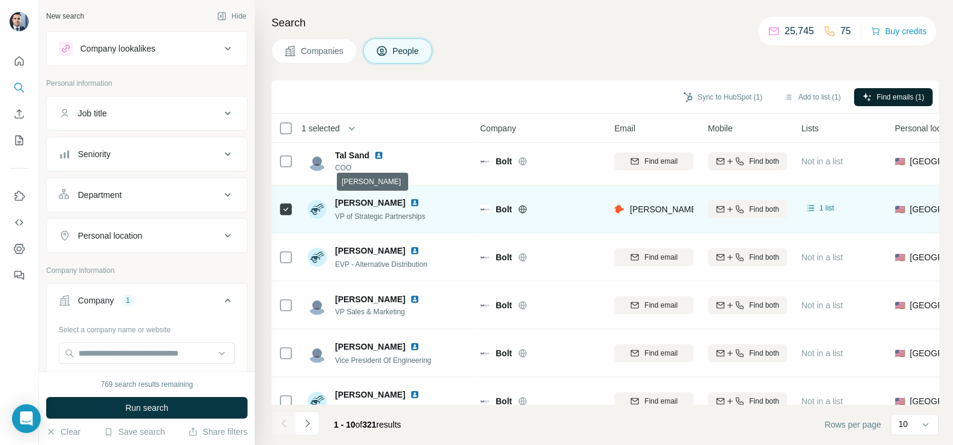
drag, startPoint x: 334, startPoint y: 197, endPoint x: 422, endPoint y: 199, distance: 88.7
click at [422, 199] on div "Bernardo Roque De Pinho VP of Strategic Partnerships" at bounding box center [370, 209] width 126 height 25
drag, startPoint x: 422, startPoint y: 199, endPoint x: 373, endPoint y: 200, distance: 49.8
click at [373, 200] on span "Bernardo Roque De Pinho" at bounding box center [370, 203] width 70 height 10
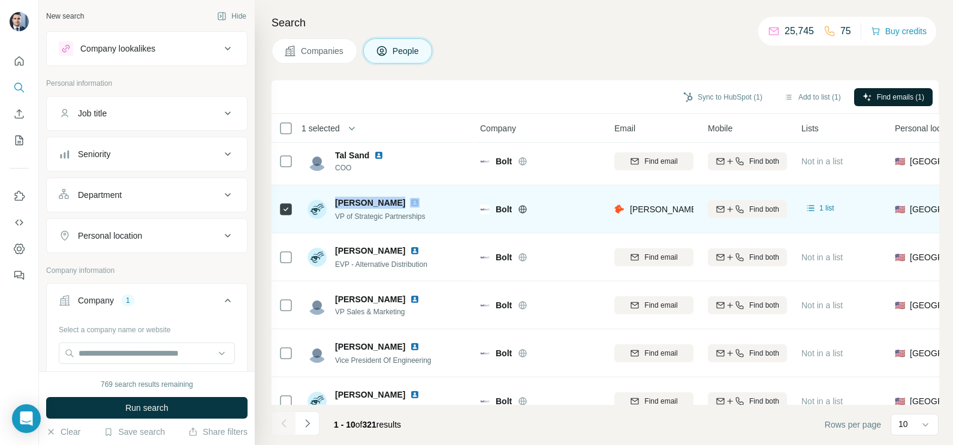
click at [373, 200] on span "Bernardo Roque De Pinho" at bounding box center [370, 203] width 70 height 10
copy span "Bernardo Roque De Pinho"
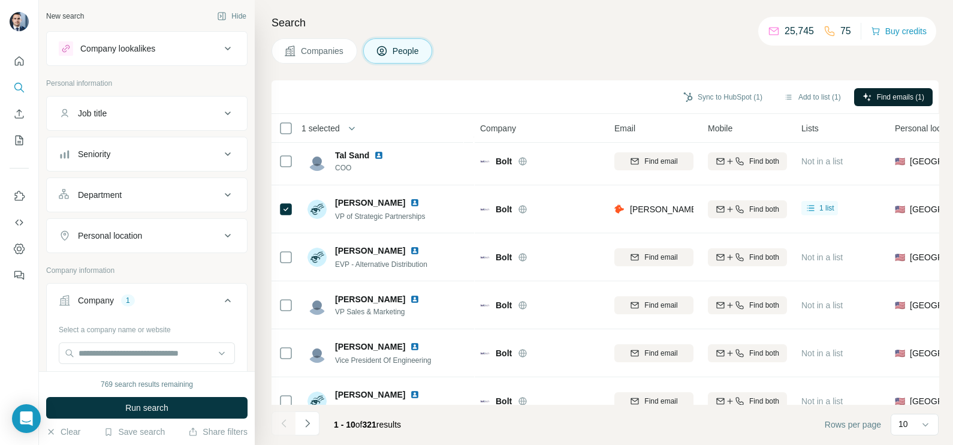
drag, startPoint x: 554, startPoint y: 26, endPoint x: 473, endPoint y: 3, distance: 83.5
click at [554, 26] on h4 "Search" at bounding box center [604, 22] width 667 height 17
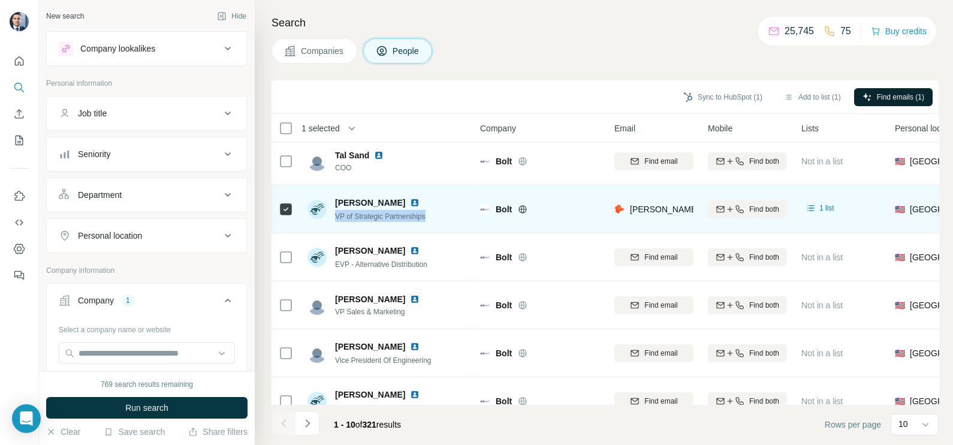
drag, startPoint x: 336, startPoint y: 216, endPoint x: 433, endPoint y: 225, distance: 96.9
click at [433, 225] on td "Bernardo Roque De Pinho VP of Strategic Partnerships" at bounding box center [387, 209] width 174 height 48
copy span "VP of Strategic Partnerships"
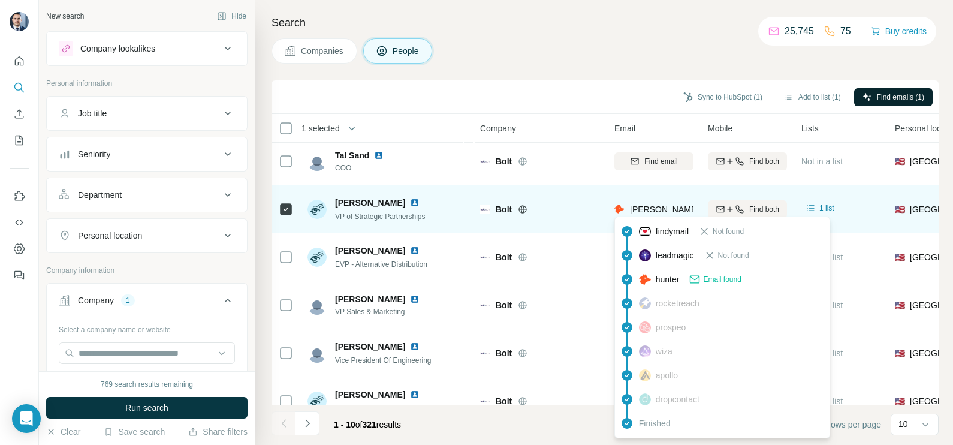
click at [641, 211] on span "broque-de-pinho@boltinsurance.com" at bounding box center [735, 209] width 211 height 10
copy tr "broque-de-pinho@boltinsurance.com"
click at [419, 201] on img at bounding box center [415, 203] width 10 height 10
